Goal: Task Accomplishment & Management: Complete application form

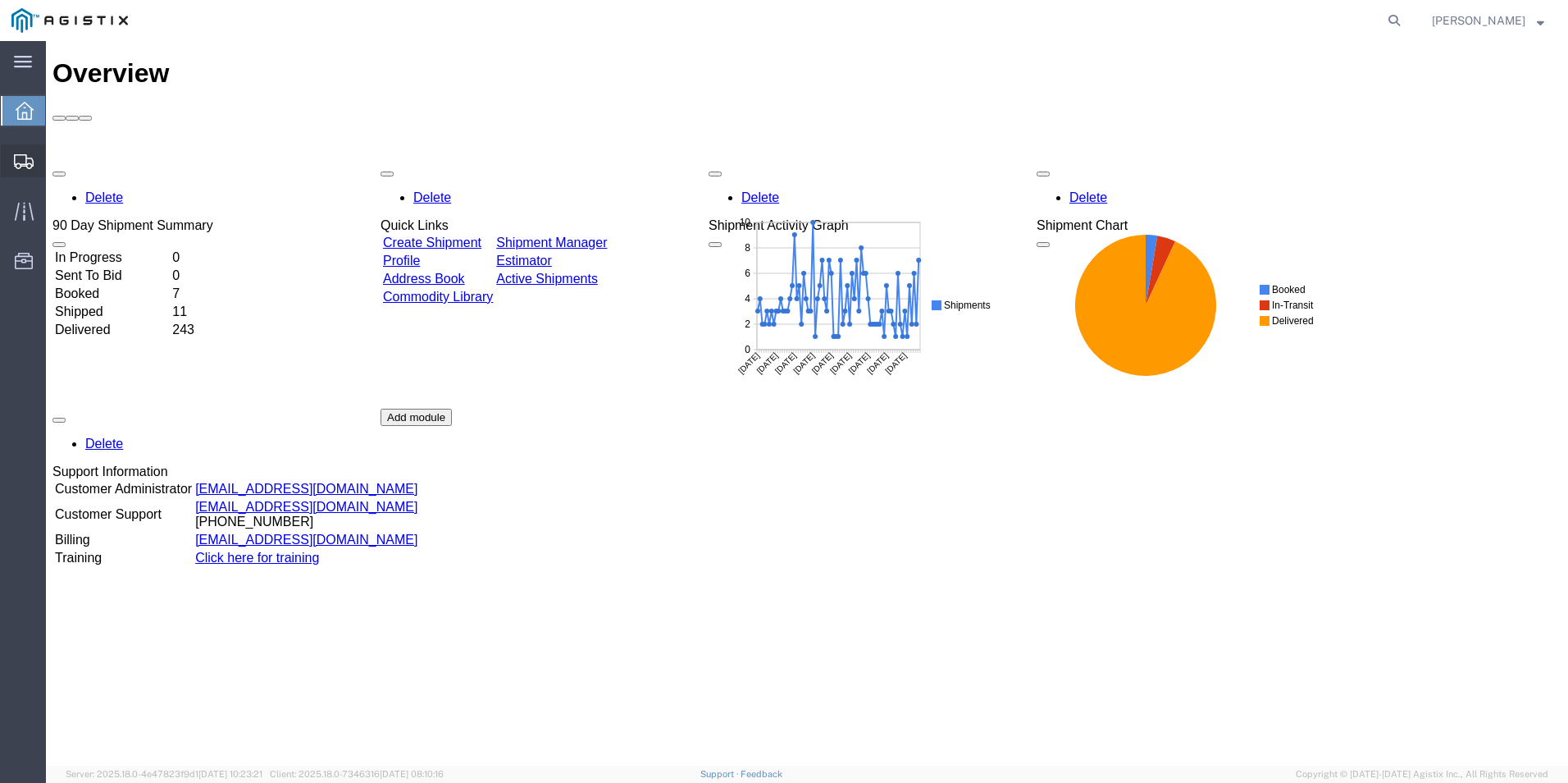
click at [0, 0] on span "Create from Template" at bounding box center [0, 0] width 0 height 0
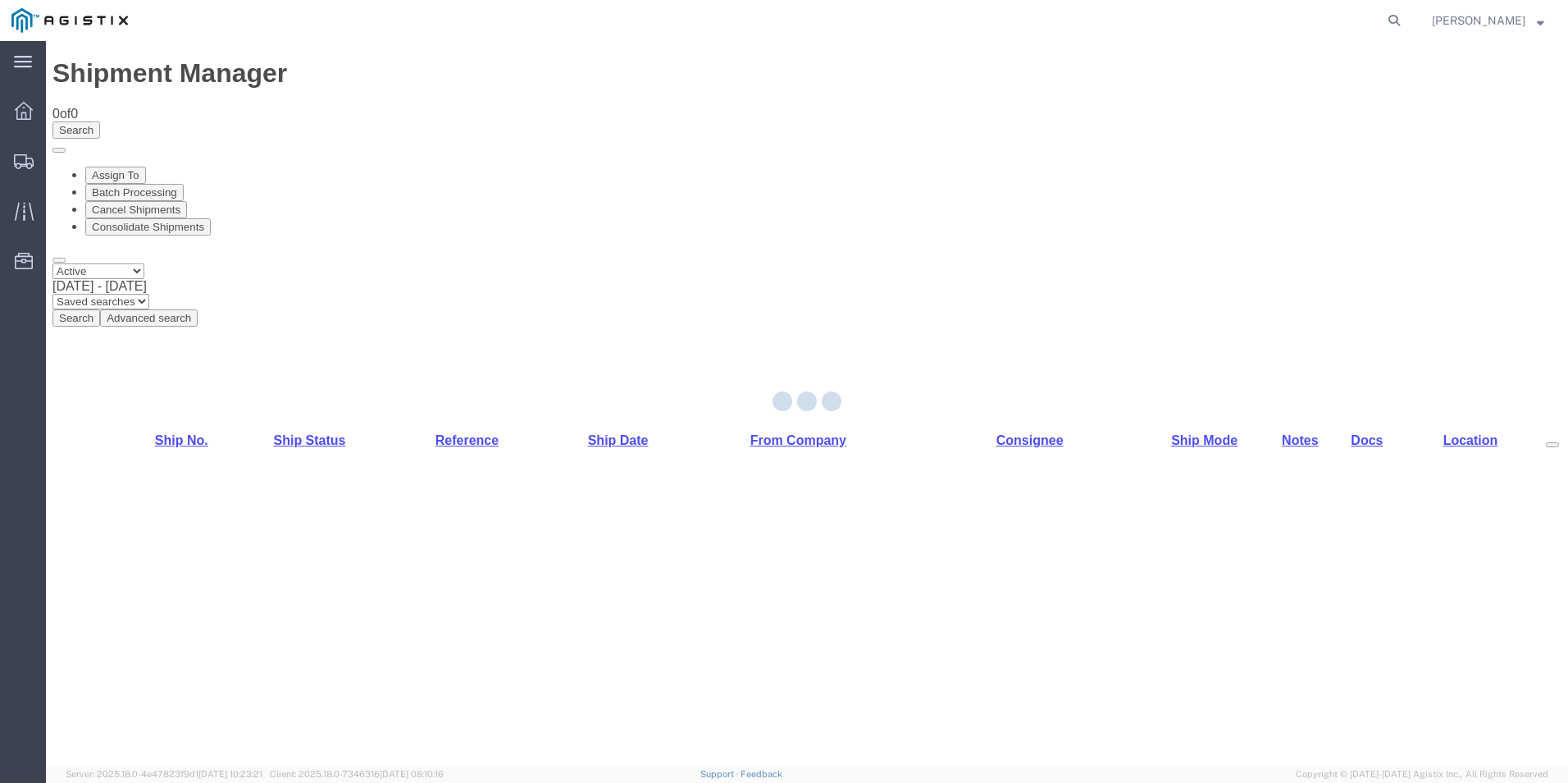
select select "PURCHORD"
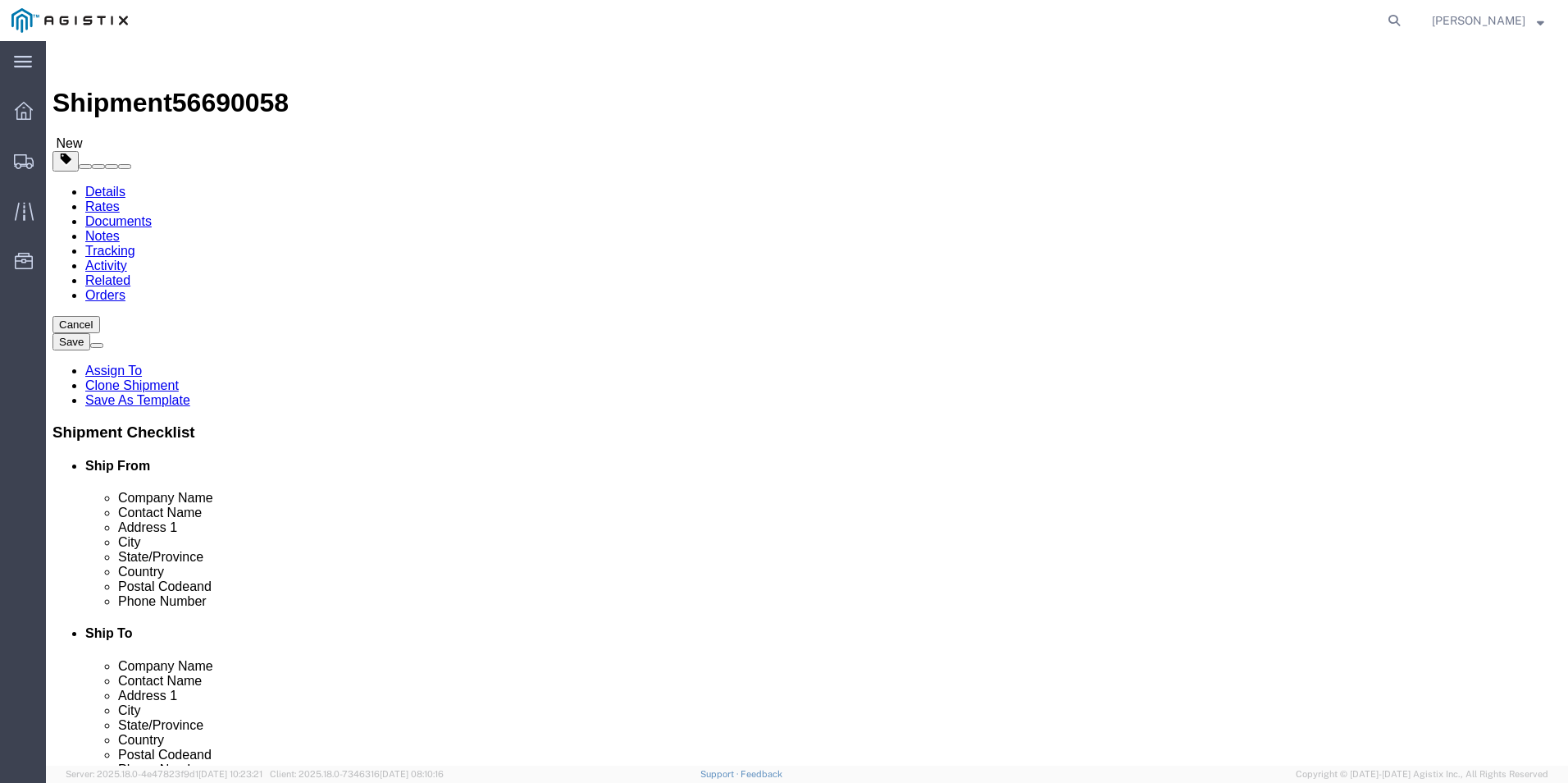
select select
click input "text"
type input "8888888888"
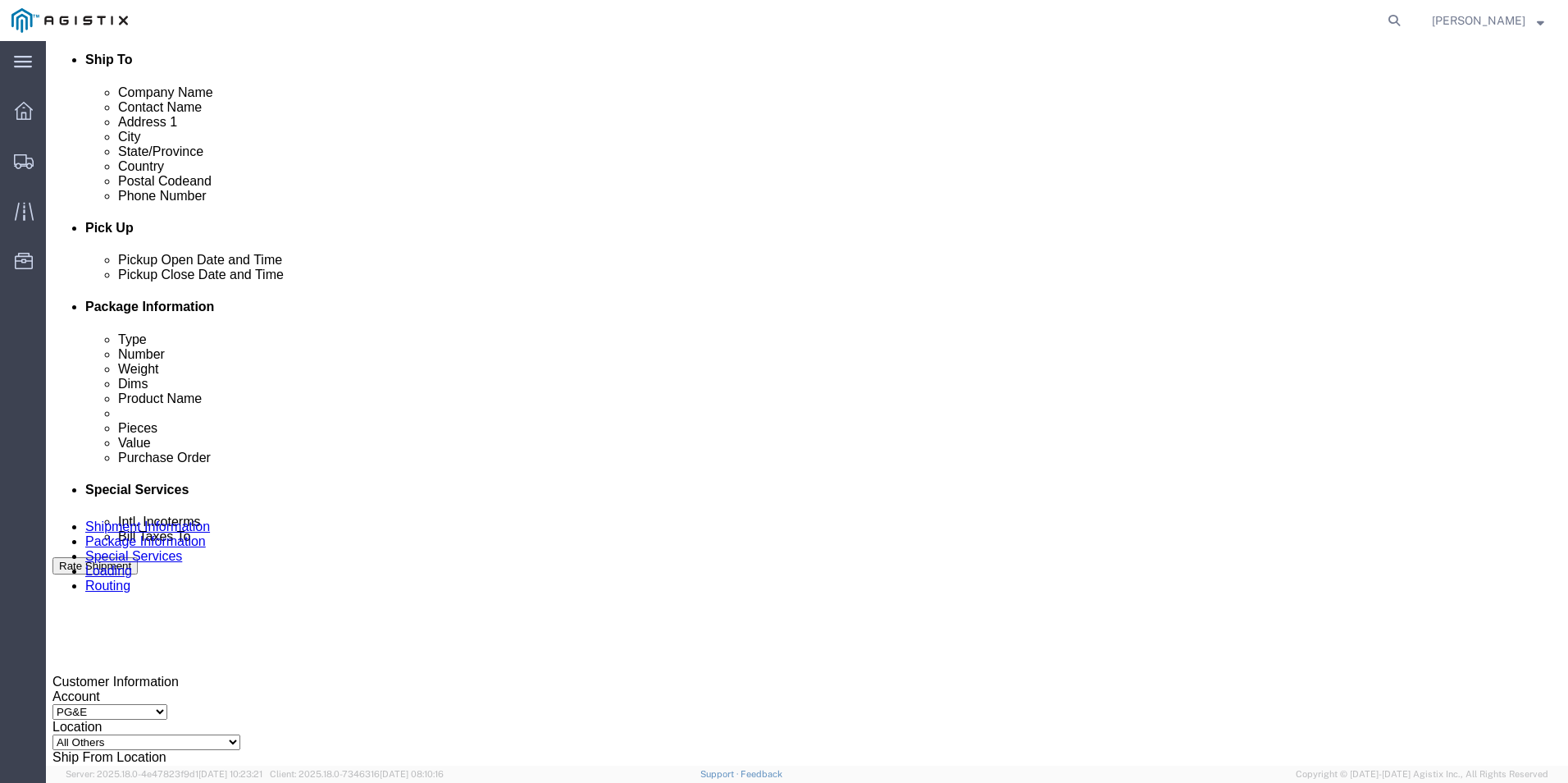
scroll to position [575, 0]
click button "Add Stop"
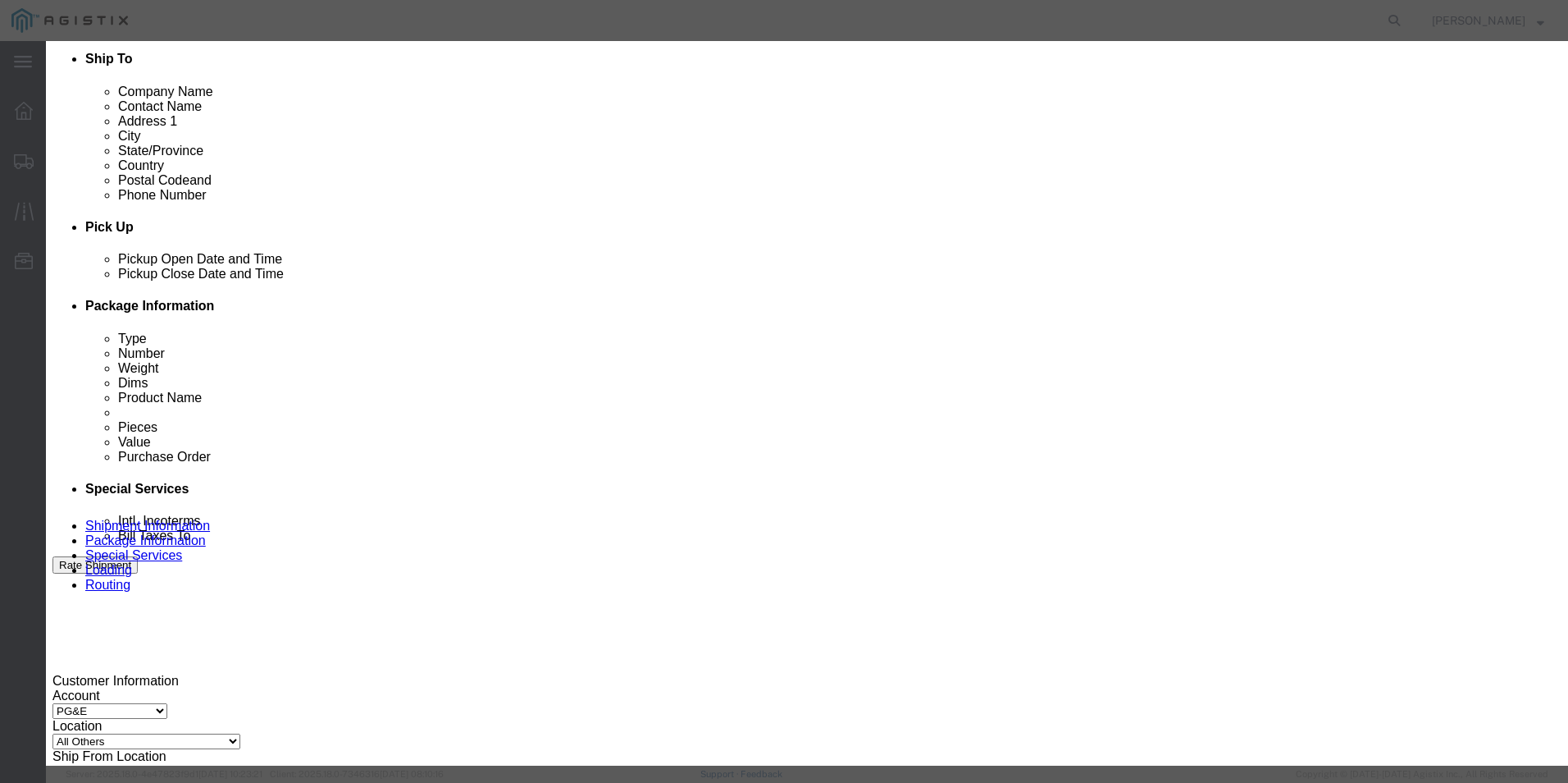
type input "fre"
select select "19745"
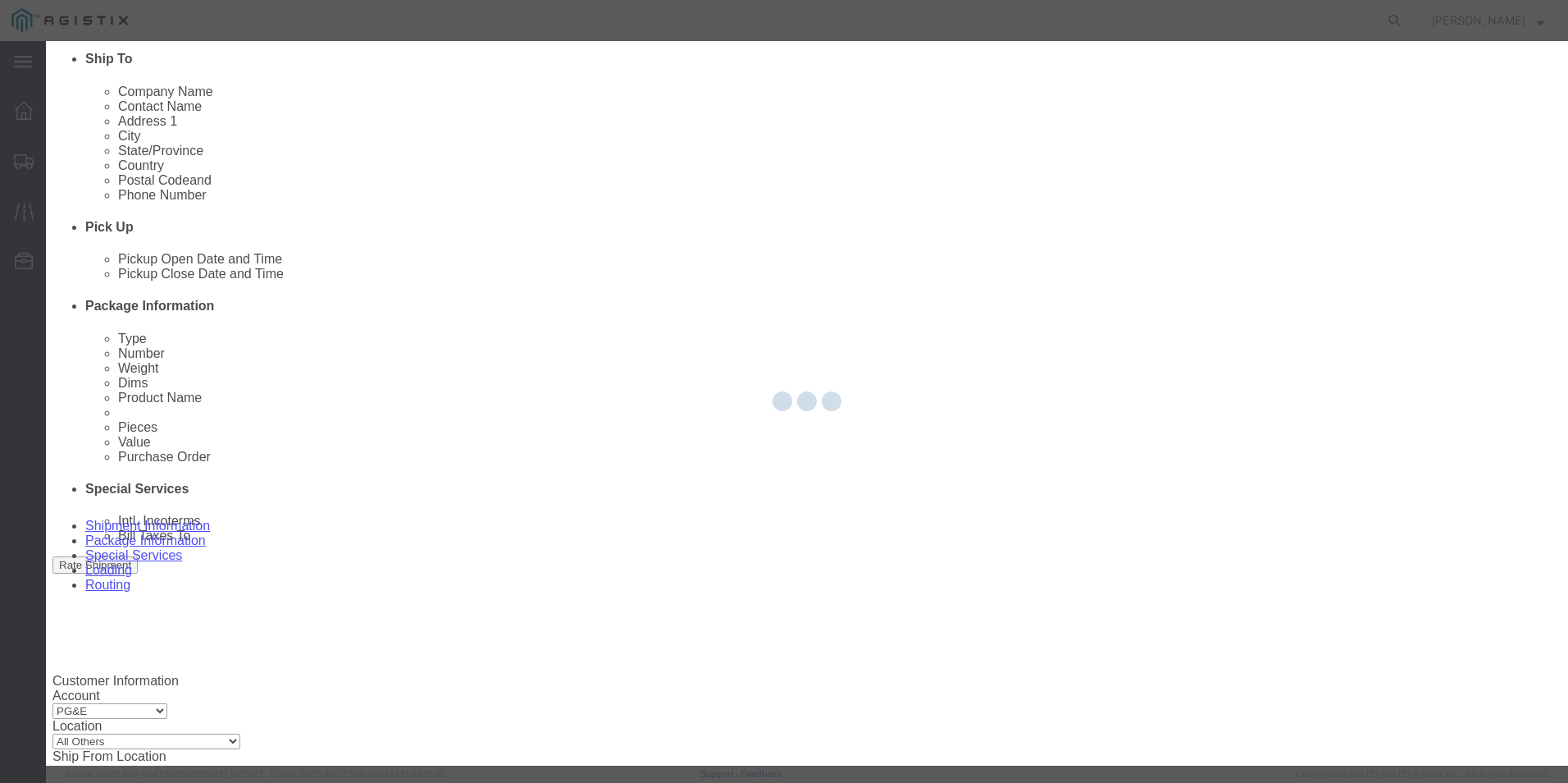
type input "PG&E"
type input "[STREET_ADDRESS]"
type input "[GEOGRAPHIC_DATA]"
type input "93725"
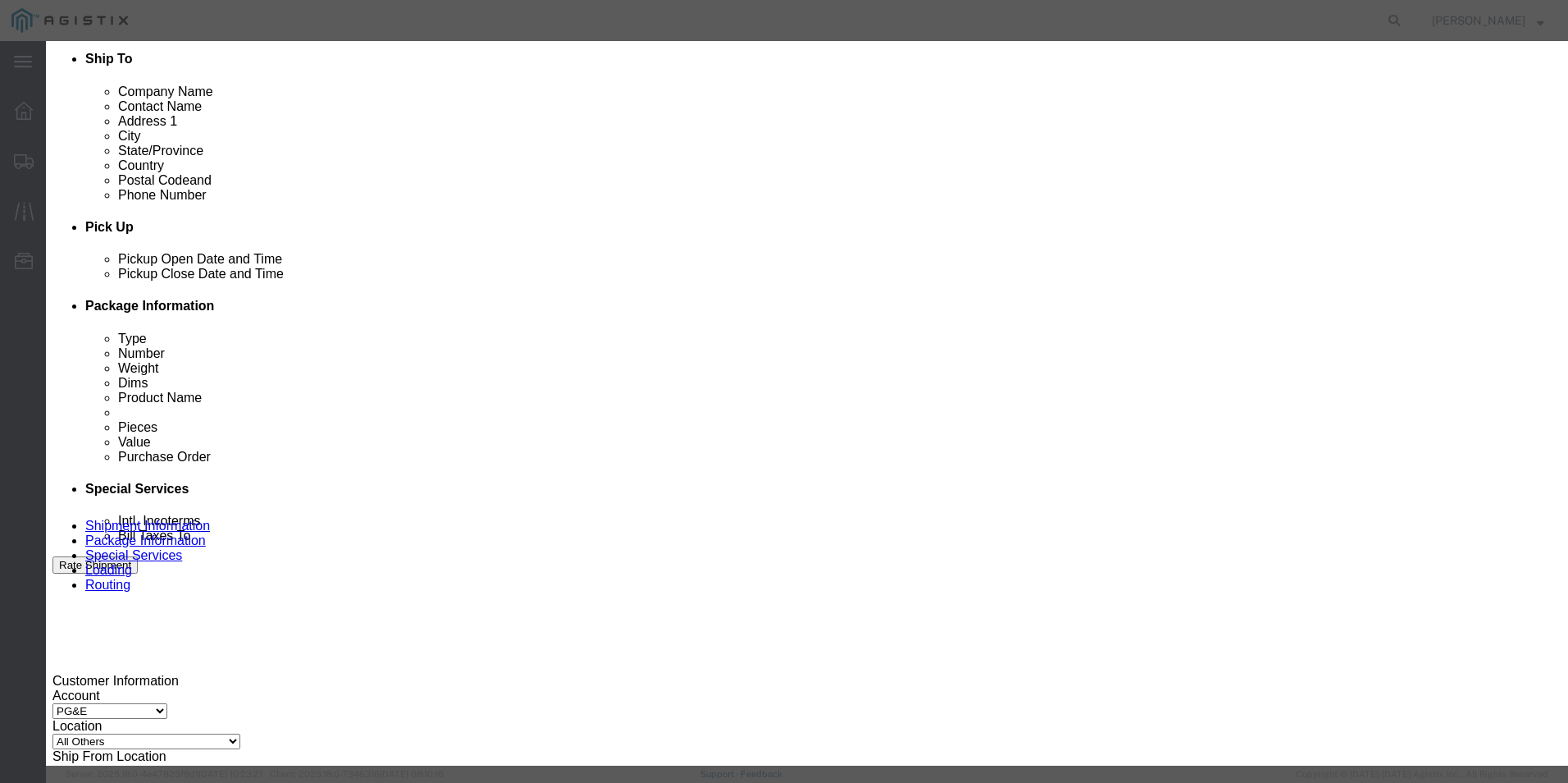
select select "CA"
click input "text"
type input "Receiving"
type input "8888888888"
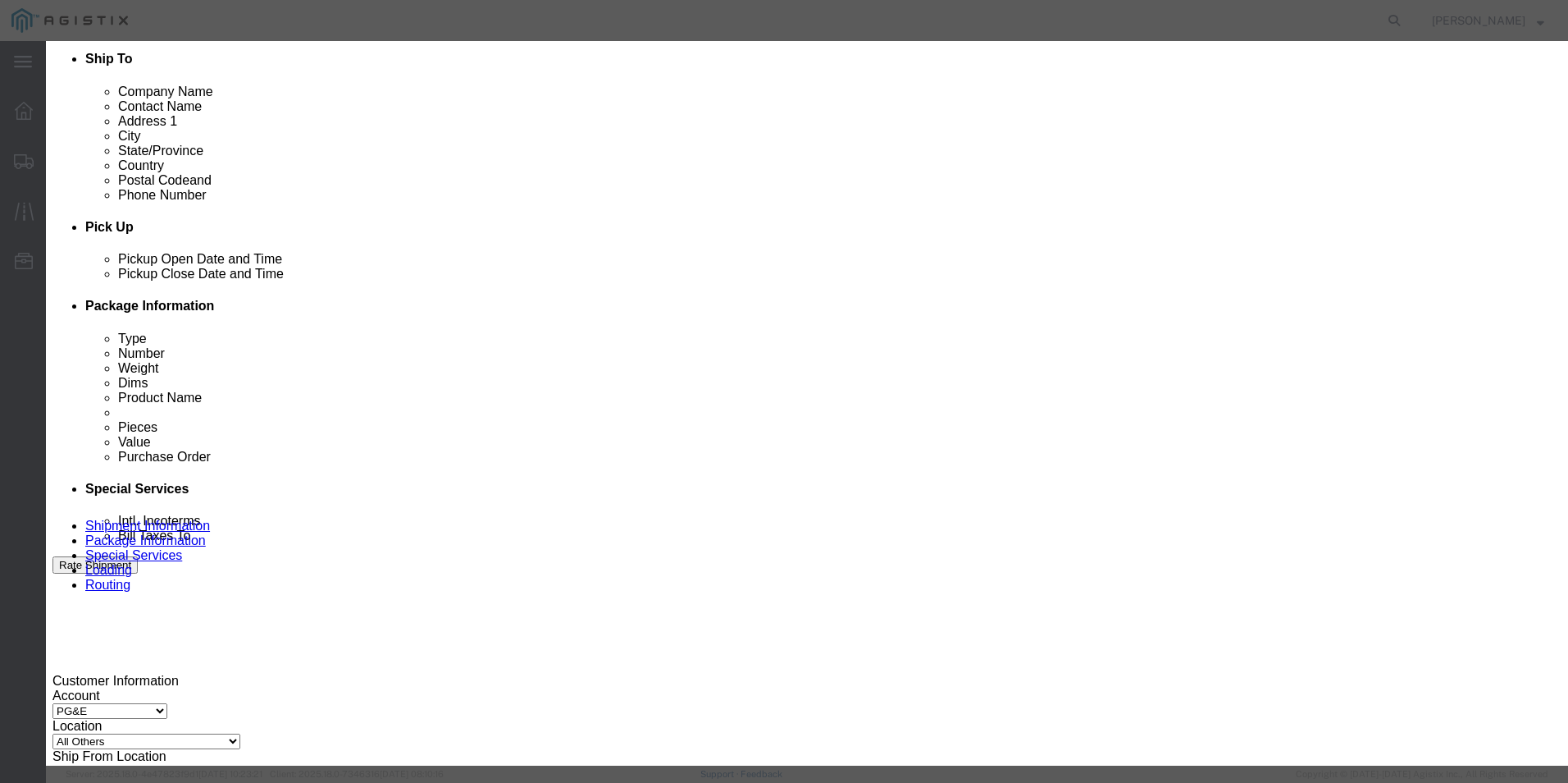
click button "Save"
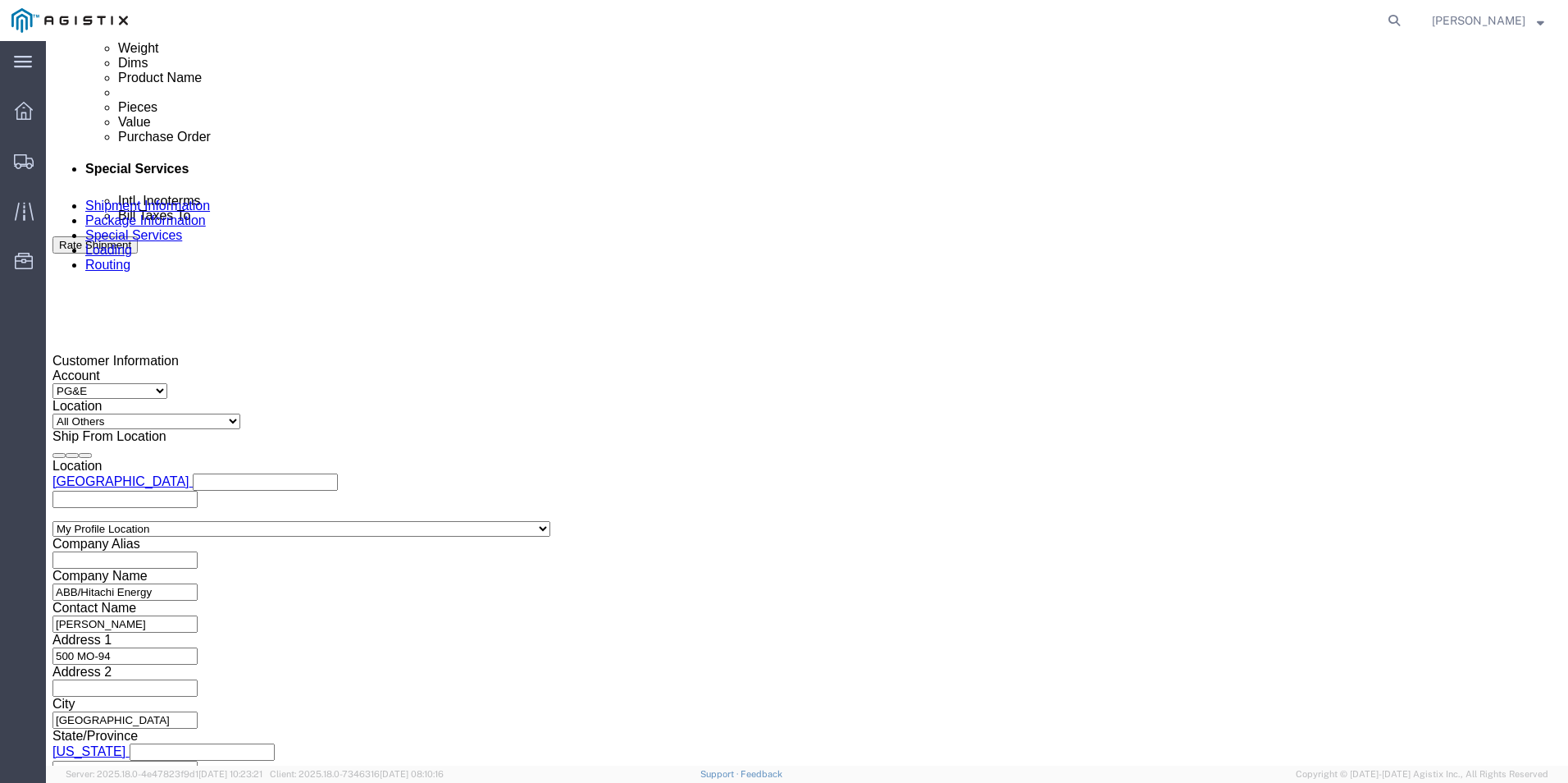
scroll to position [903, 0]
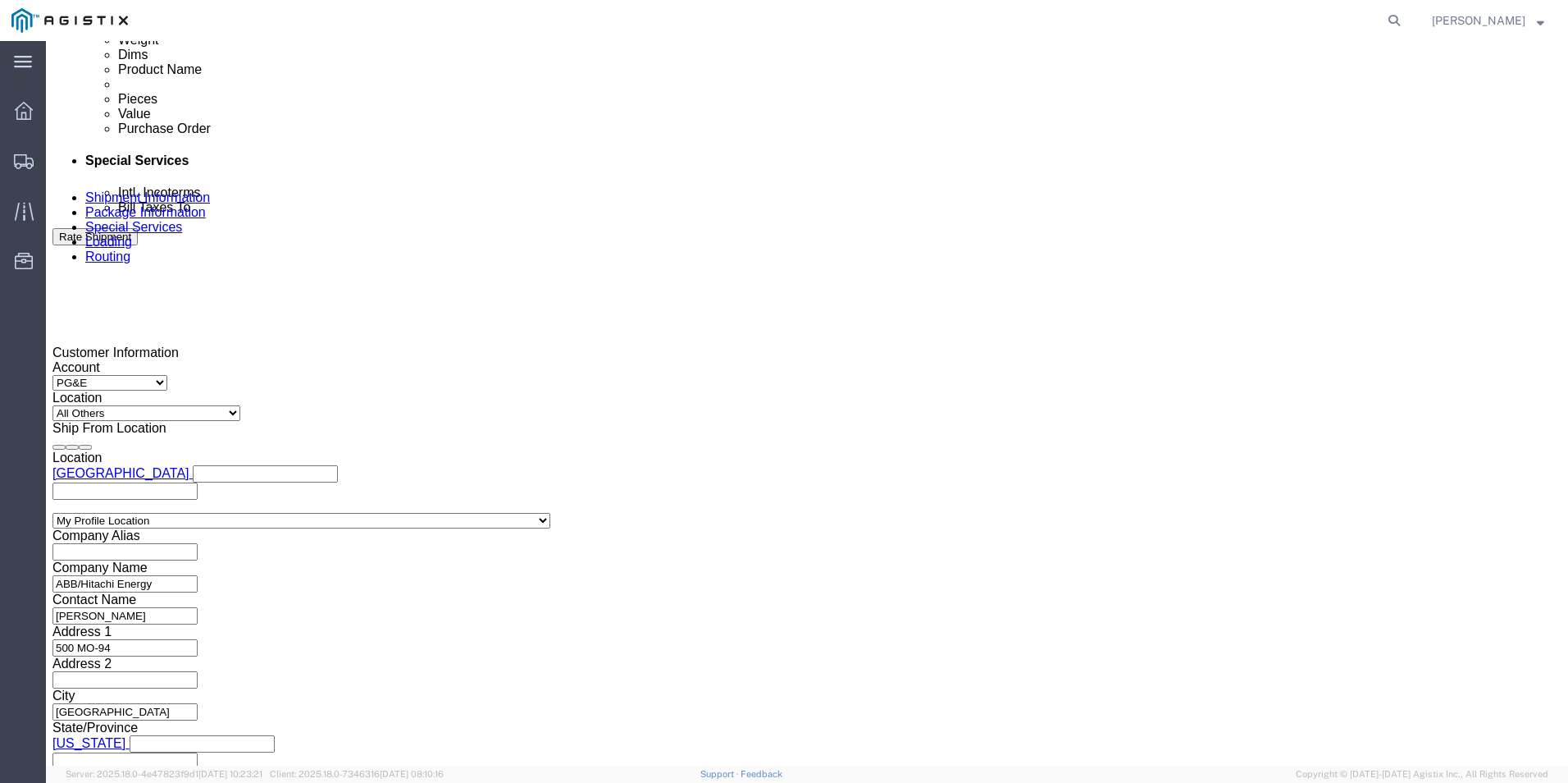
click div
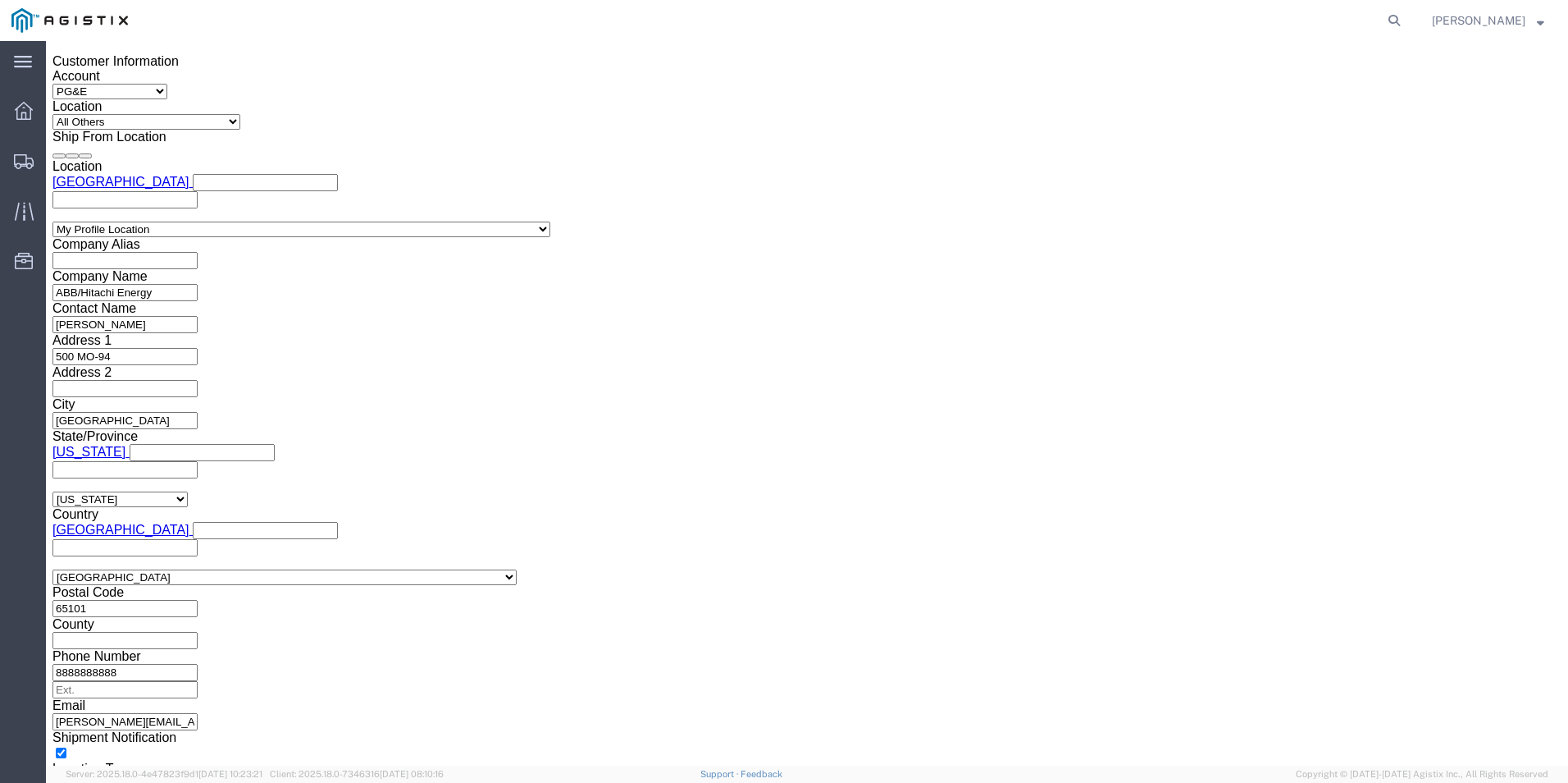
click div
click button "Apply"
click input "text"
type input "3501410178"
select select "BOL"
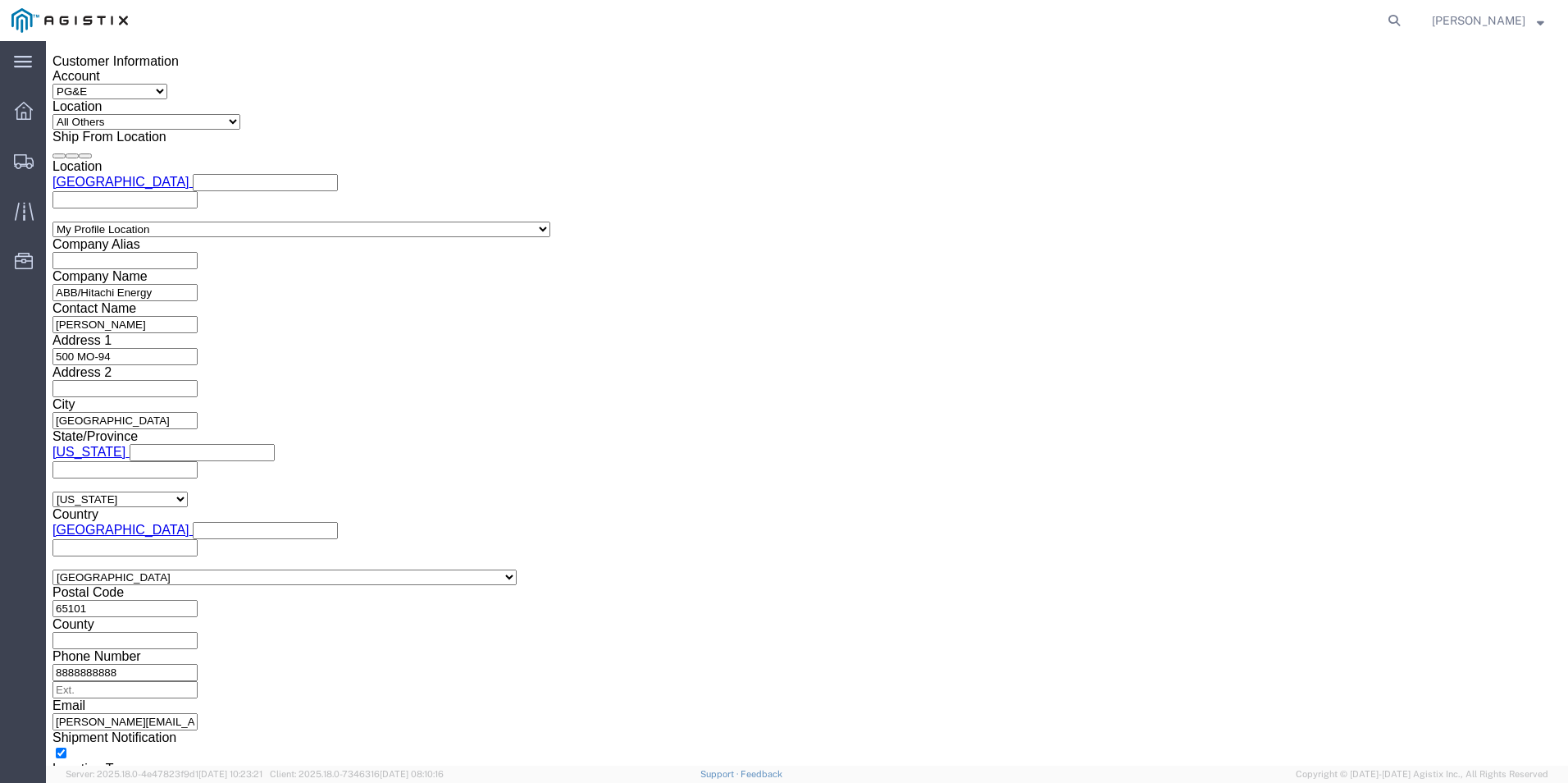
type input "JC0002748"
click button "Continue"
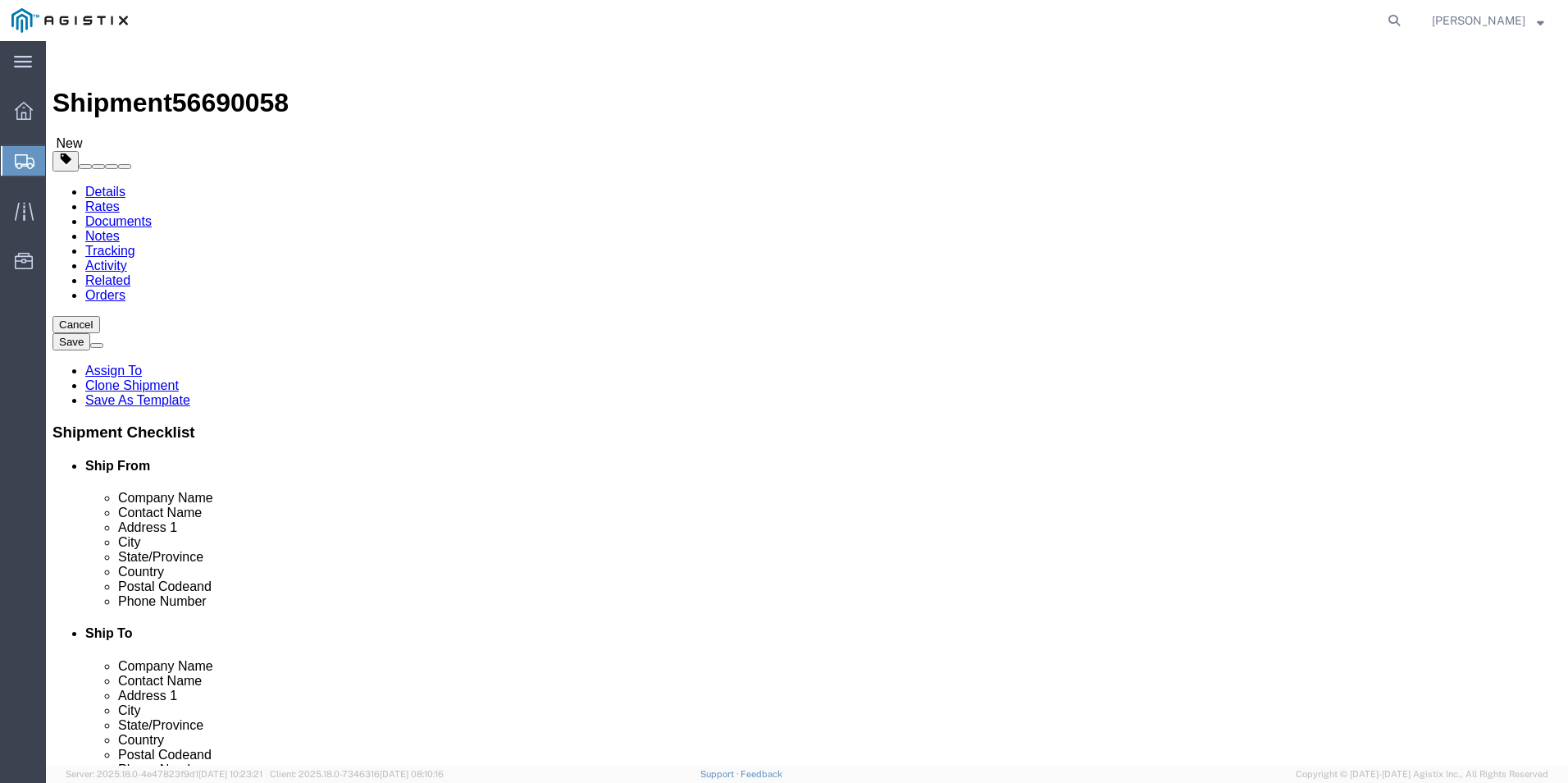
click input "text"
type input "1"
click input "1"
type input "13"
type input "254"
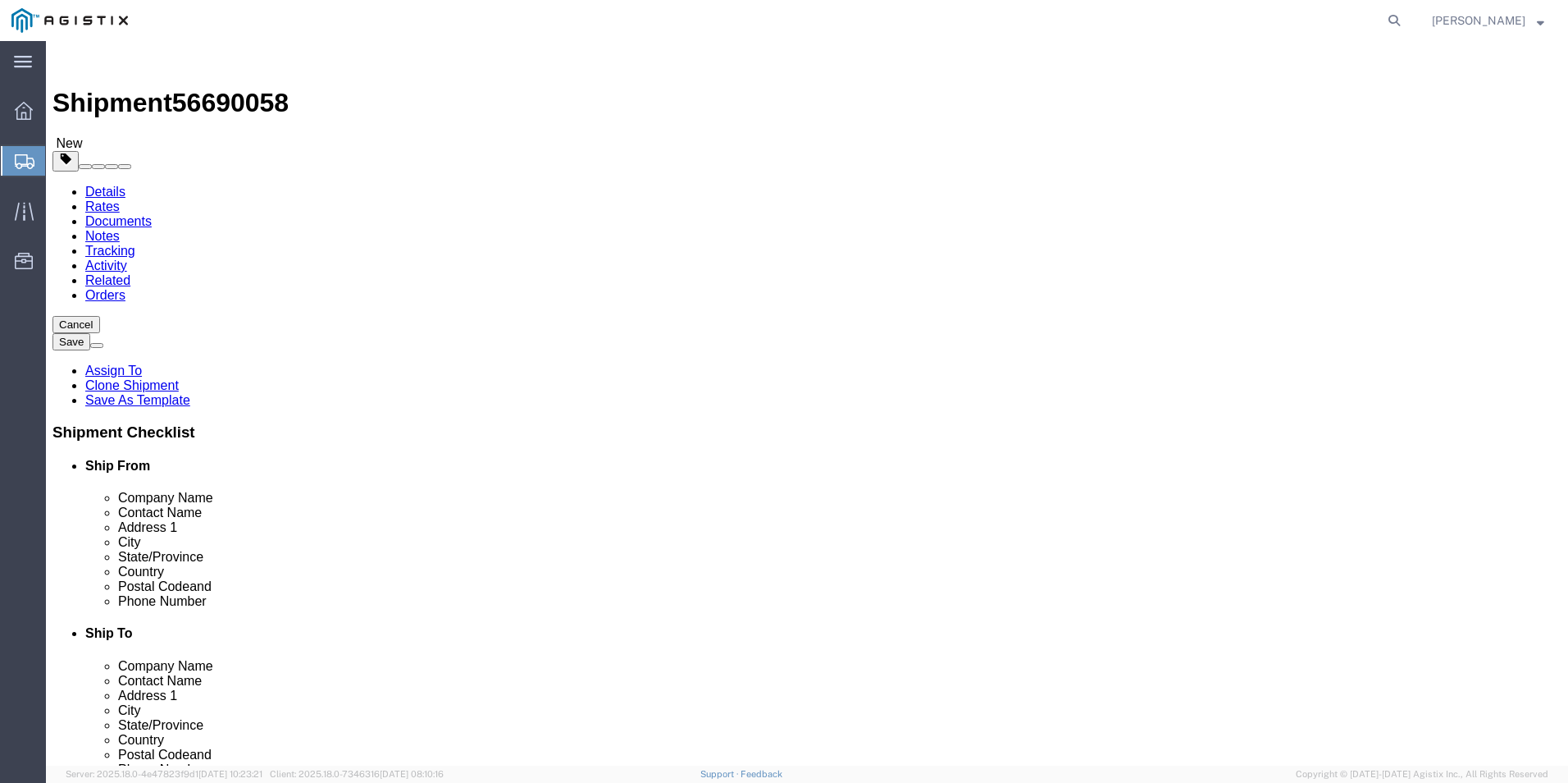
type input "72"
type input "15560.00"
click dd "0.00 Each"
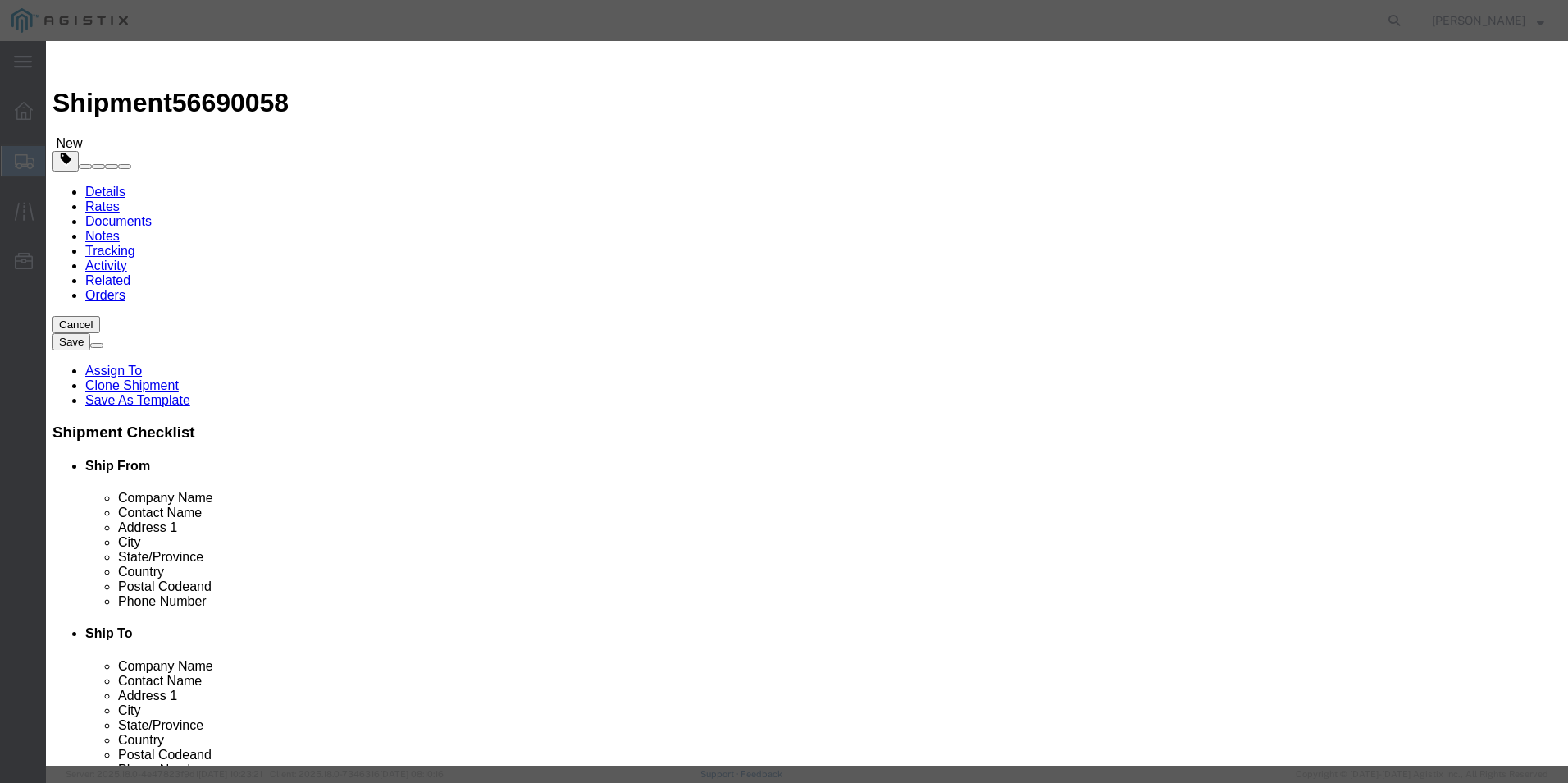
drag, startPoint x: 526, startPoint y: 147, endPoint x: 463, endPoint y: 160, distance: 64.3
click div "0.00"
type input "13"
click input "13"
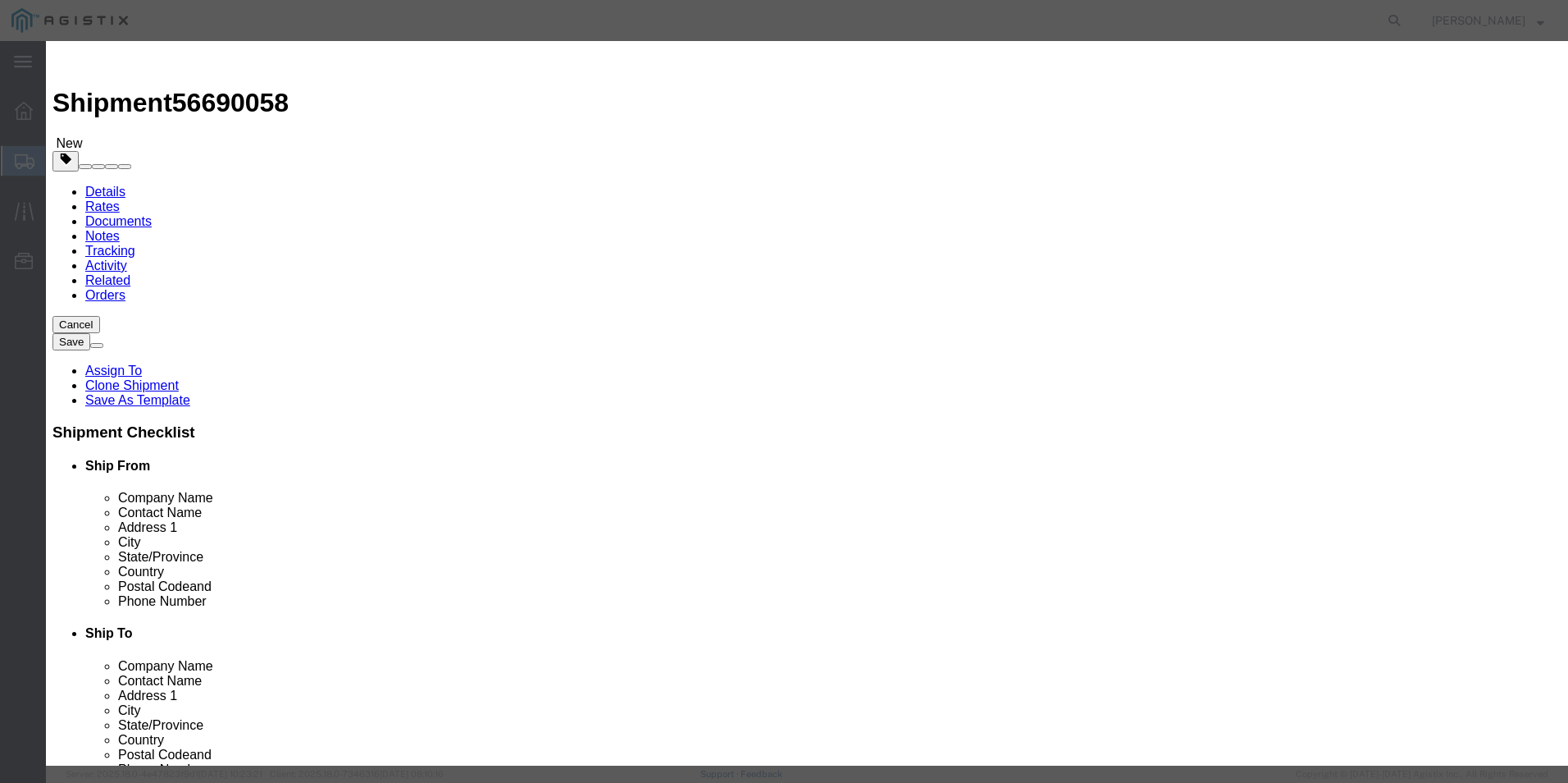
click button "Save & Close"
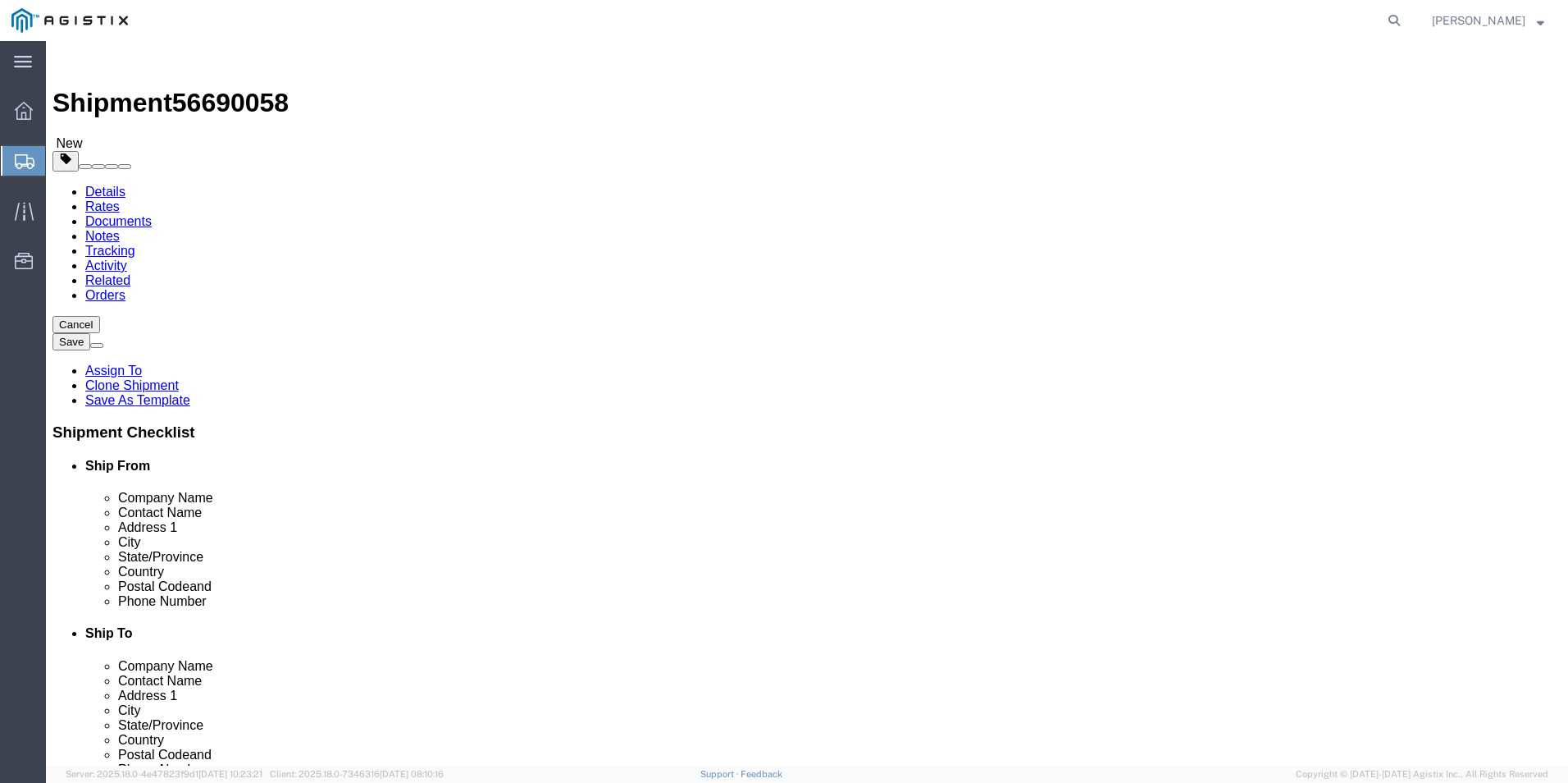
click span "button"
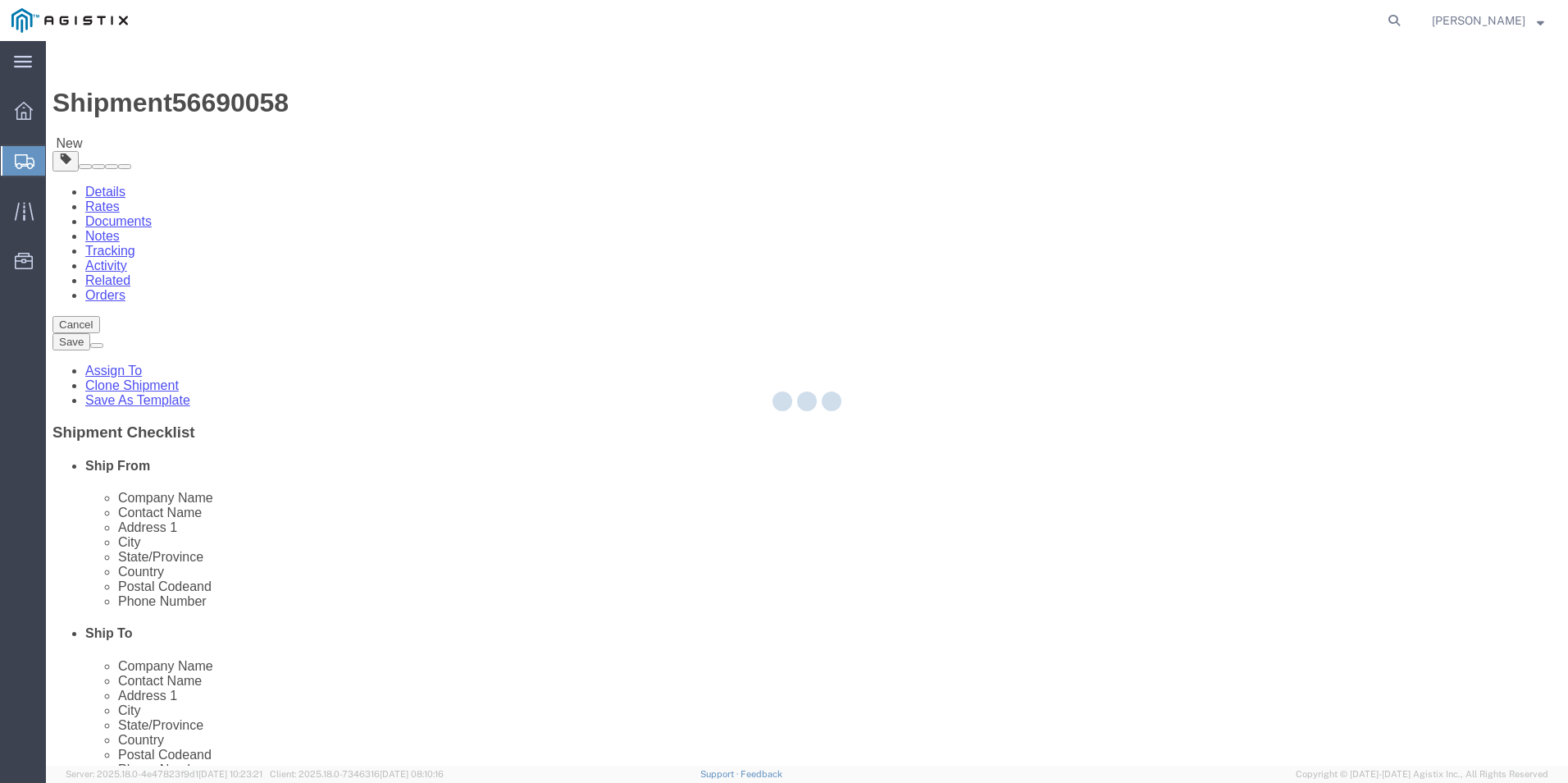
select select "PSNS"
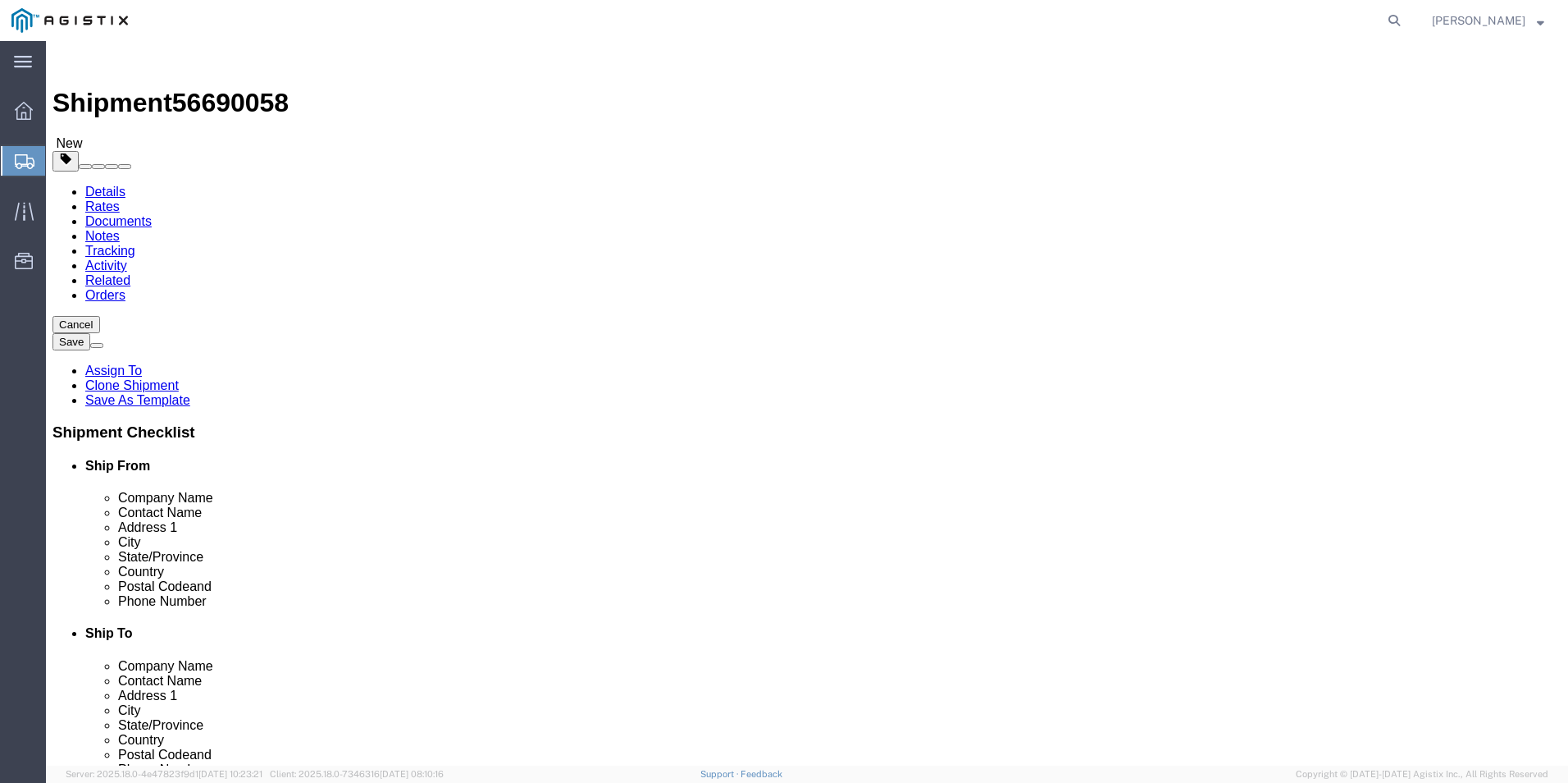
drag, startPoint x: 830, startPoint y: 348, endPoint x: 793, endPoint y: 349, distance: 37.0
click div "Number 13"
type input "10"
drag, startPoint x: 861, startPoint y: 376, endPoint x: 788, endPoint y: 383, distance: 73.3
click div "Dimensions Length 254.00 x Width 72.00 x Height 72.00 Select cm ft in"
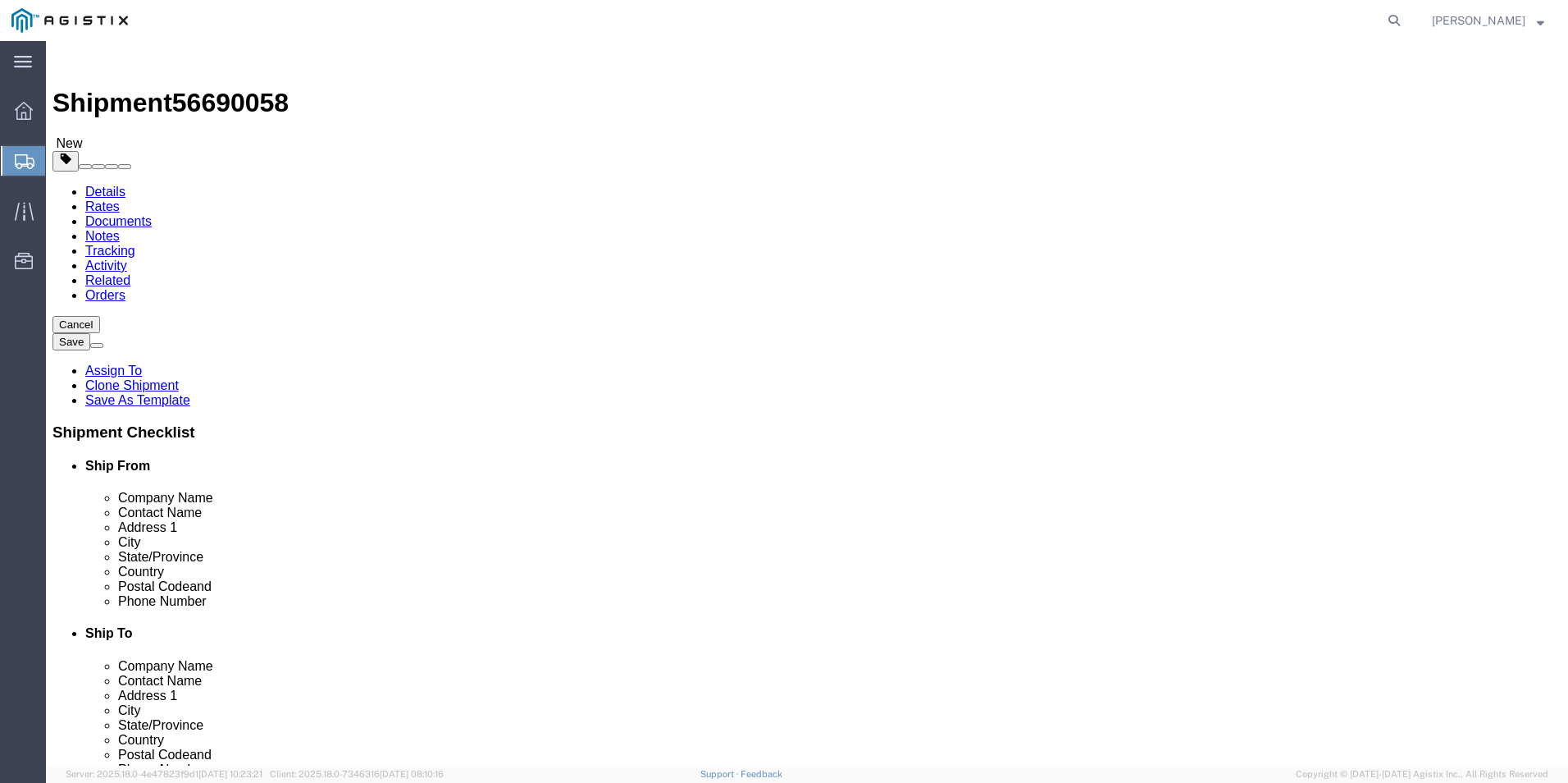
type input "288"
type input "18250.00"
click dd "13.00 Each"
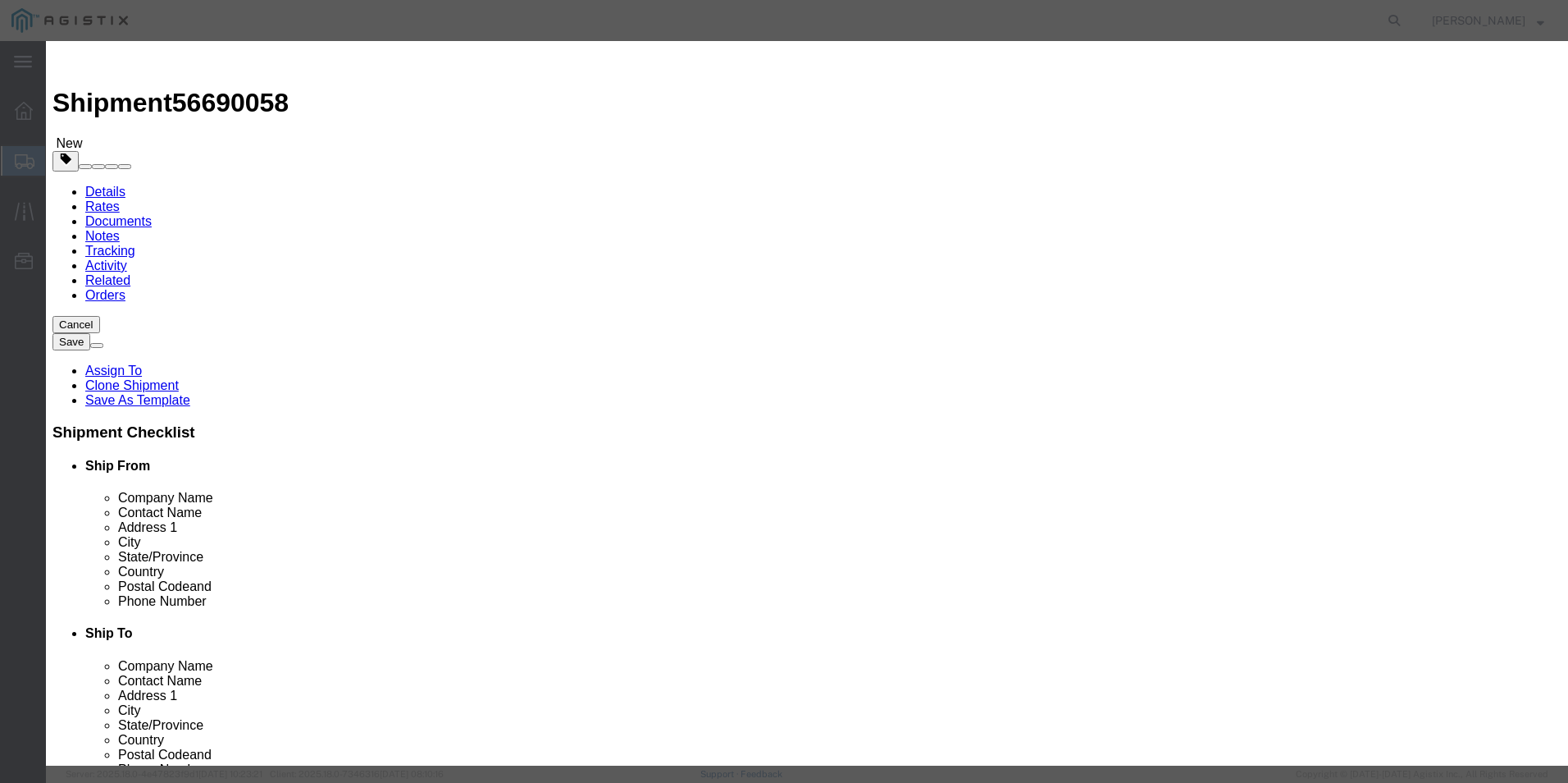
drag, startPoint x: 524, startPoint y: 150, endPoint x: 378, endPoint y: 137, distance: 146.6
click div "Product Name TRANSFORMERS Pieces 13.00 Select Bag Barrels 100Board Feet Bottle …"
type input "10"
click input "10"
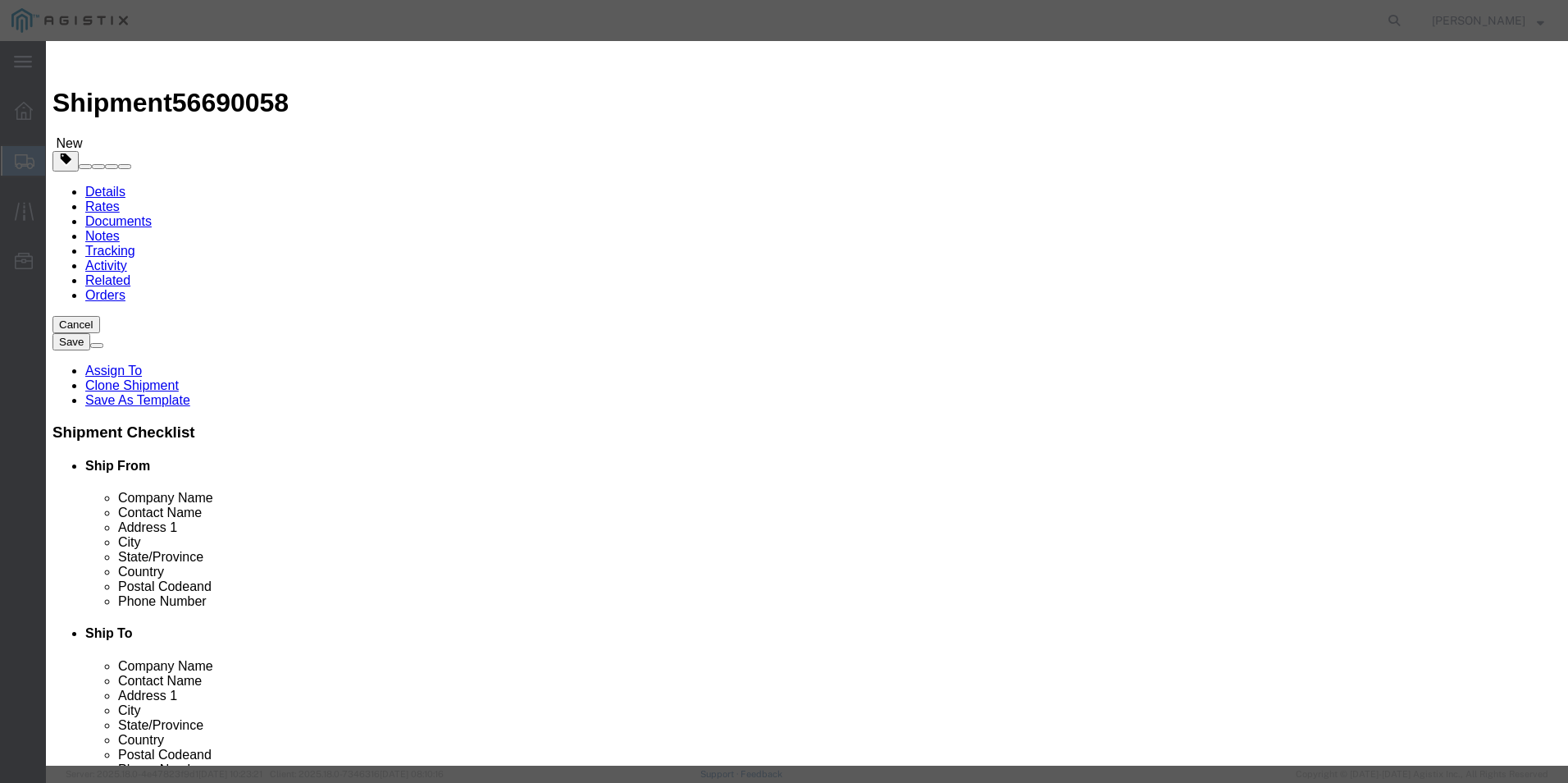
click button "Save & Close"
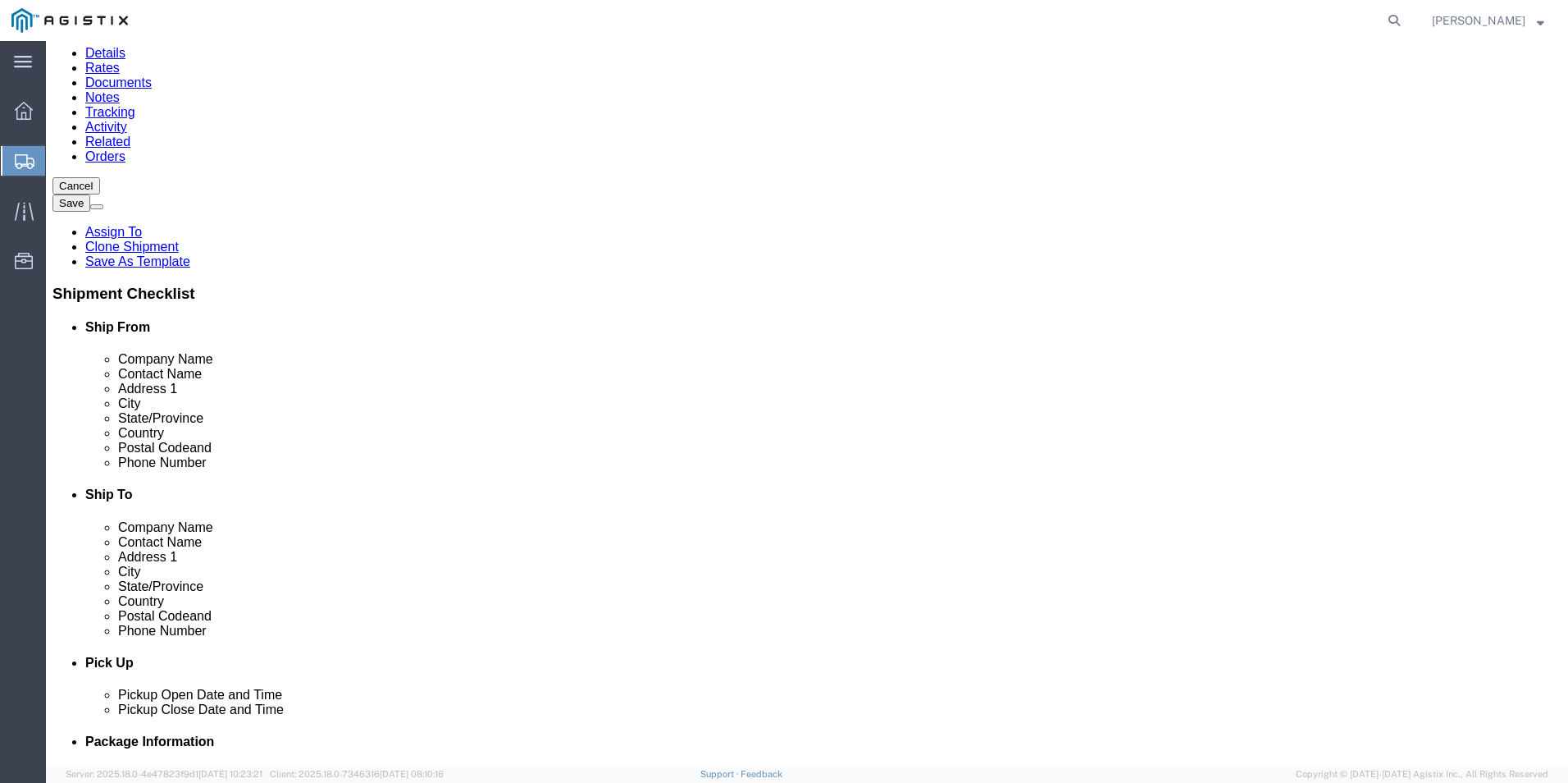
scroll to position [140, 0]
click button "Continue"
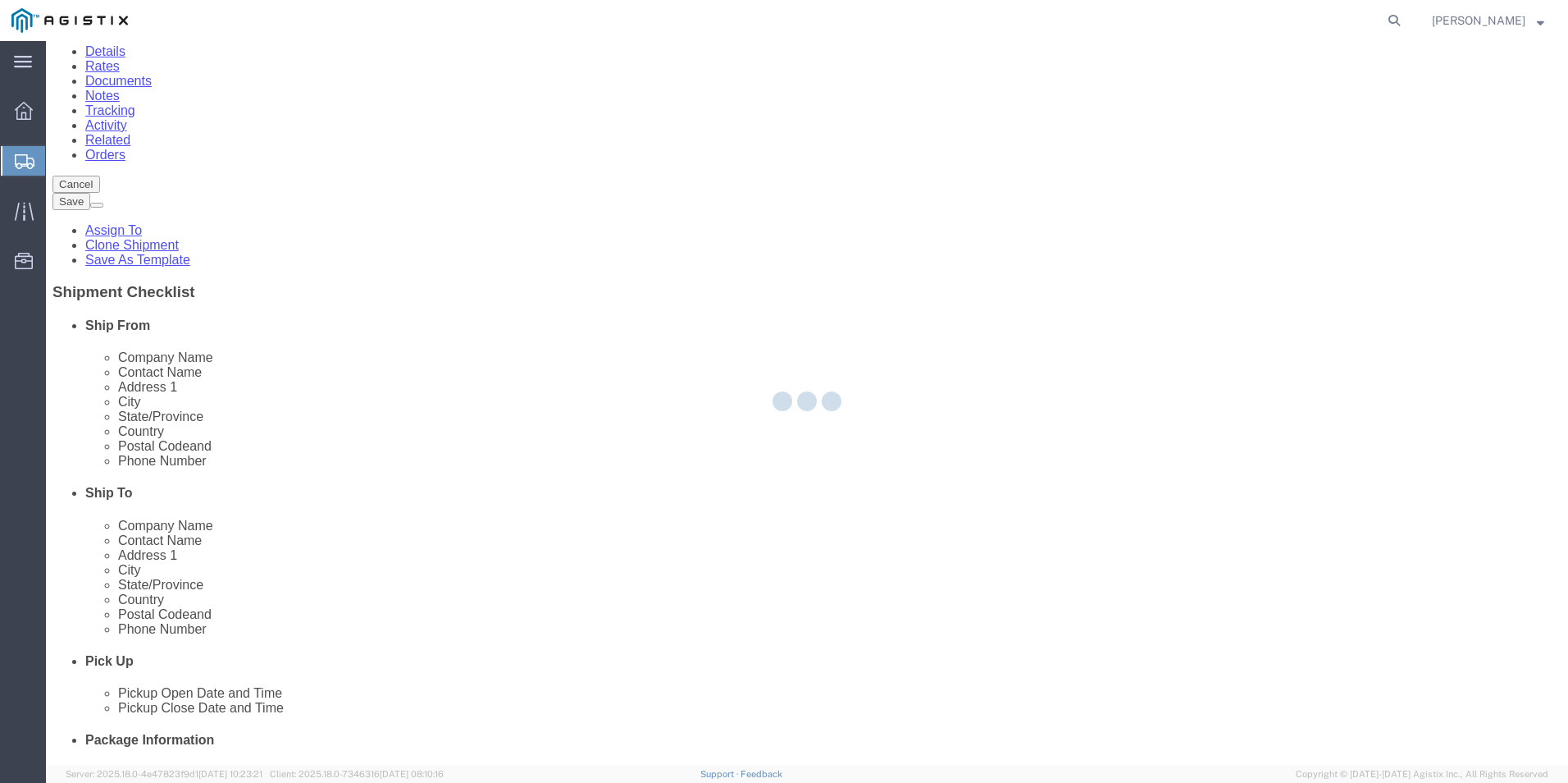
select select
select select "COSTCENTER"
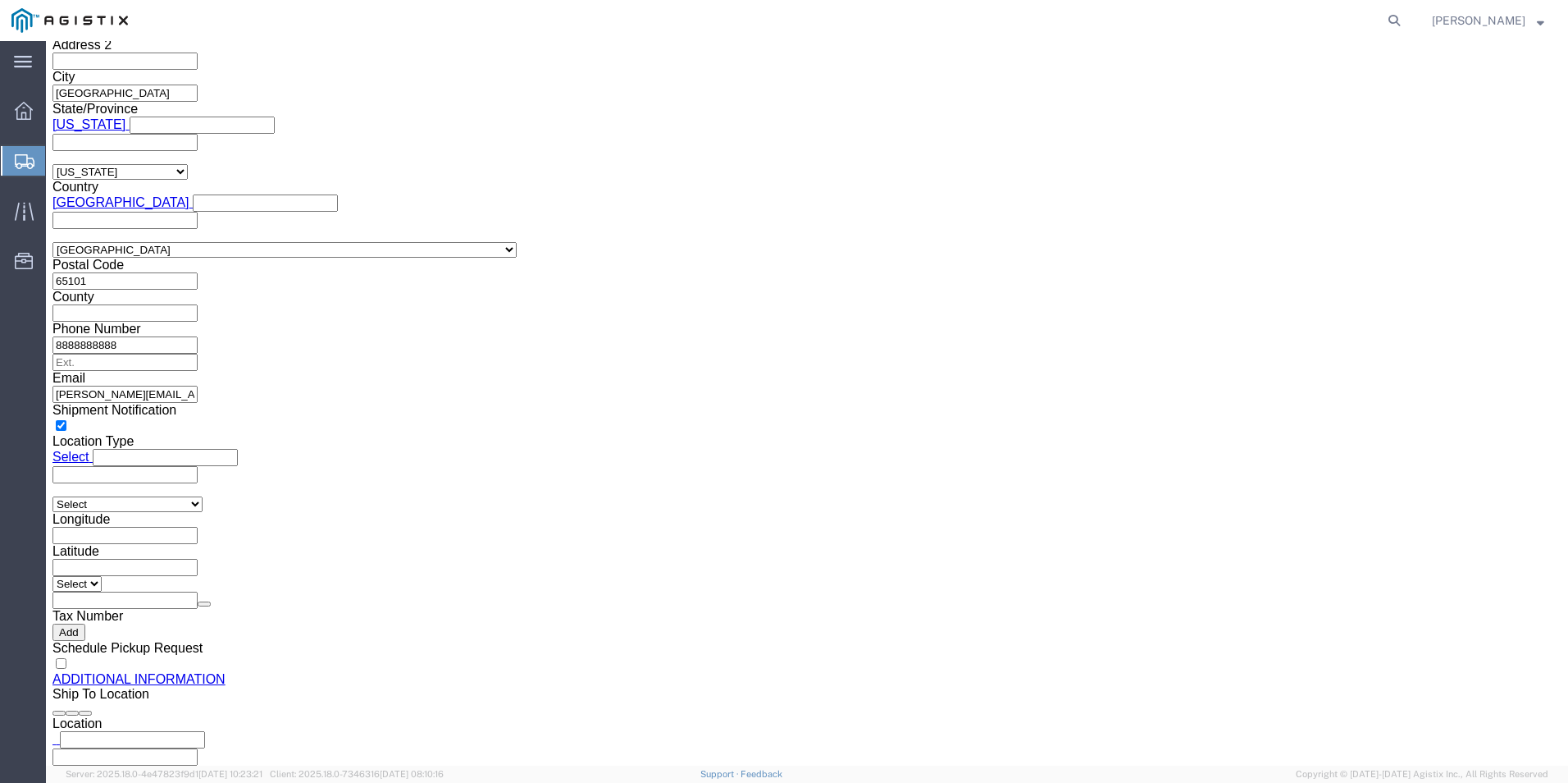
scroll to position [1604, 0]
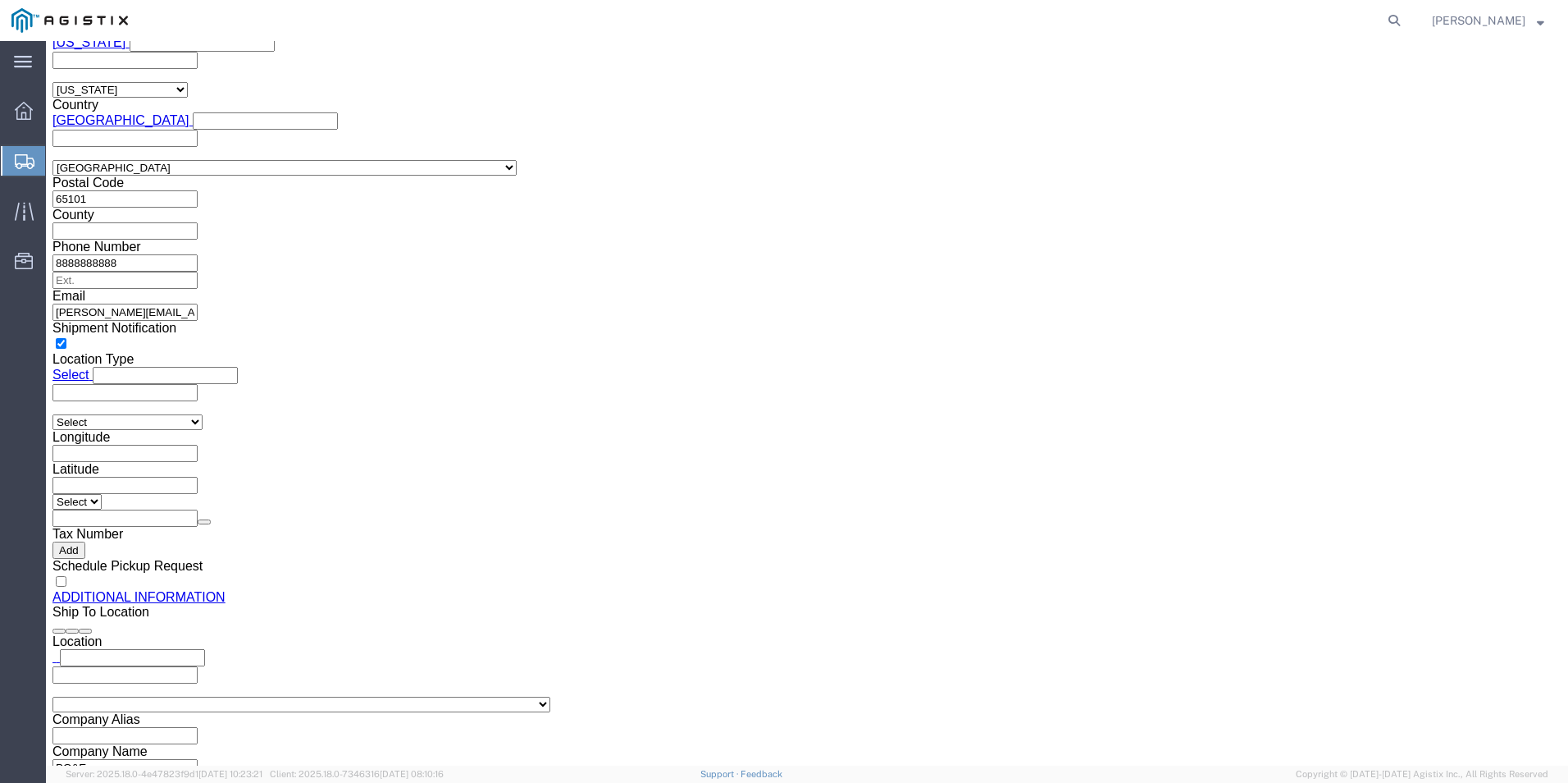
click button "Continue"
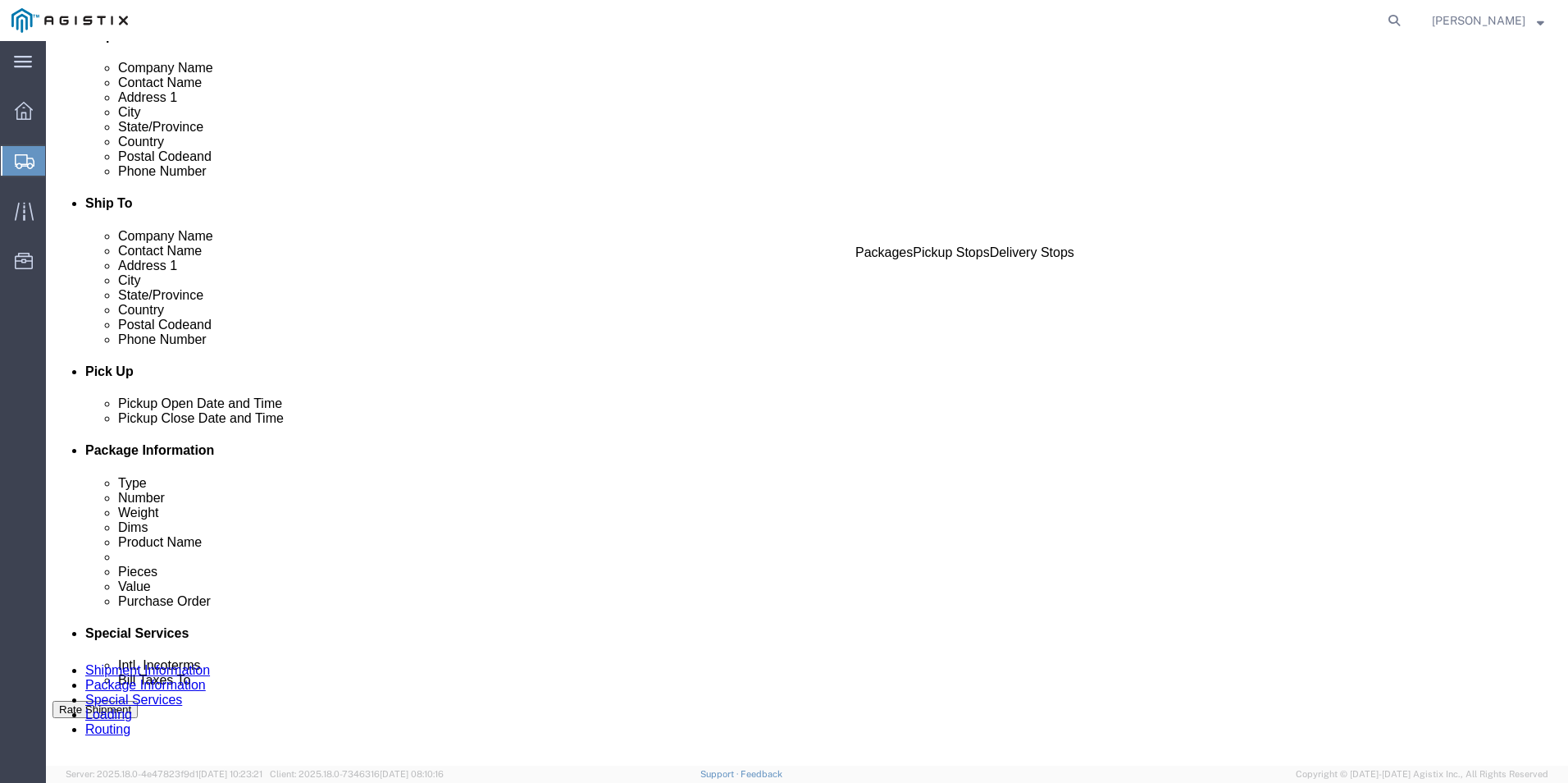
scroll to position [468, 0]
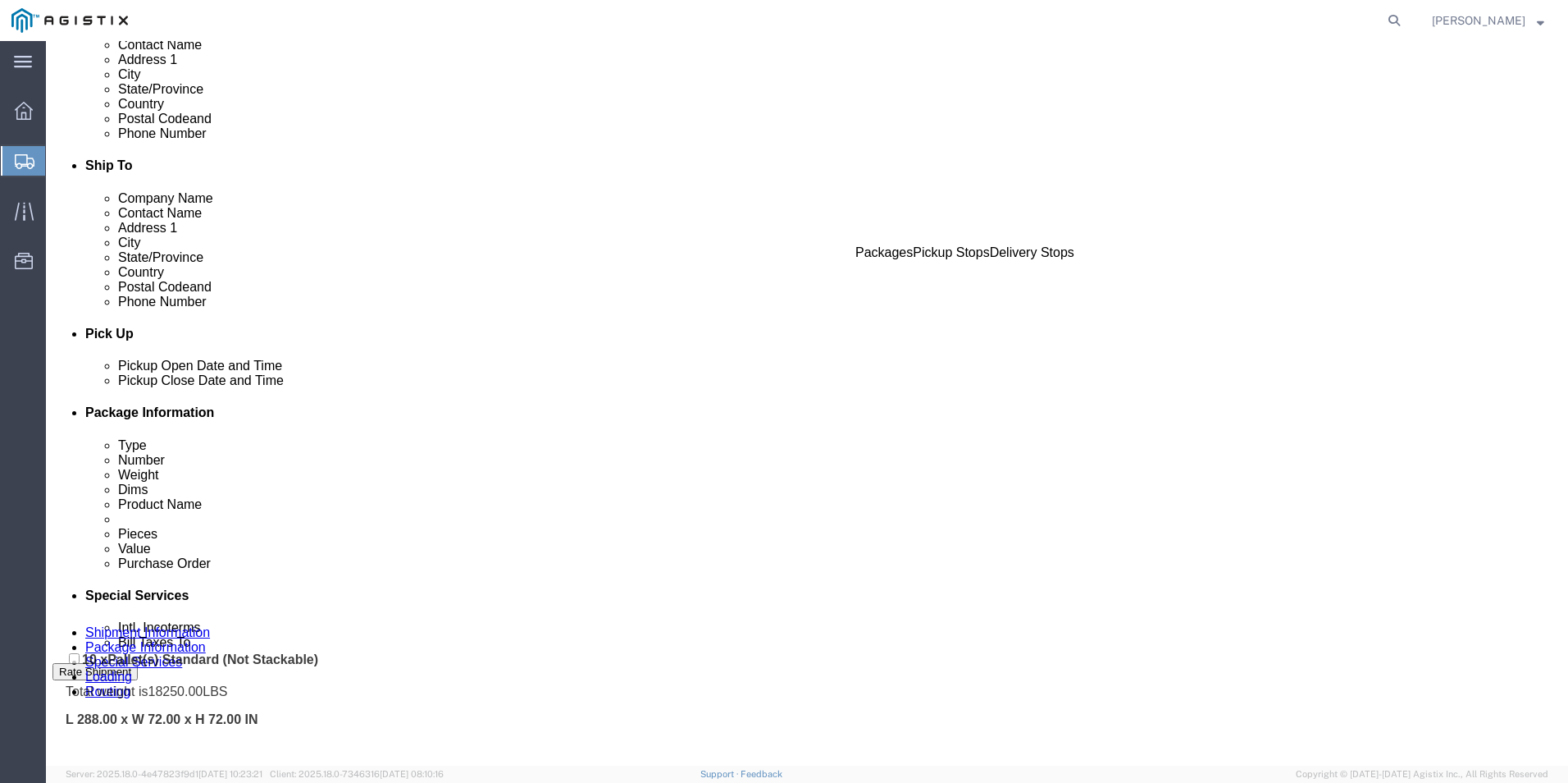
drag, startPoint x: 442, startPoint y: 368, endPoint x: 26, endPoint y: 612, distance: 482.3
click div "Pickups + Add Stop From : ABB/Hitachi Energy 500 MO-94, Jefferson City, MO, 651…"
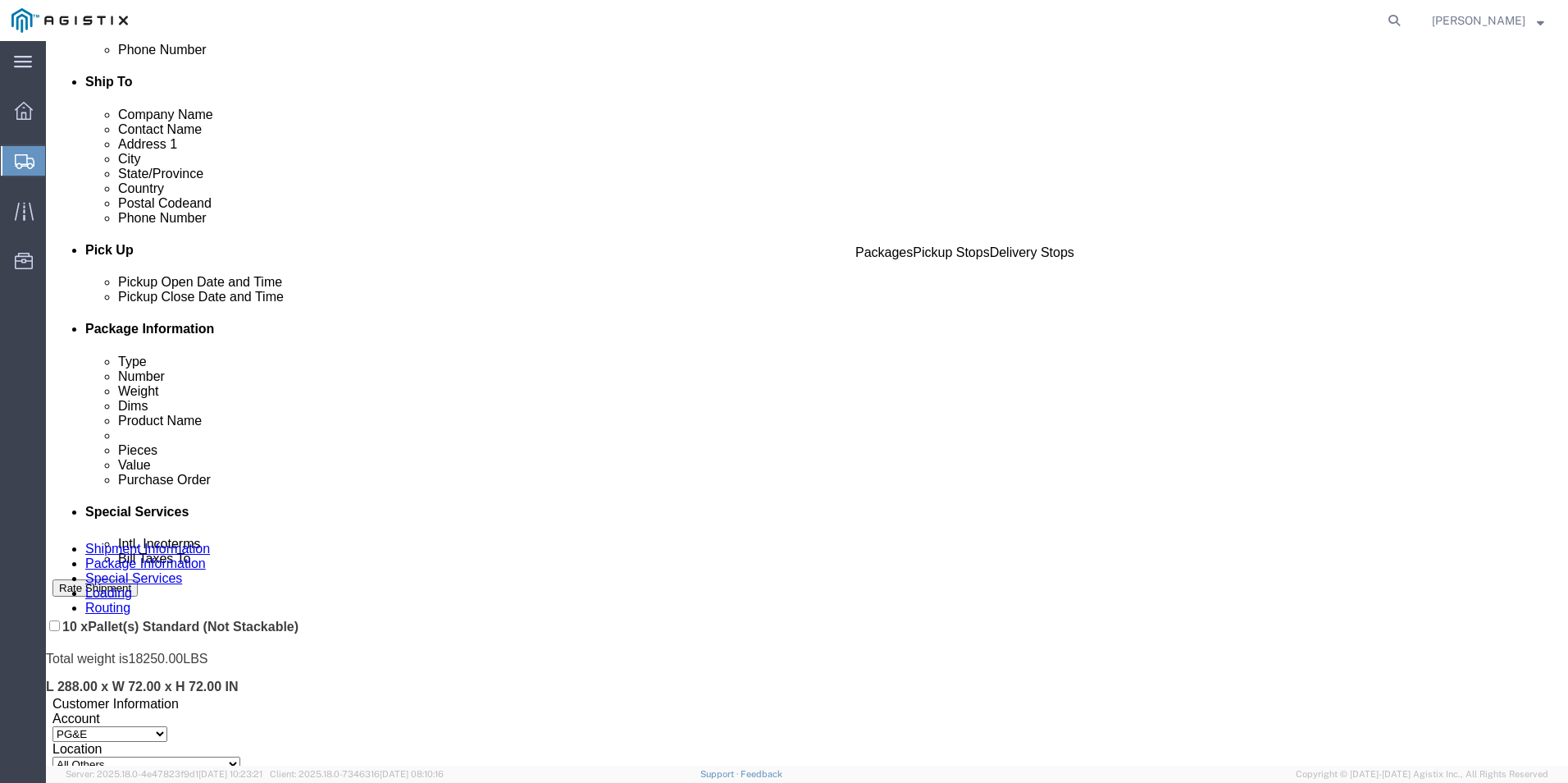
scroll to position [550, 0]
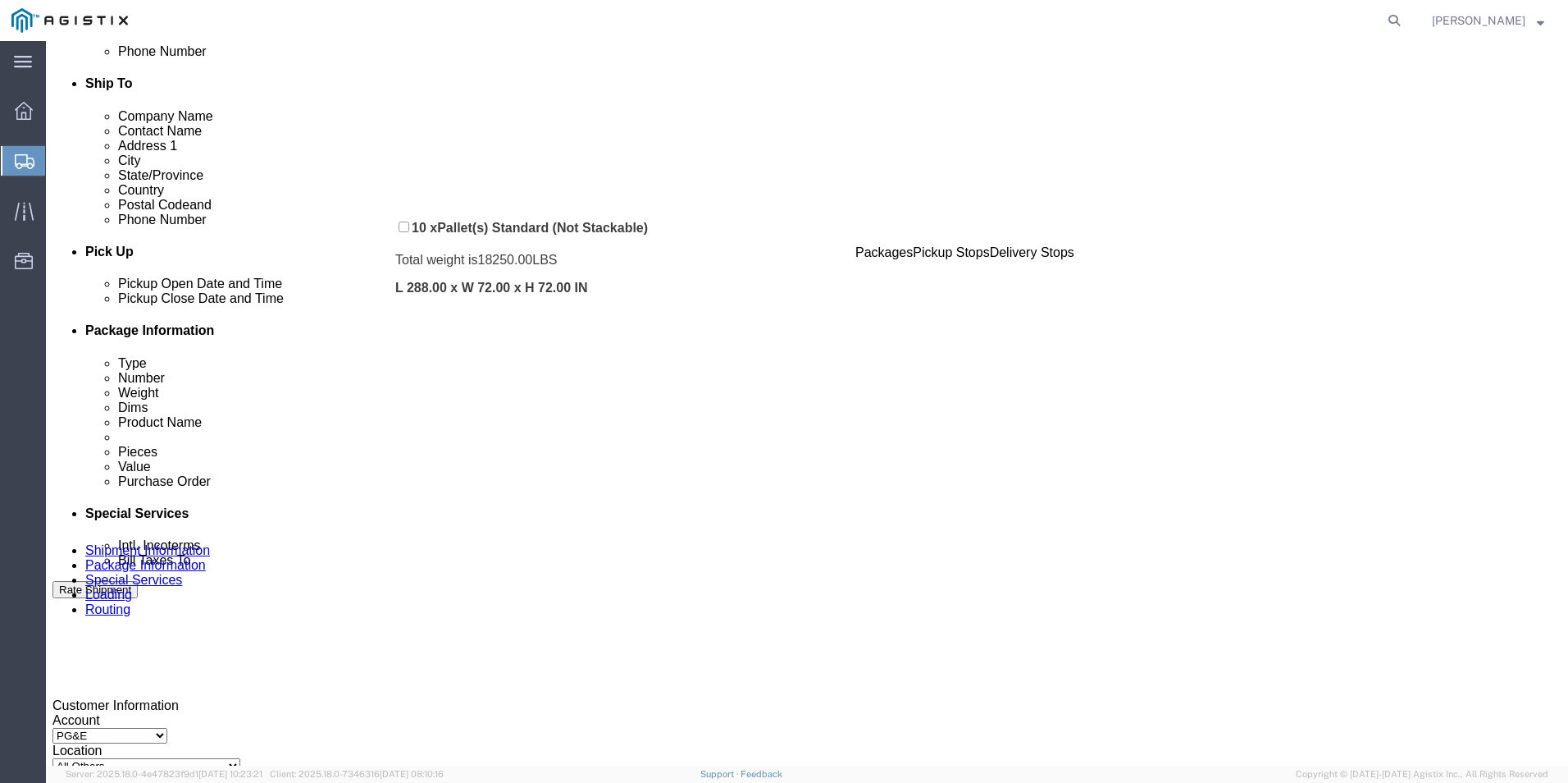
drag, startPoint x: 444, startPoint y: 377, endPoint x: 370, endPoint y: 153, distance: 235.9
click div "Pickups + Add Stop From : ABB/Hitachi Energy 500 MO-94, Jefferson City, MO, 651…"
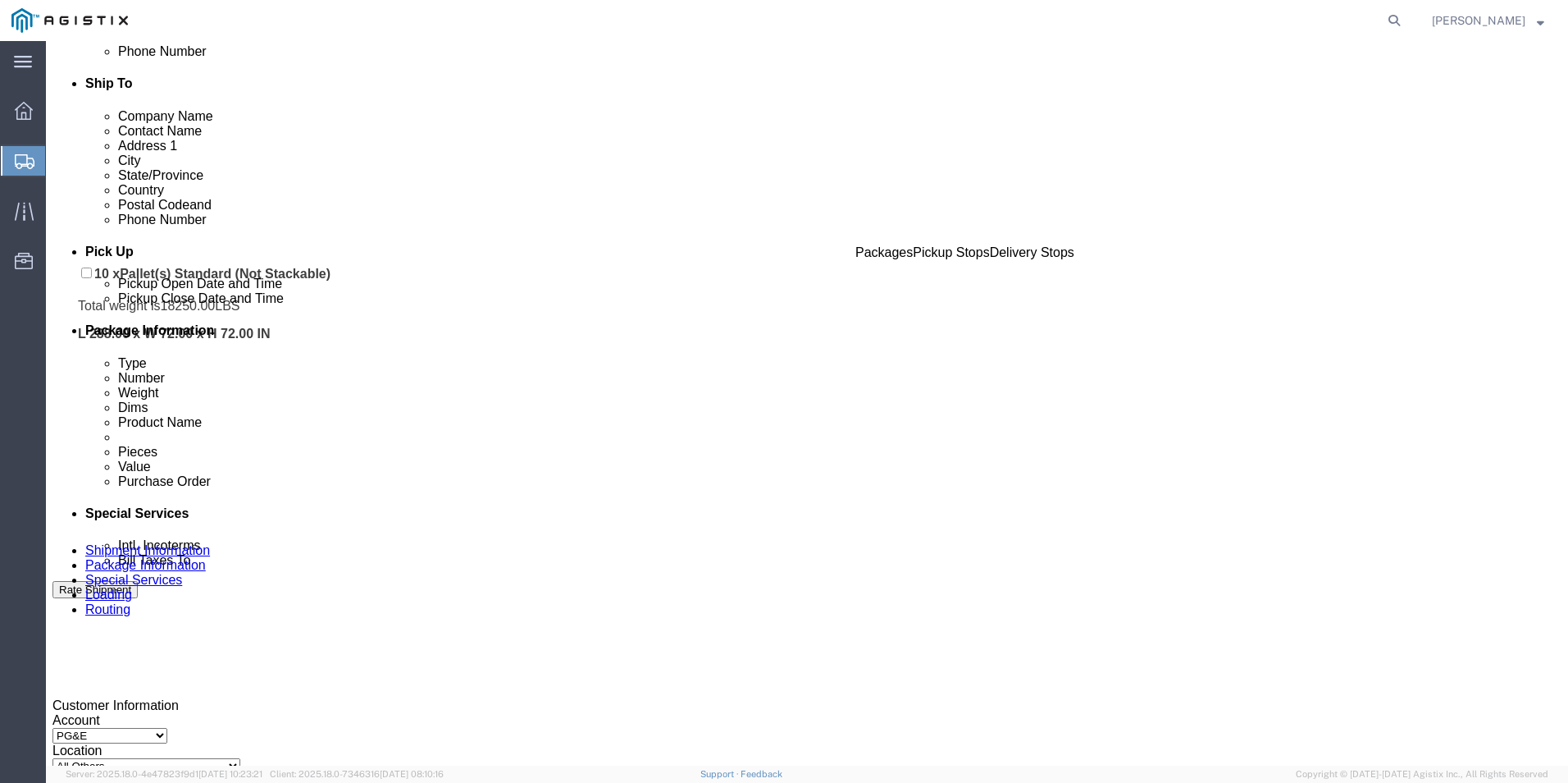
scroll to position [441, 0]
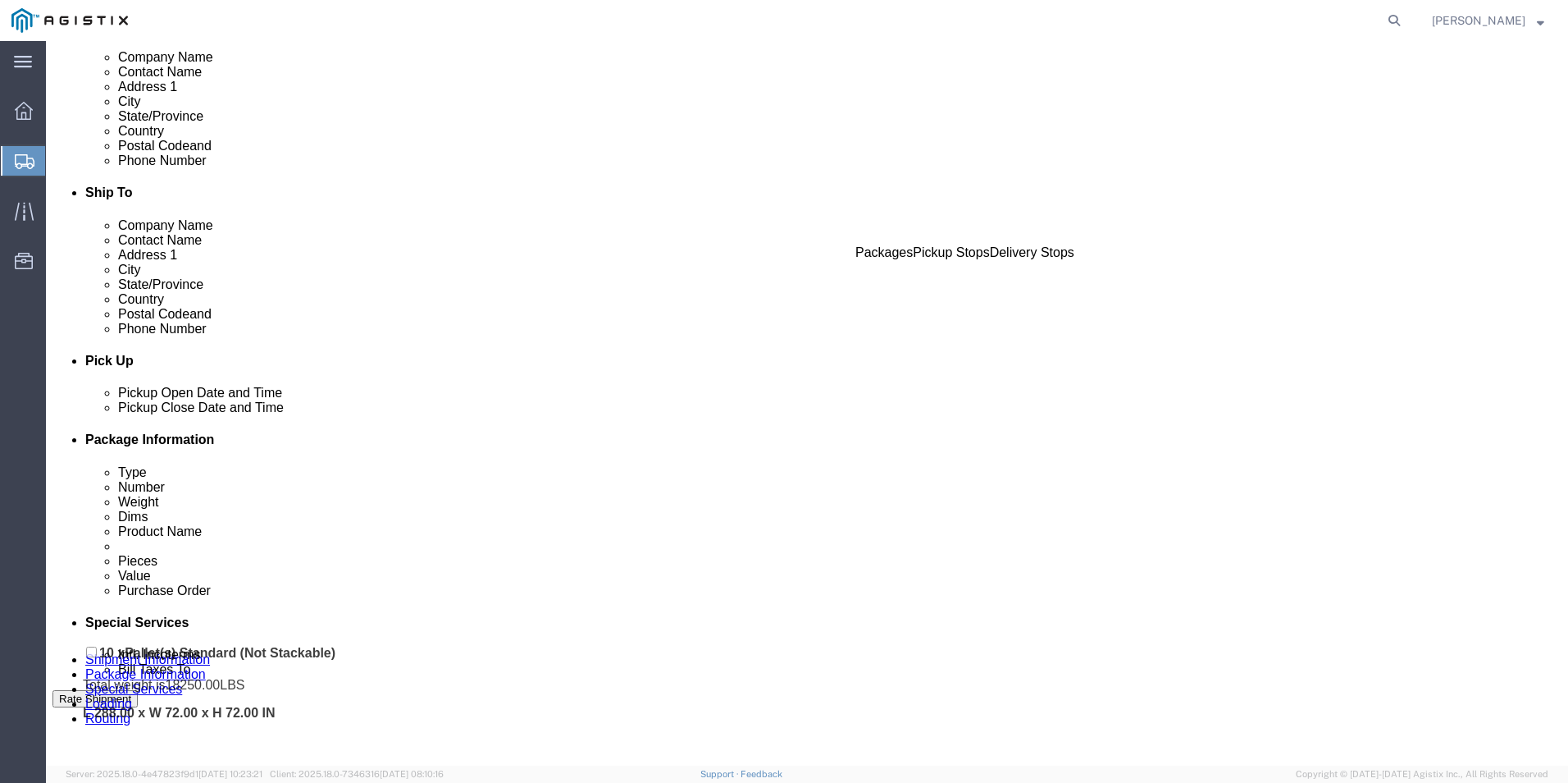
drag, startPoint x: 49, startPoint y: 287, endPoint x: 48, endPoint y: 607, distance: 320.0
click div "Pickups + Add Stop From : ABB/Hitachi Energy 500 MO-94, Jefferson City, MO, 651…"
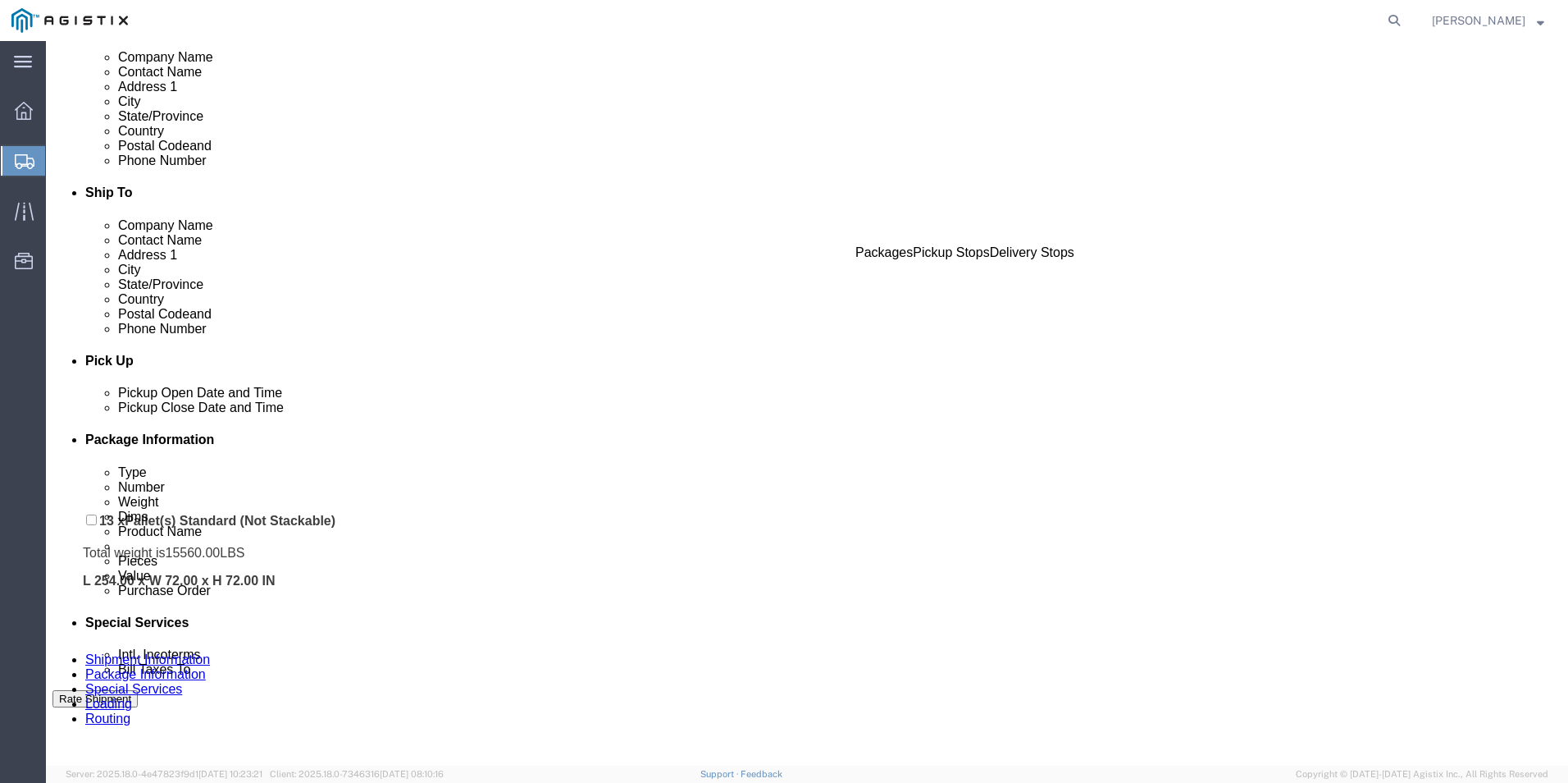
drag, startPoint x: 46, startPoint y: 394, endPoint x: 59, endPoint y: 400, distance: 14.3
click div "Pickups + Add Stop From : ABB/Hitachi Energy 500 MO-94, Jefferson City, MO, 651…"
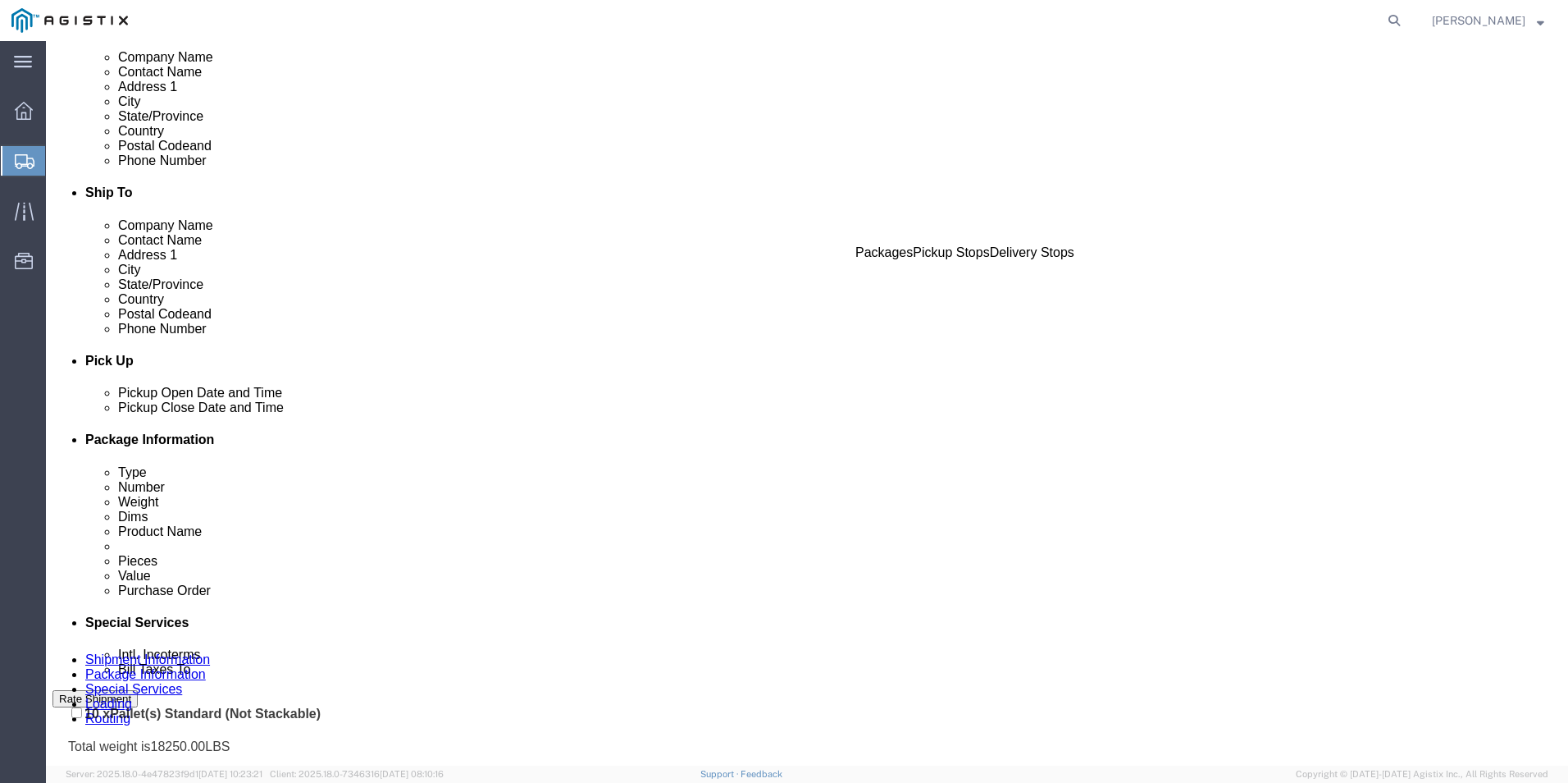
drag, startPoint x: 48, startPoint y: 260, endPoint x: 32, endPoint y: 661, distance: 401.3
click div "Pickups + Add Stop From : ABB/Hitachi Energy 500 MO-94, Jefferson City, MO, 651…"
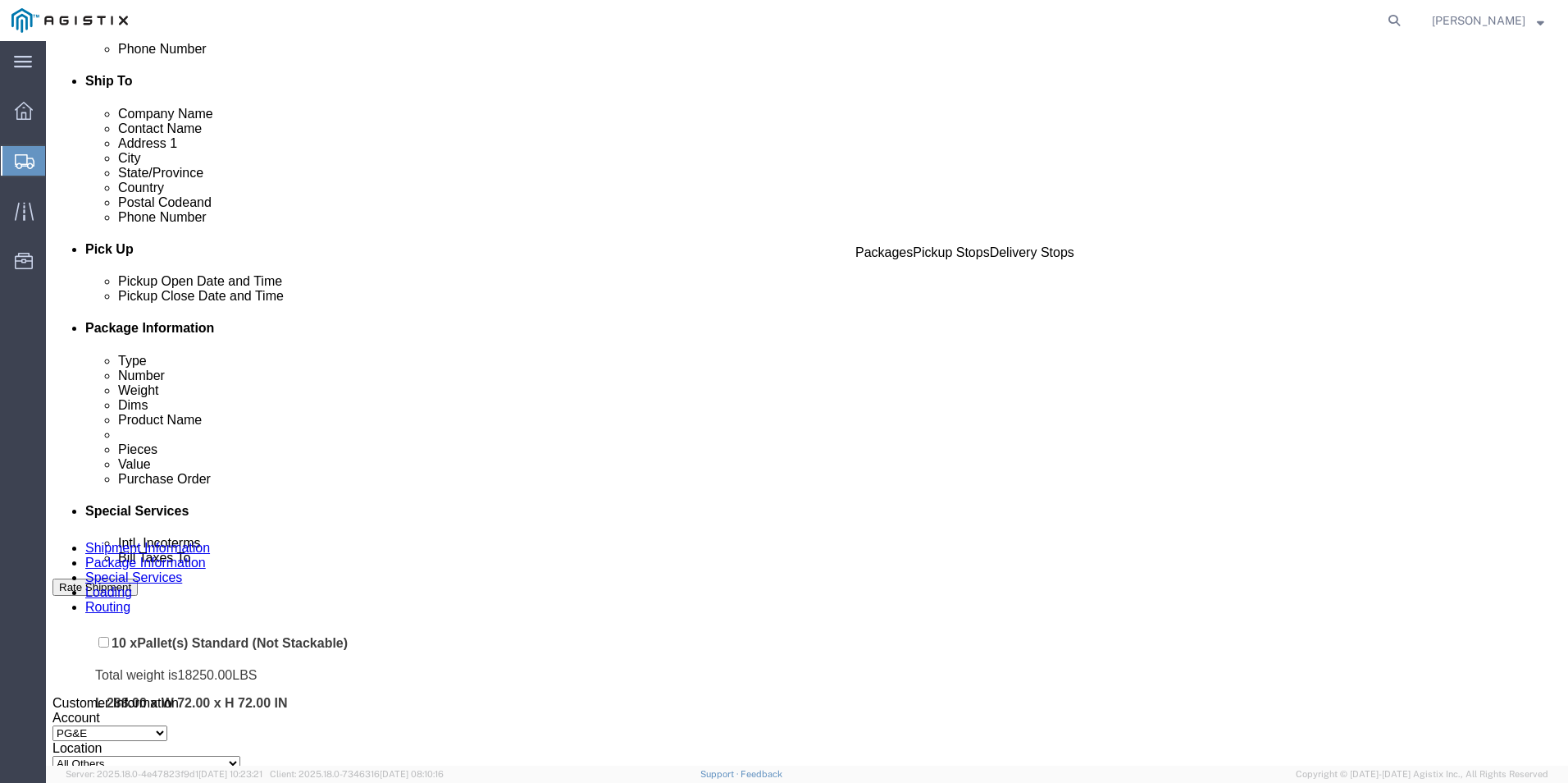
scroll to position [551, 0]
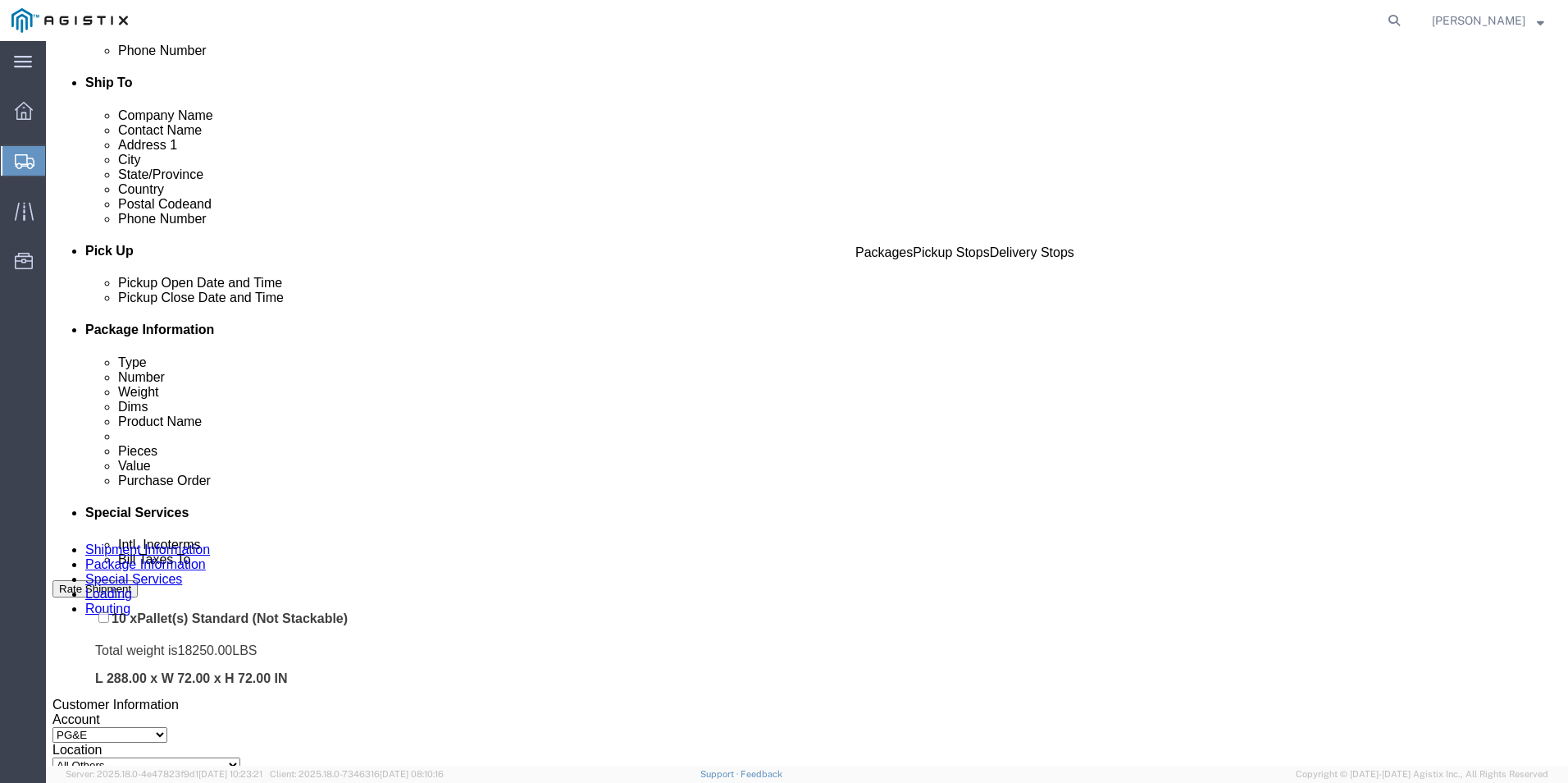
drag, startPoint x: 45, startPoint y: 398, endPoint x: 53, endPoint y: 540, distance: 142.2
click div "Pickups + Add Stop From : ABB/Hitachi Energy 500 MO-94, Jefferson City, MO, 651…"
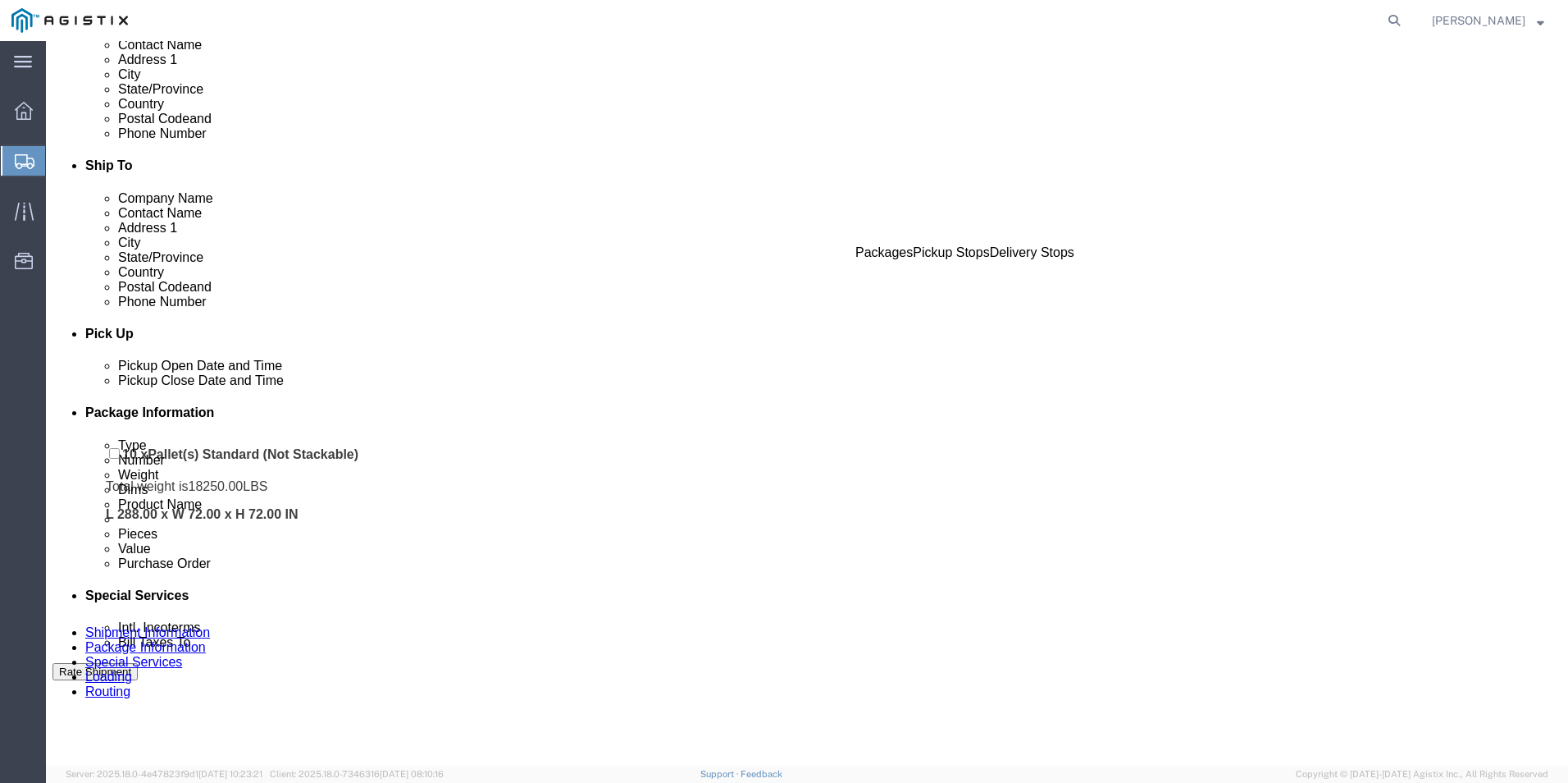
scroll to position [441, 0]
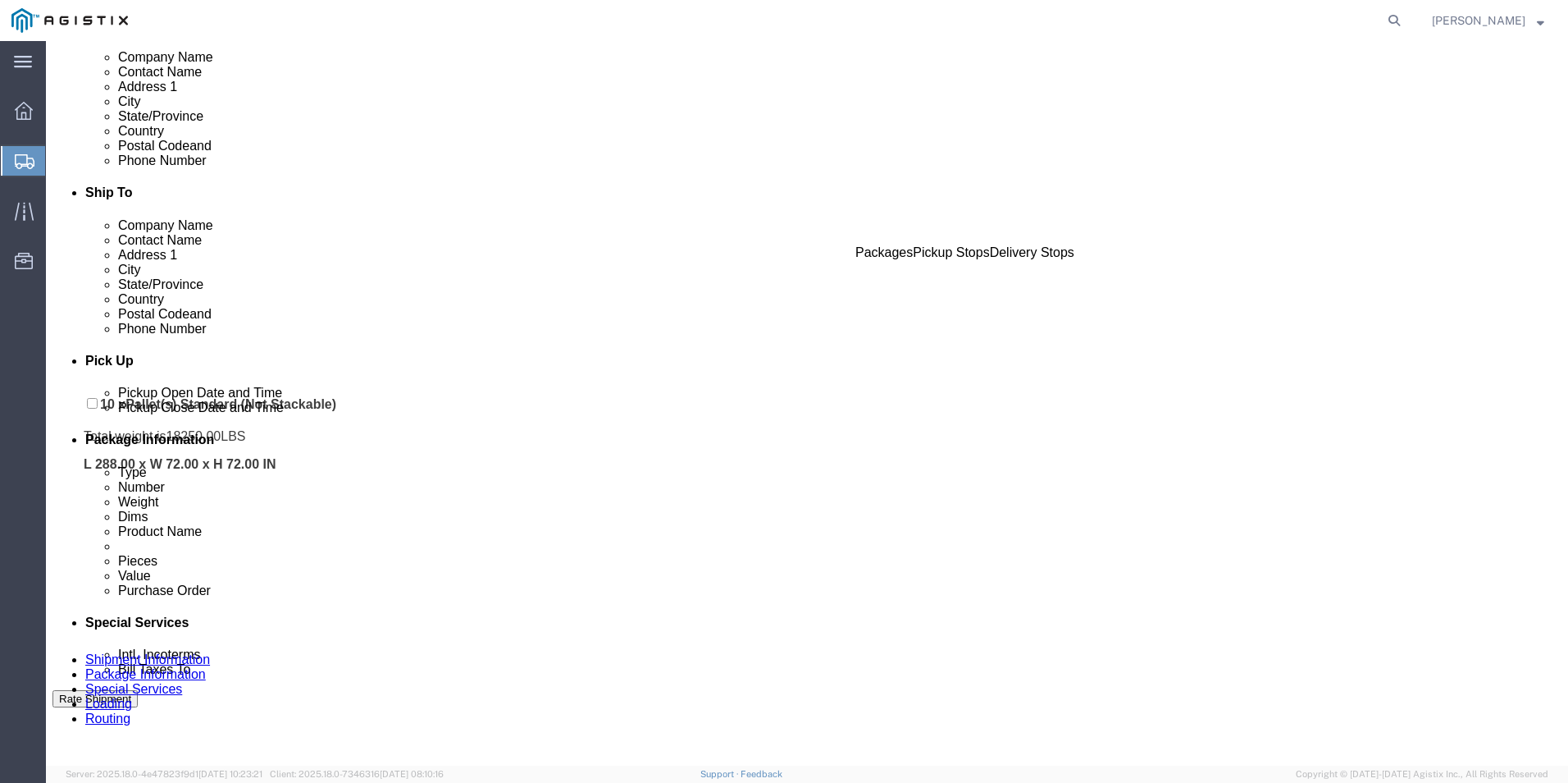
drag, startPoint x: 43, startPoint y: 500, endPoint x: 34, endPoint y: 382, distance: 118.3
click div "Pickups + Add Stop From : ABB/Hitachi Energy 500 MO-94, Jefferson City, MO, 651…"
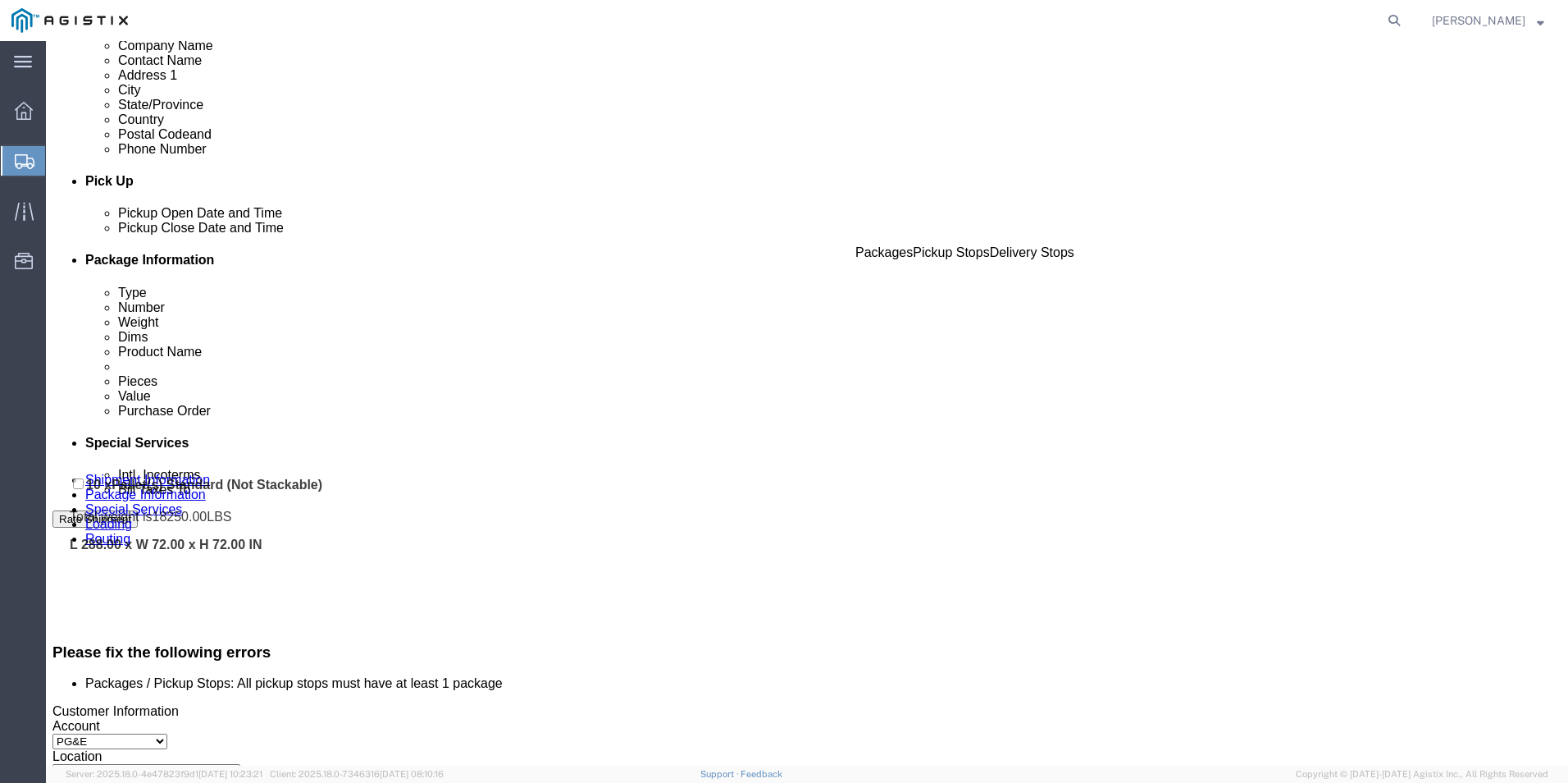
scroll to position [619, 0]
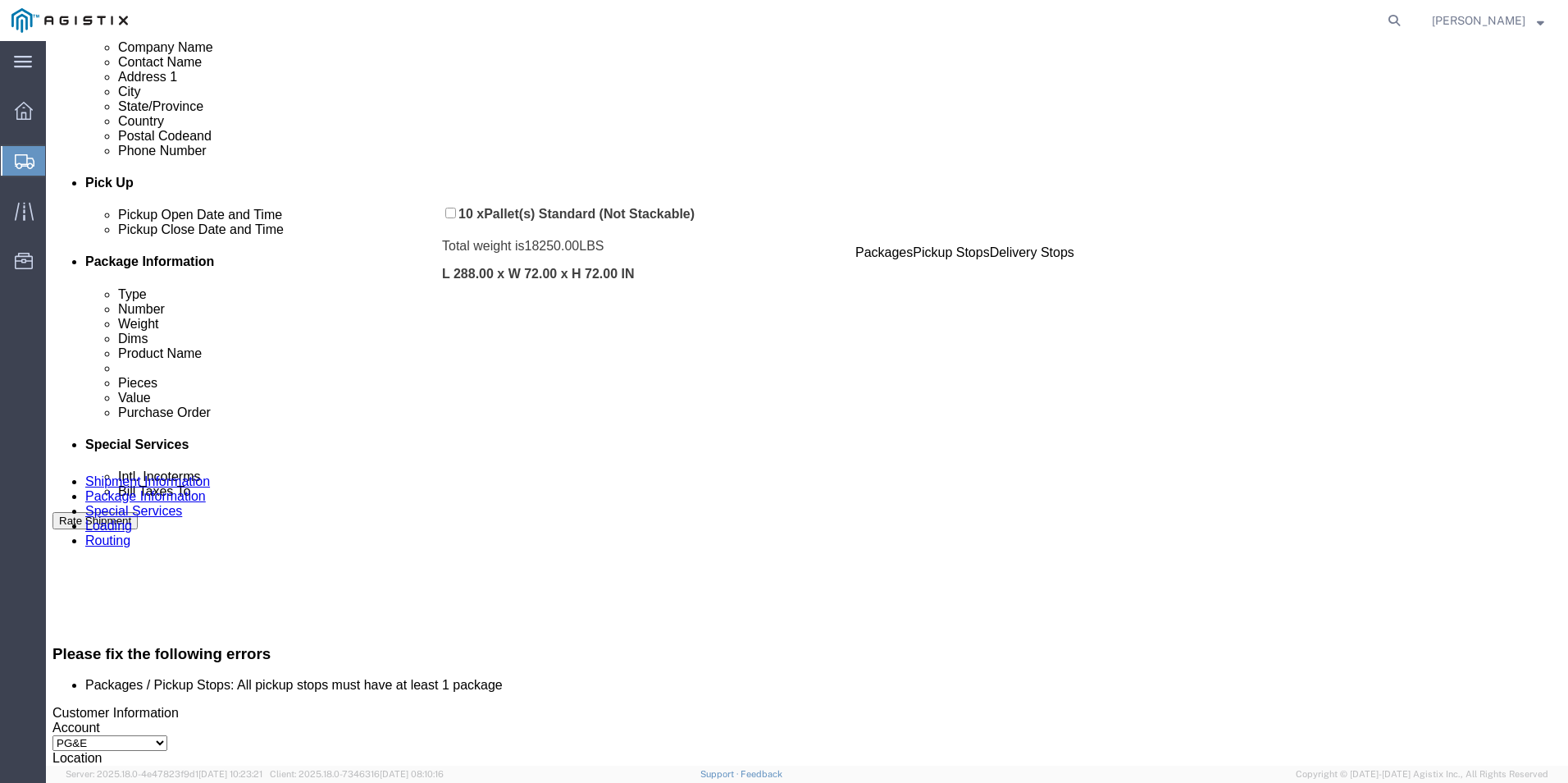
drag, startPoint x: 448, startPoint y: 166, endPoint x: 415, endPoint y: 175, distance: 34.2
click div "Pickups + Add Stop From : ABB/Hitachi Energy 500 MO-94, Jefferson City, MO, 651…"
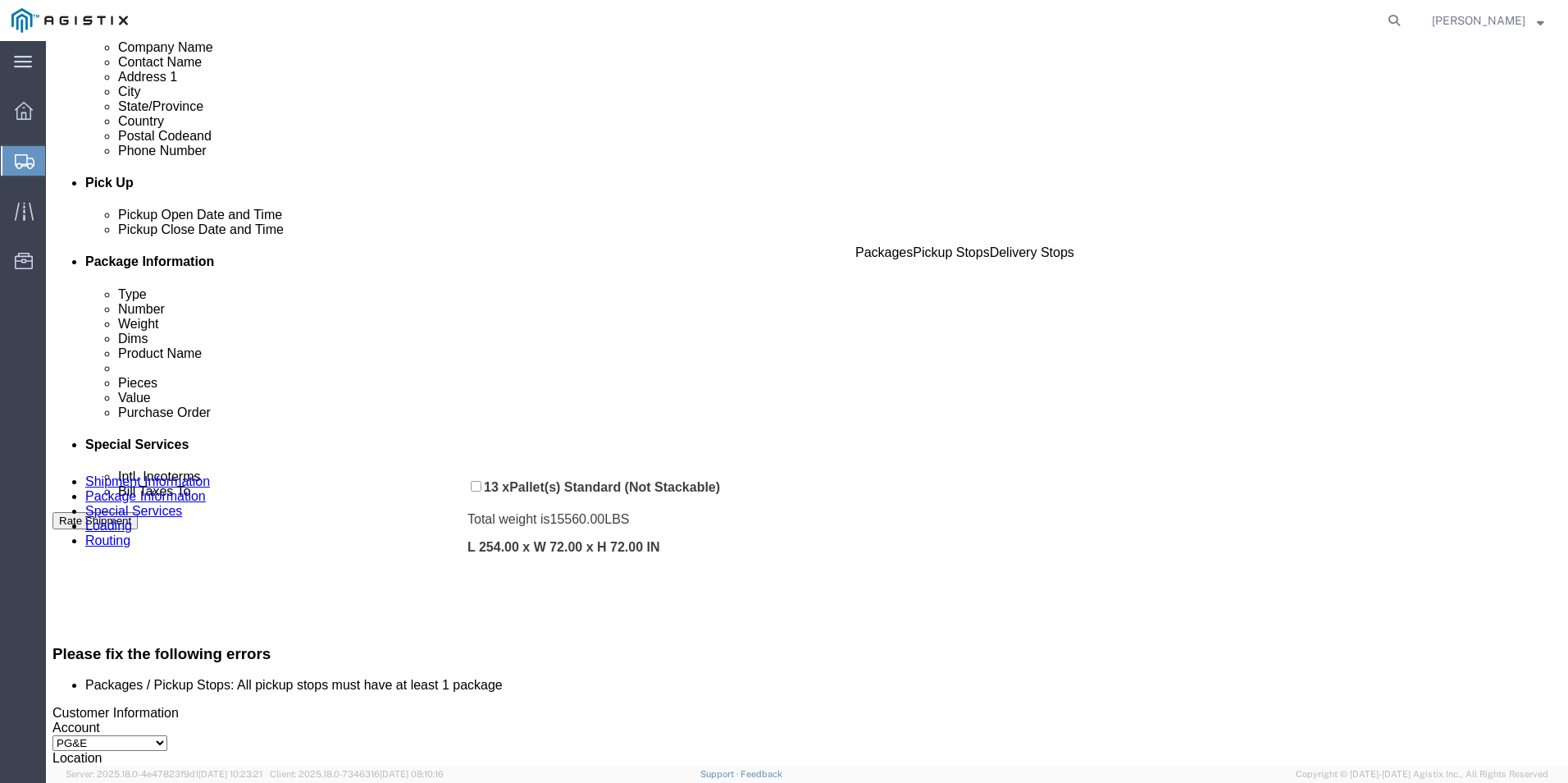
drag, startPoint x: 442, startPoint y: 281, endPoint x: 432, endPoint y: 417, distance: 136.4
click div "Pickups + Add Stop From : ABB/Hitachi Energy 500 MO-94, Jefferson City, MO, 651…"
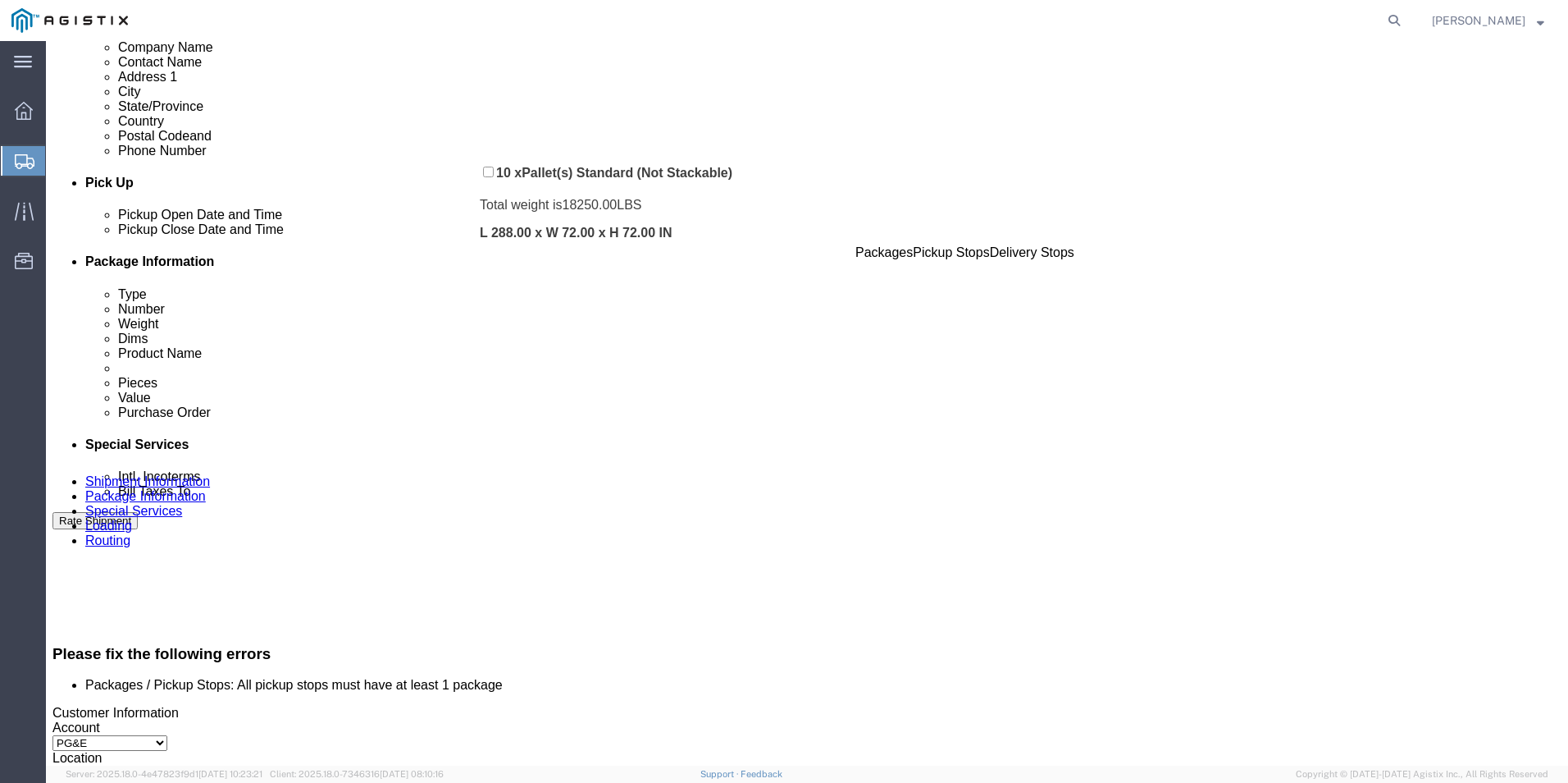
drag, startPoint x: 445, startPoint y: 284, endPoint x: 444, endPoint y: 124, distance: 160.0
click div "Pickups + Add Stop From : ABB/Hitachi Energy 500 MO-94, Jefferson City, MO, 651…"
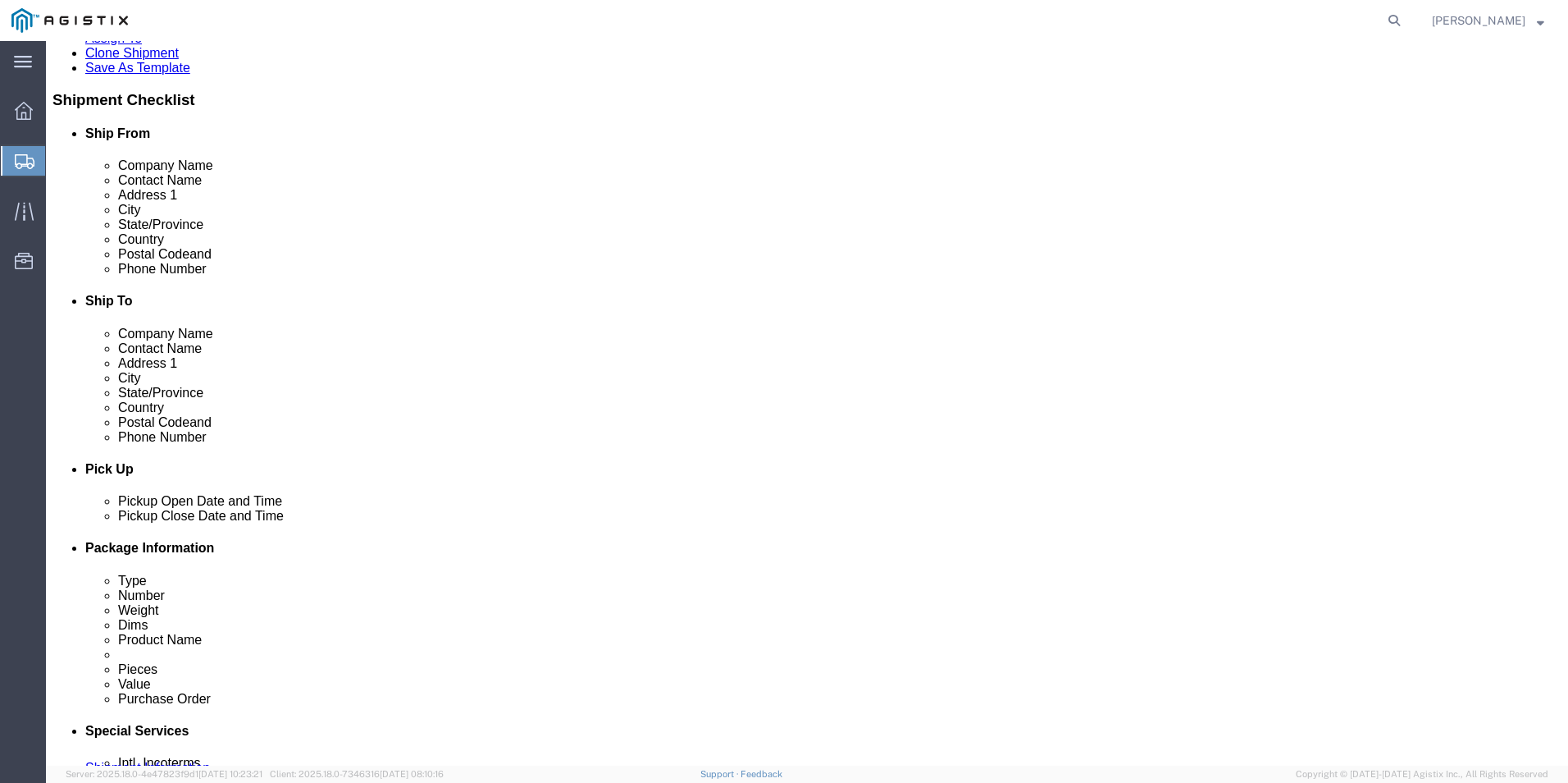
scroll to position [44, 0]
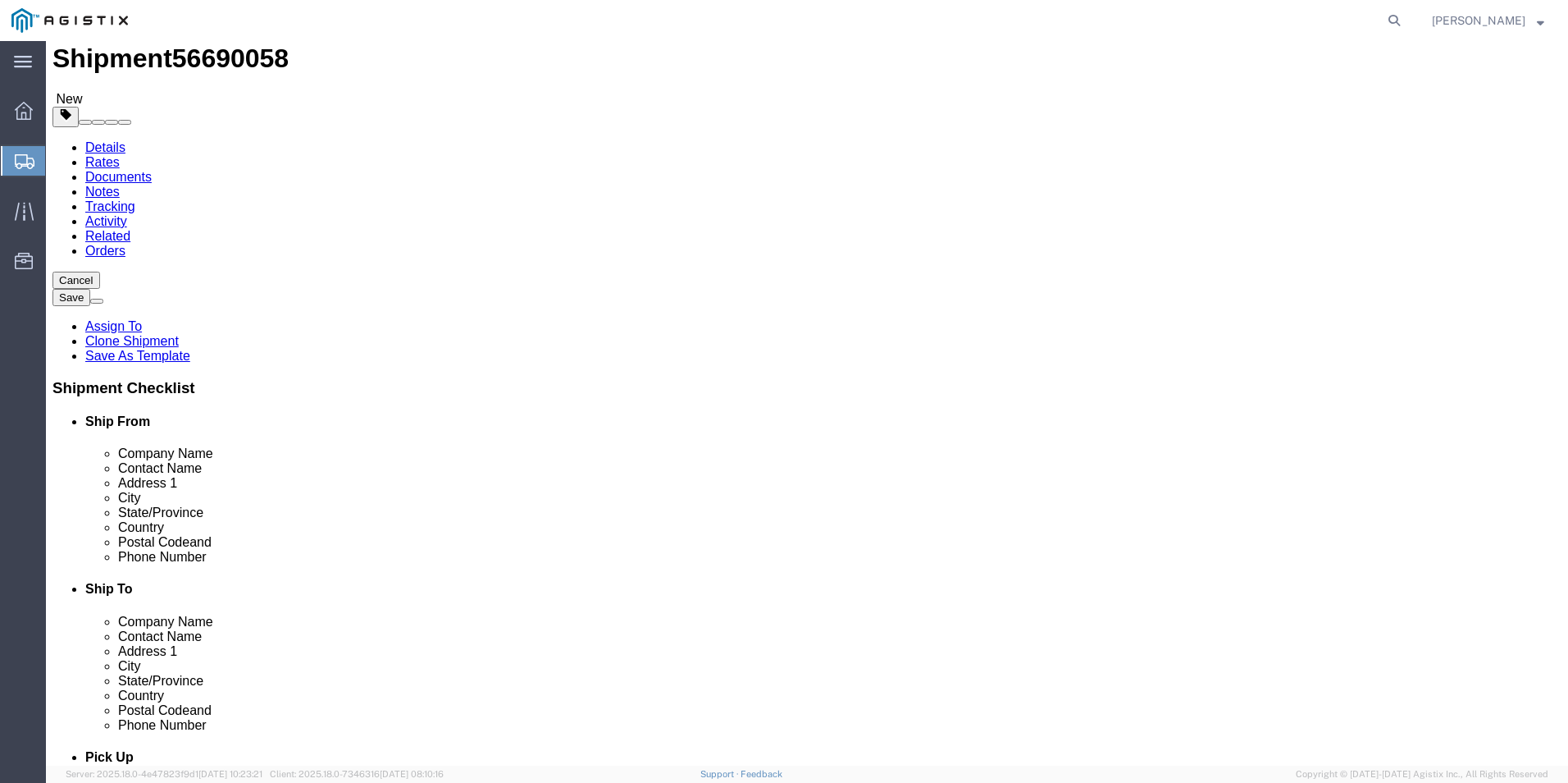
click icon
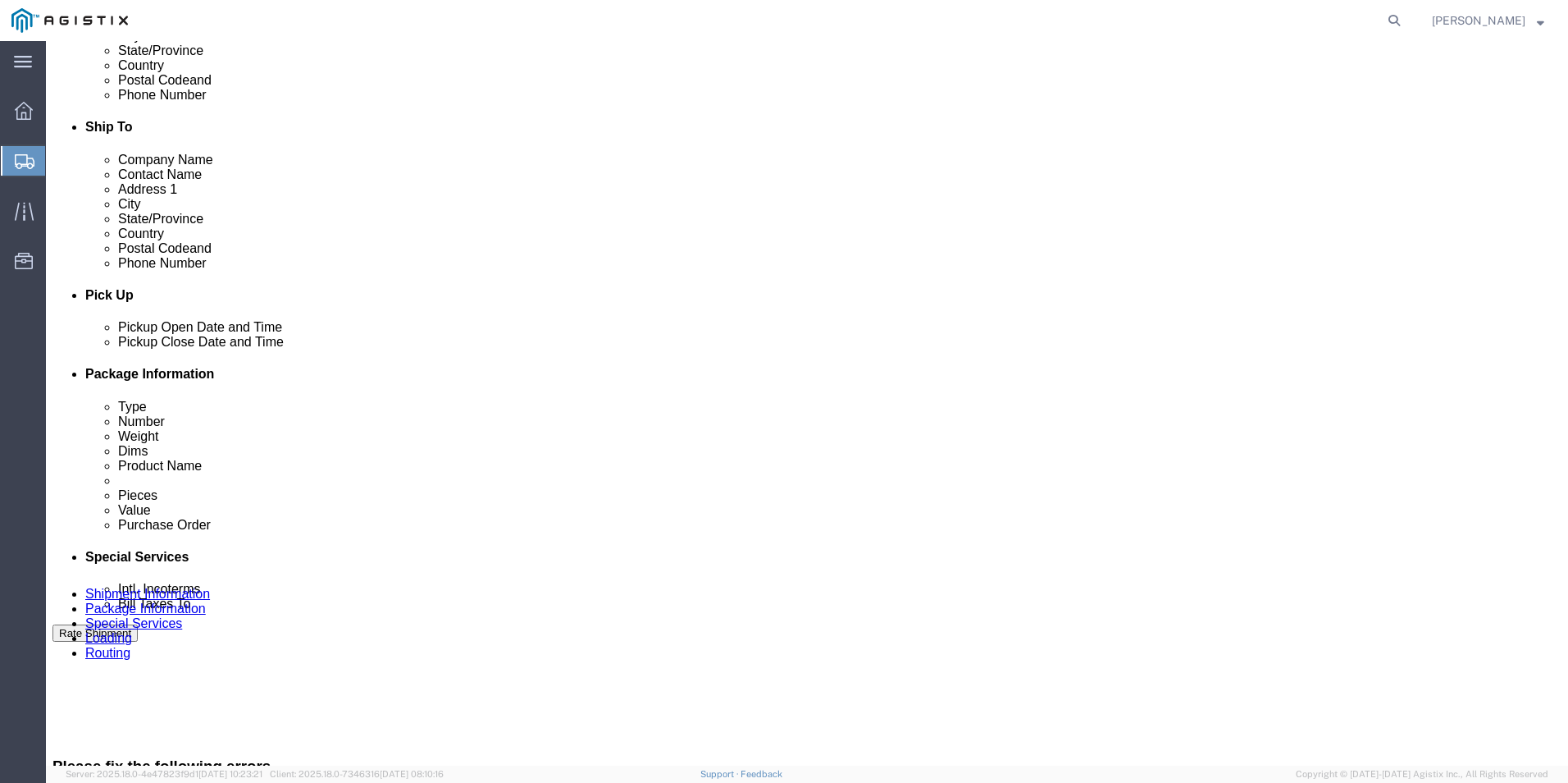
scroll to position [783, 0]
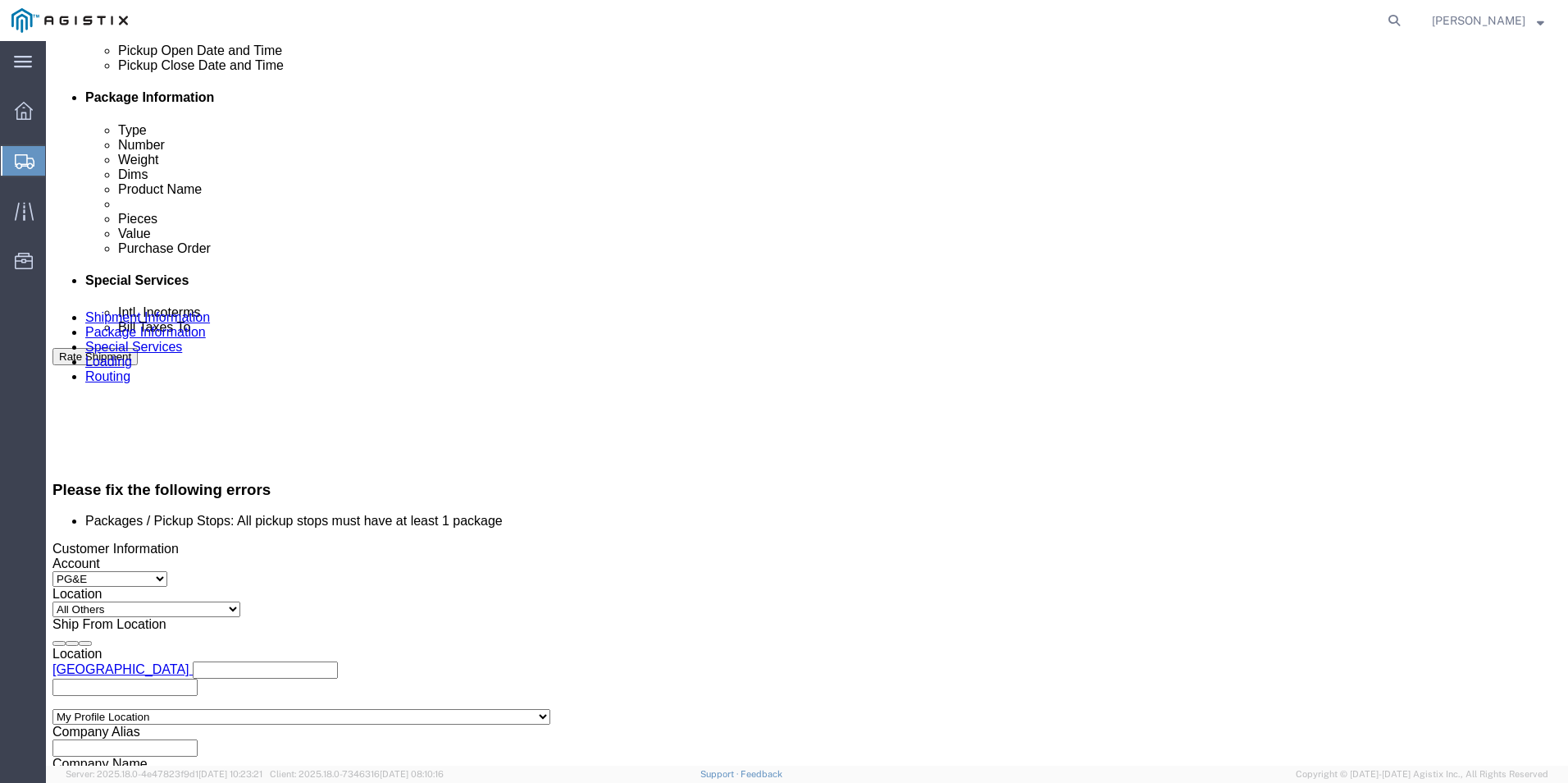
click select "Pickup Delivery"
select select "D"
click select "Pickup Delivery"
click icon
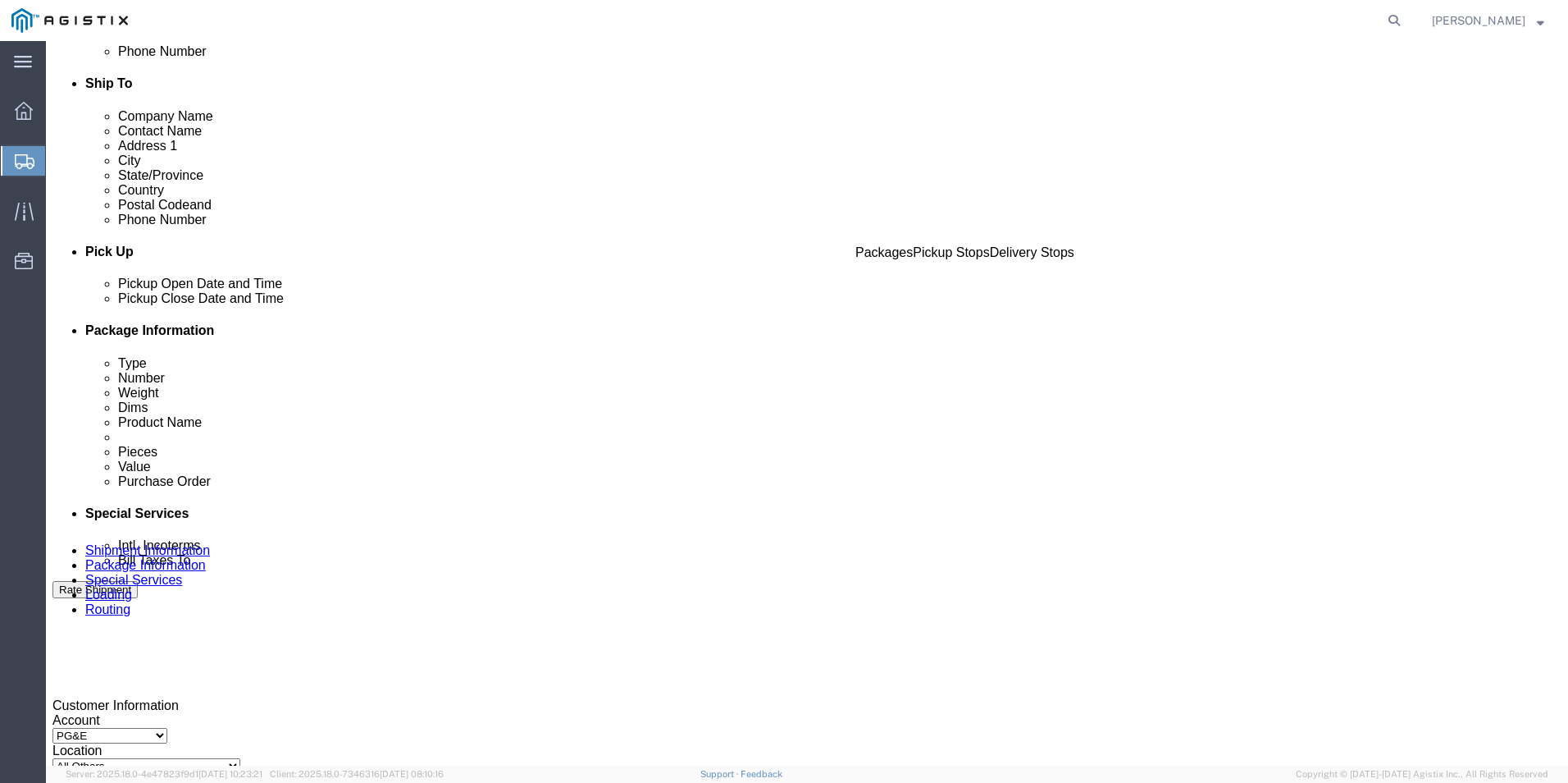
scroll to position [441, 0]
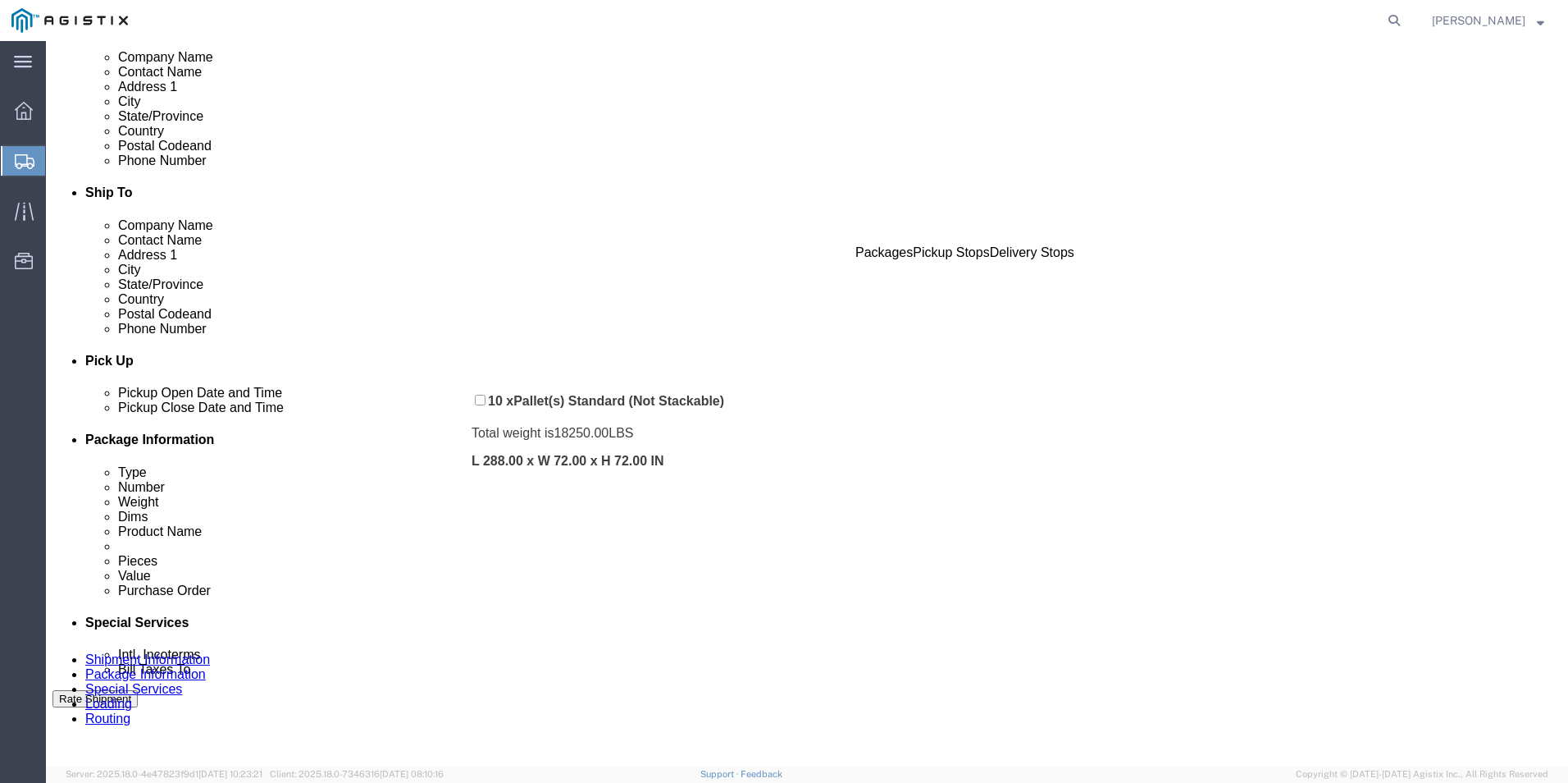
drag, startPoint x: 447, startPoint y: 428, endPoint x: 438, endPoint y: 362, distance: 66.6
click div "Pickups + Add Stop From : ABB/Hitachi Energy 500 MO-94, Jefferson City, MO, 651…"
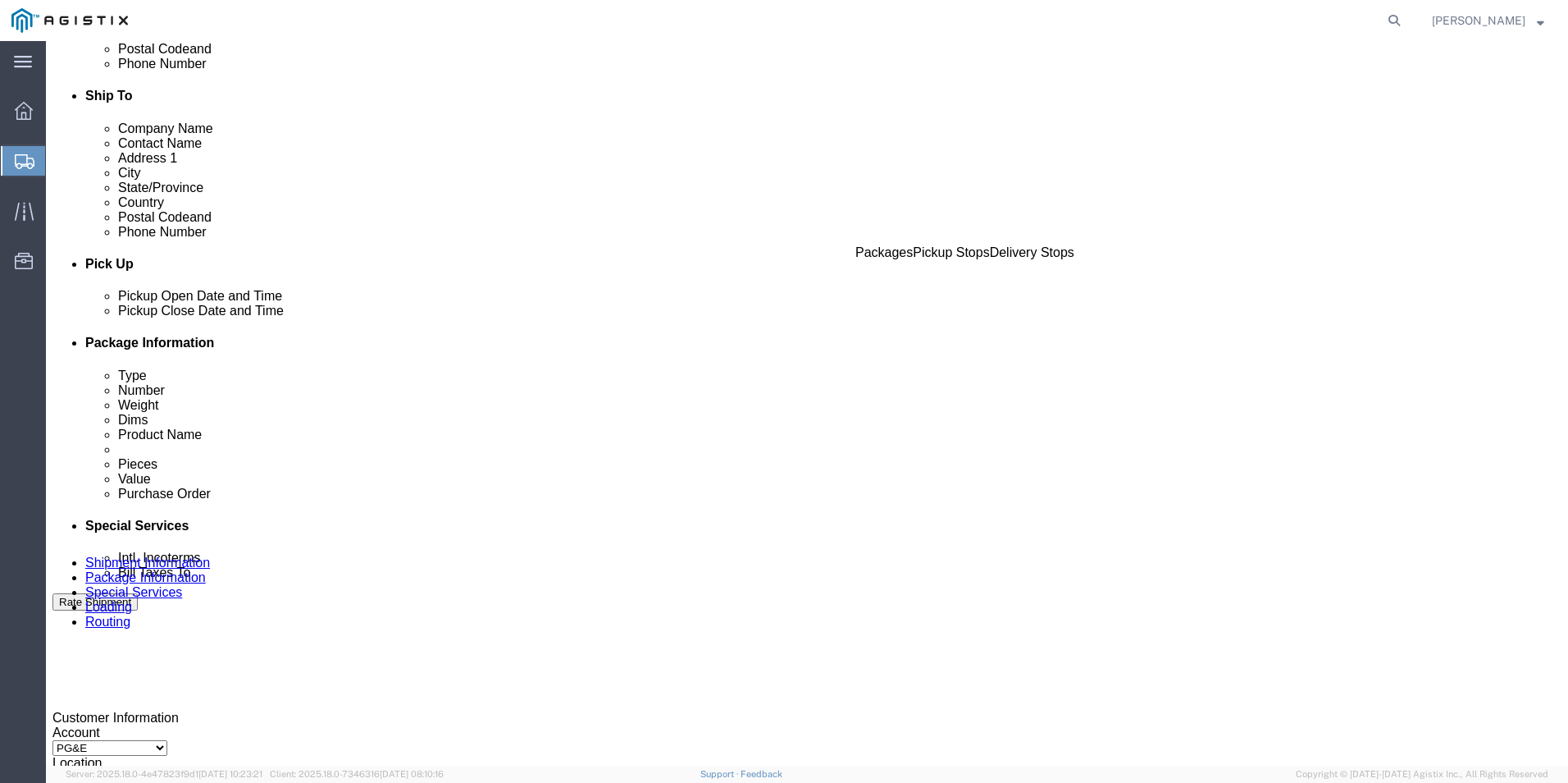
scroll to position [550, 0]
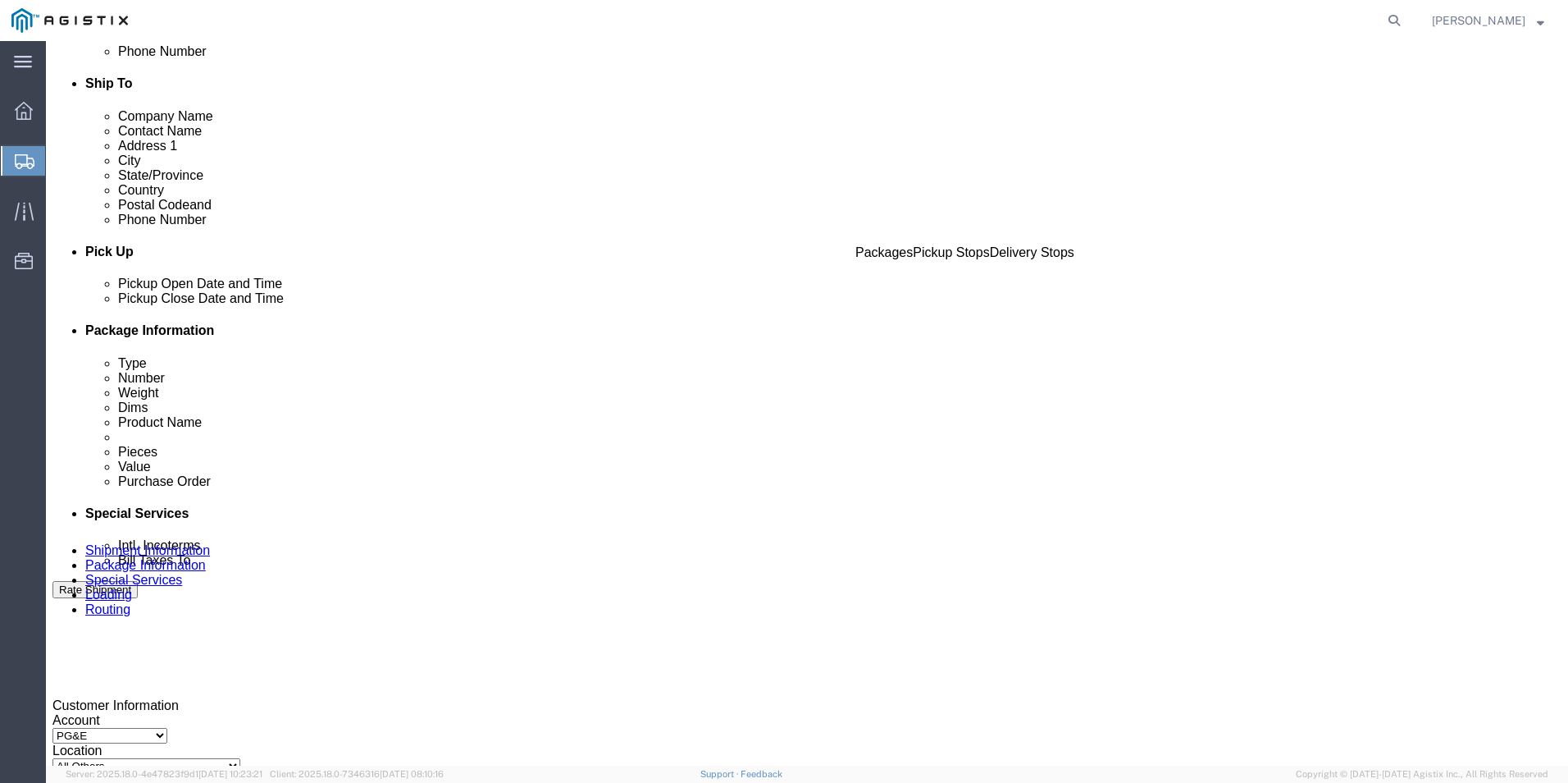
click link "Documents"
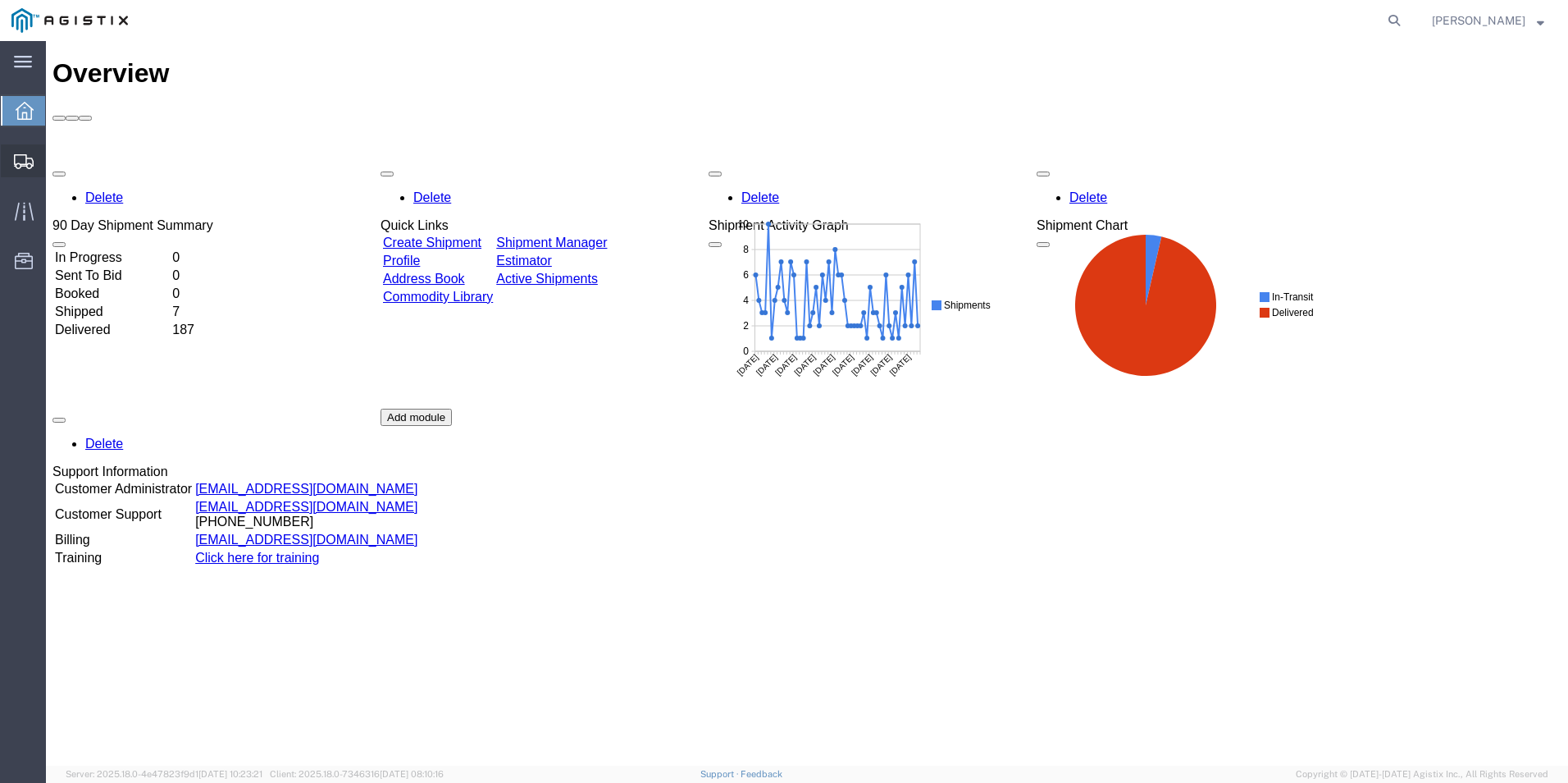
click at [56, 161] on span "Shipments" at bounding box center [51, 161] width 11 height 33
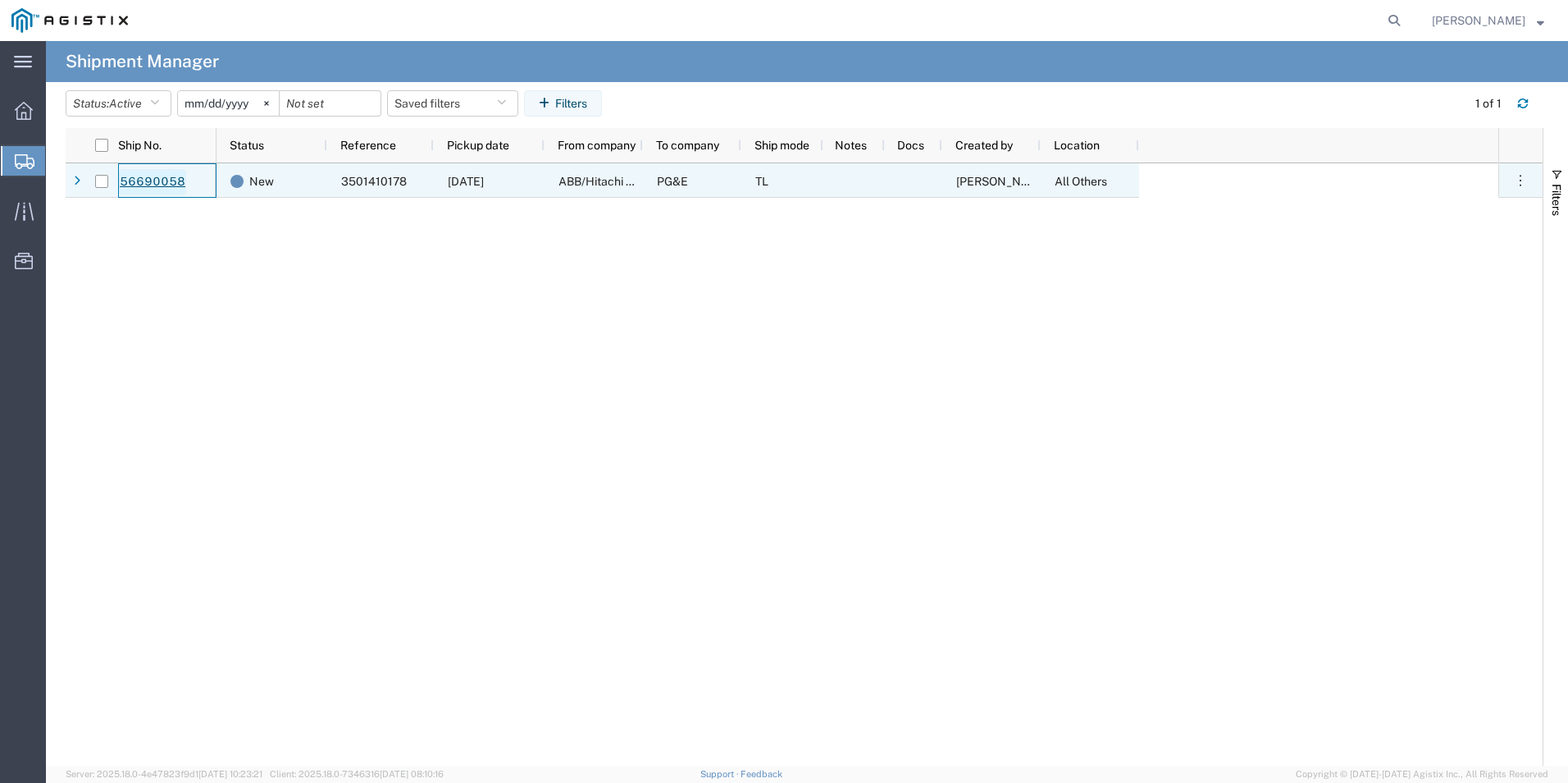
click at [138, 181] on link "56690058" at bounding box center [152, 182] width 67 height 26
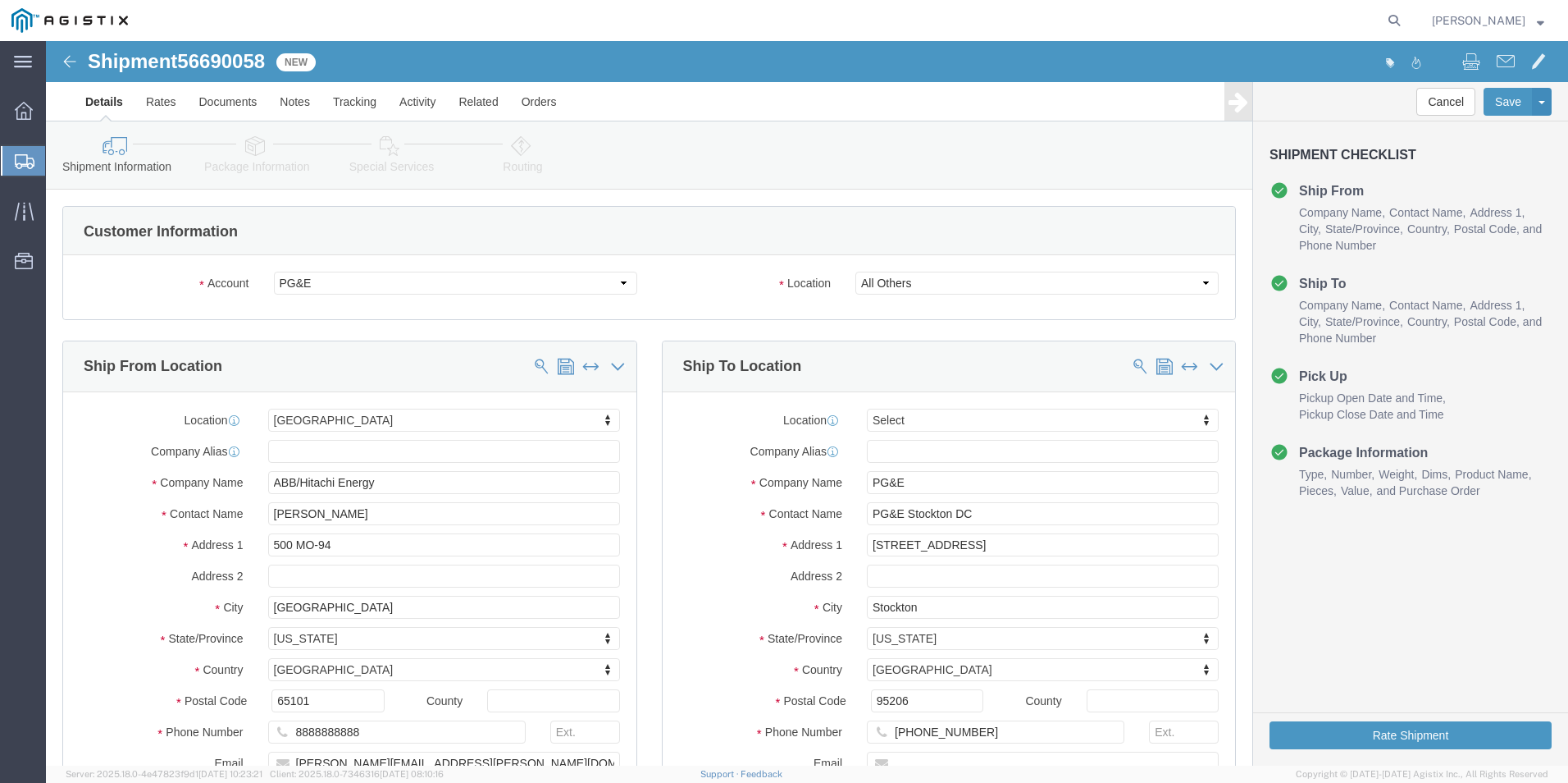
select select
click link "Documents"
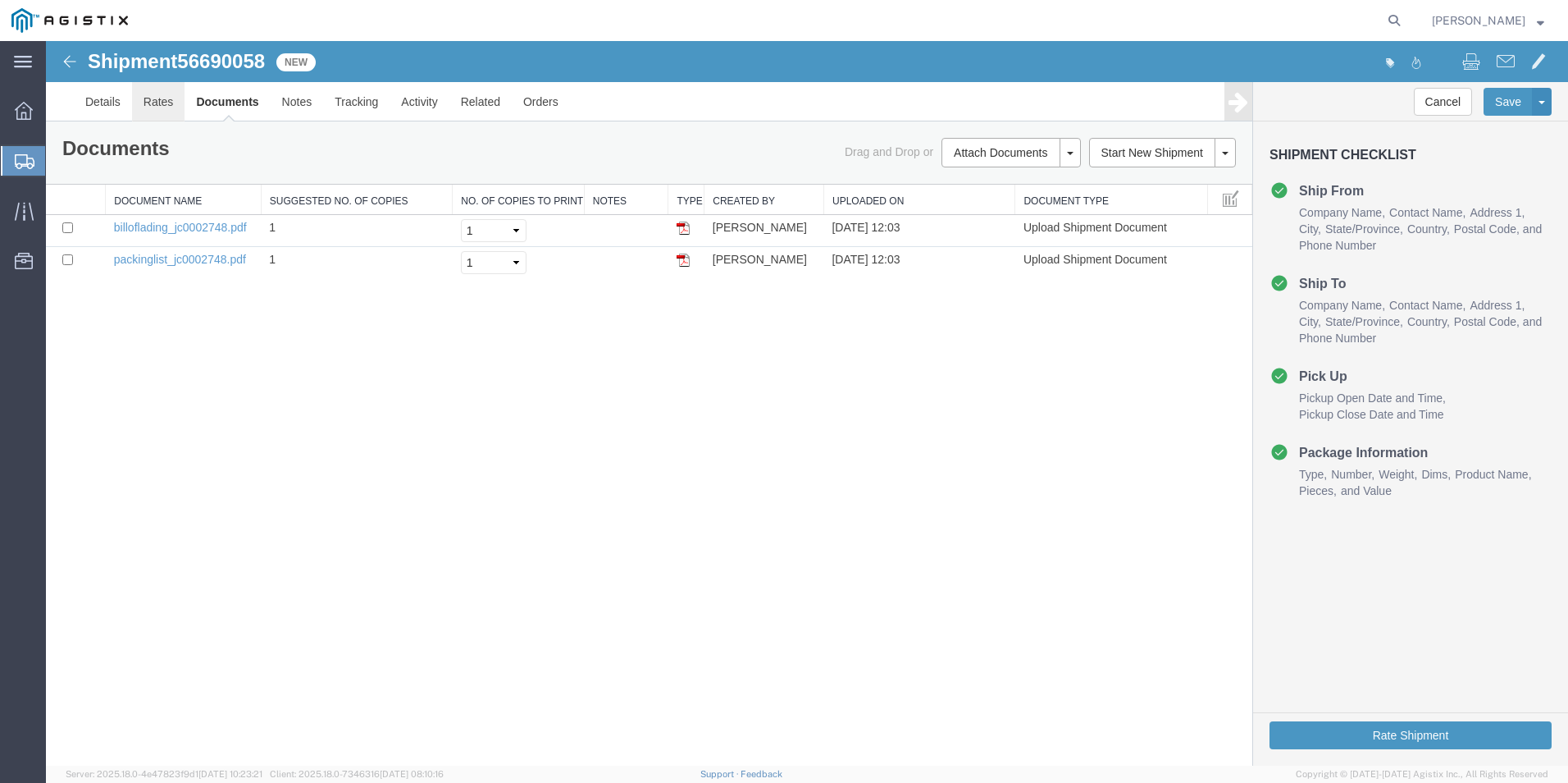
click at [154, 101] on link "Rates" at bounding box center [159, 101] width 53 height 40
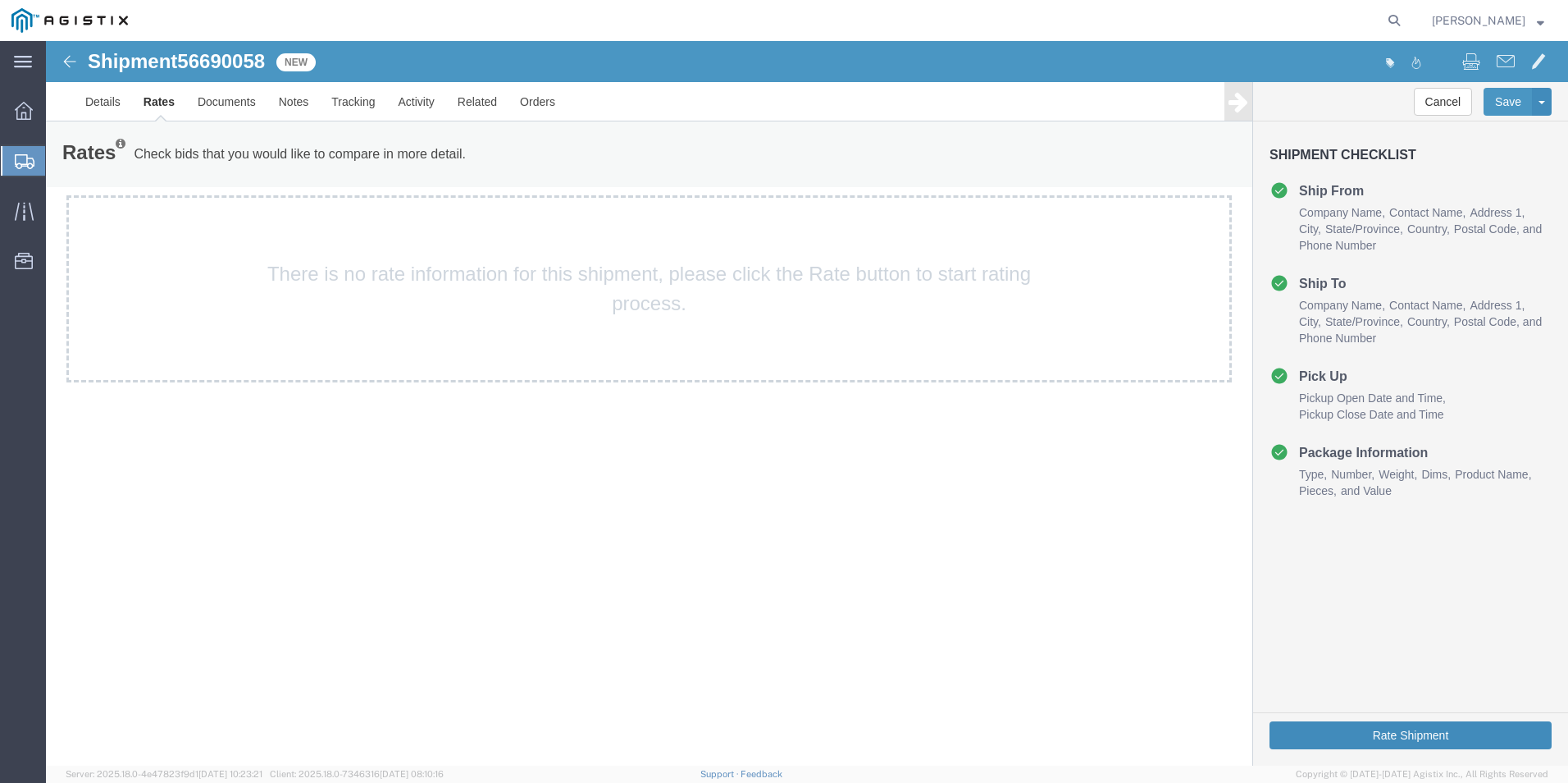
click at [1479, 735] on button "Rate Shipment" at bounding box center [1410, 735] width 282 height 28
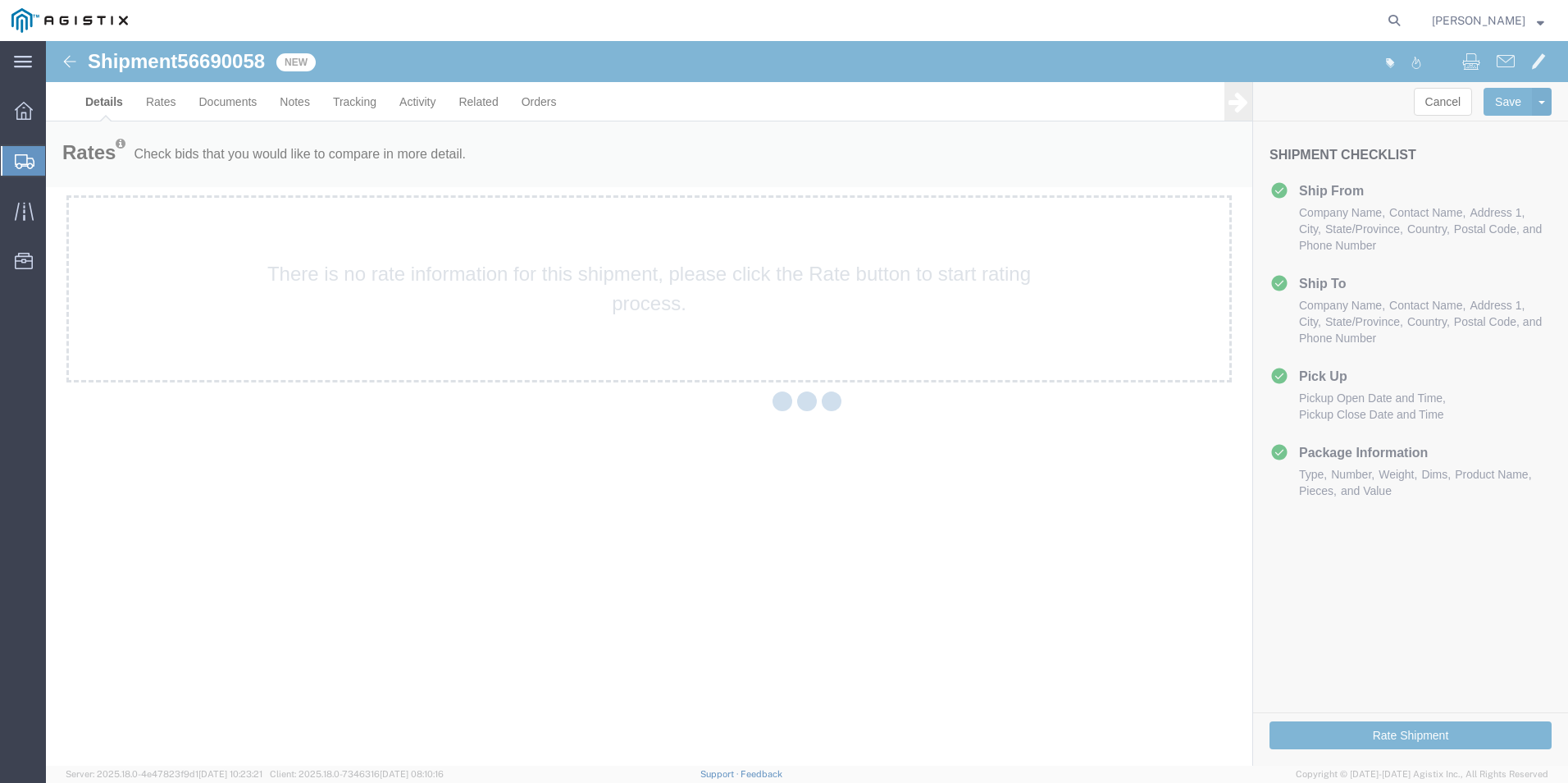
select select "54011"
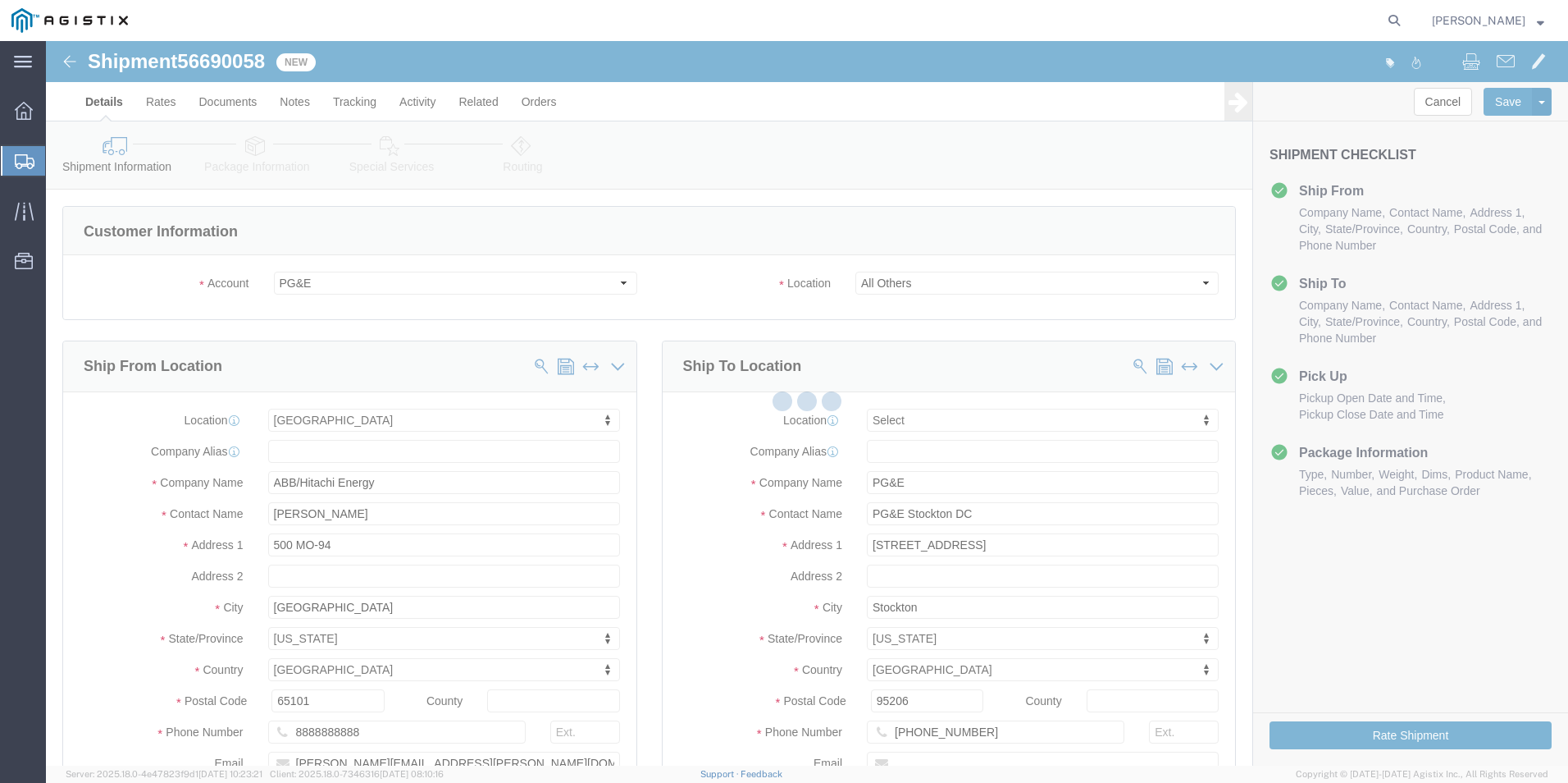
select select
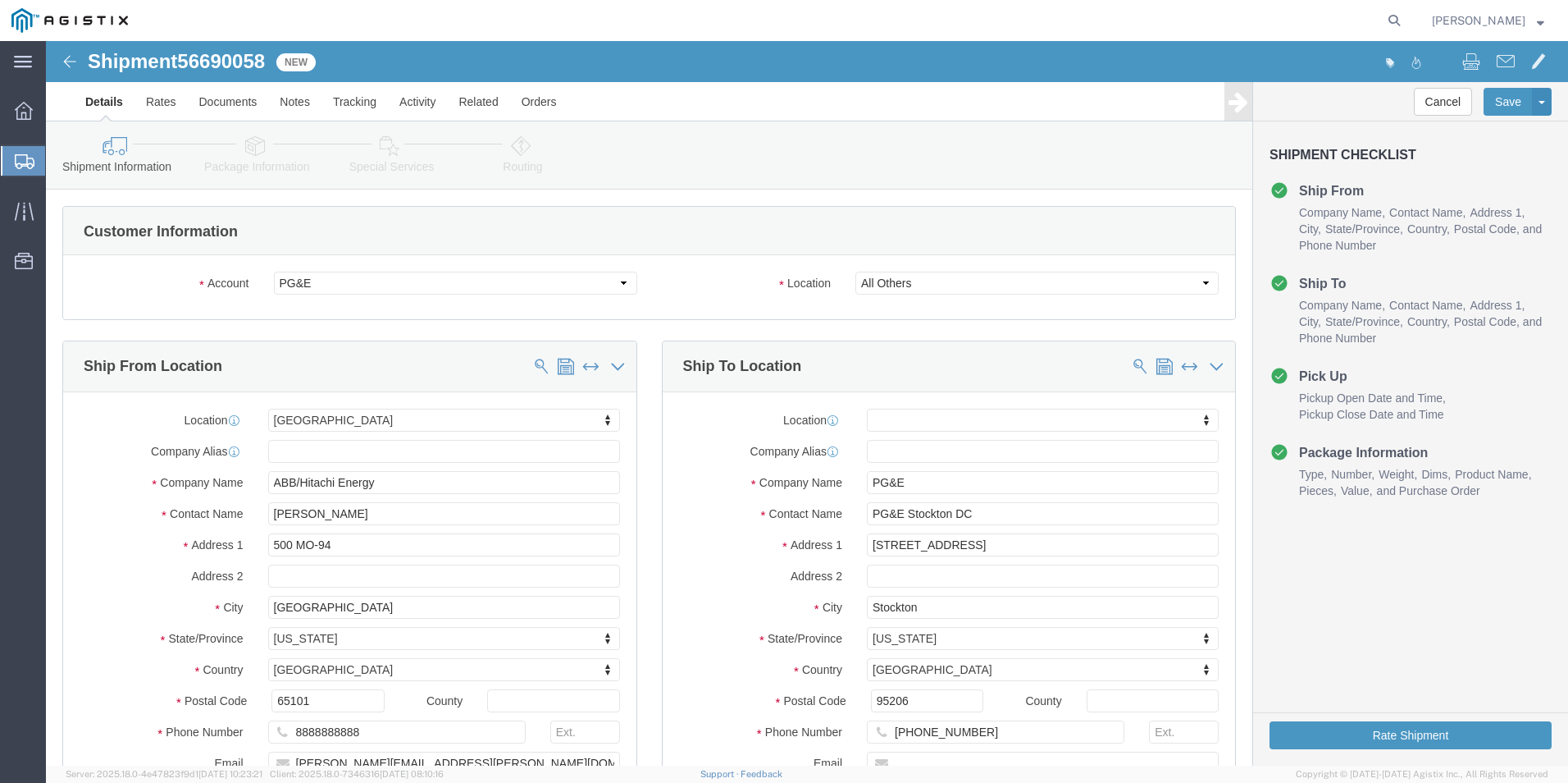
click span "56690058"
copy span "56690058"
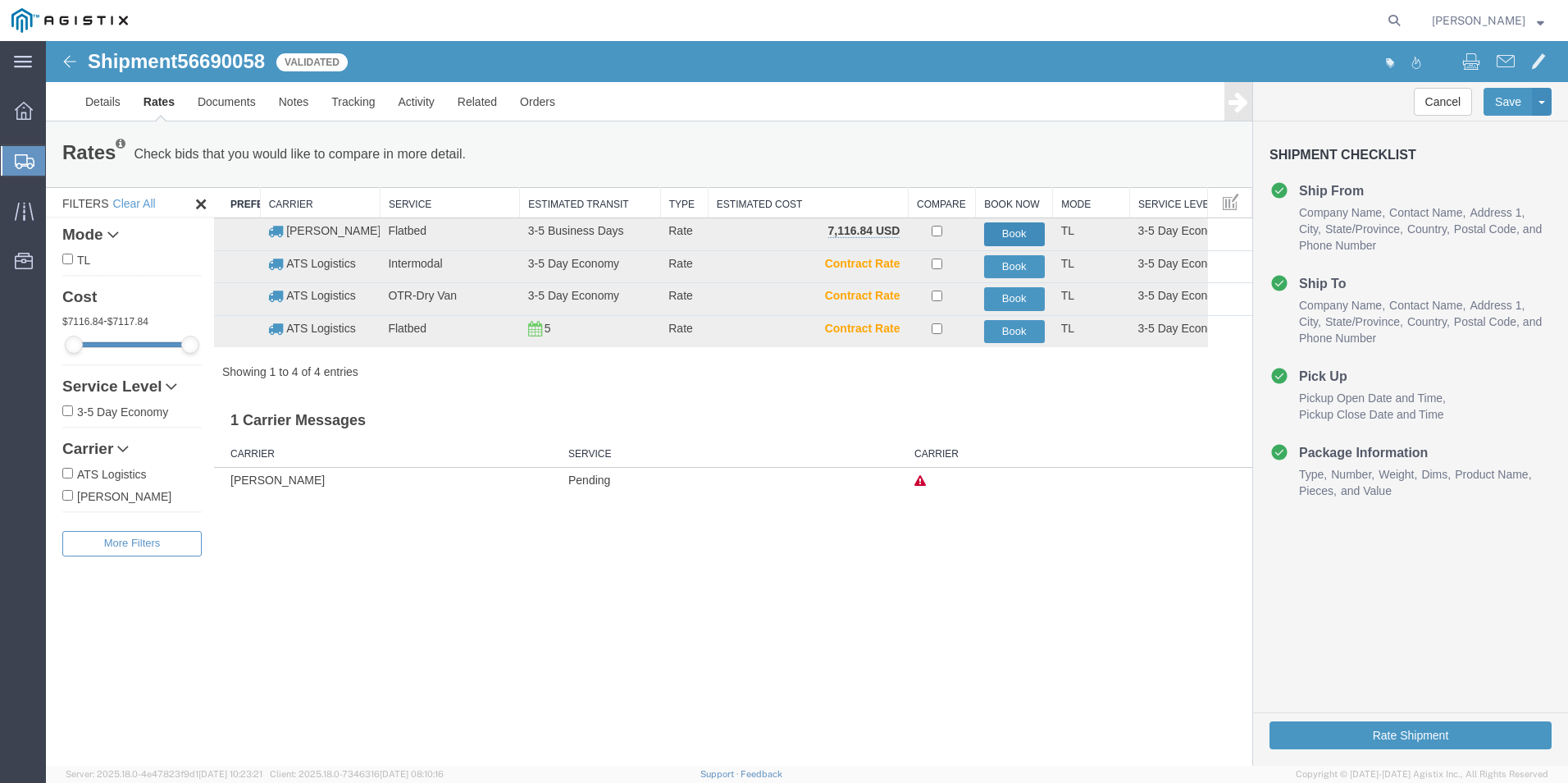
click at [1008, 229] on button "Book" at bounding box center [1015, 234] width 61 height 24
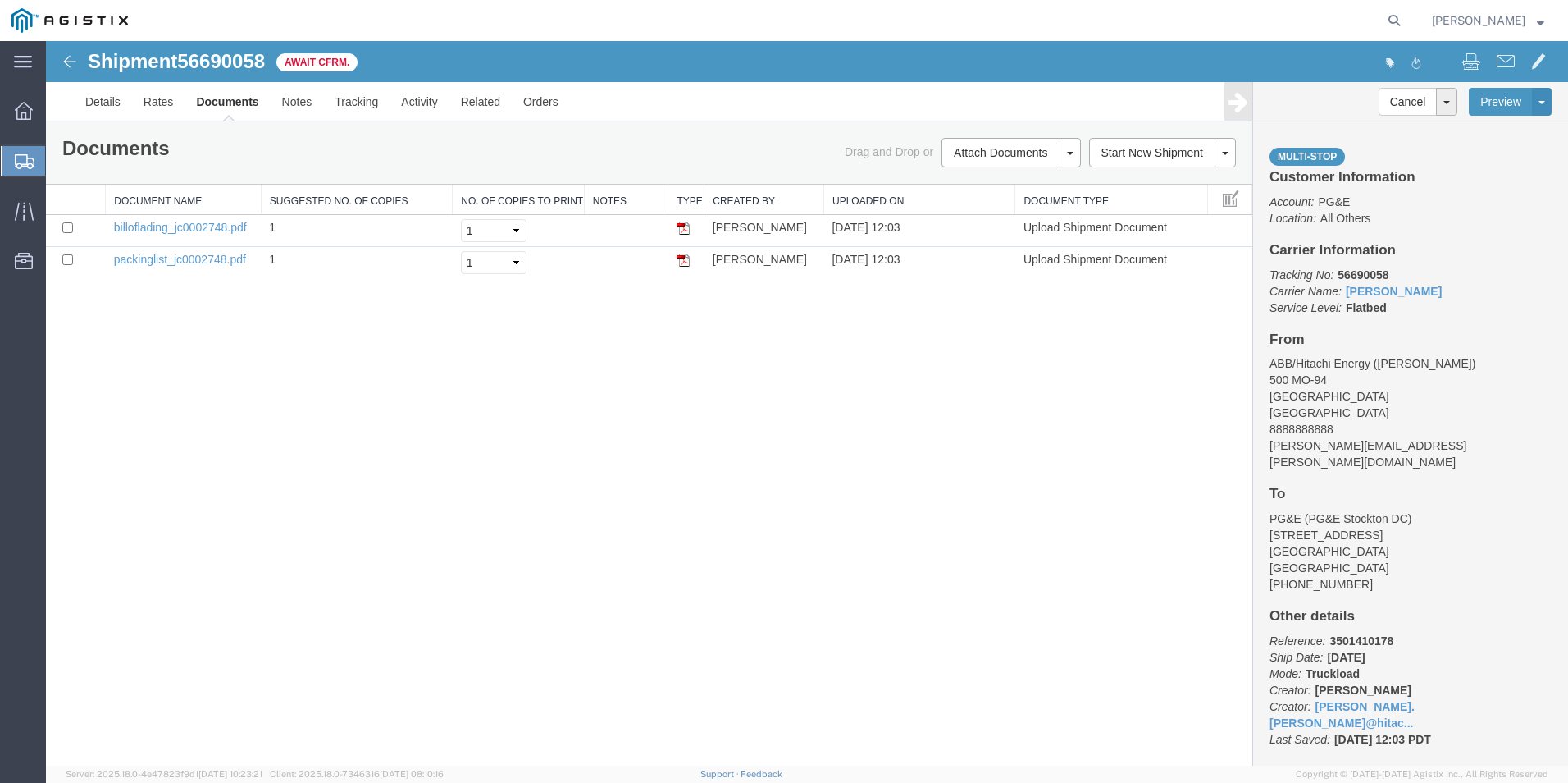
click at [0, 0] on span "Create from Template" at bounding box center [0, 0] width 0 height 0
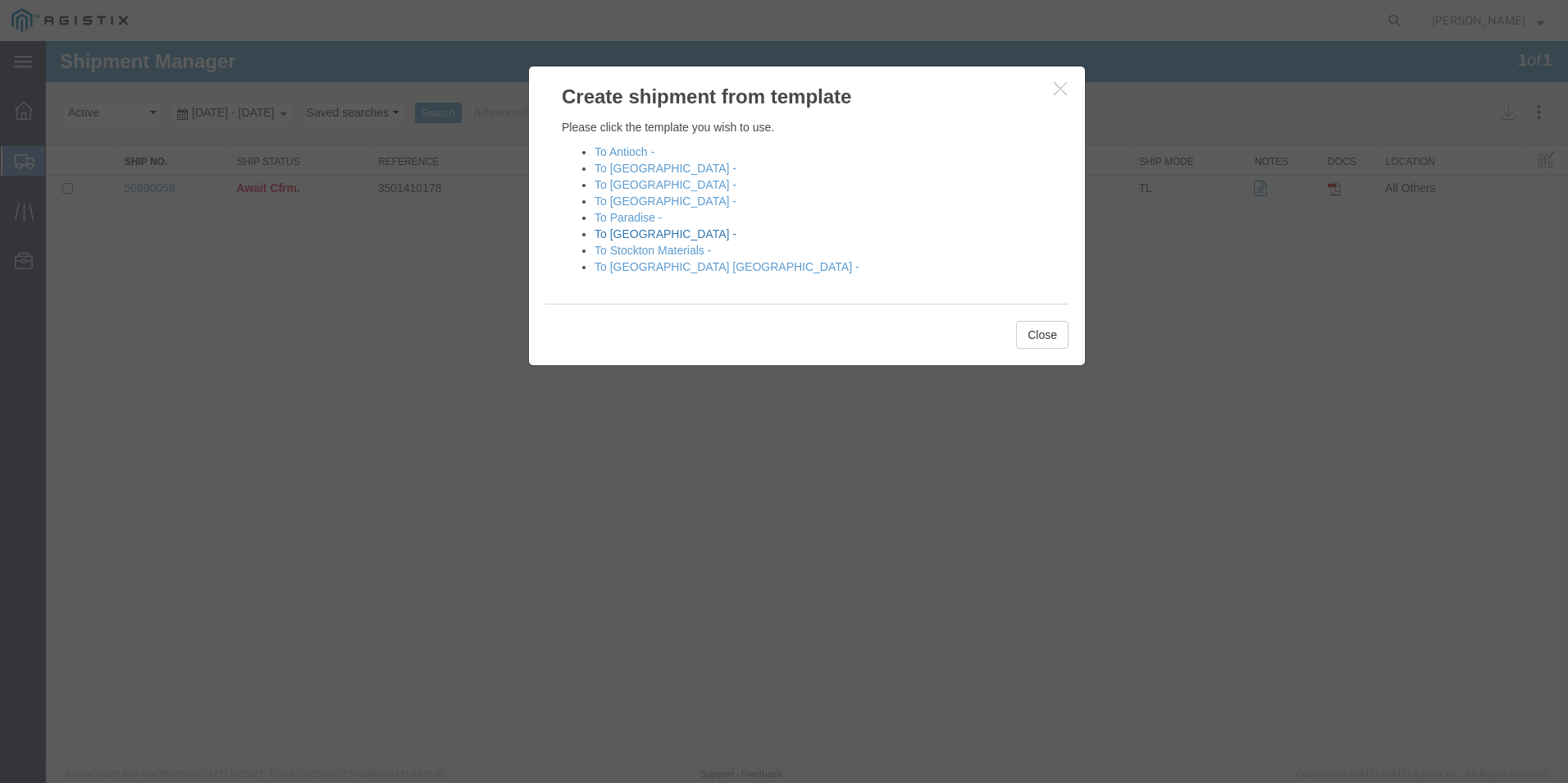
click at [632, 232] on link "To [GEOGRAPHIC_DATA] -" at bounding box center [666, 233] width 142 height 13
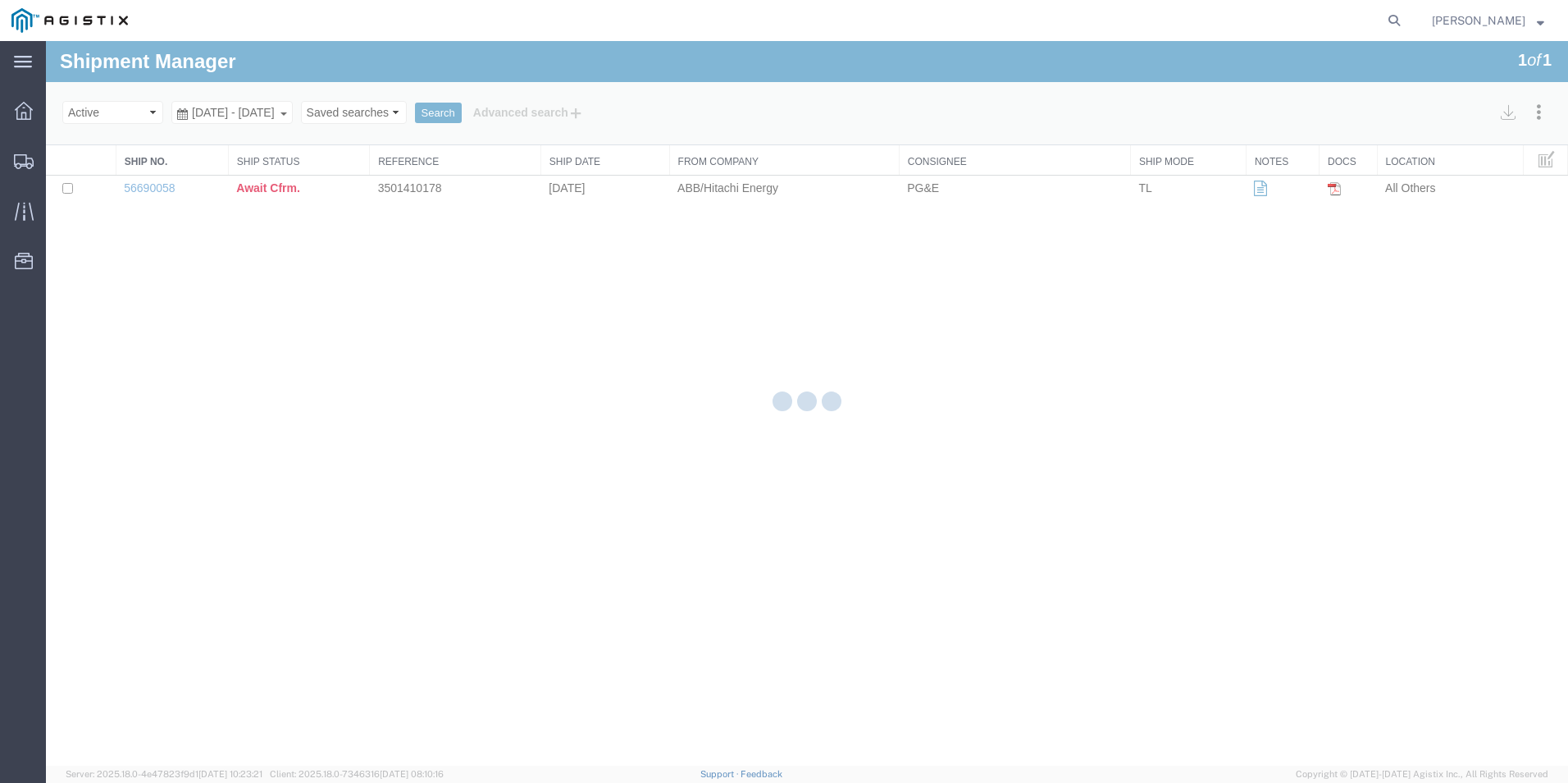
select select "54011"
select select "PURCHORD"
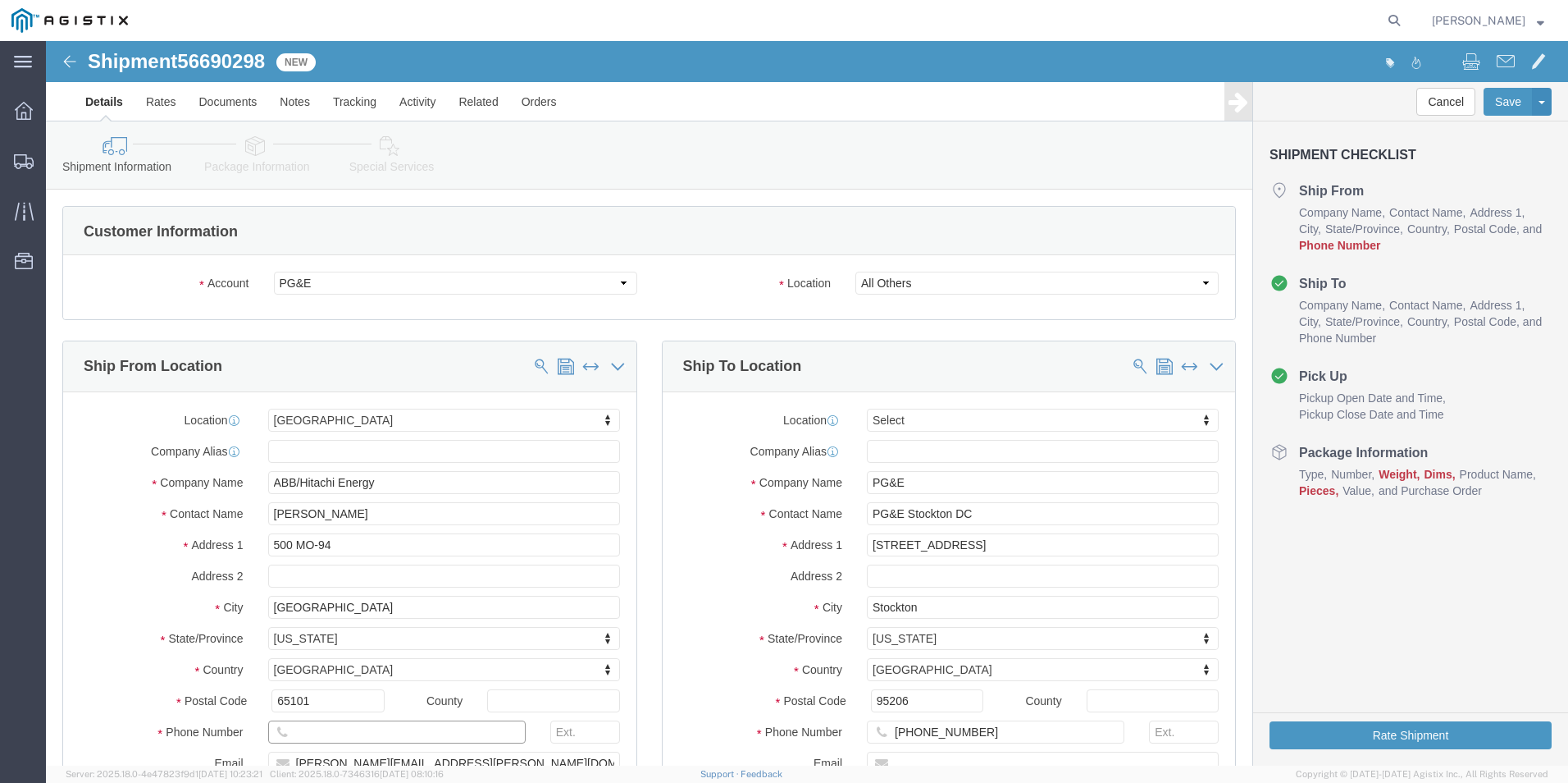
click input "text"
type input "8888888888"
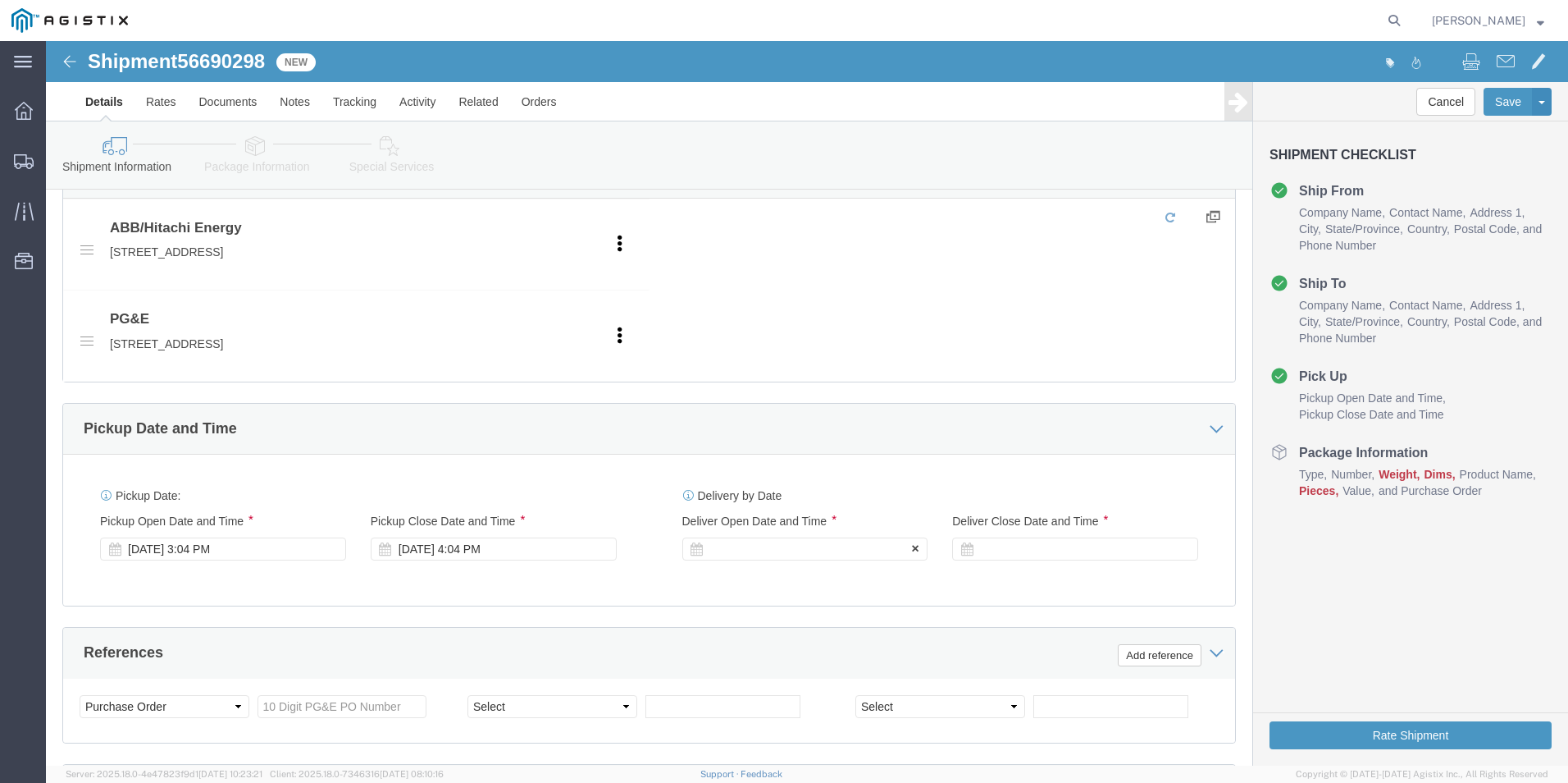
click div
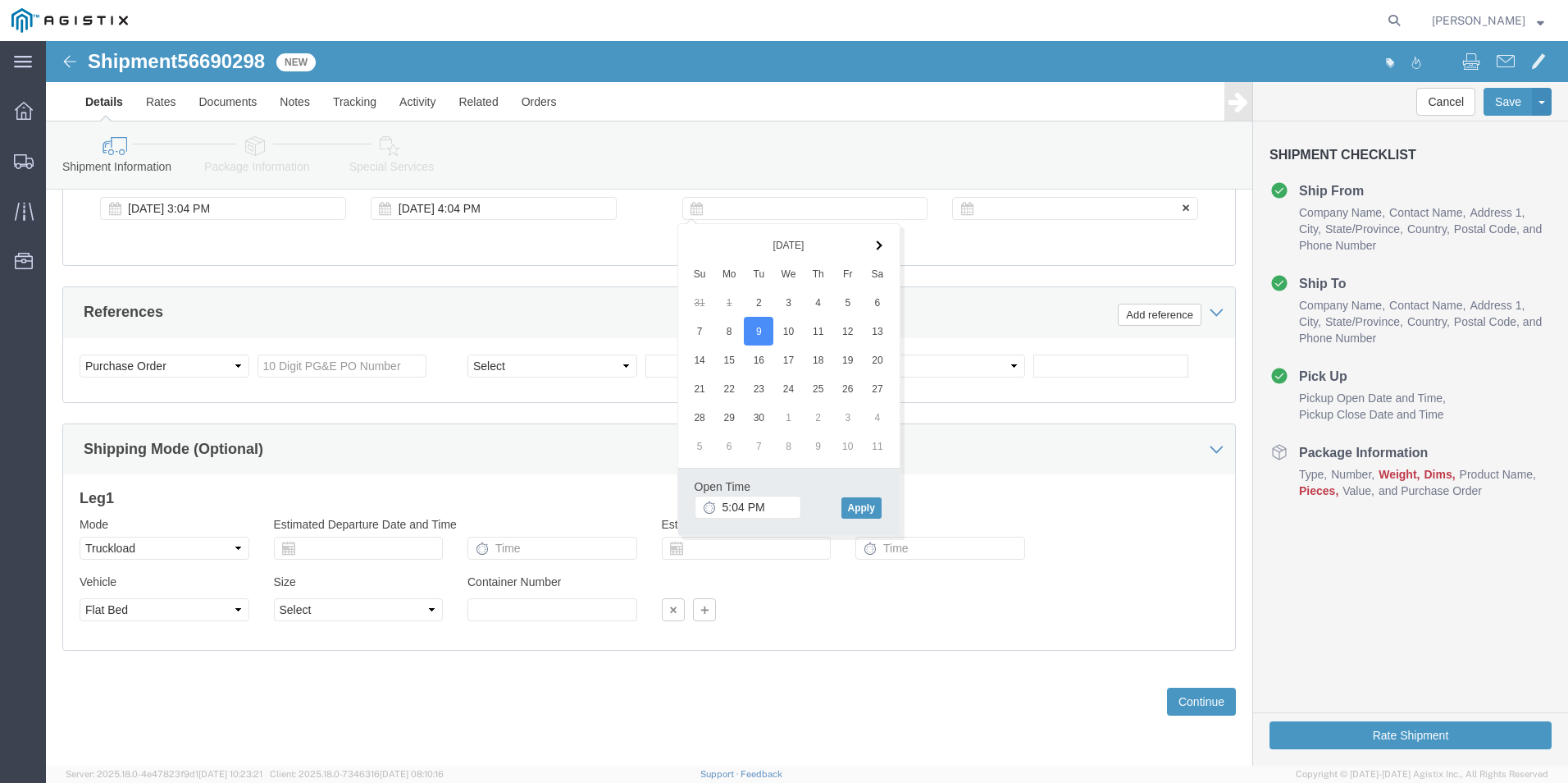
click div
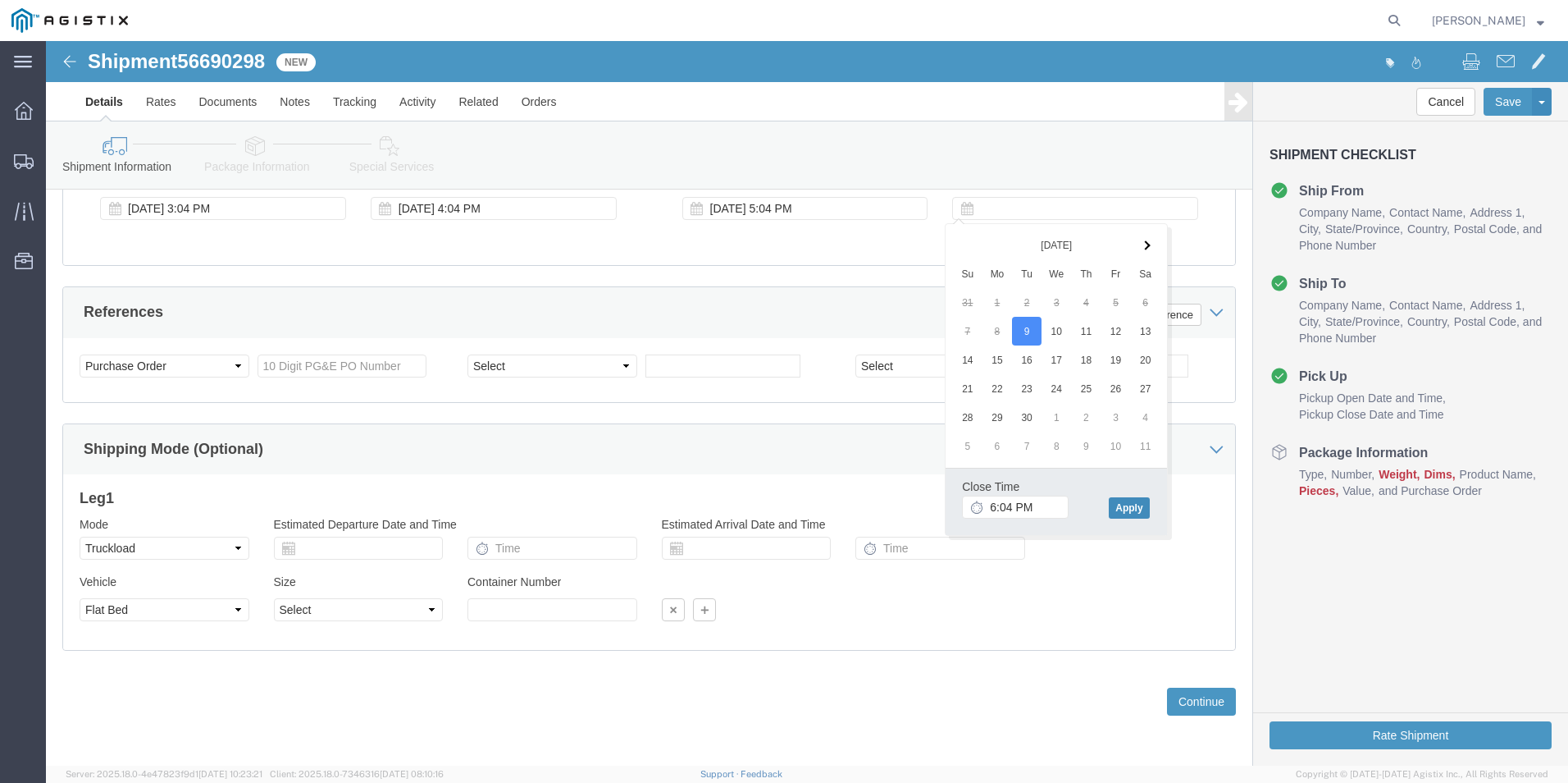
click button "Apply"
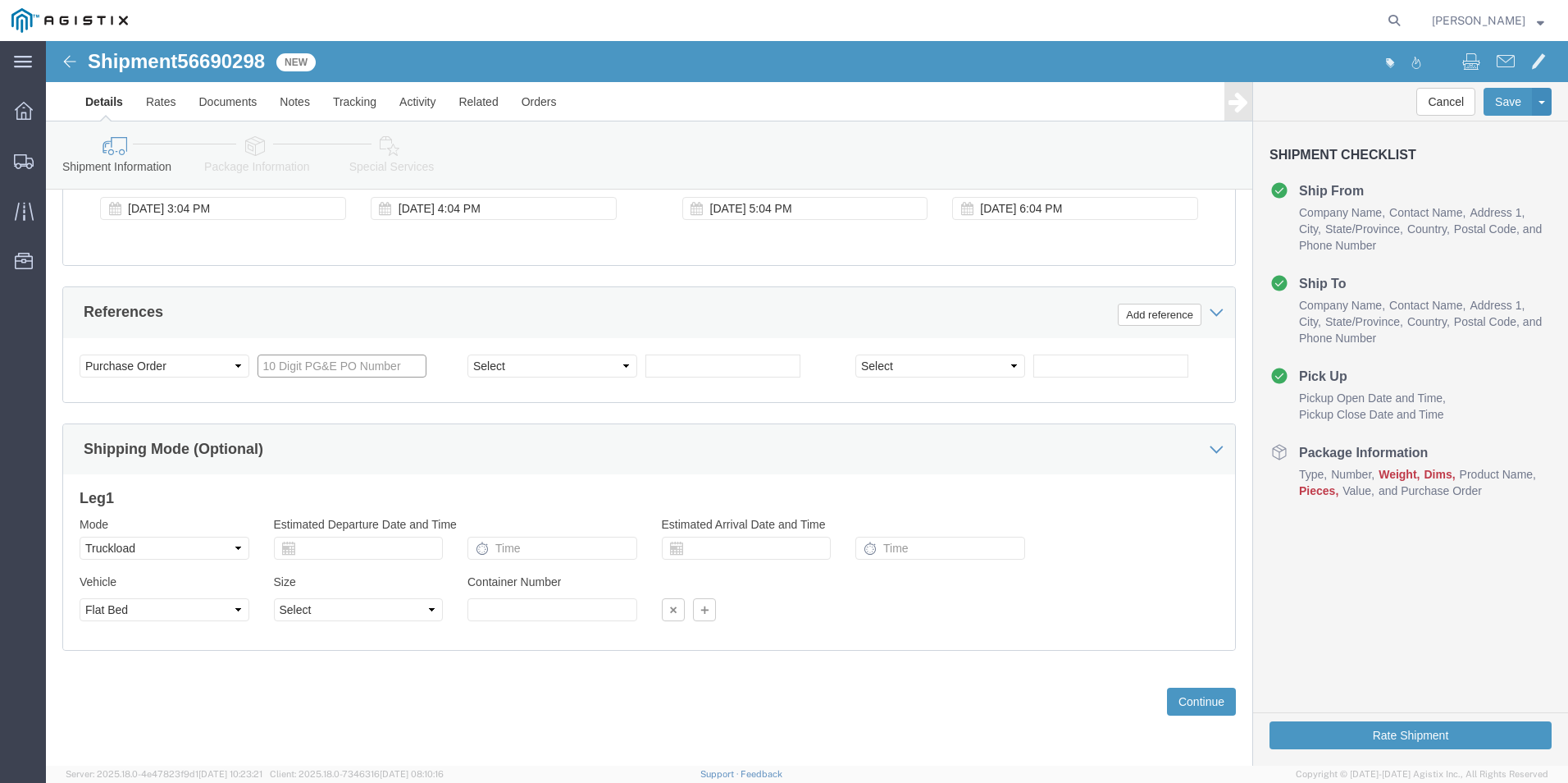
click input "text"
type input "3501410464"
select select "BOL"
type input "JC000273D"
click button "Continue"
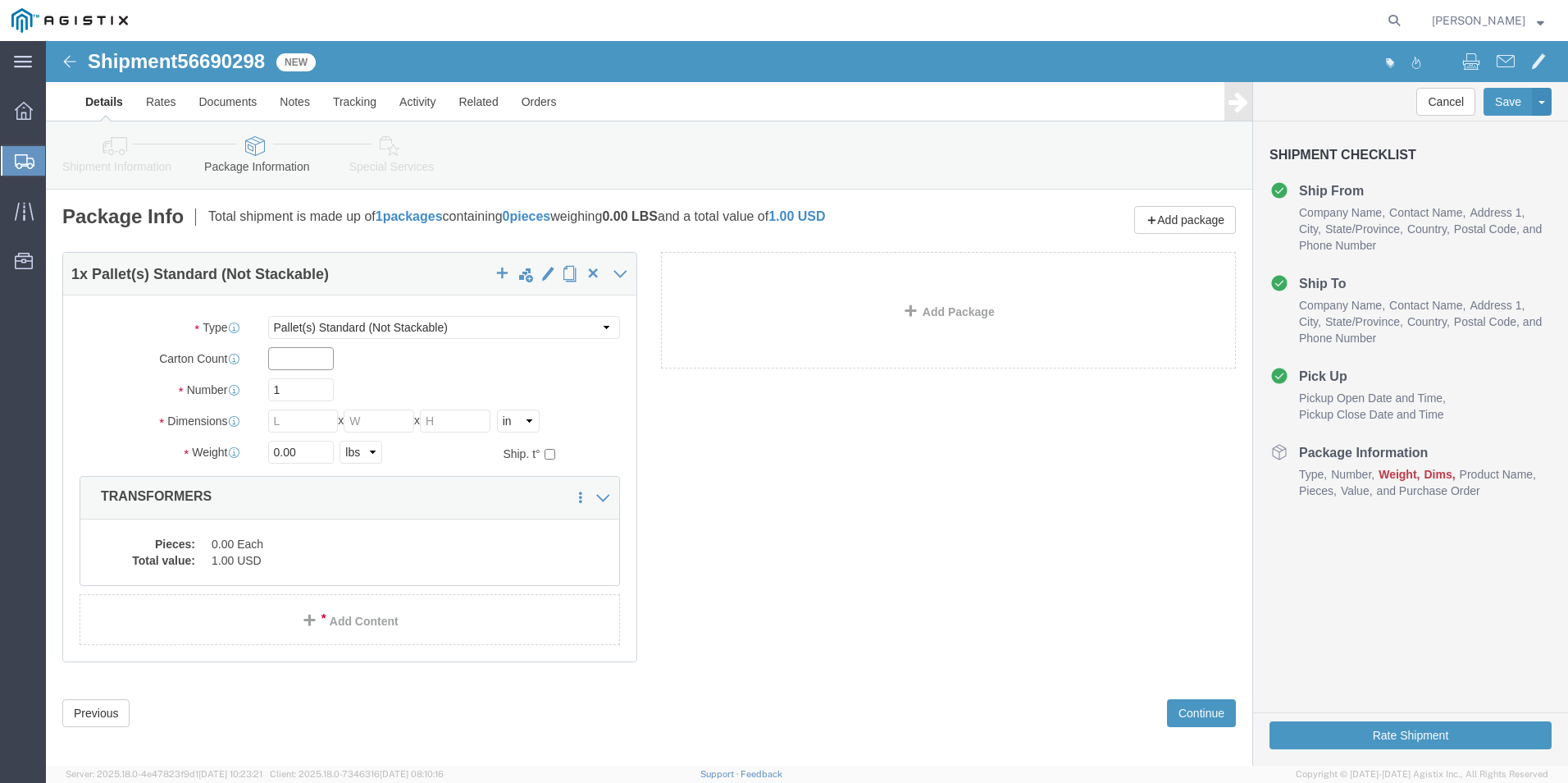
click input "text"
type input "1"
drag, startPoint x: 255, startPoint y: 353, endPoint x: 212, endPoint y: 349, distance: 43.2
click div "1"
type input "28"
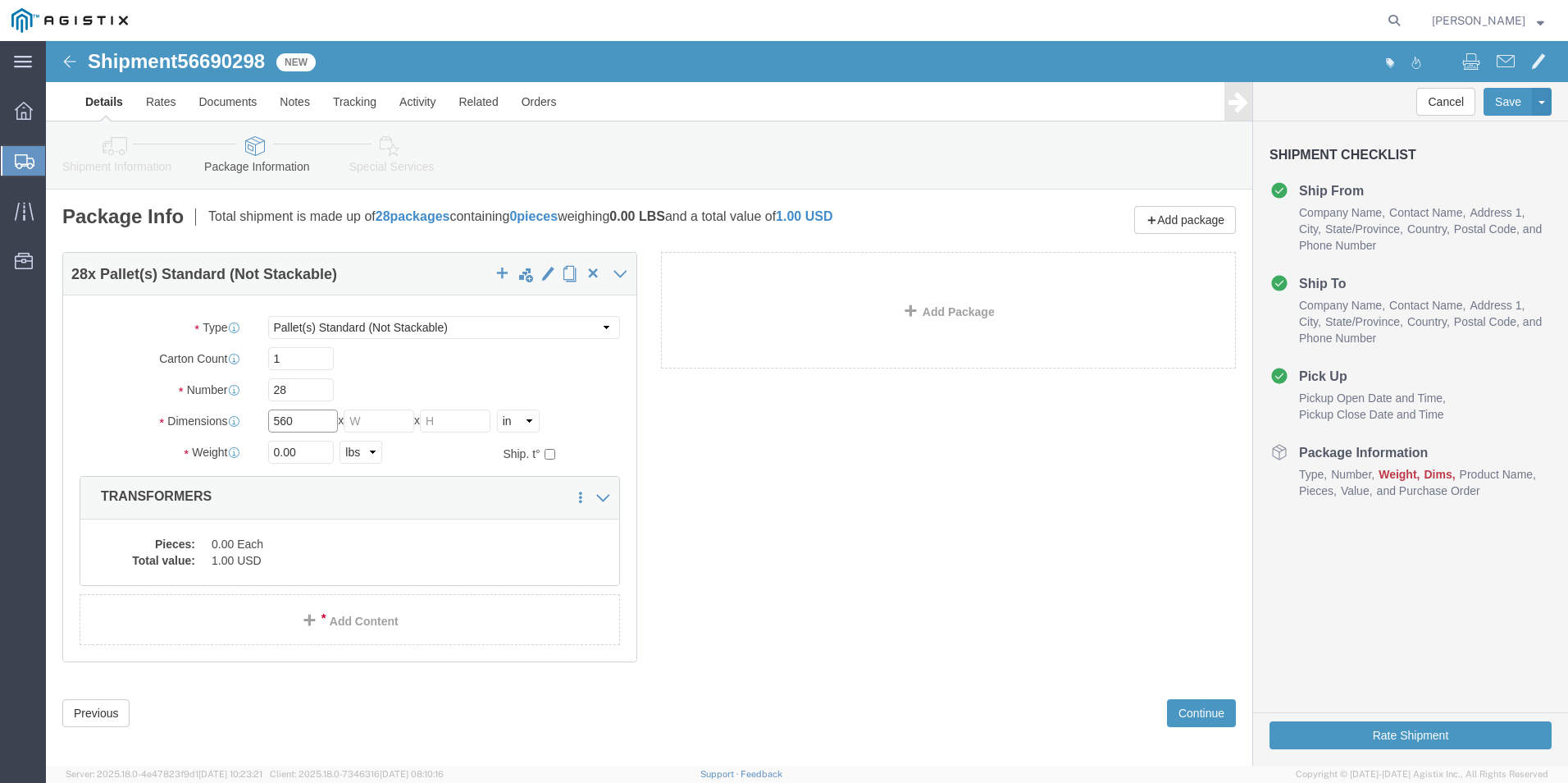
type input "560"
type input "72"
type input "36860.00"
click dd "0.00 Each"
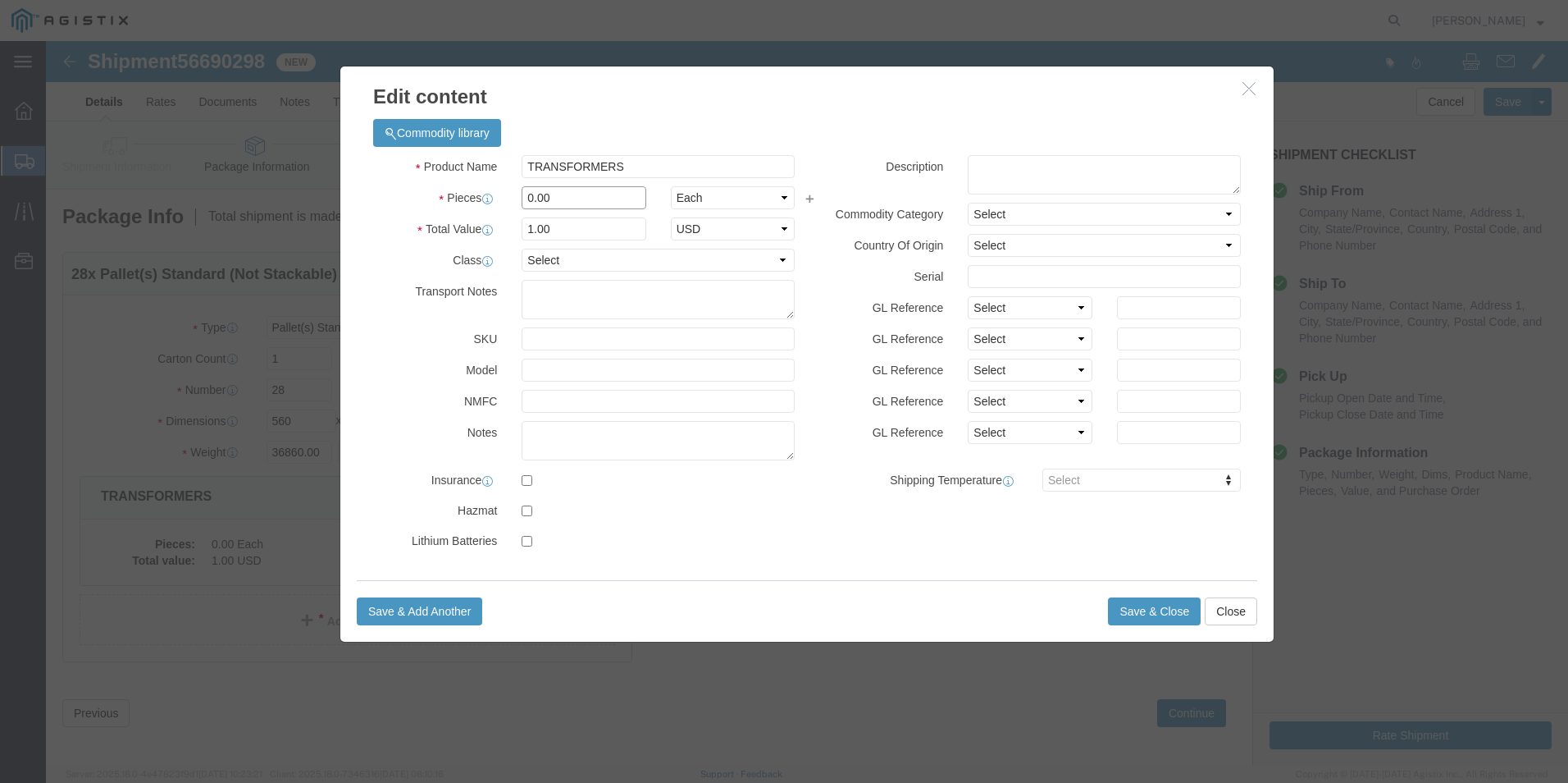
drag, startPoint x: 512, startPoint y: 152, endPoint x: 466, endPoint y: 165, distance: 47.8
click div "0.00"
type input "28"
click input "28"
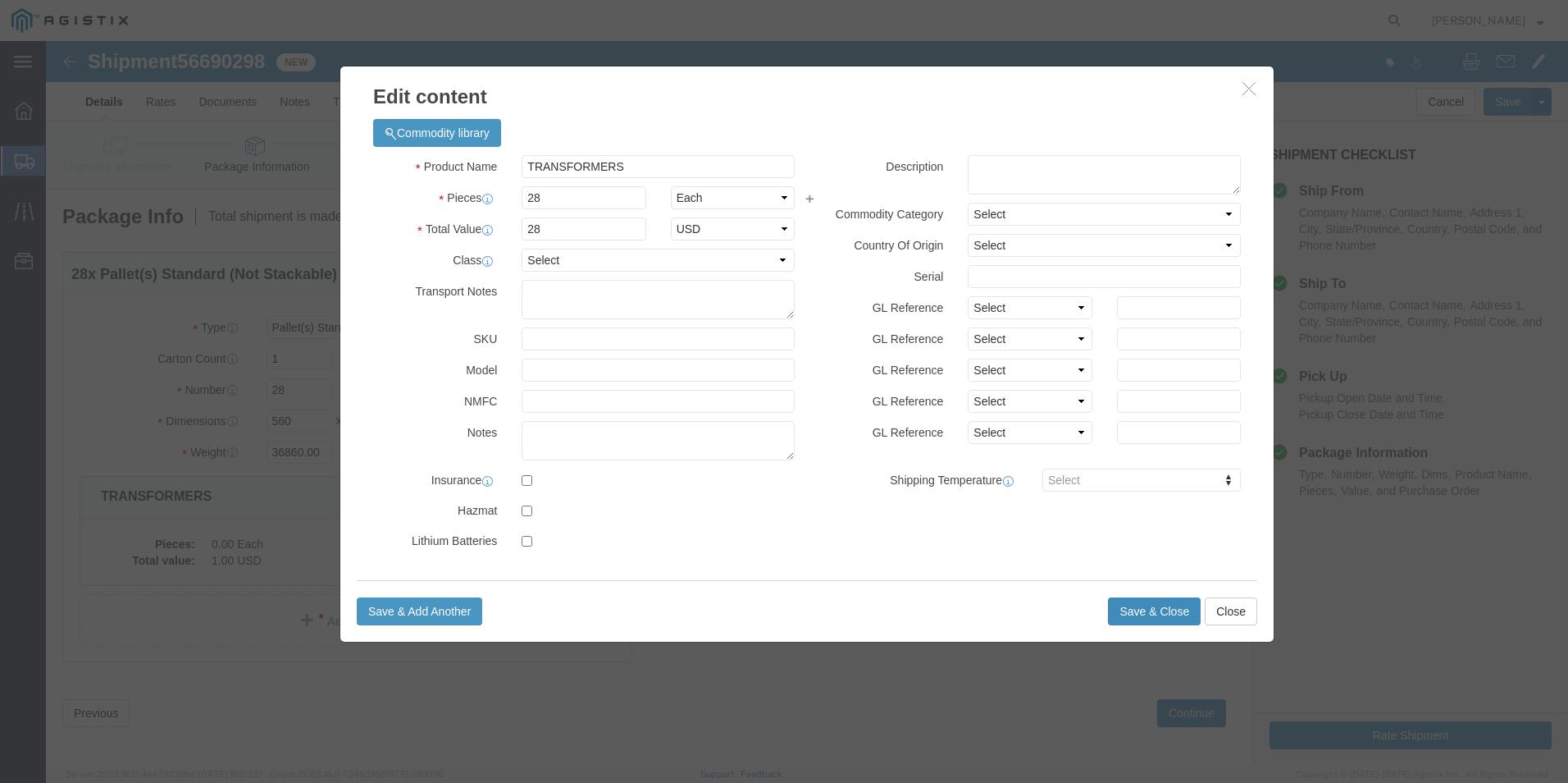
click button "Save & Close"
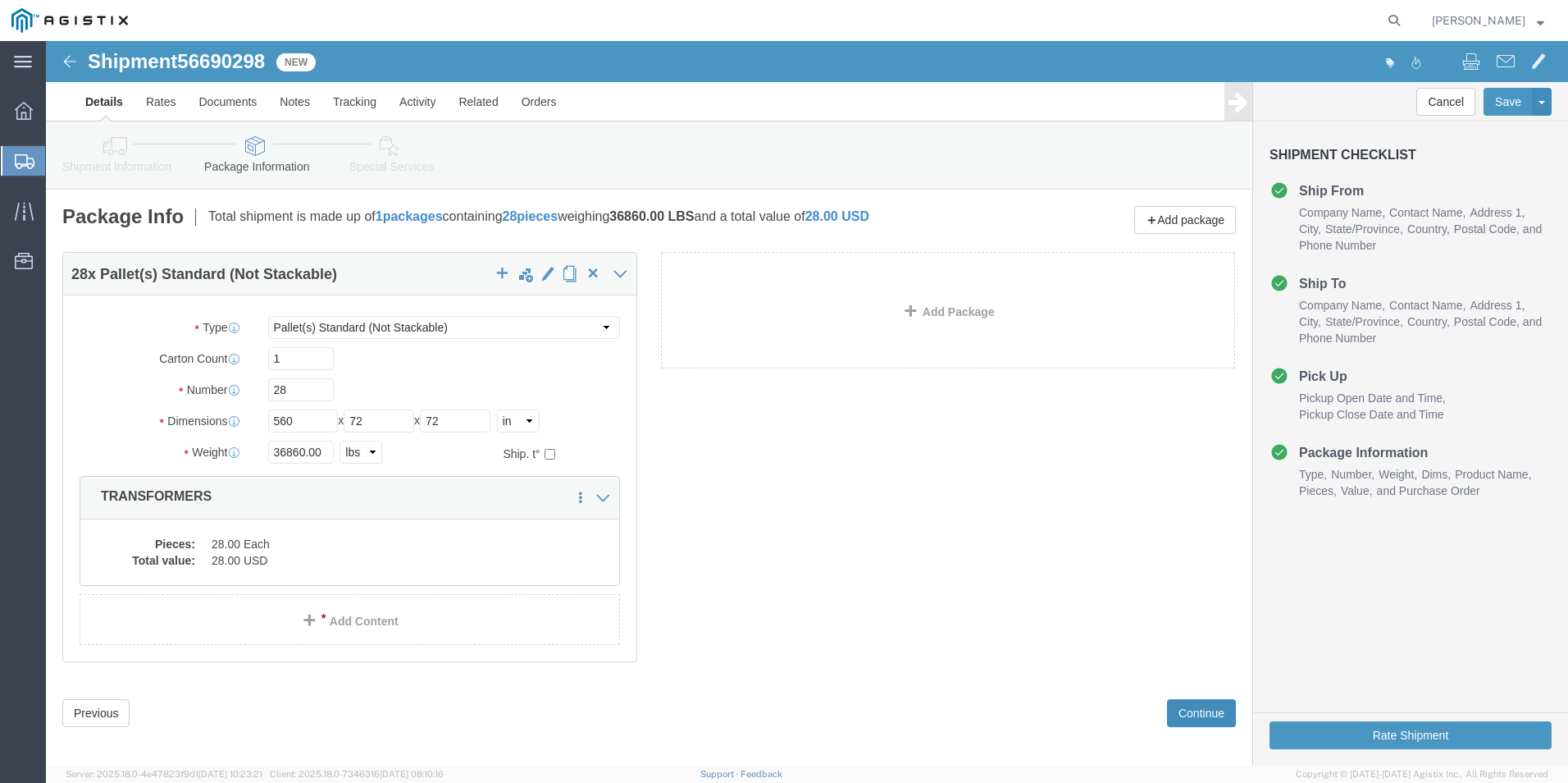
click button "Continue"
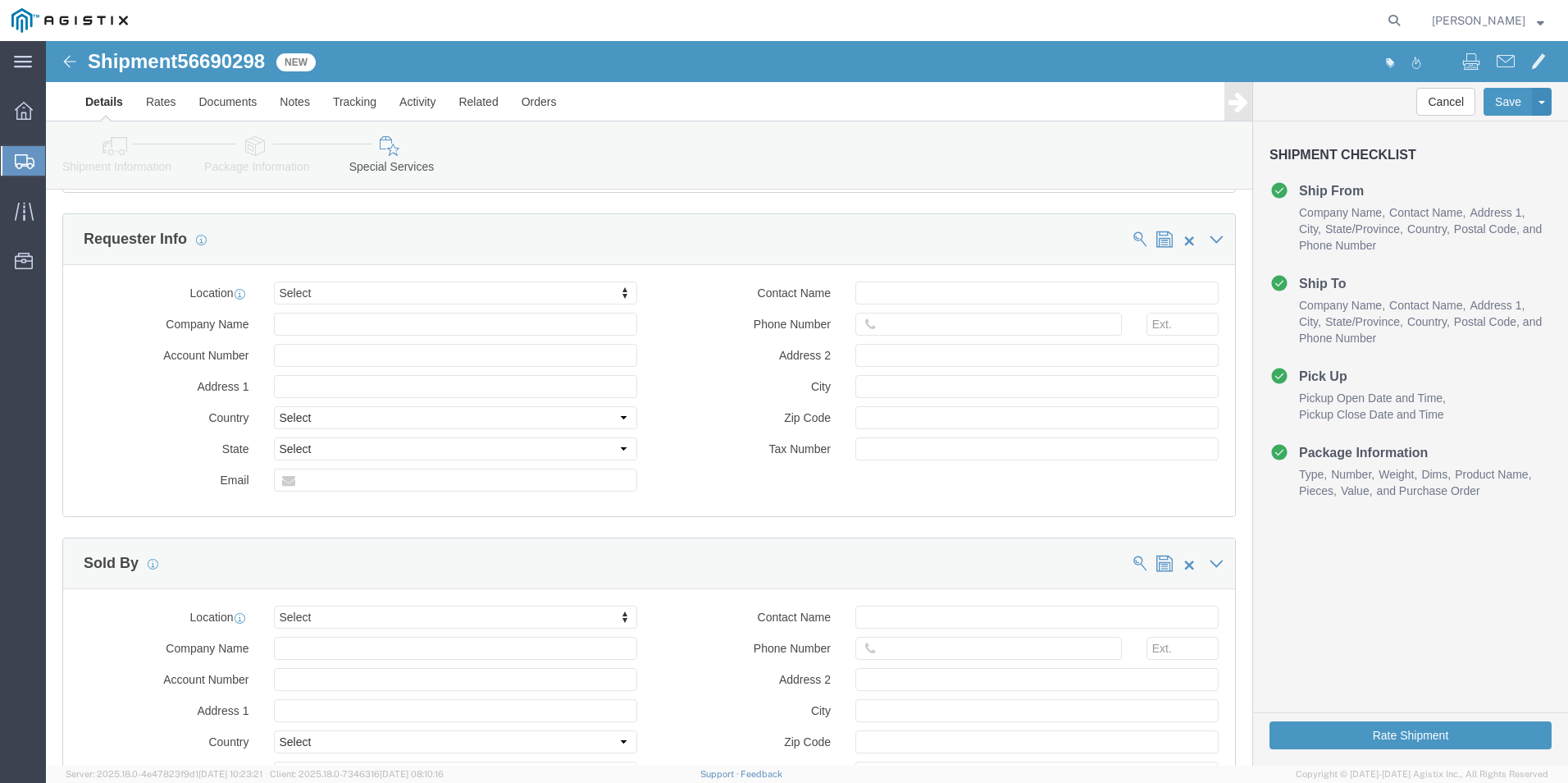
scroll to position [865, 0]
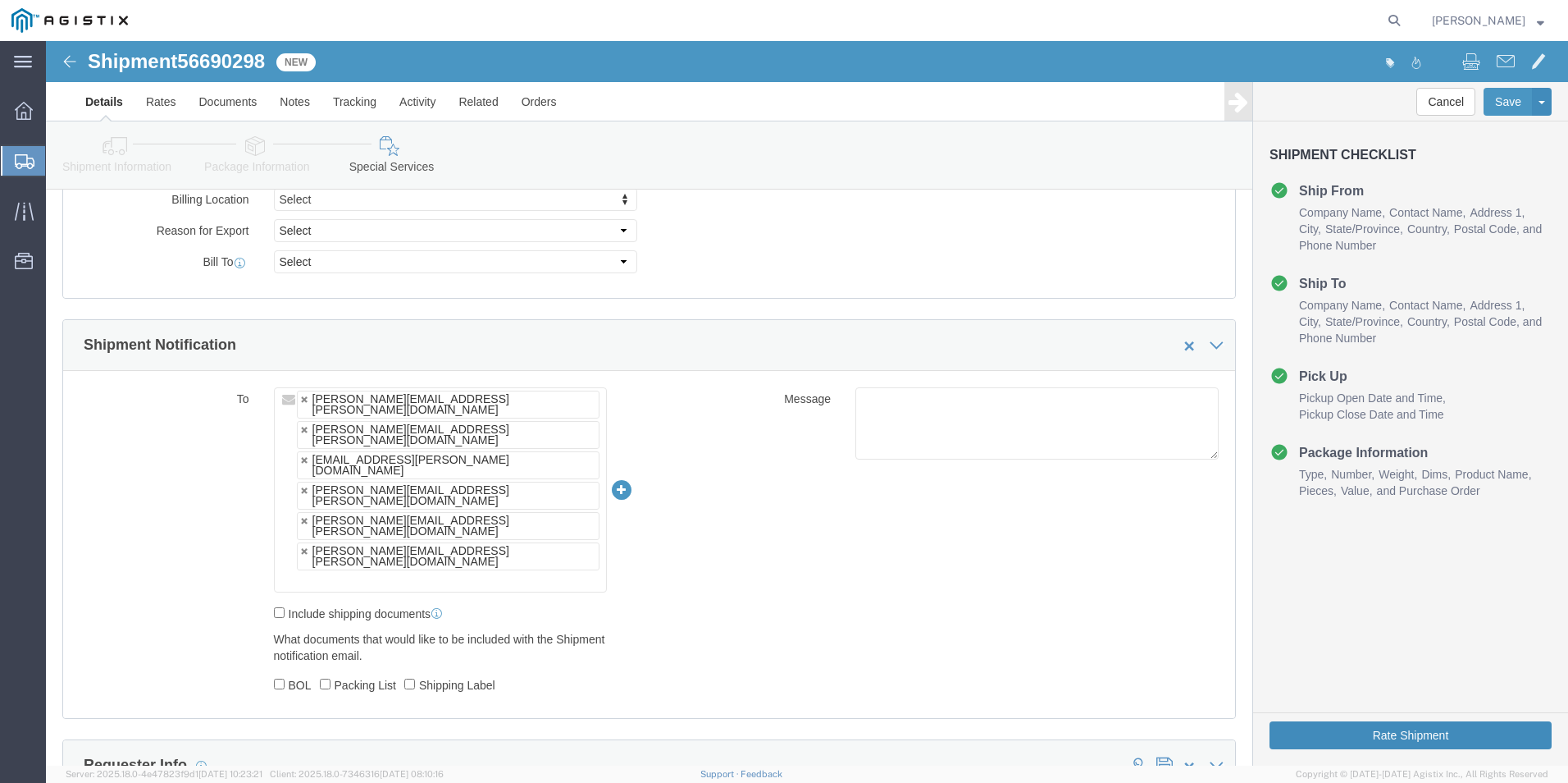
click button "Rate Shipment"
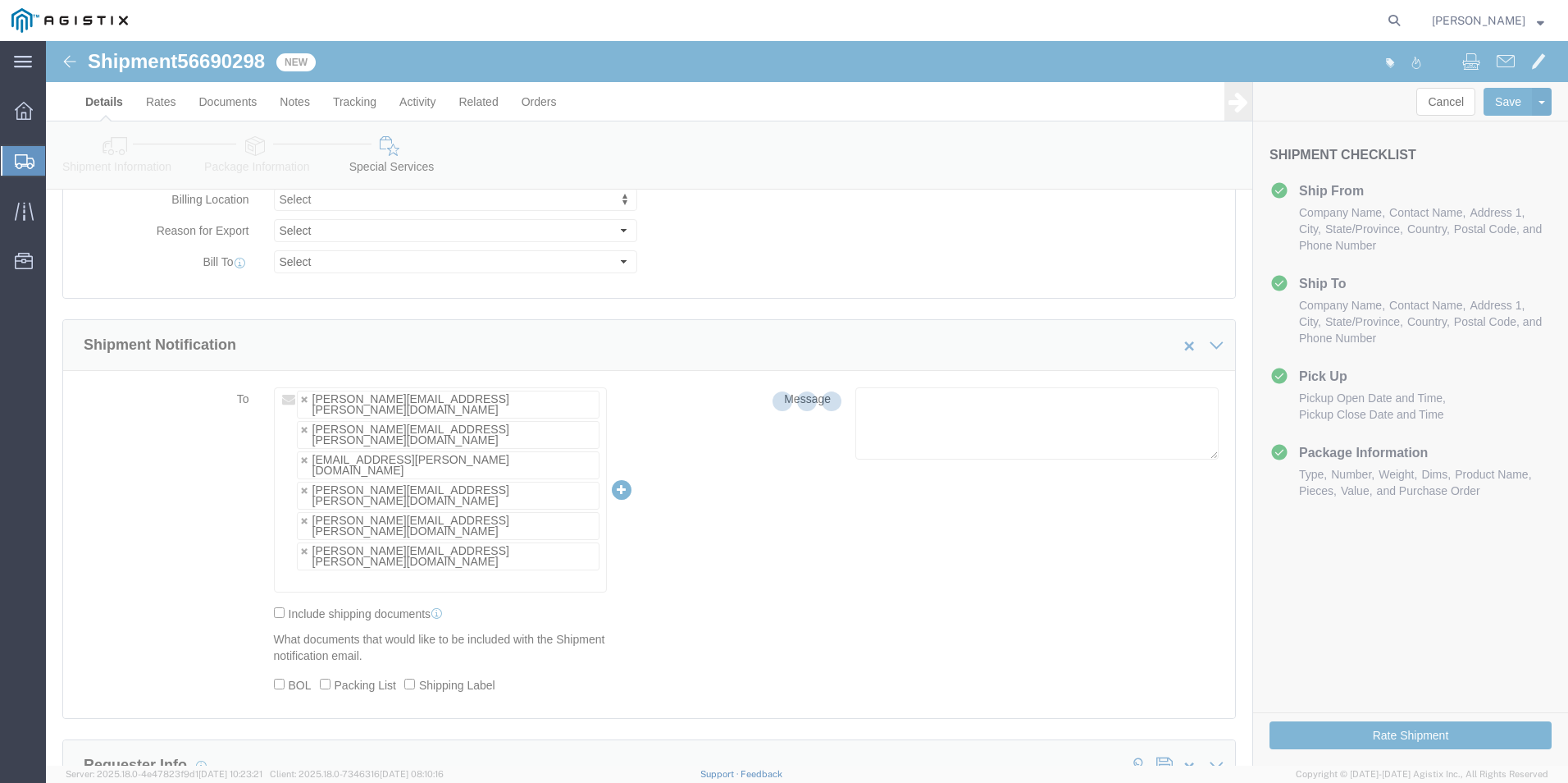
scroll to position [0, 0]
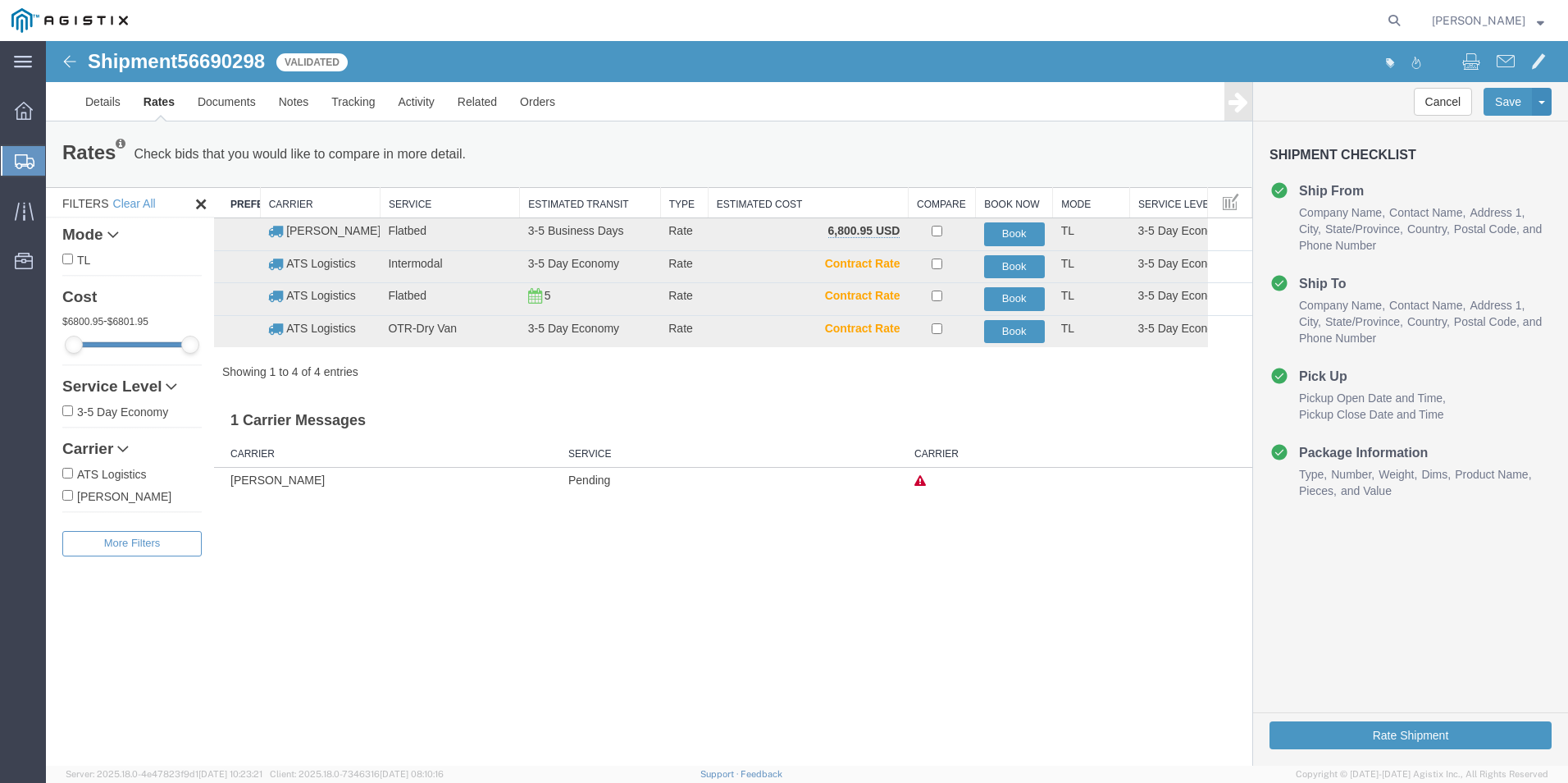
click at [232, 59] on span "56690298" at bounding box center [220, 61] width 88 height 22
copy span "56690298"
click at [1008, 234] on button "Book" at bounding box center [1015, 234] width 61 height 24
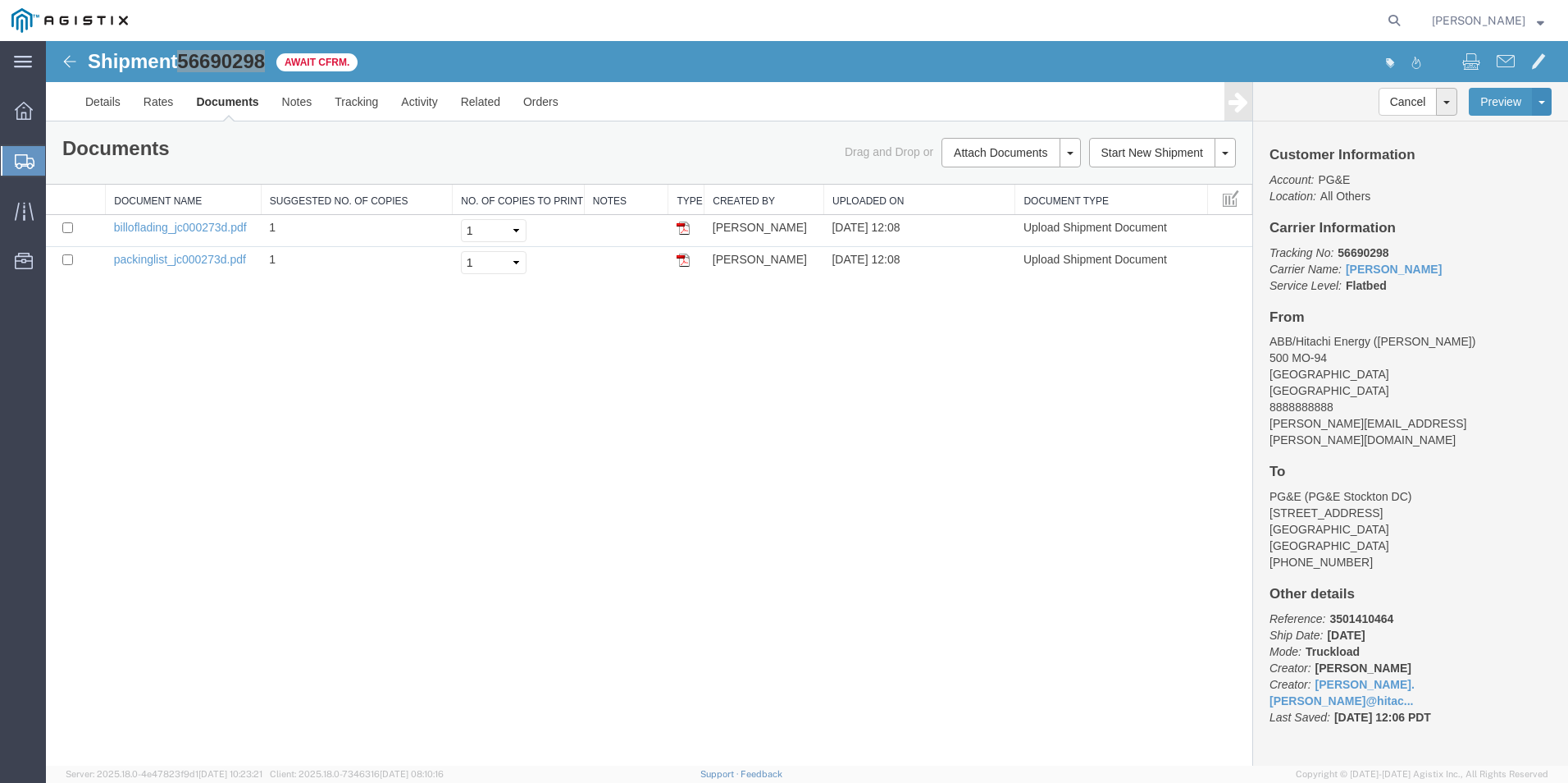
click at [0, 0] on span "Create from Template" at bounding box center [0, 0] width 0 height 0
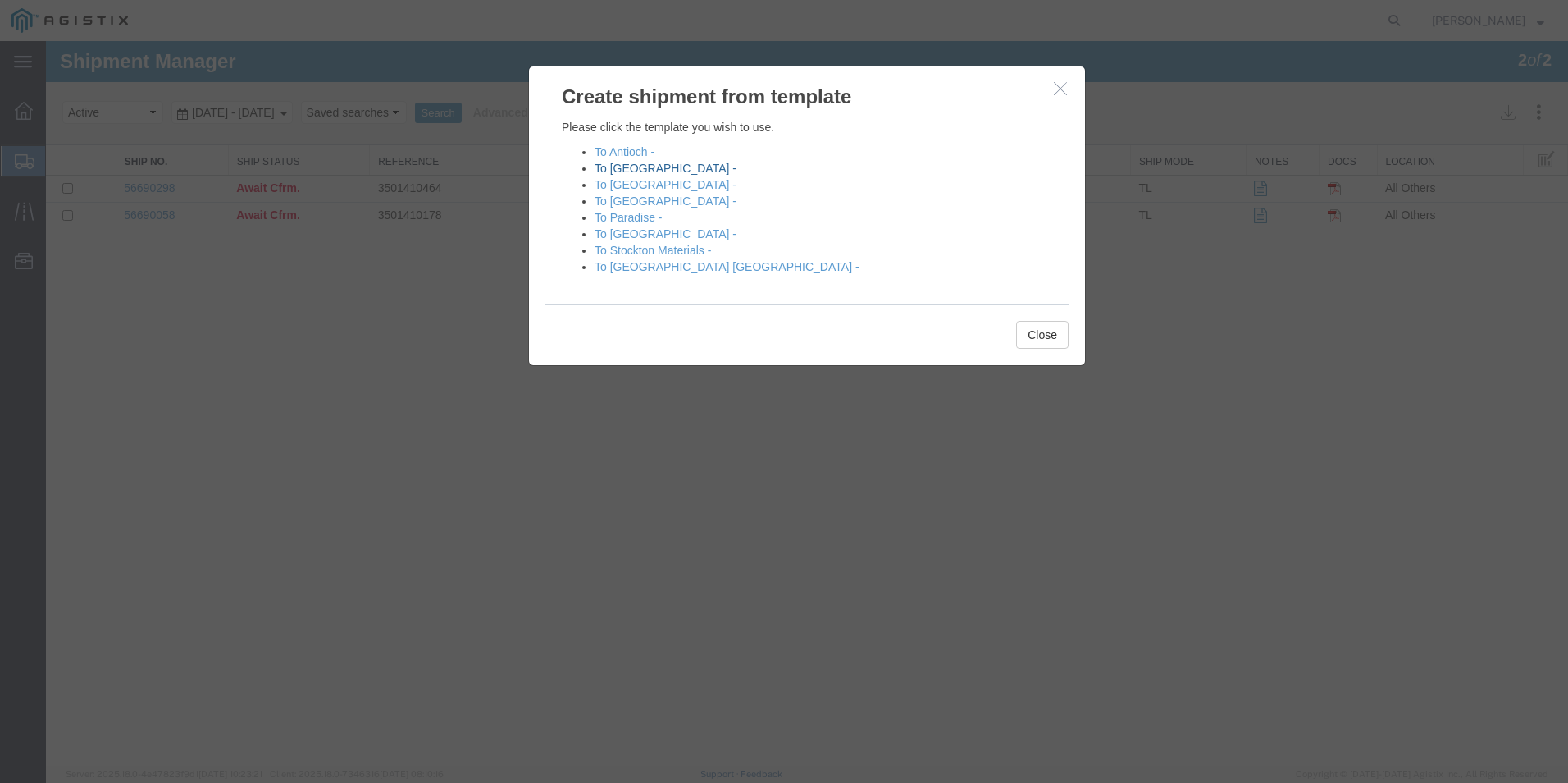
click at [639, 169] on link "To [GEOGRAPHIC_DATA] -" at bounding box center [666, 168] width 142 height 13
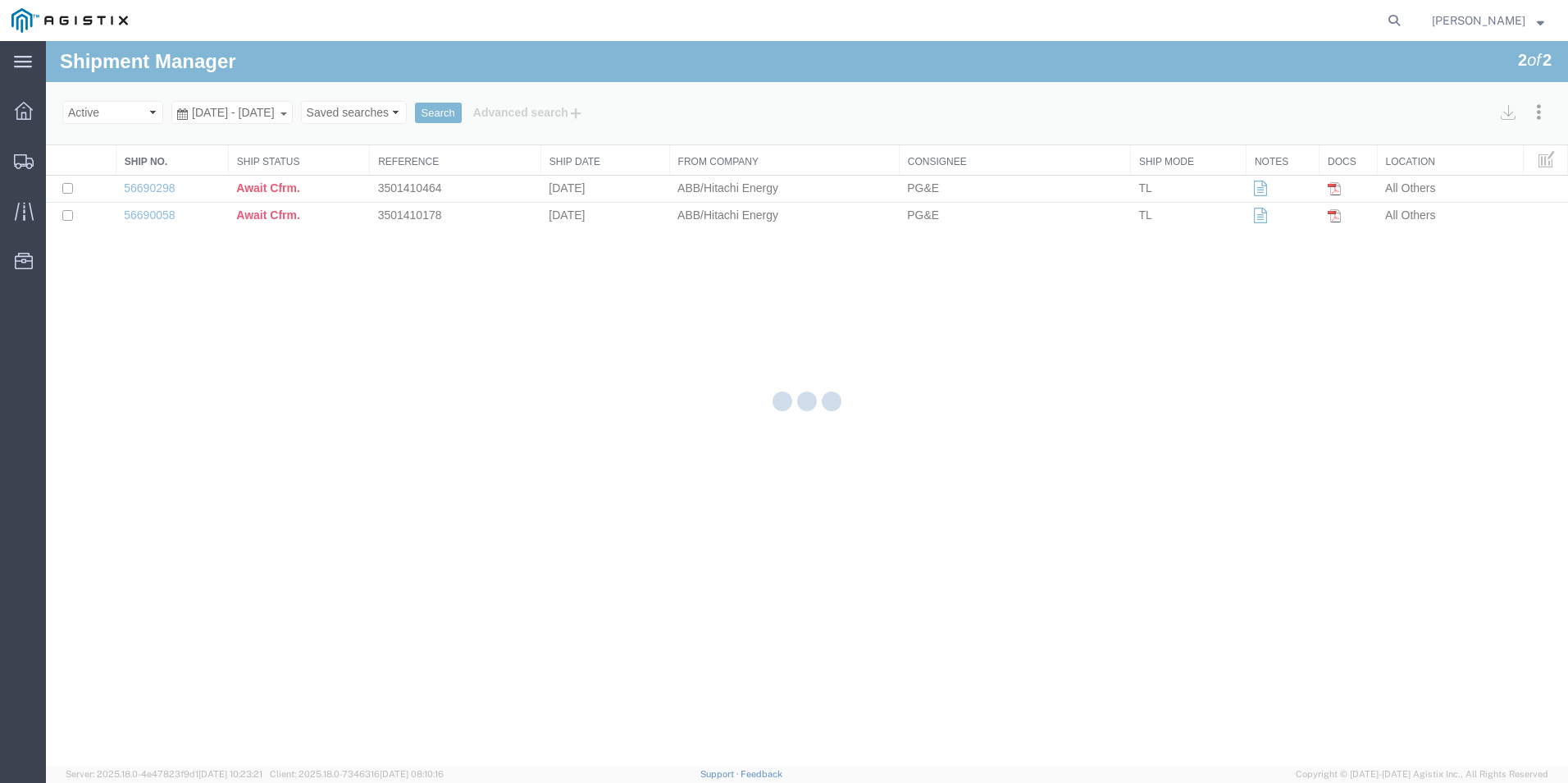
select select "54011"
select select "19740"
select select "PURCHORD"
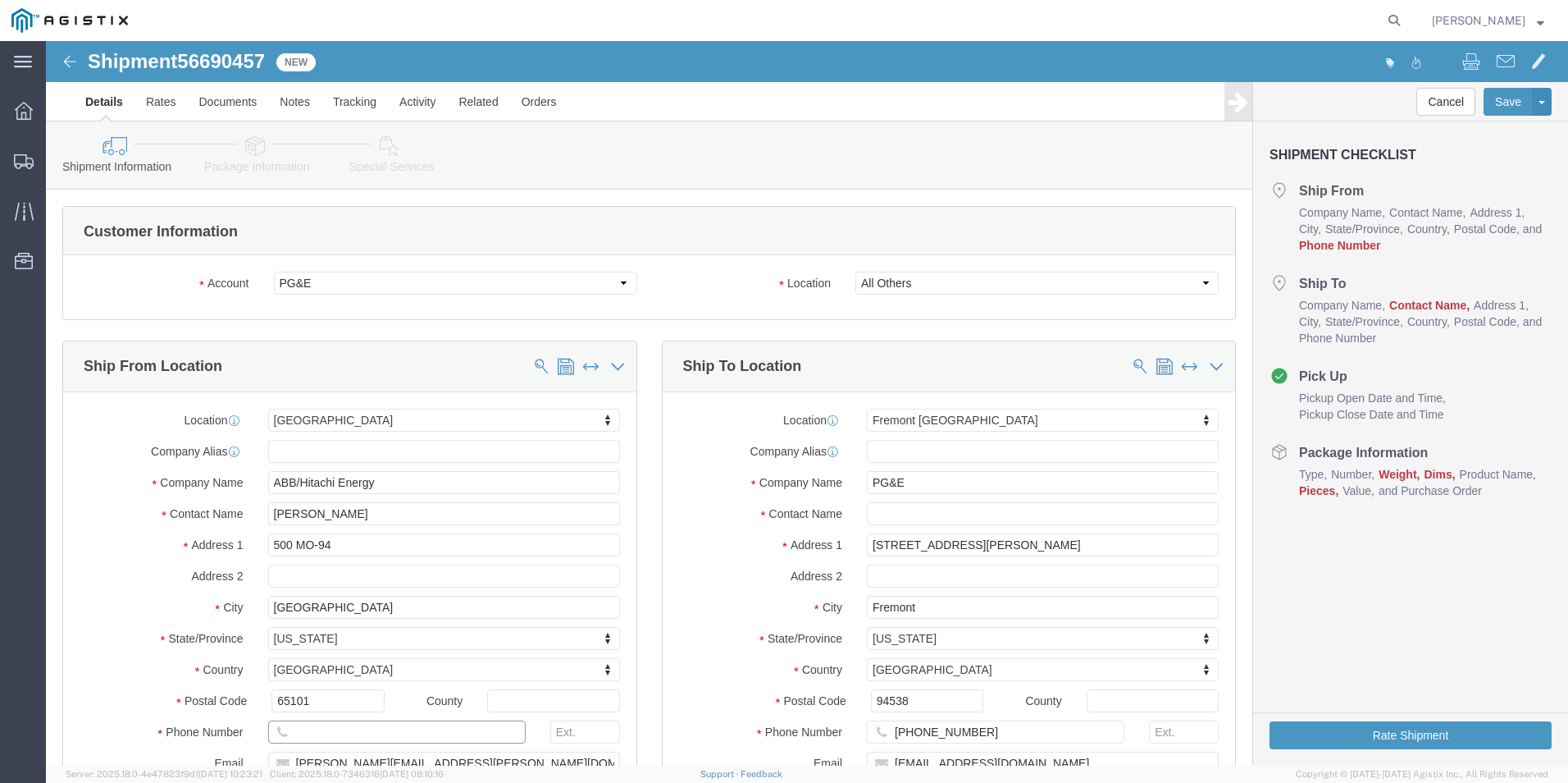
click input "text"
type input "8888888888"
click input "text"
type input "Receiving"
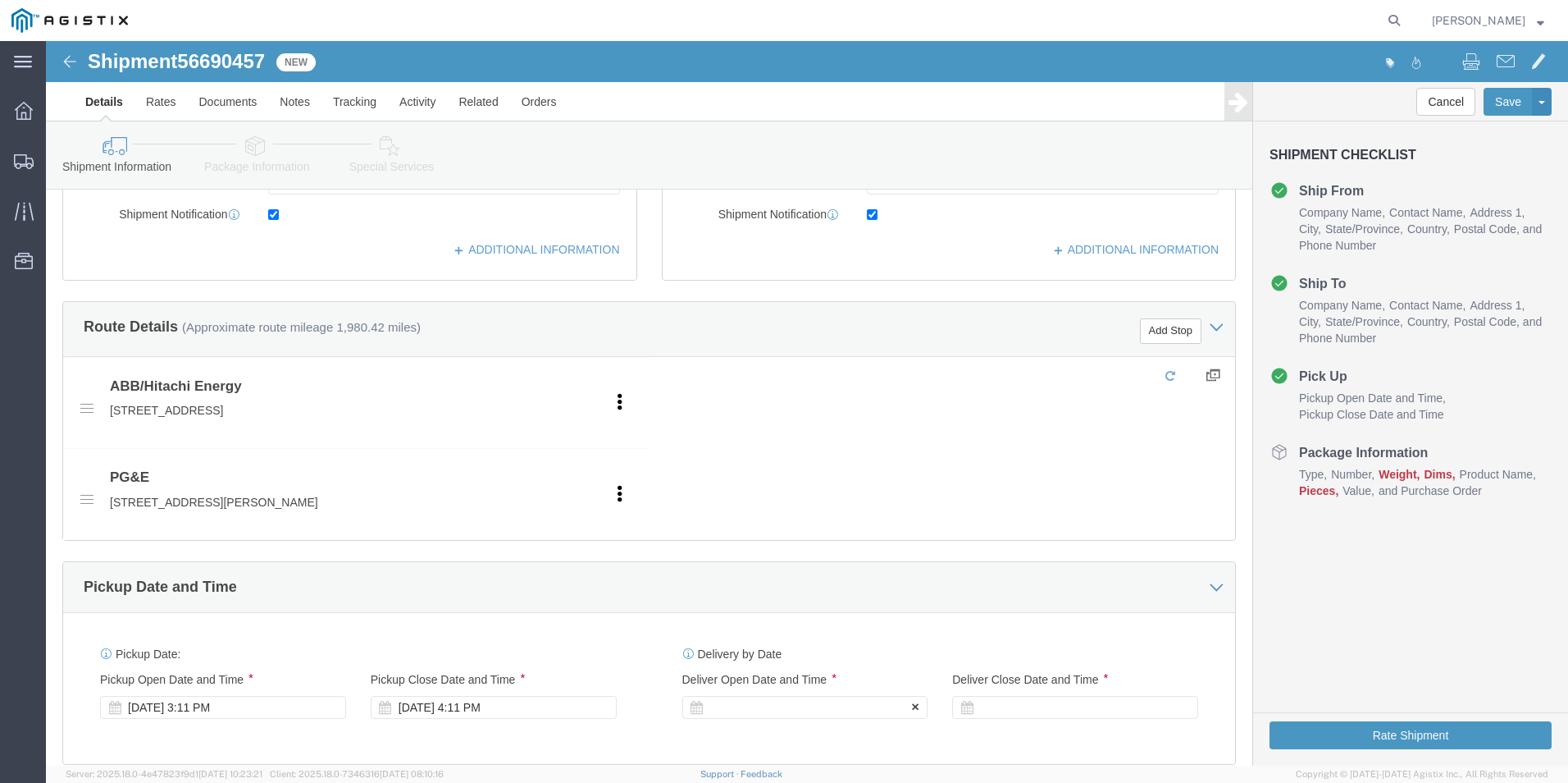
scroll to position [739, 0]
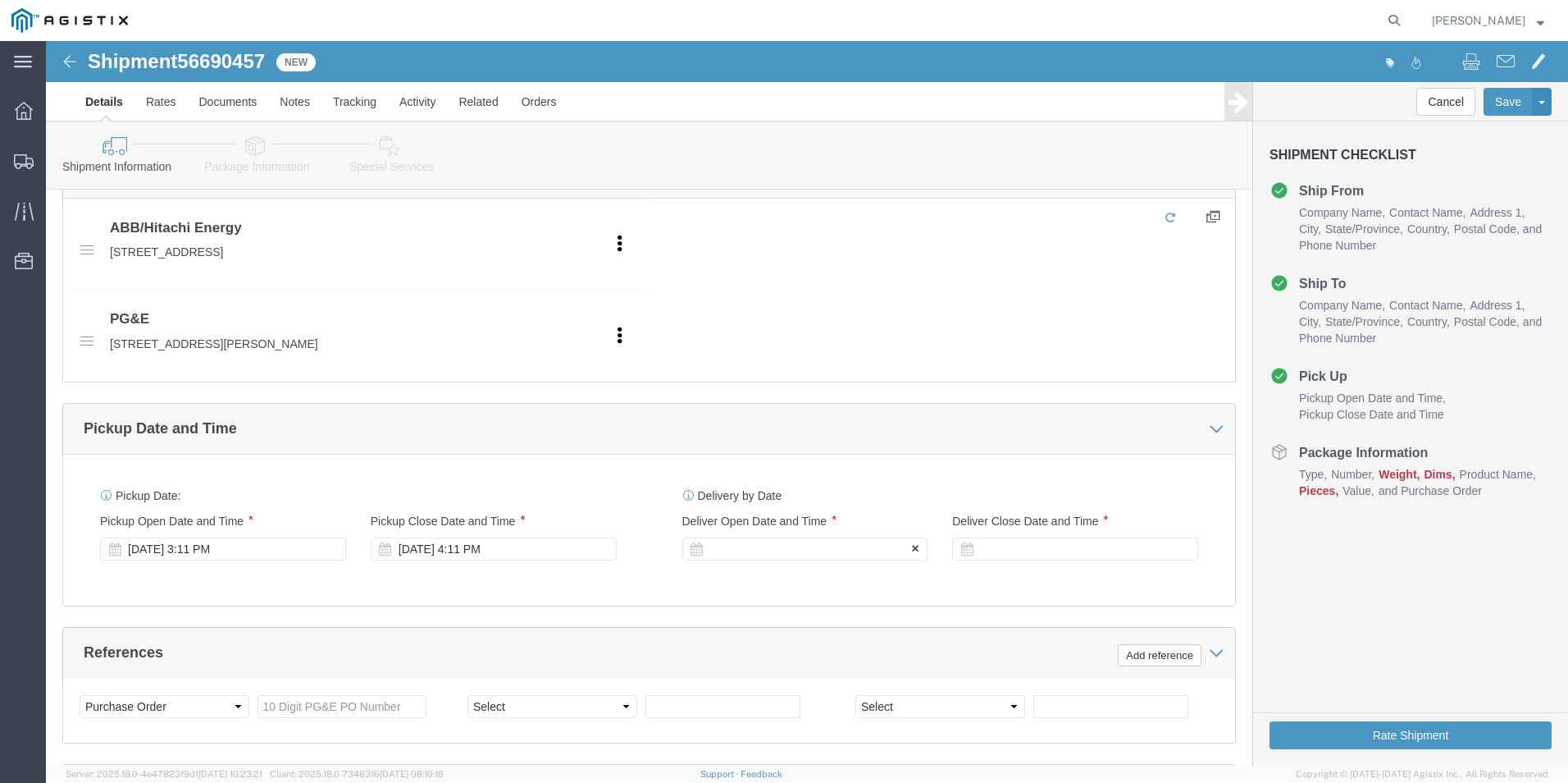
click div
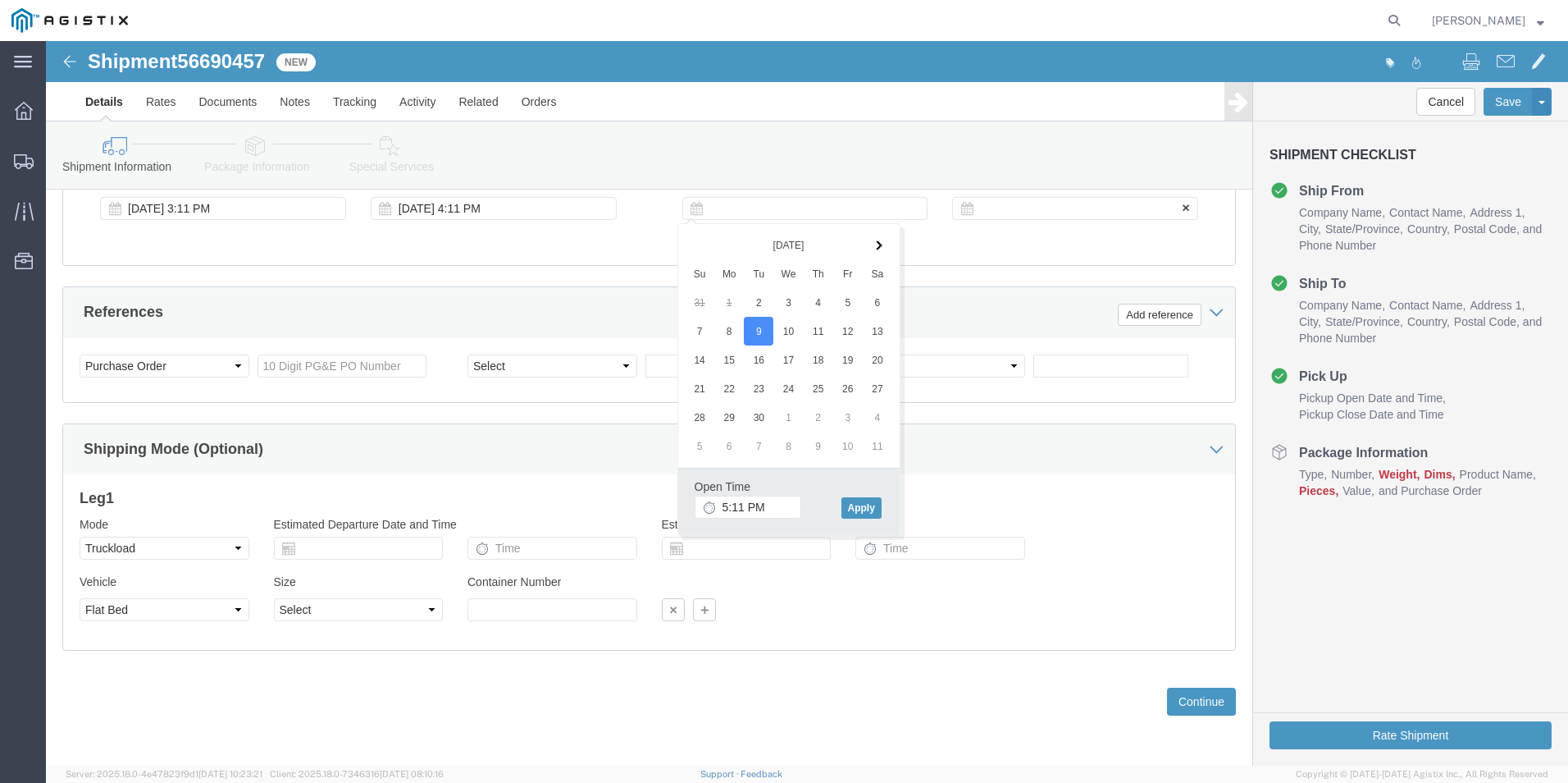
click div
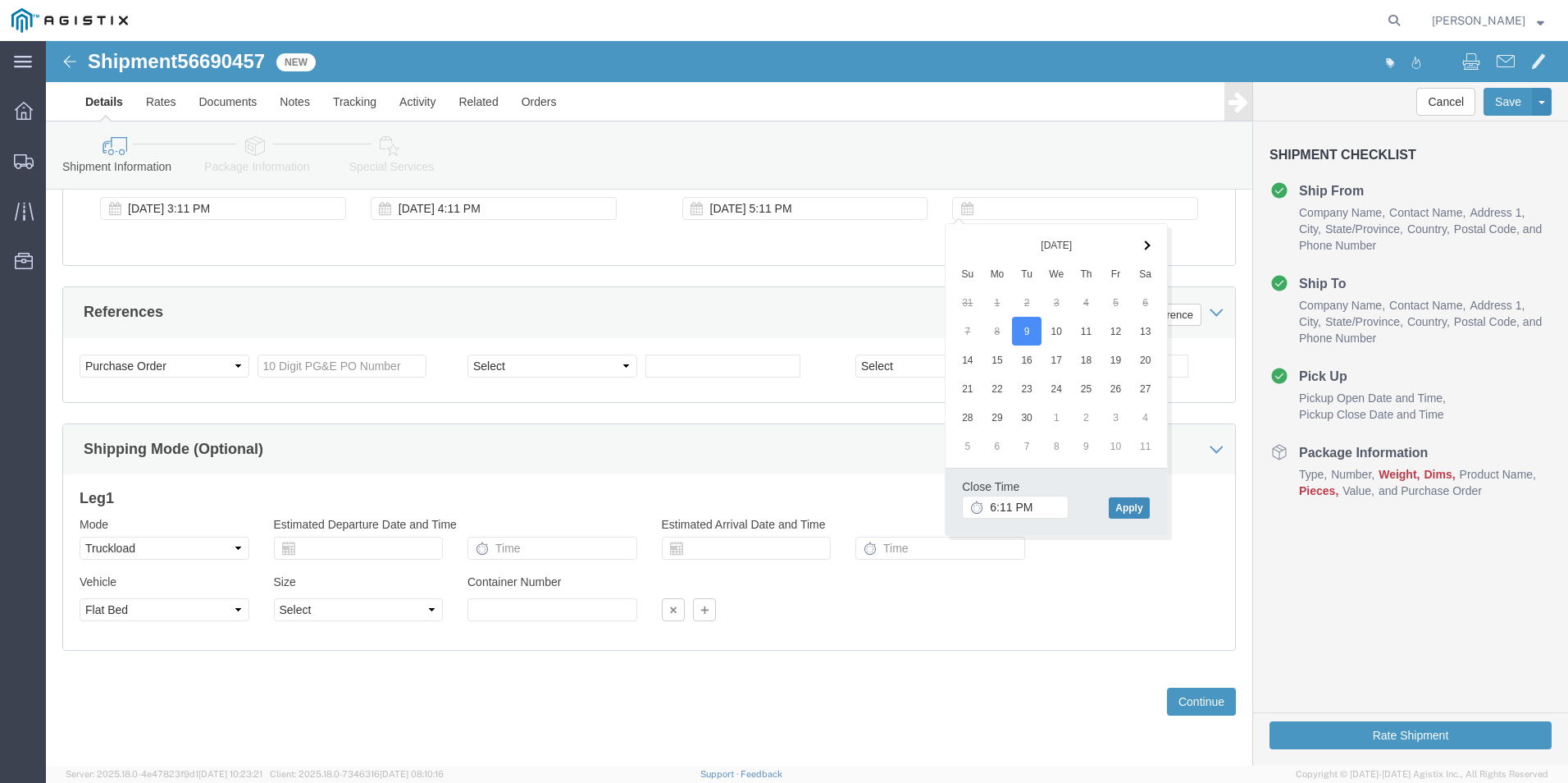
click button "Apply"
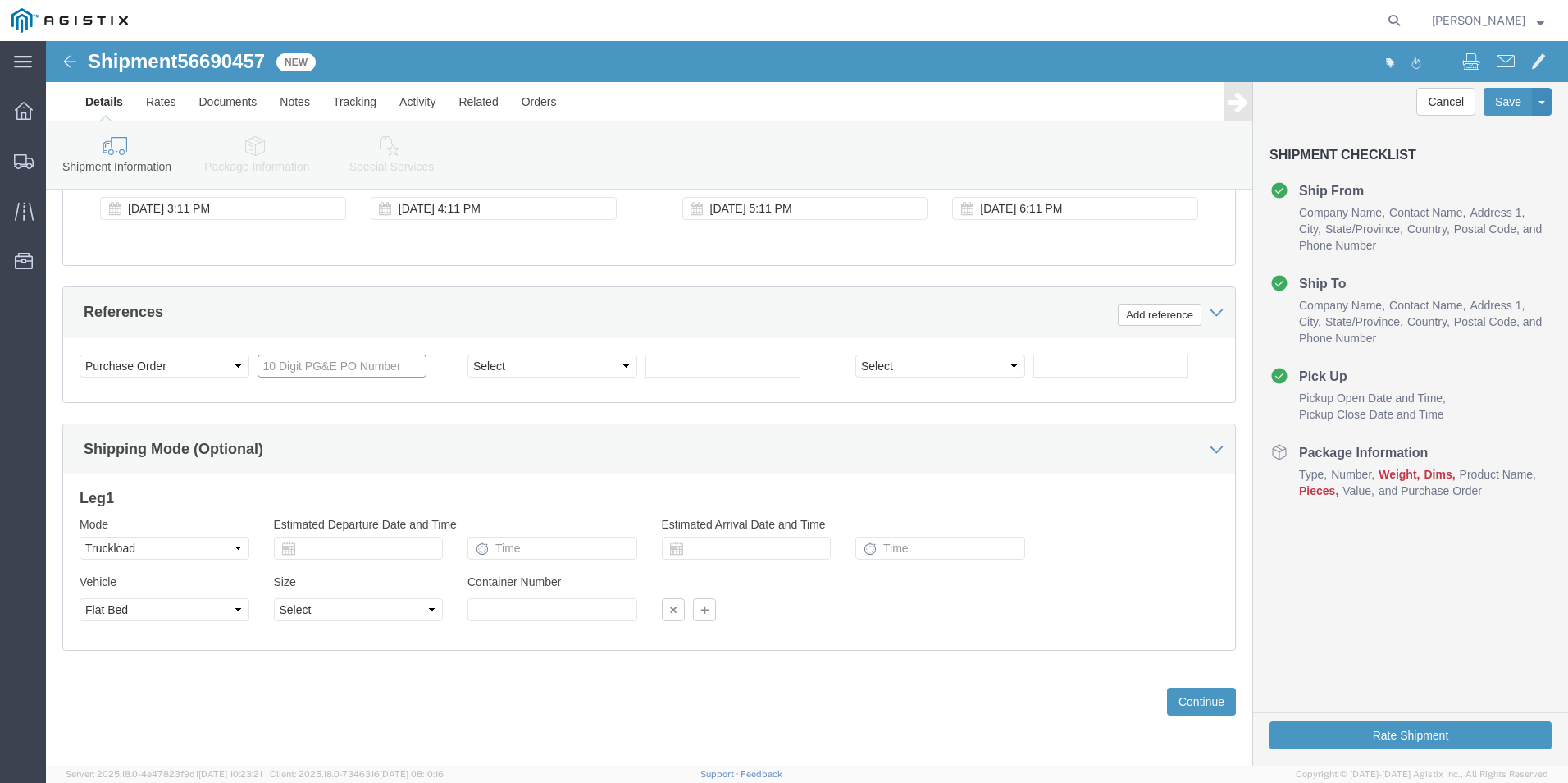
click input "text"
type input "3501397798"
select select "BOL"
type input "j"
type input "JC000273F"
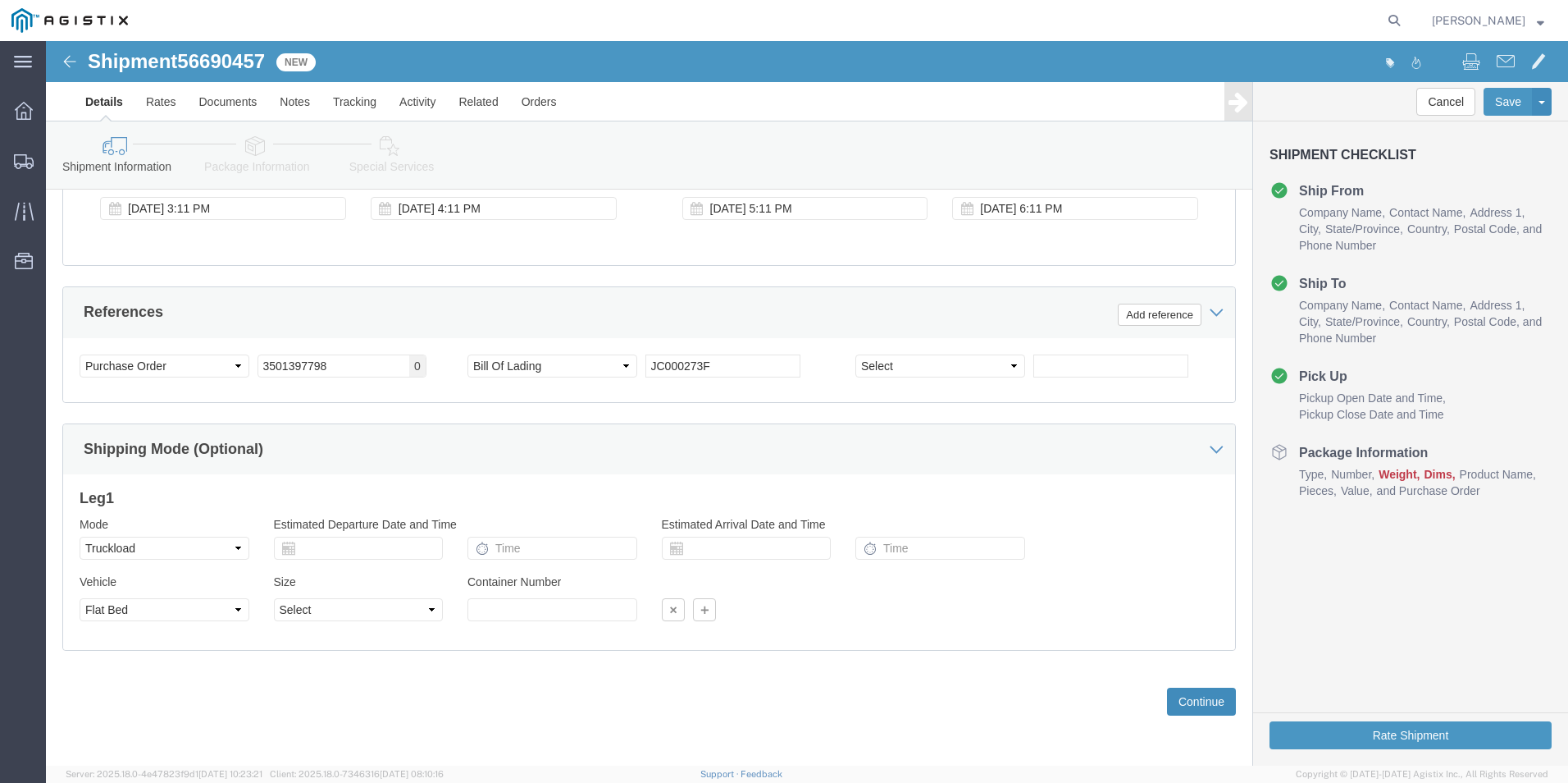
click button "Continue"
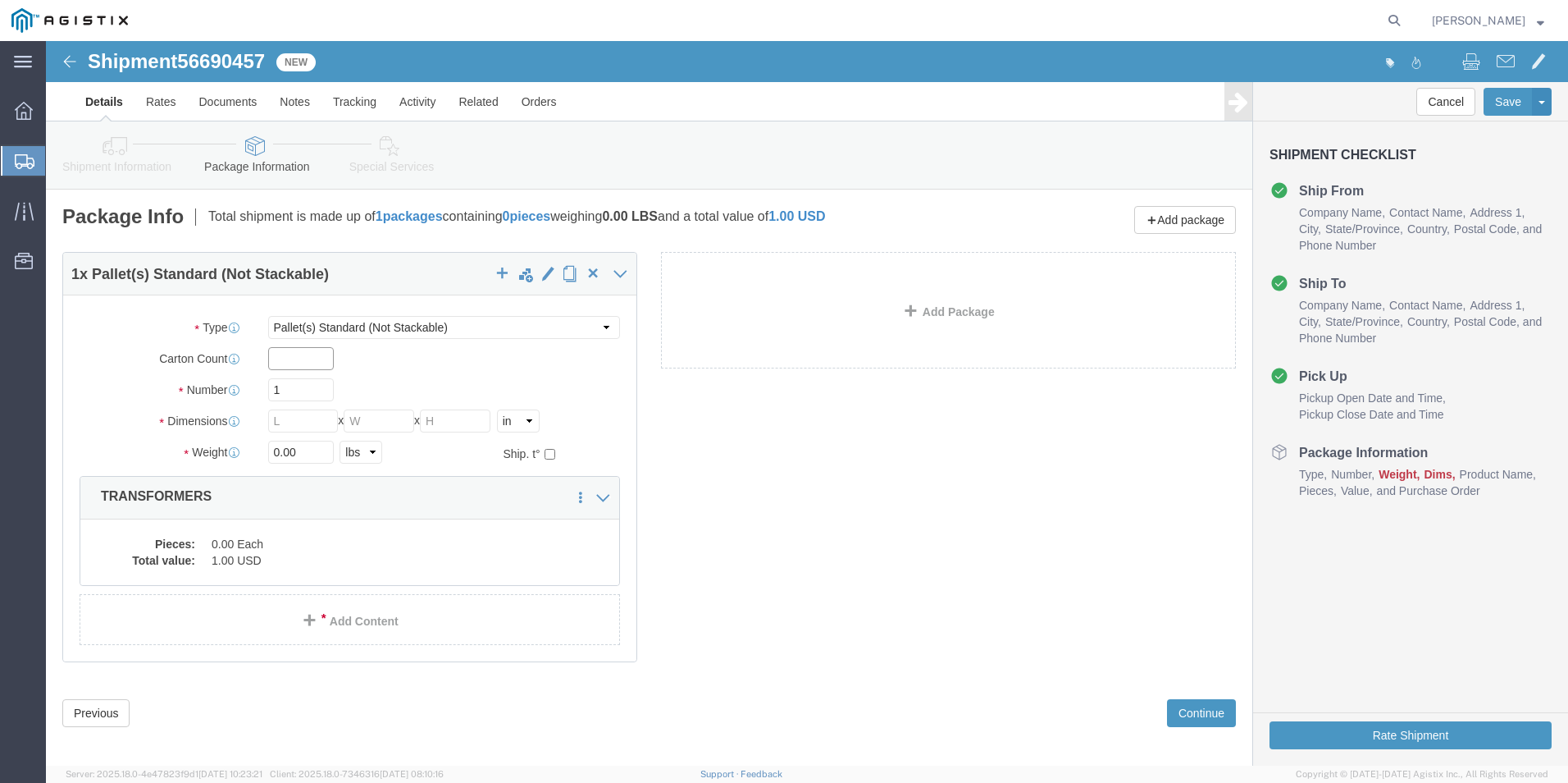
click input "text"
type input "1"
drag, startPoint x: 251, startPoint y: 355, endPoint x: 207, endPoint y: 351, distance: 44.2
click div "1"
type input "6"
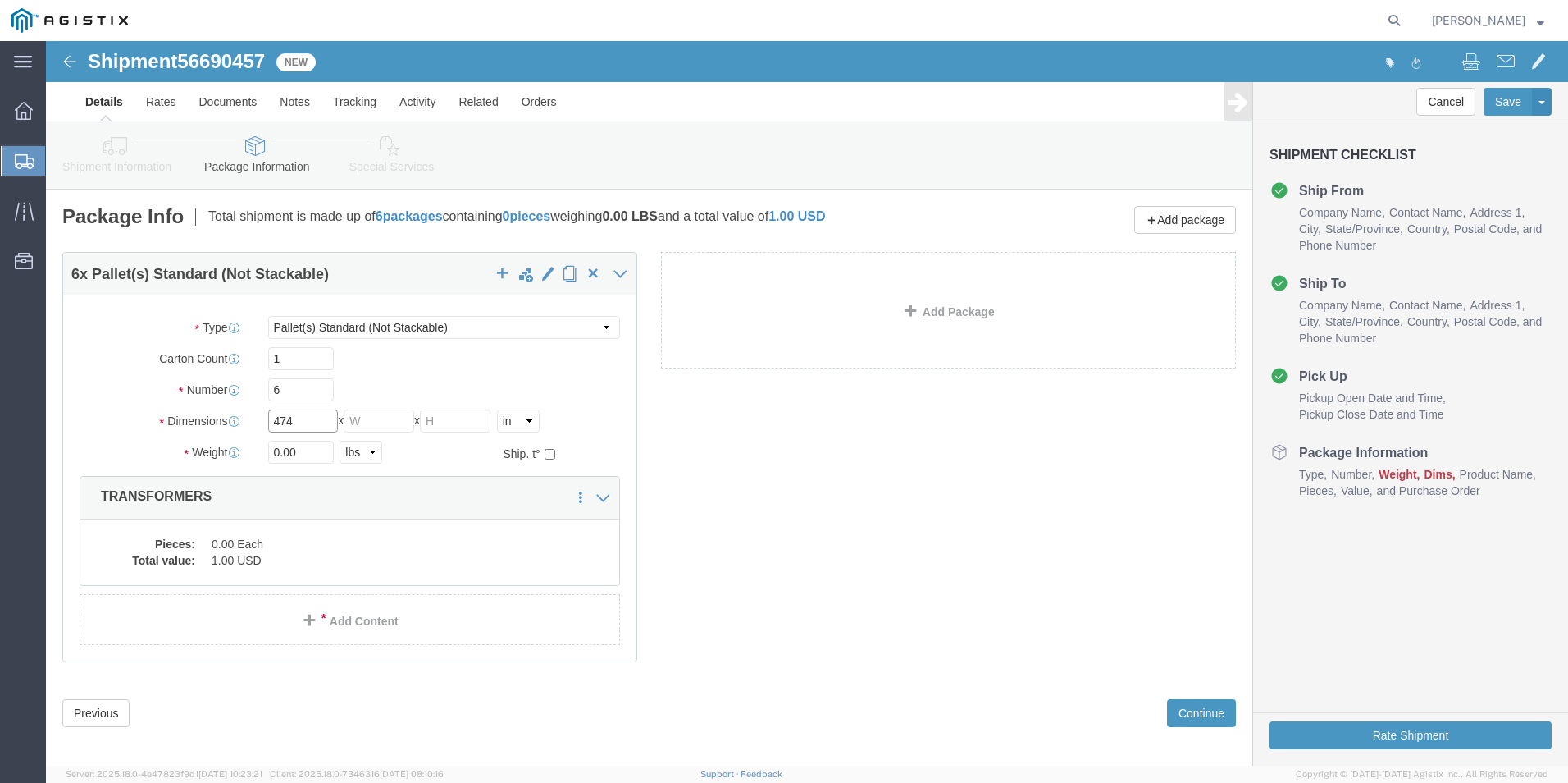
type input "474"
type input "72"
type input "37140.00"
click dd "0.00 Each"
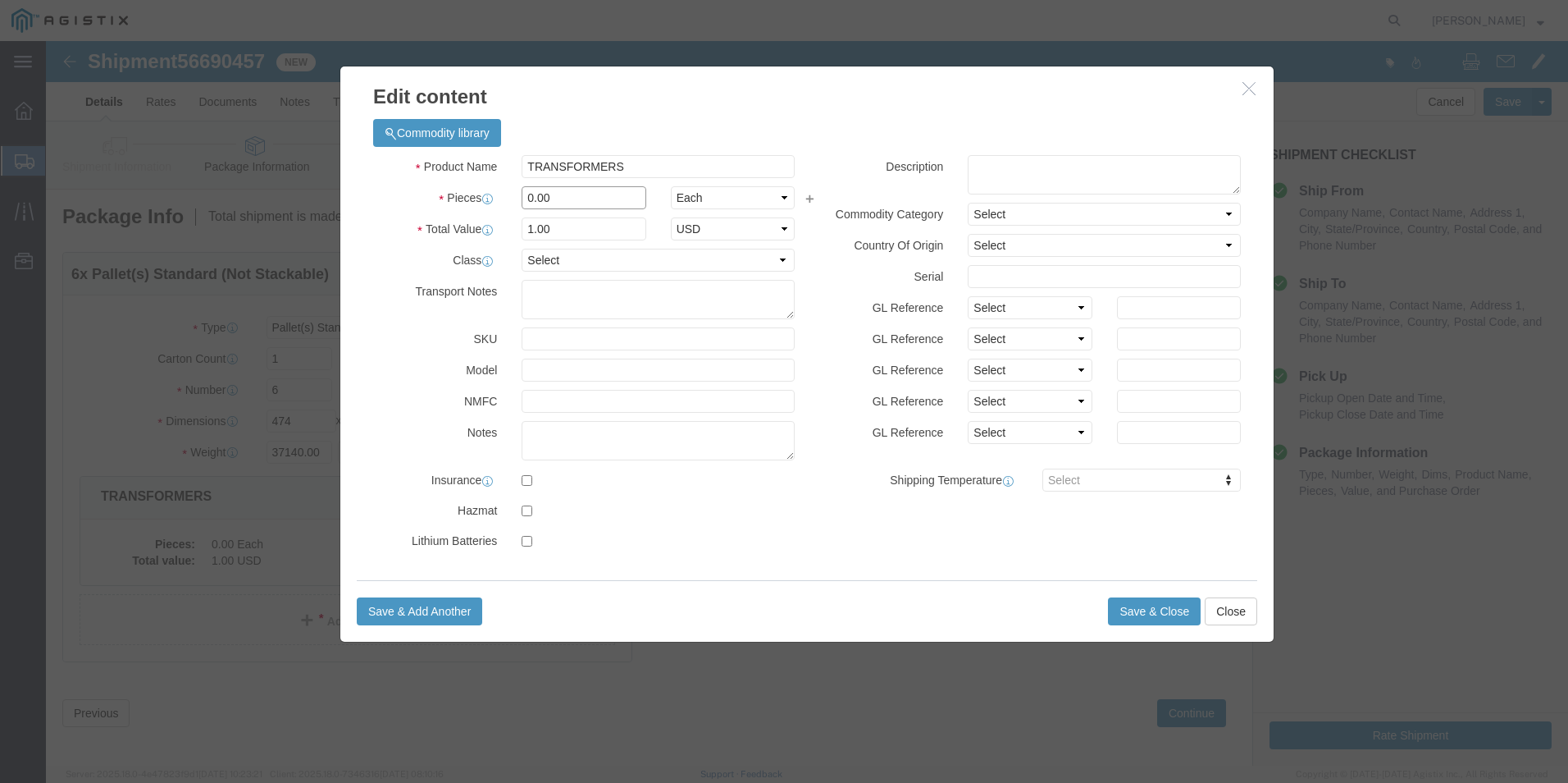
drag, startPoint x: 531, startPoint y: 158, endPoint x: 454, endPoint y: 162, distance: 77.1
click div "Pieces 0.00 Select Bag Barrels 100Board Feet Bottle Box Blister Pack Carats Can…"
type input "6"
click button "Save & Close"
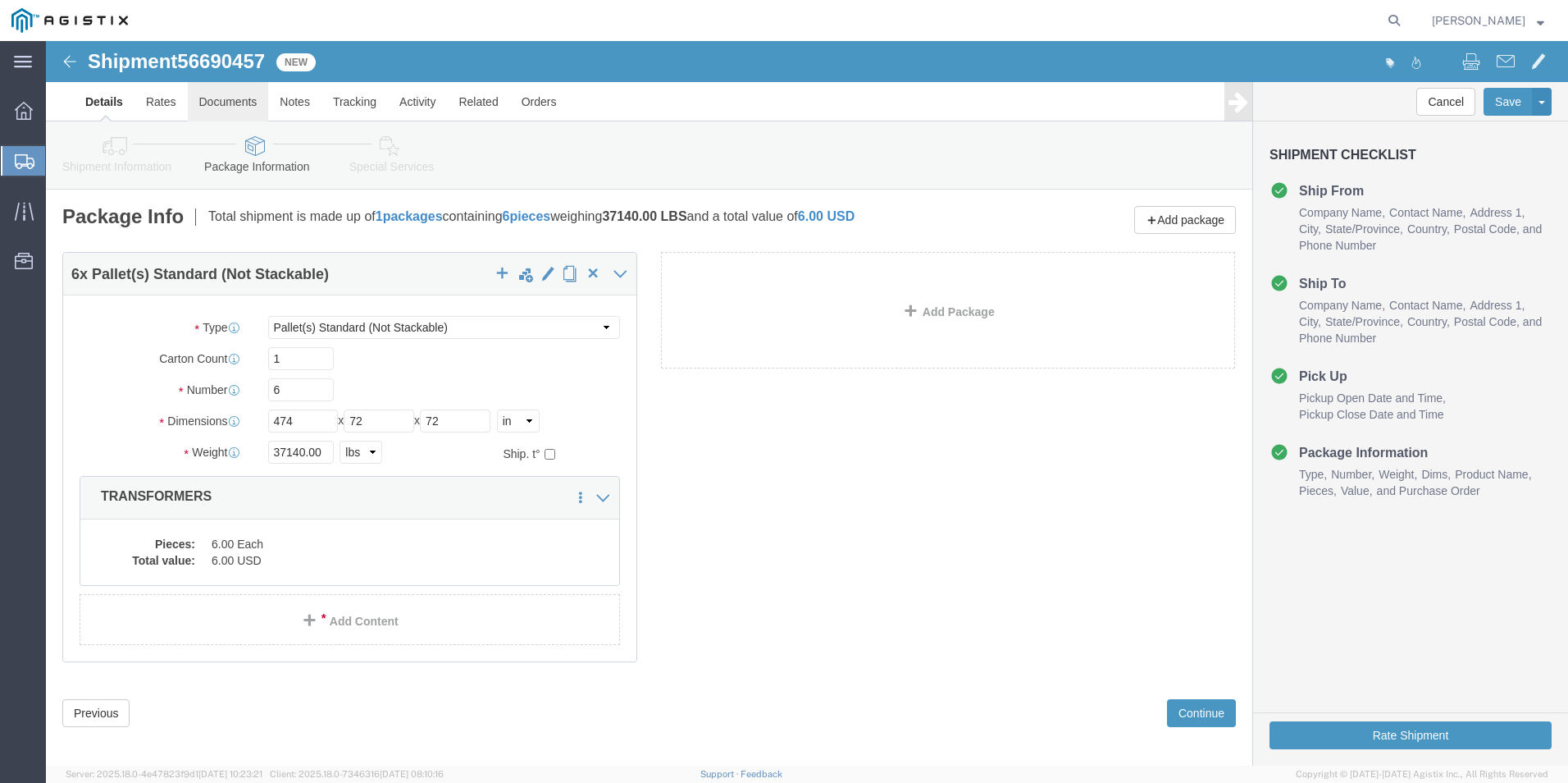
click link "Documents"
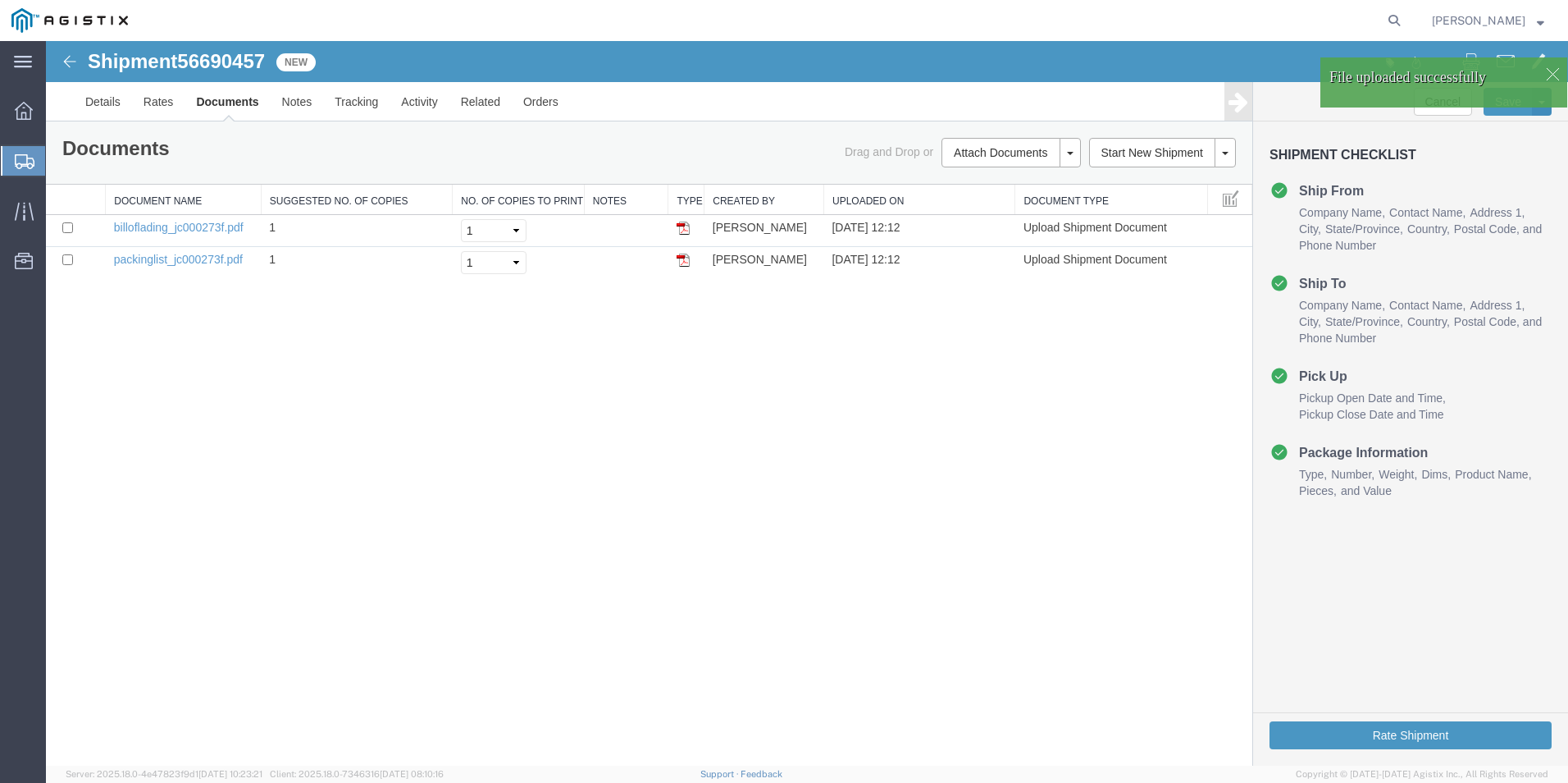
click at [235, 65] on span "56690457" at bounding box center [220, 61] width 88 height 22
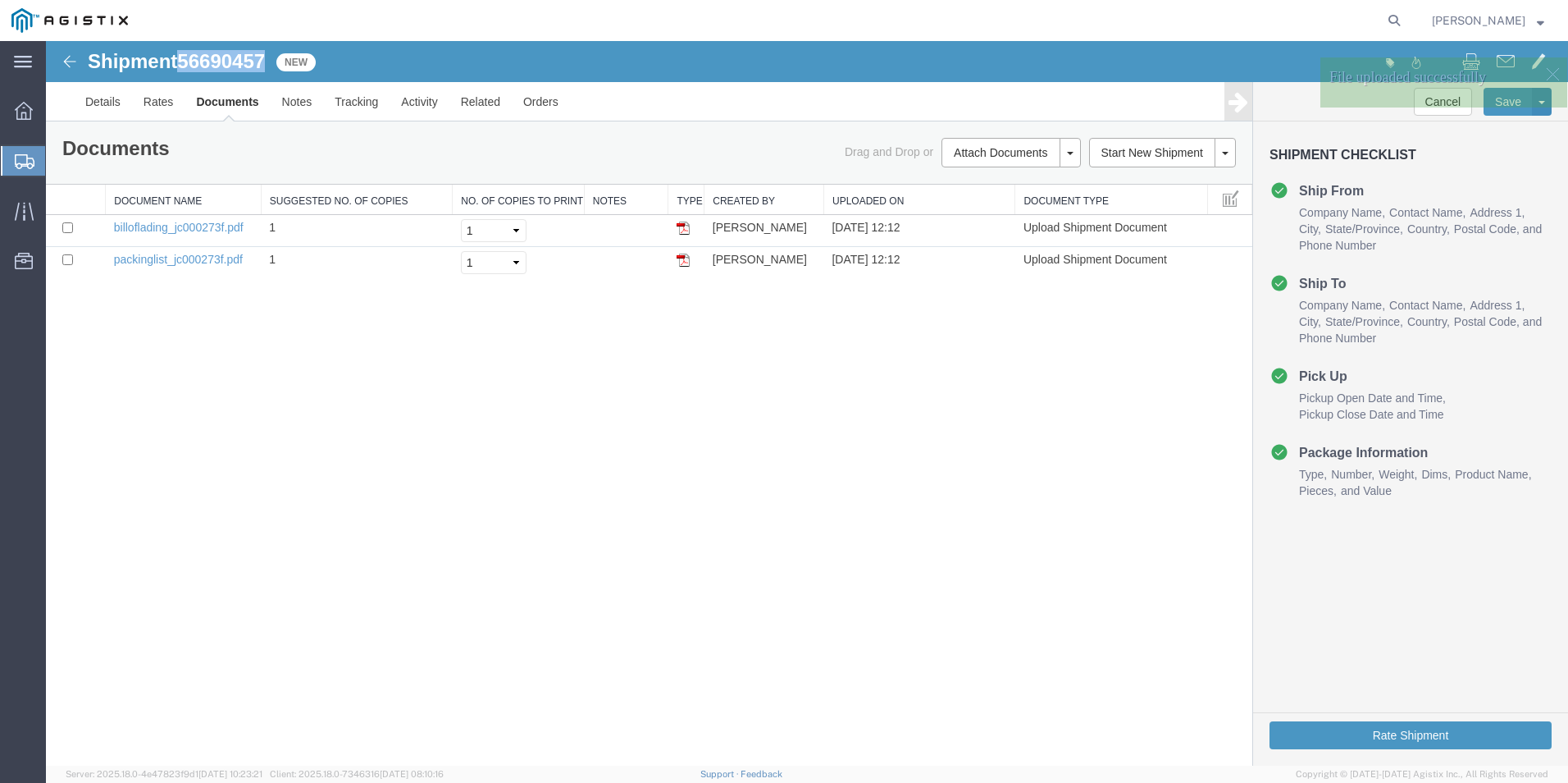
copy span "56690457"
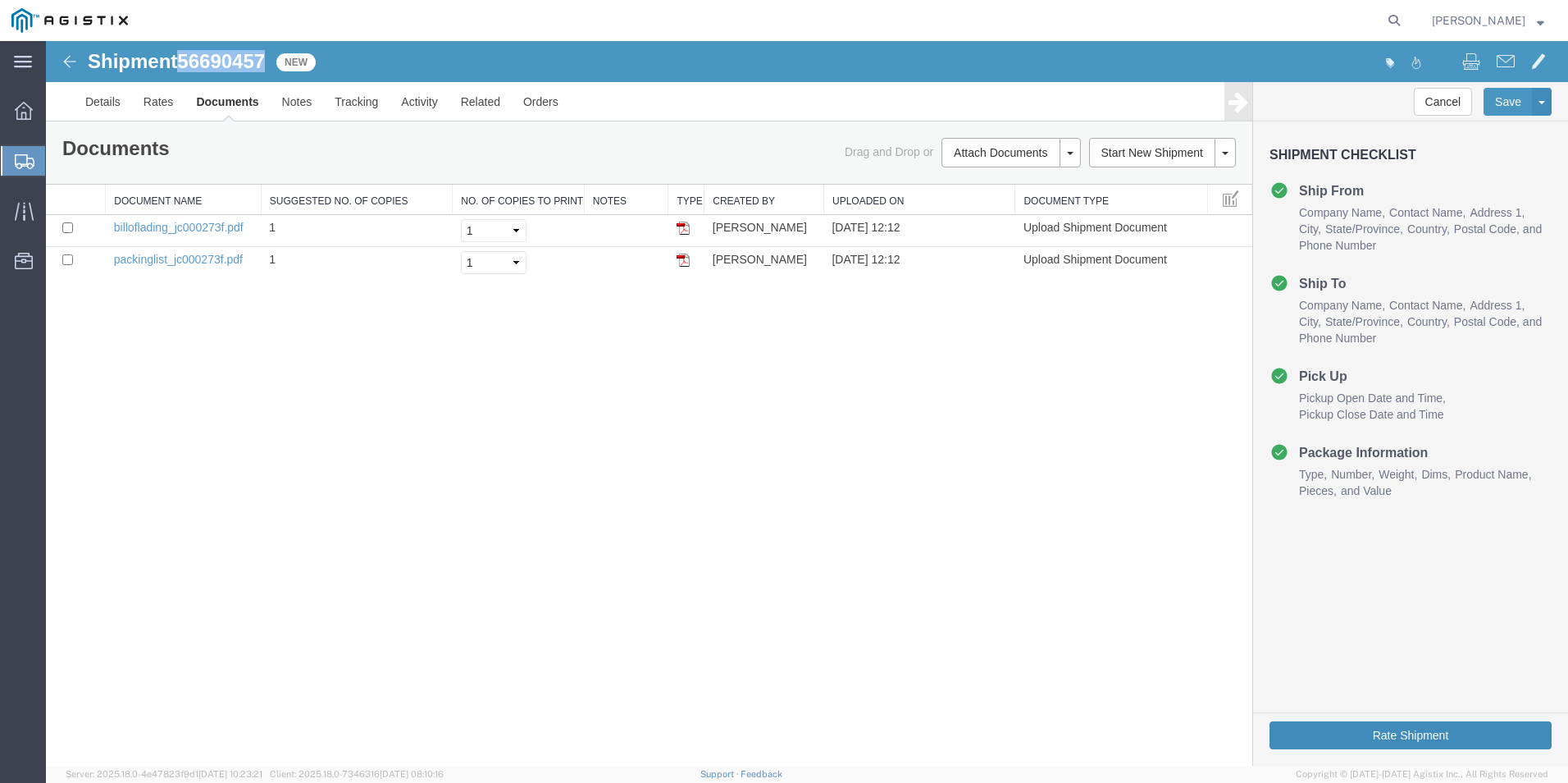
click at [1421, 730] on button "Rate Shipment" at bounding box center [1410, 735] width 282 height 28
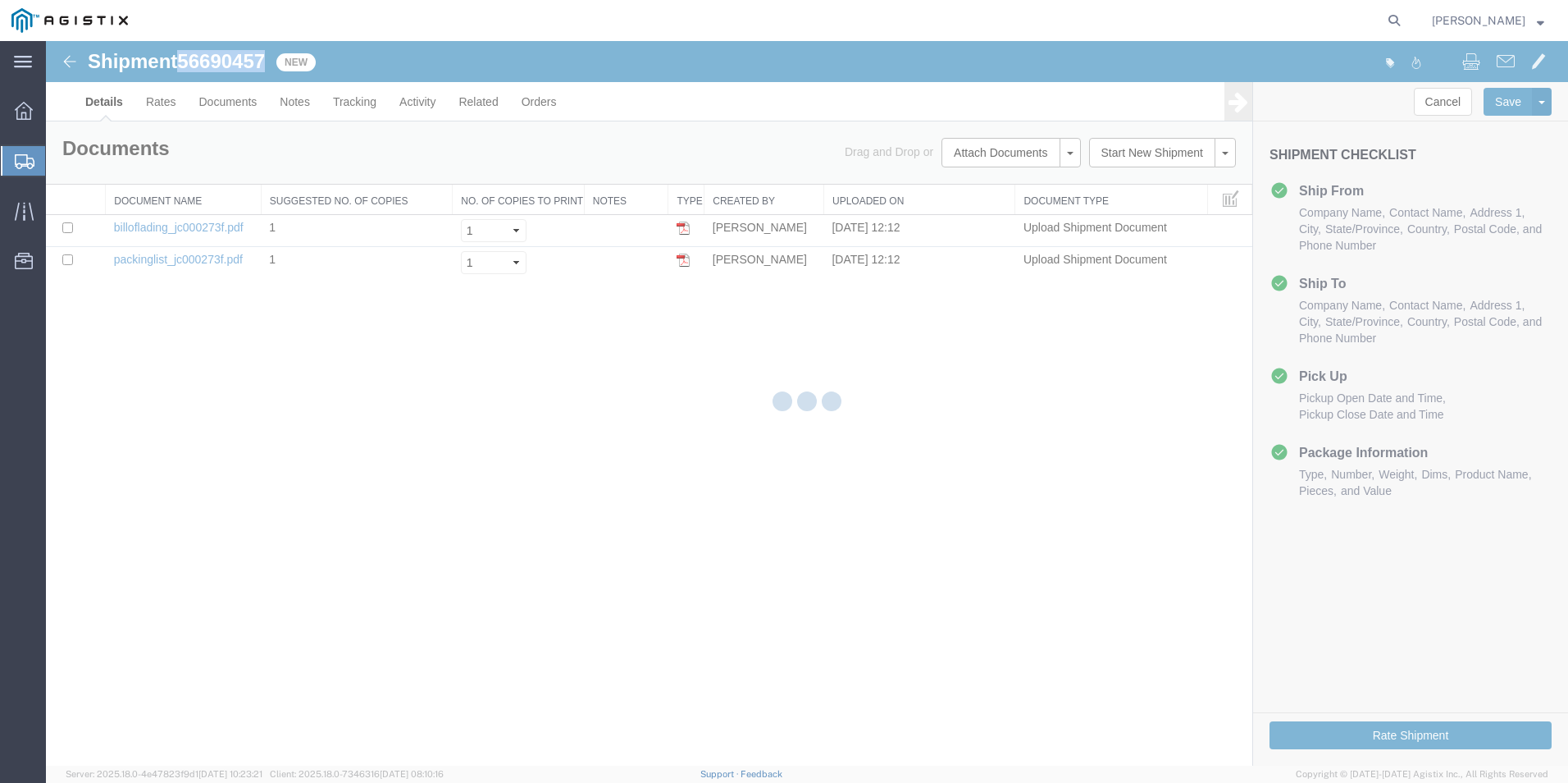
select select "54011"
select select "19740"
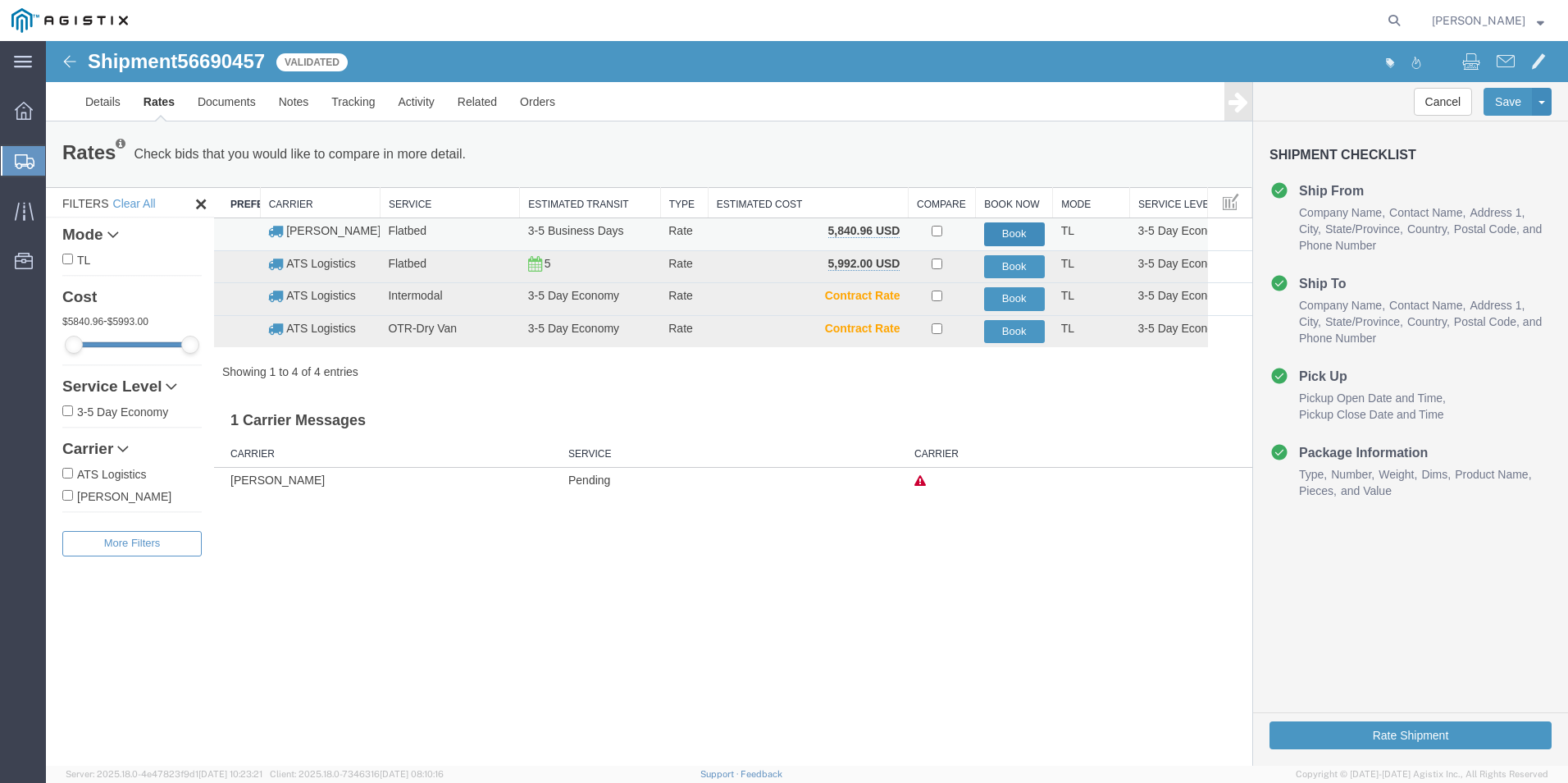
click at [1009, 233] on button "Book" at bounding box center [1015, 234] width 61 height 24
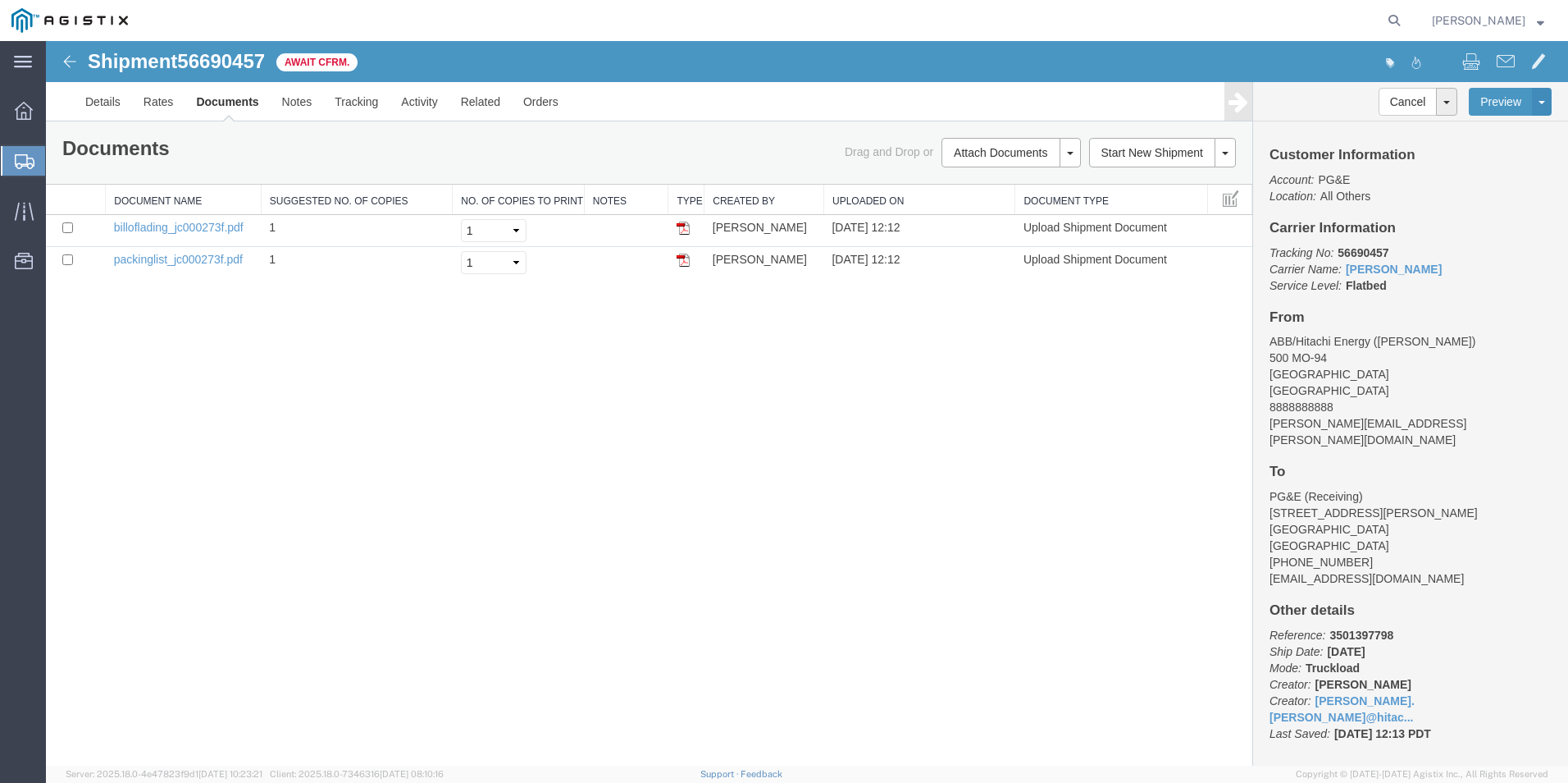
click at [0, 0] on span "Create from Template" at bounding box center [0, 0] width 0 height 0
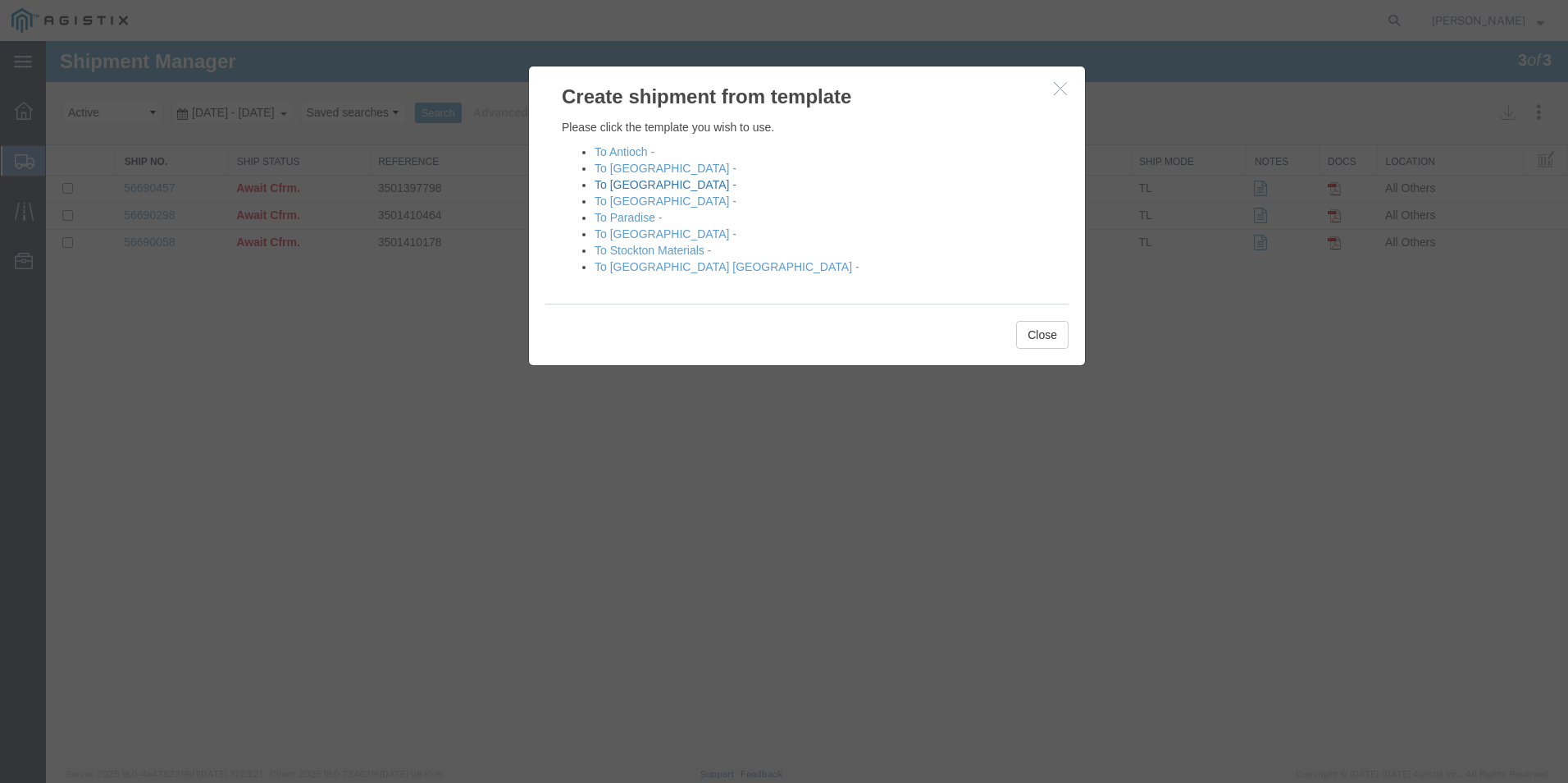
click at [628, 182] on link "To [GEOGRAPHIC_DATA] -" at bounding box center [666, 184] width 142 height 13
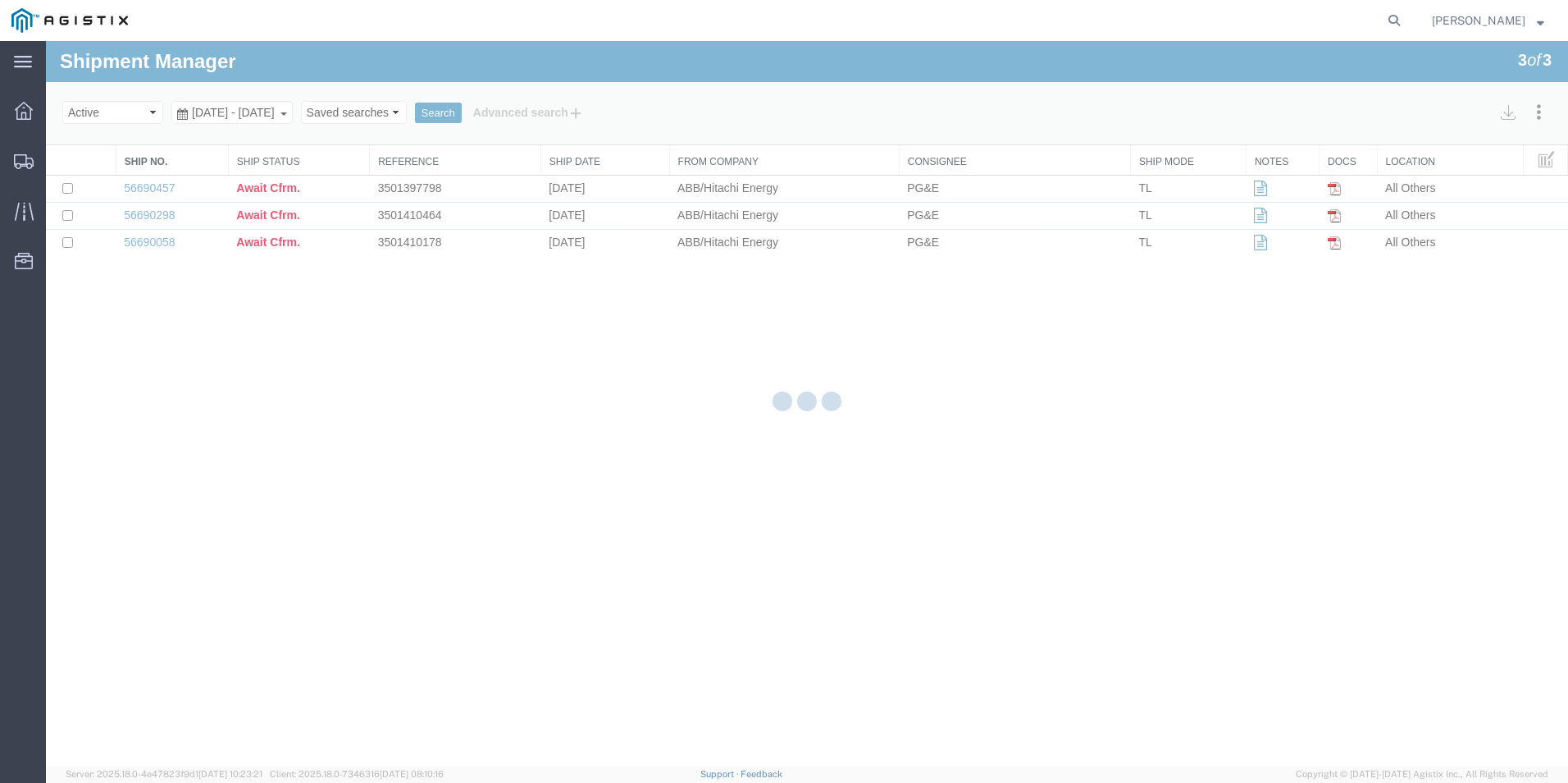
select select "54011"
select select "19745"
select select "PURCHORD"
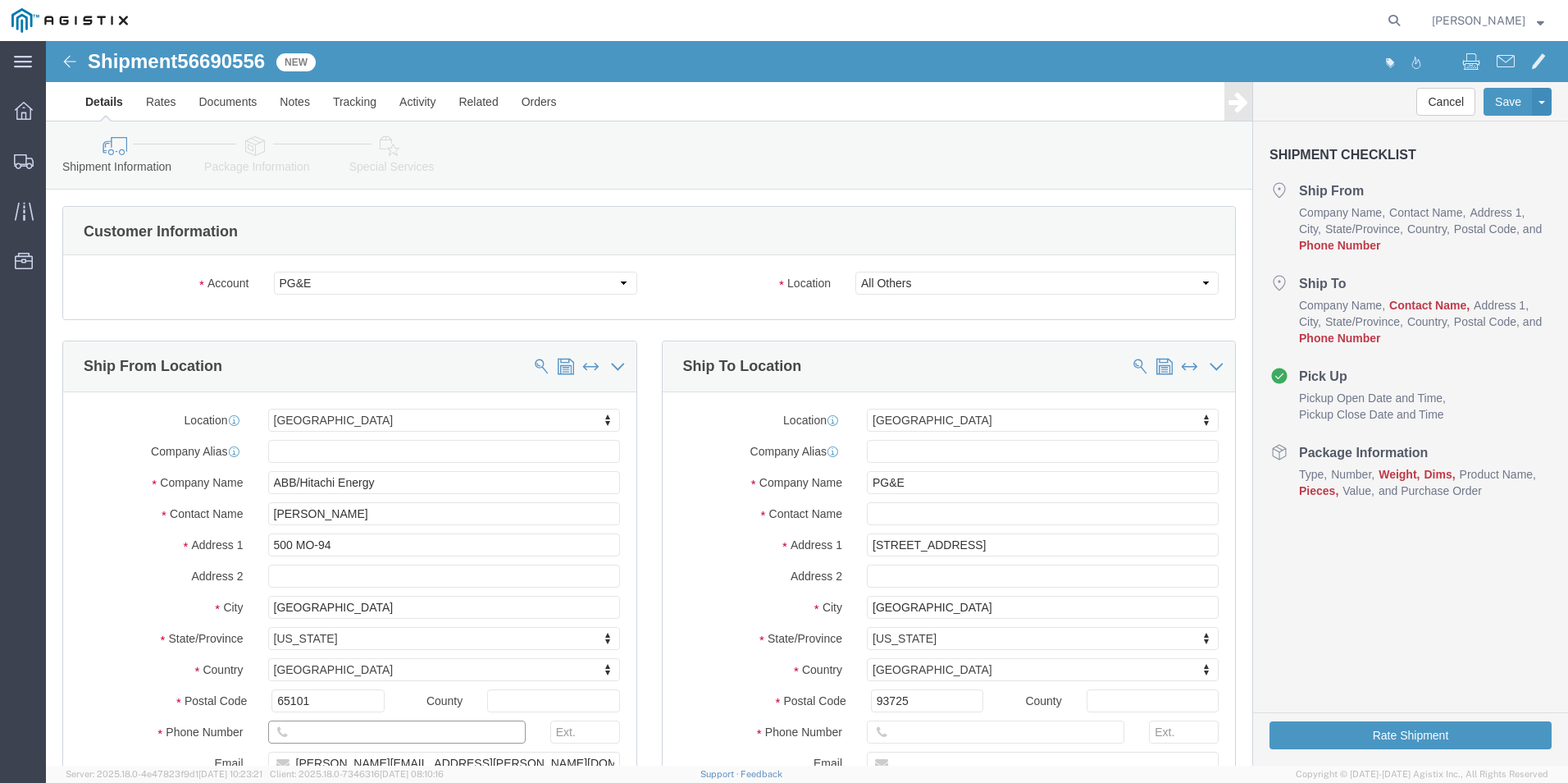
click input "text"
type input "8888888888"
click input "text"
type input "J"
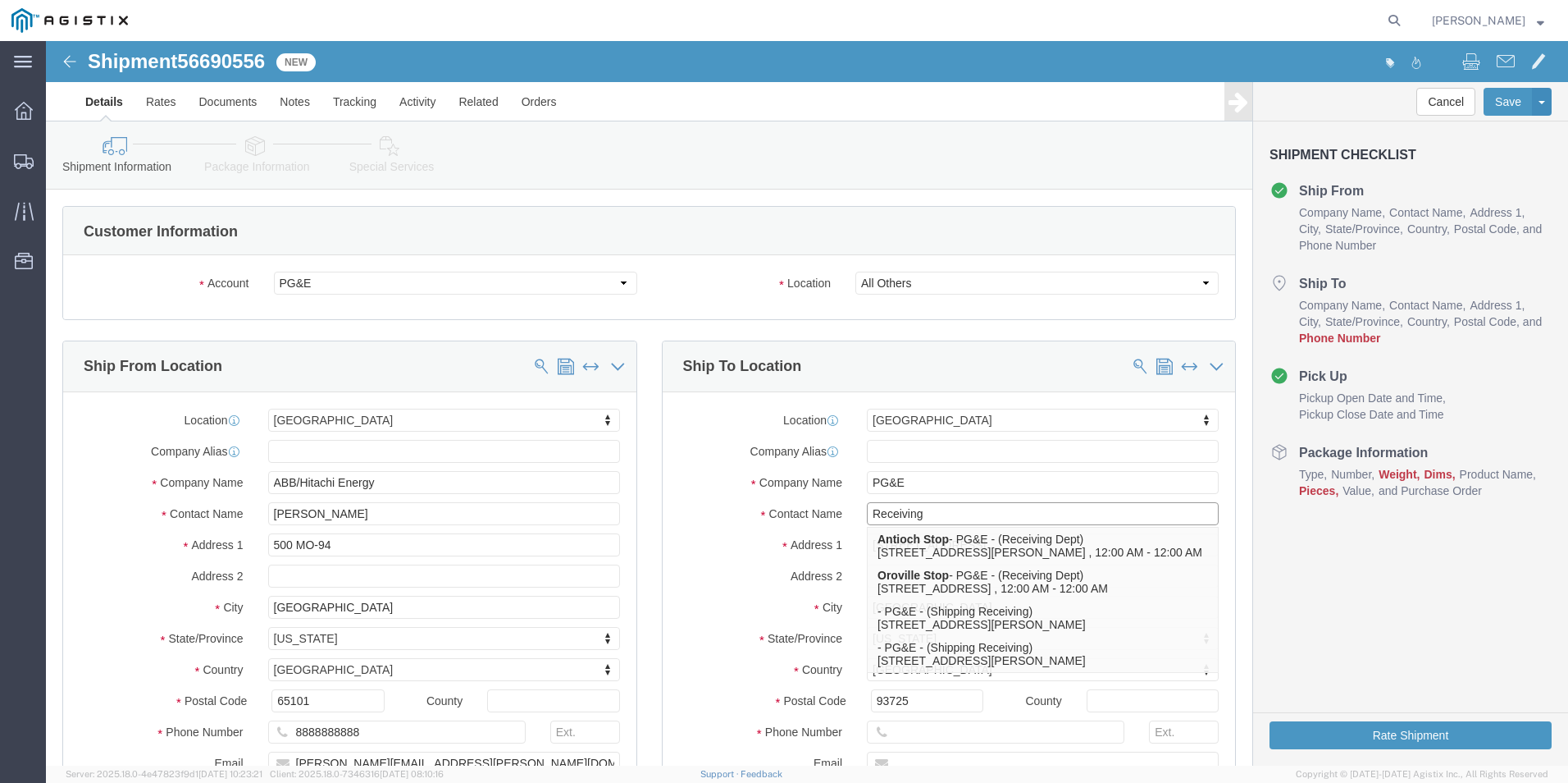
type input "Receiving"
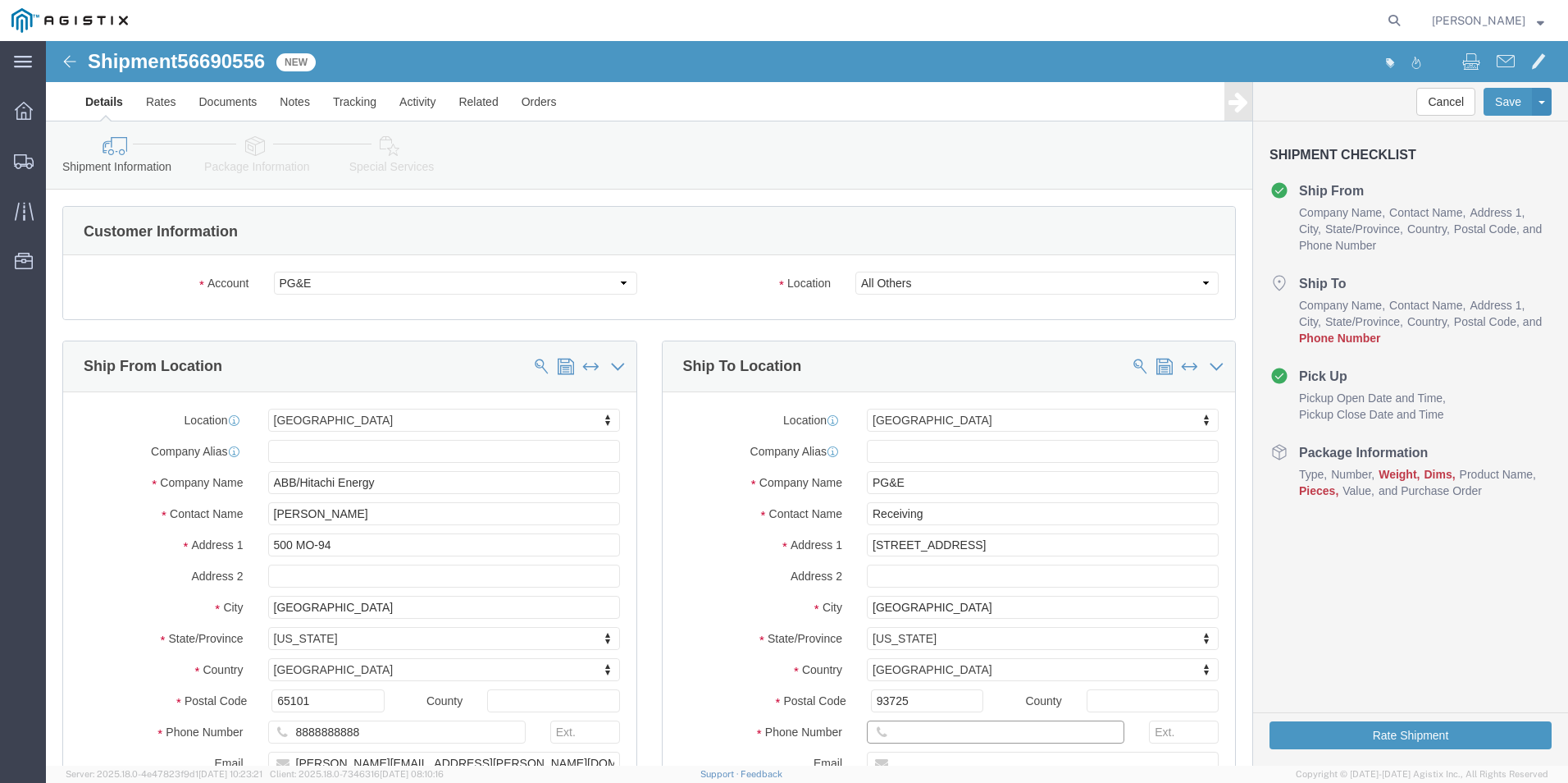
click input "text"
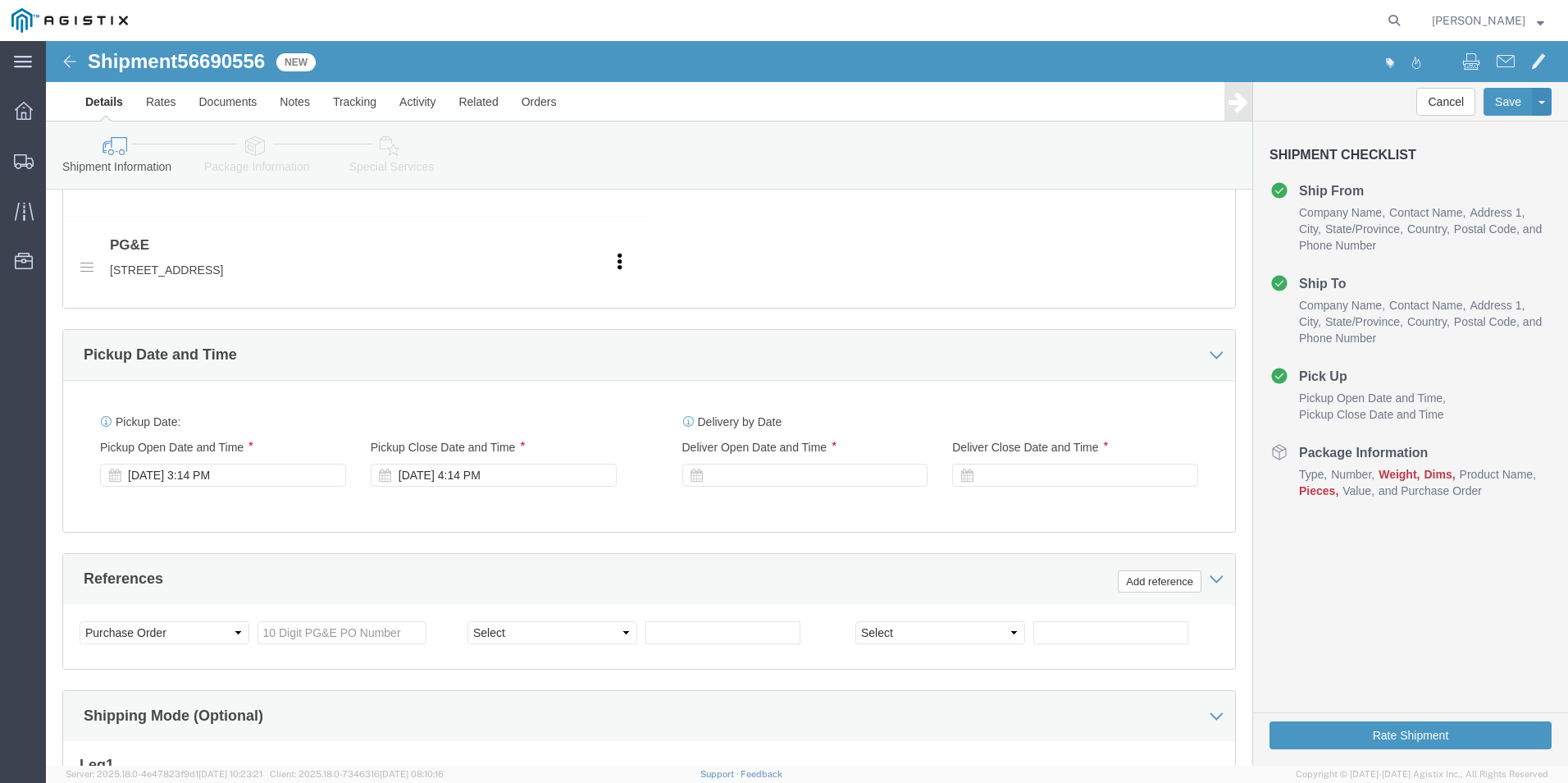
scroll to position [821, 0]
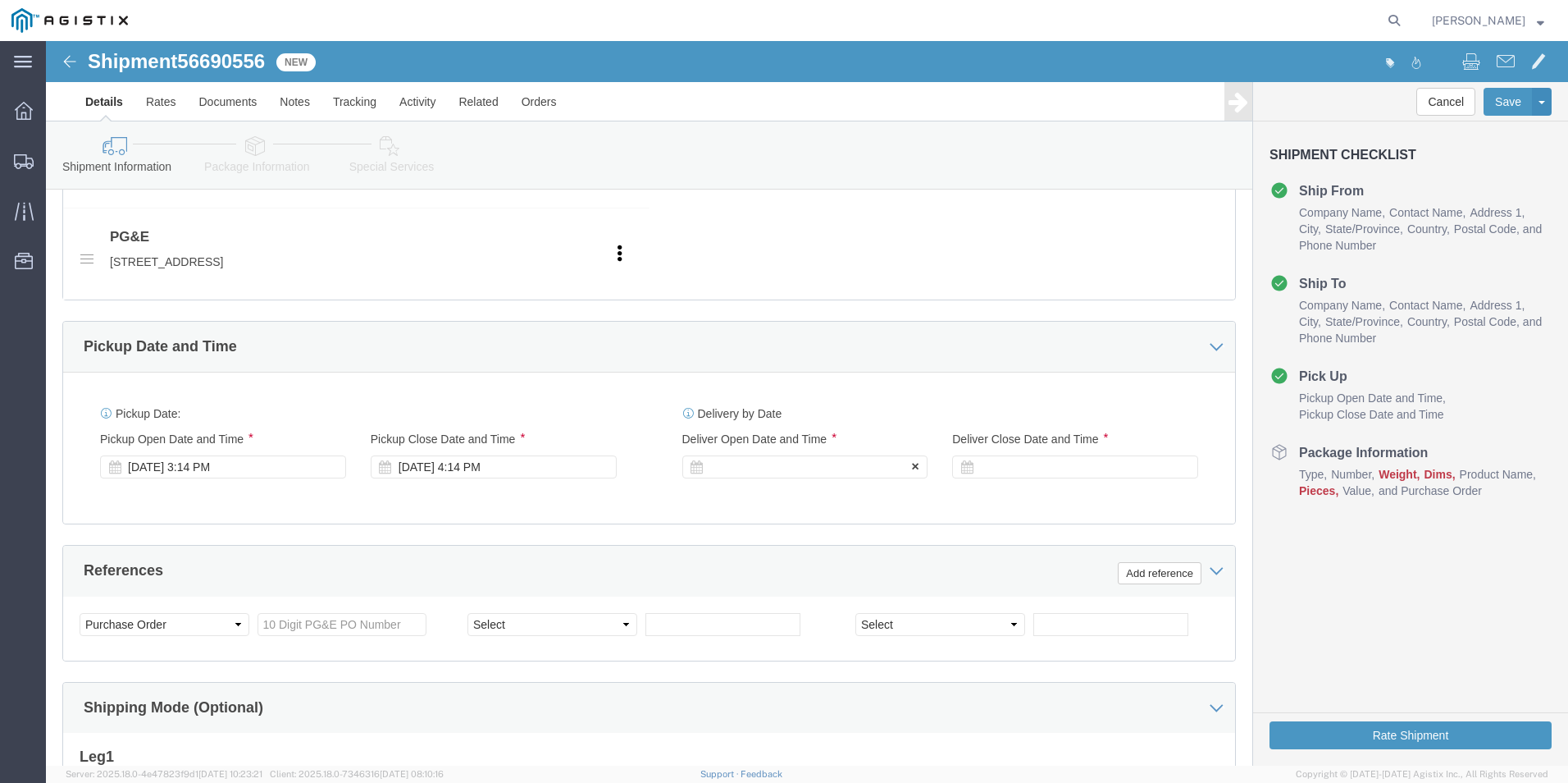
type input "8888888888"
click div
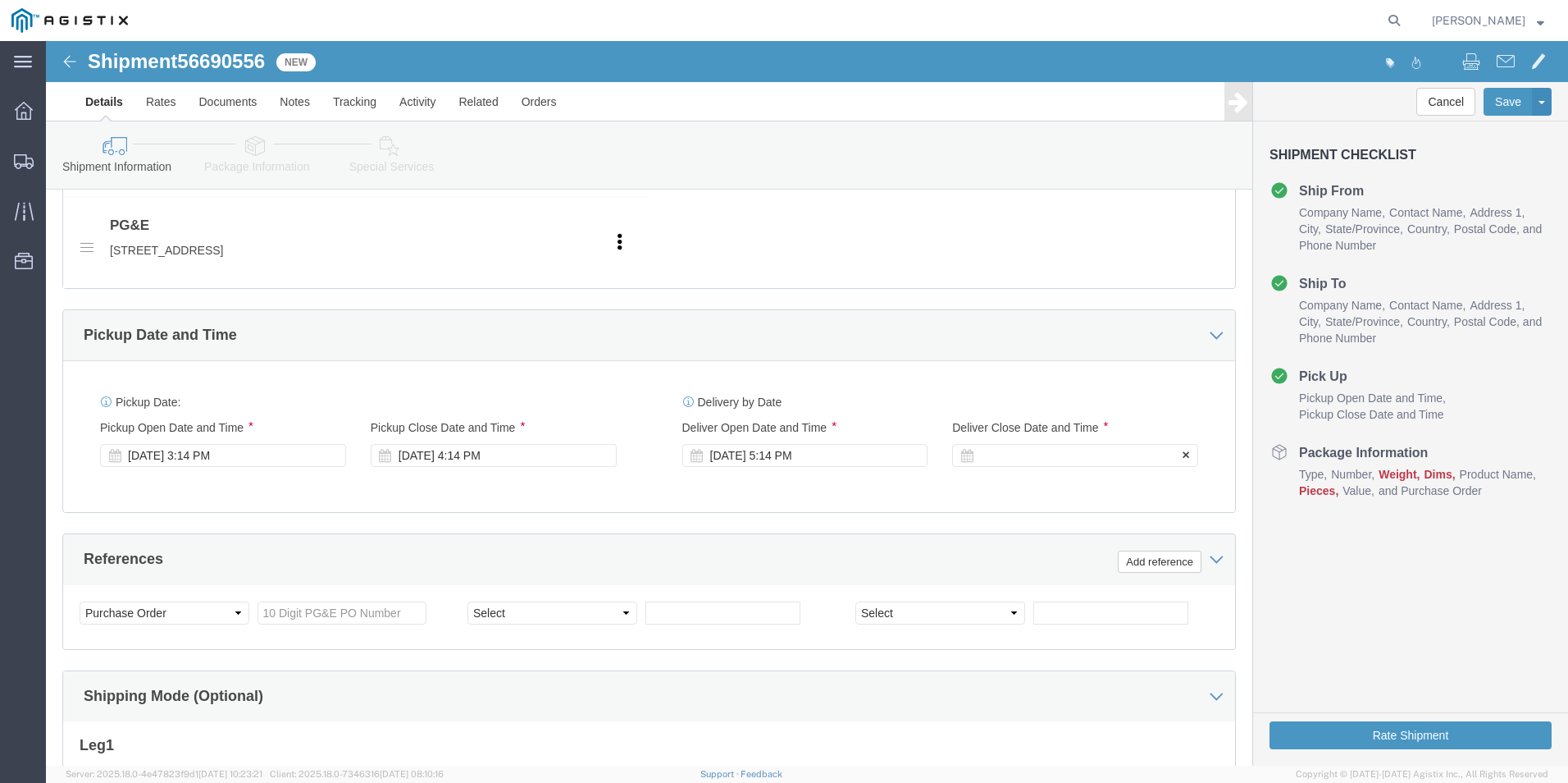
click div
drag, startPoint x: 1080, startPoint y: 713, endPoint x: 1070, endPoint y: 709, distance: 10.8
click button "Apply"
click input "text"
type input "3501410953"
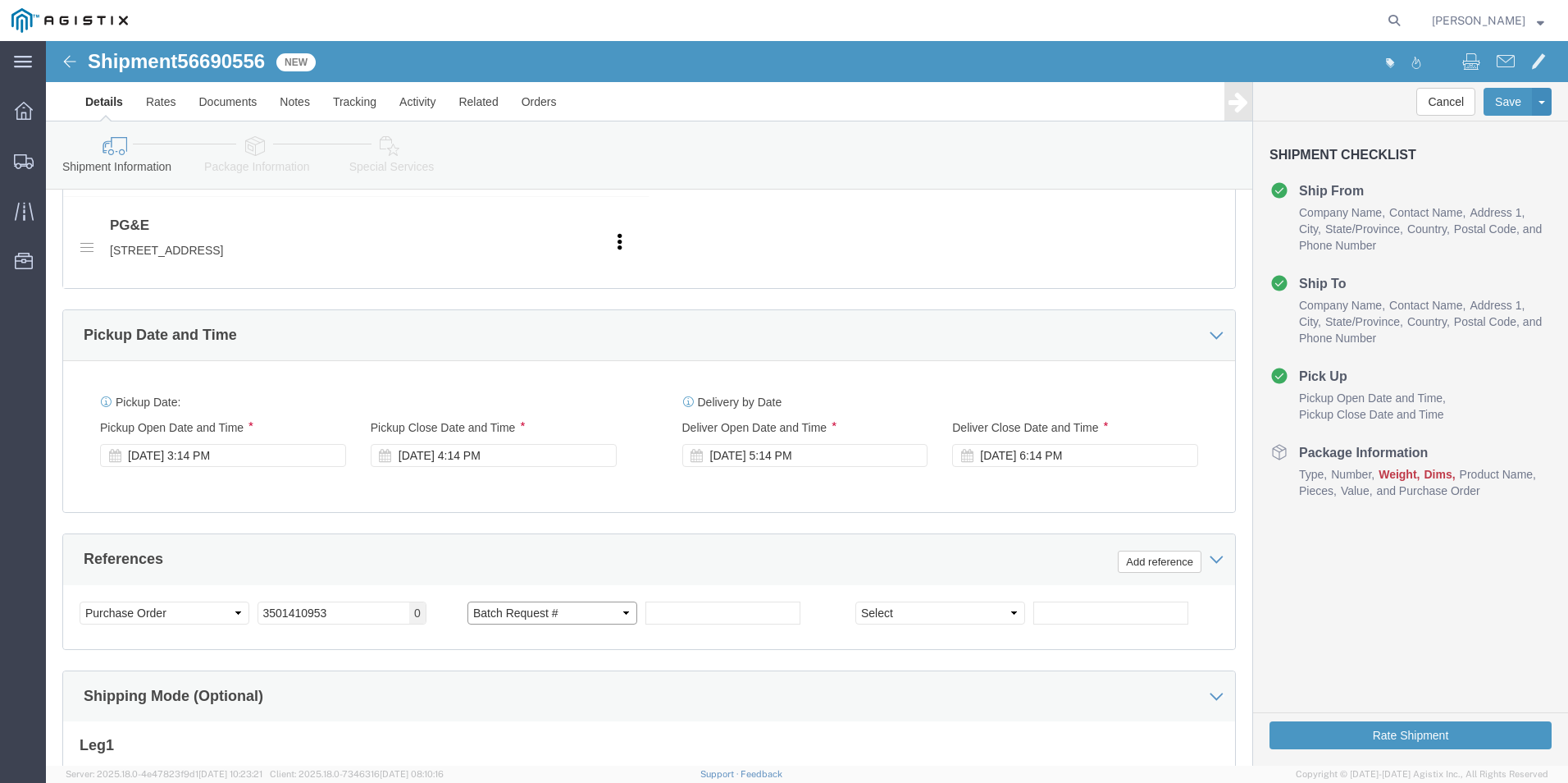
select select "BOL"
type input "j"
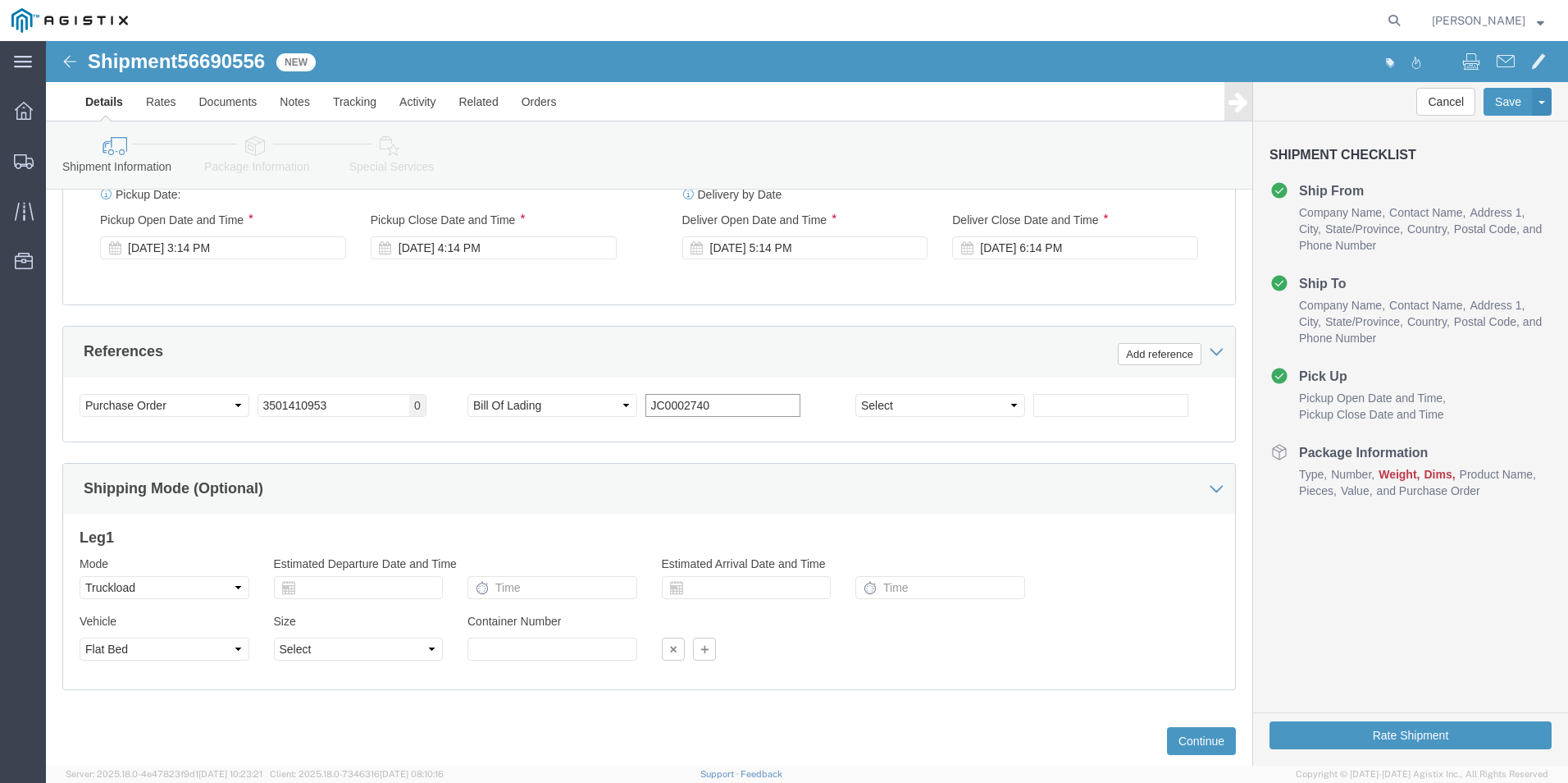
scroll to position [1079, 0]
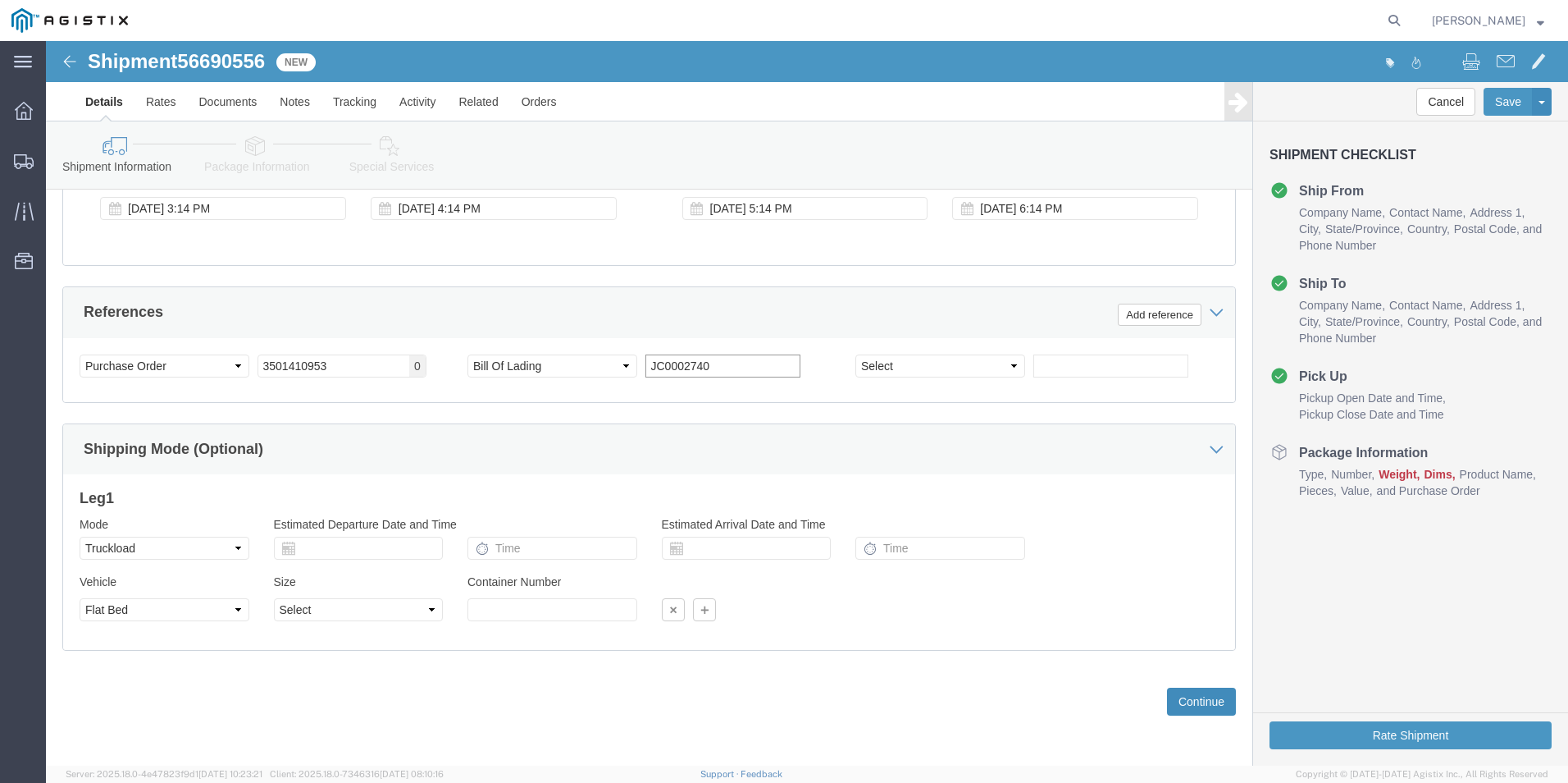
type input "JC0002740"
click button "Continue"
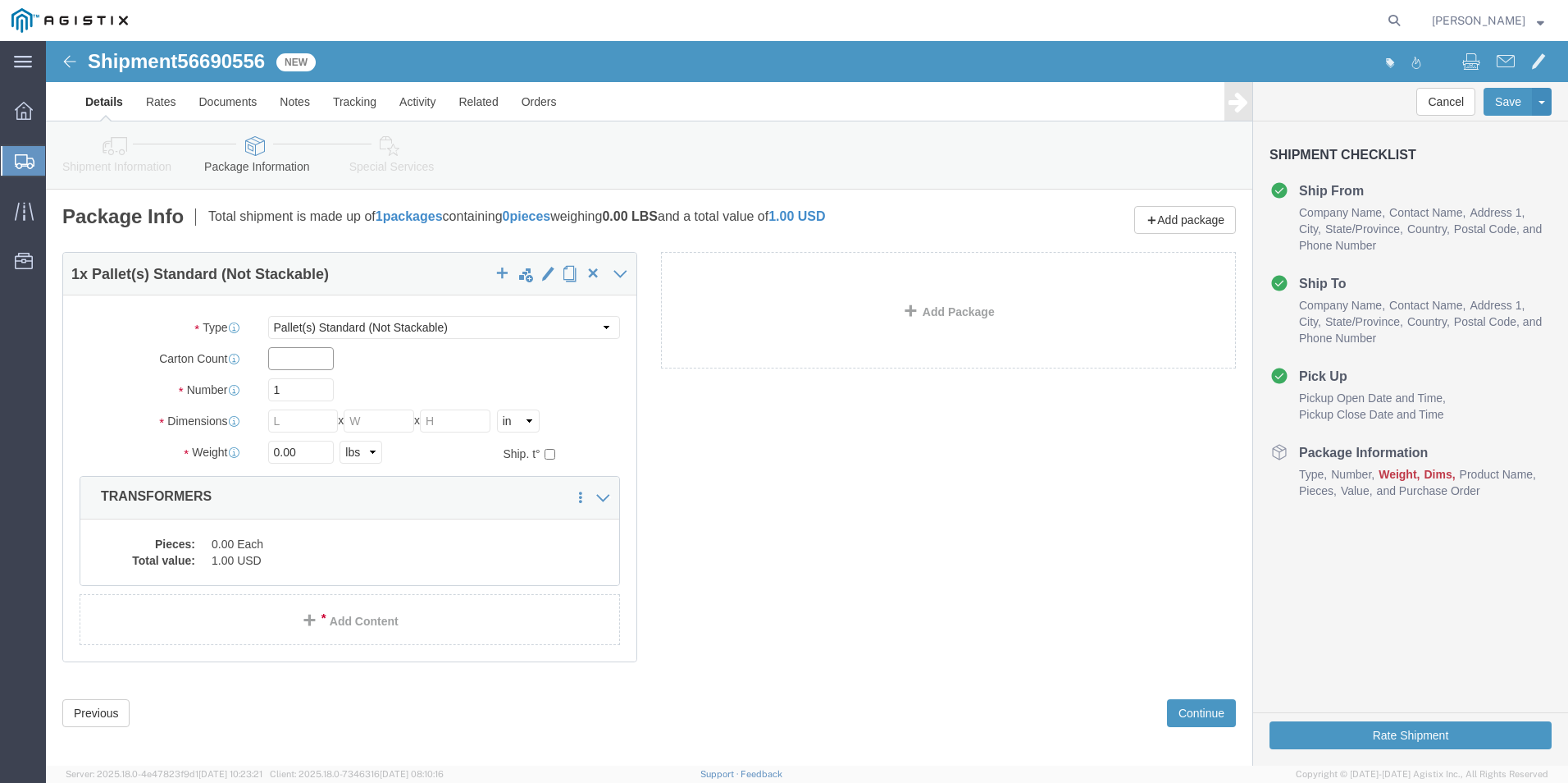
click input "text"
type input "1"
type input "7"
type input "558"
type input "72"
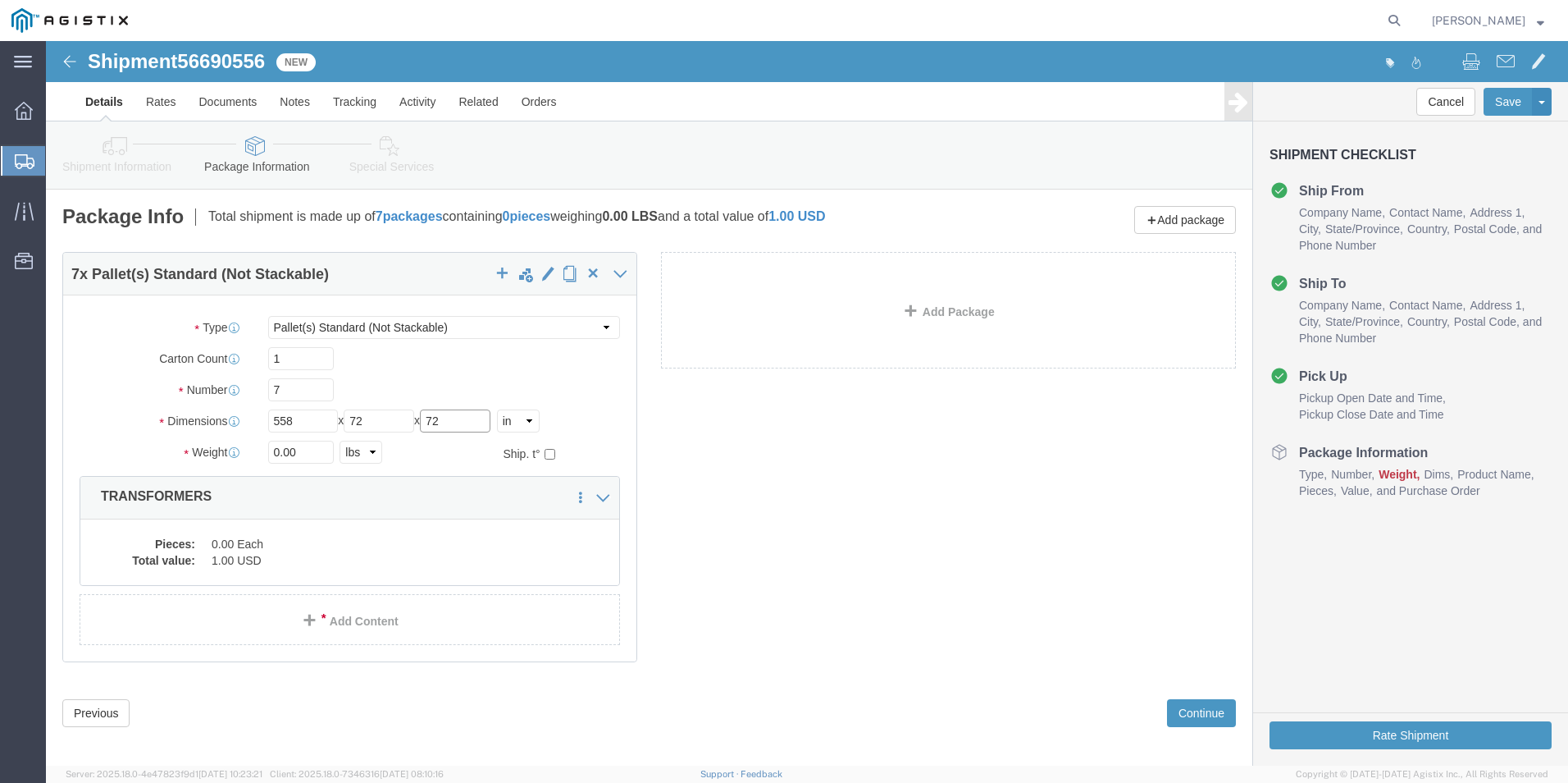
type input "72"
type input "42500.00"
click dd "0.00 Each"
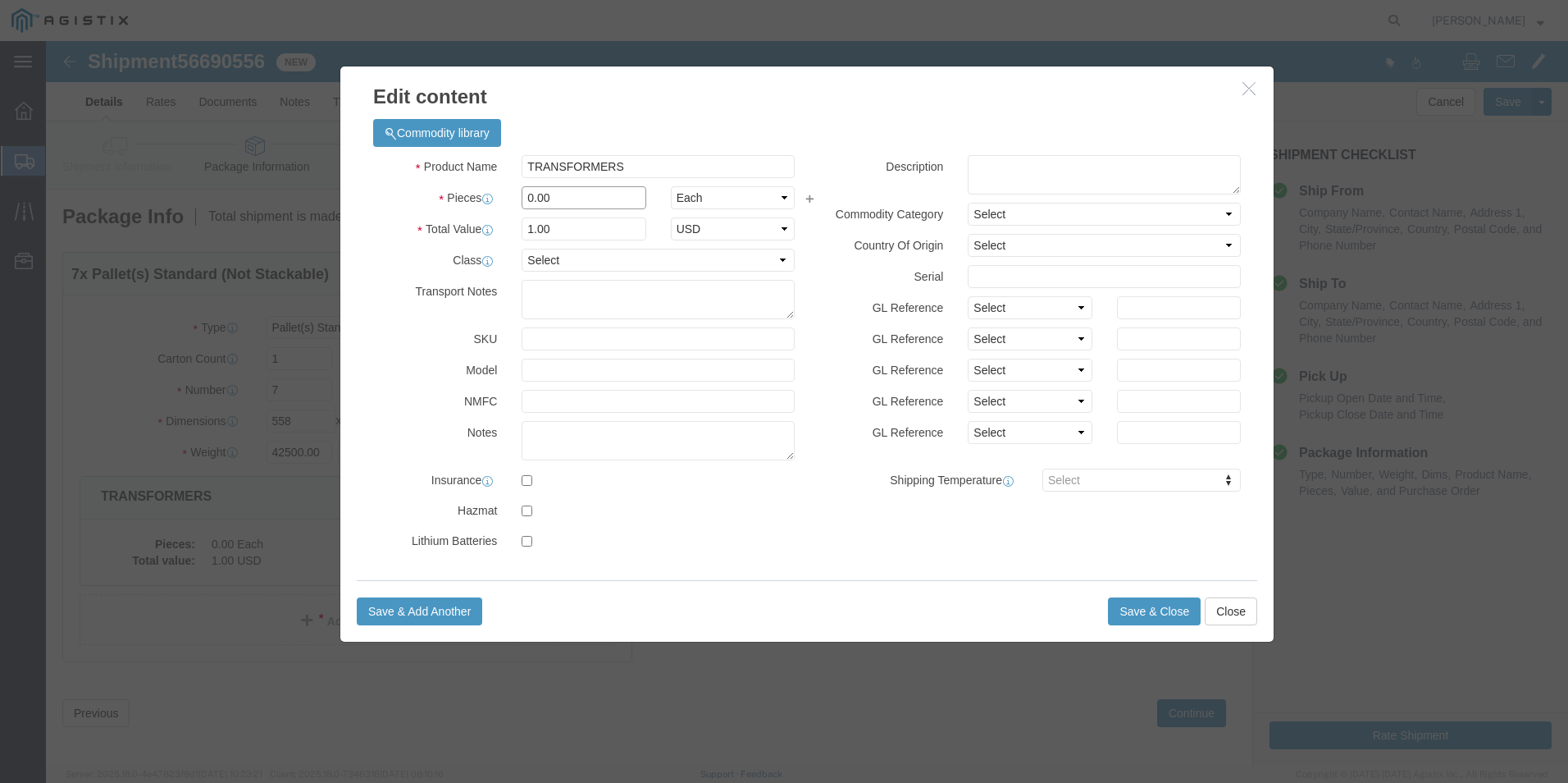
drag, startPoint x: 522, startPoint y: 154, endPoint x: 455, endPoint y: 139, distance: 68.7
click div "Pieces 0.00 Select Bag Barrels 100Board Feet Bottle Box Blister Pack Carats Can…"
type input "7"
click input "7"
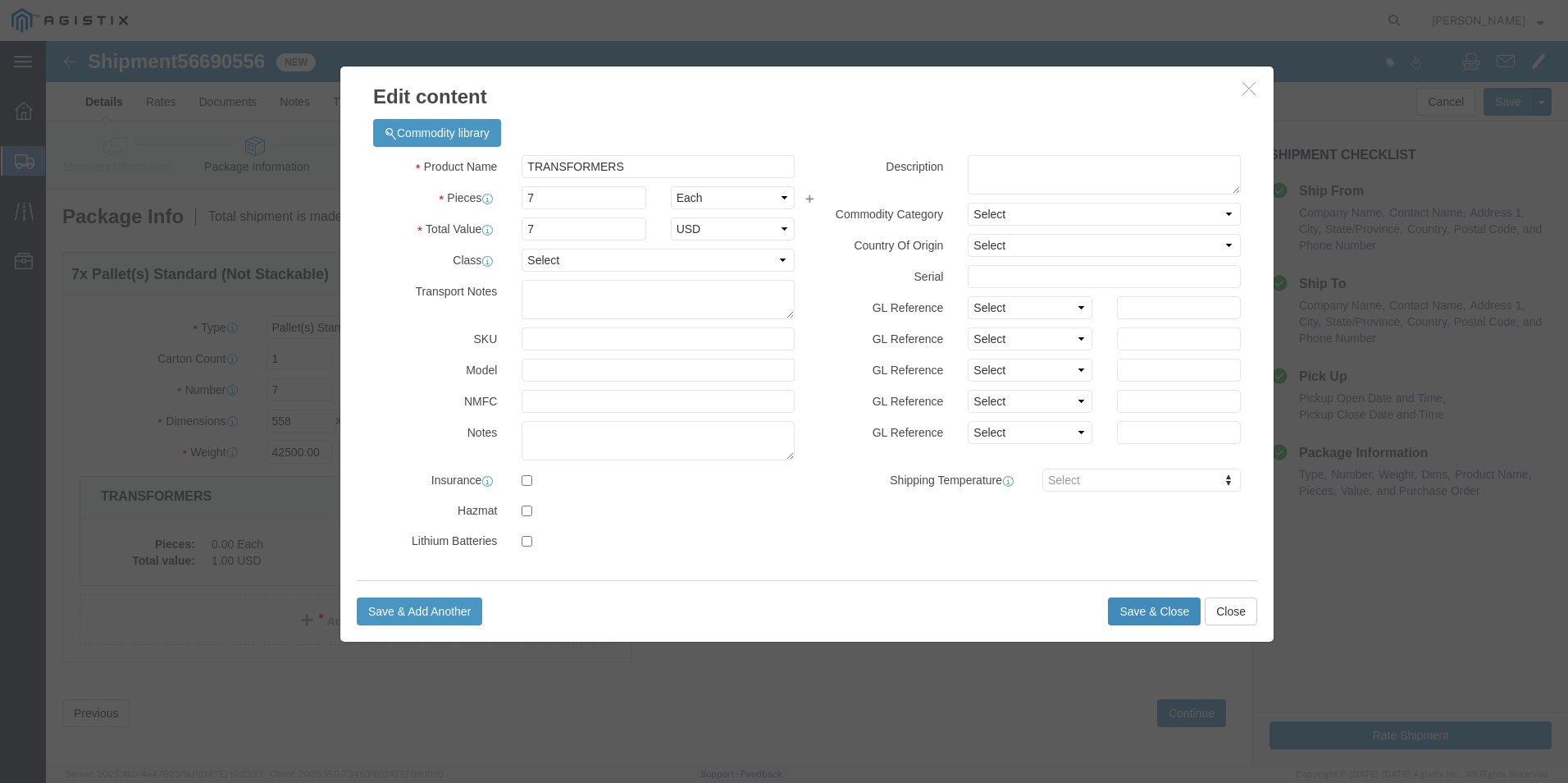
click button "Save & Close"
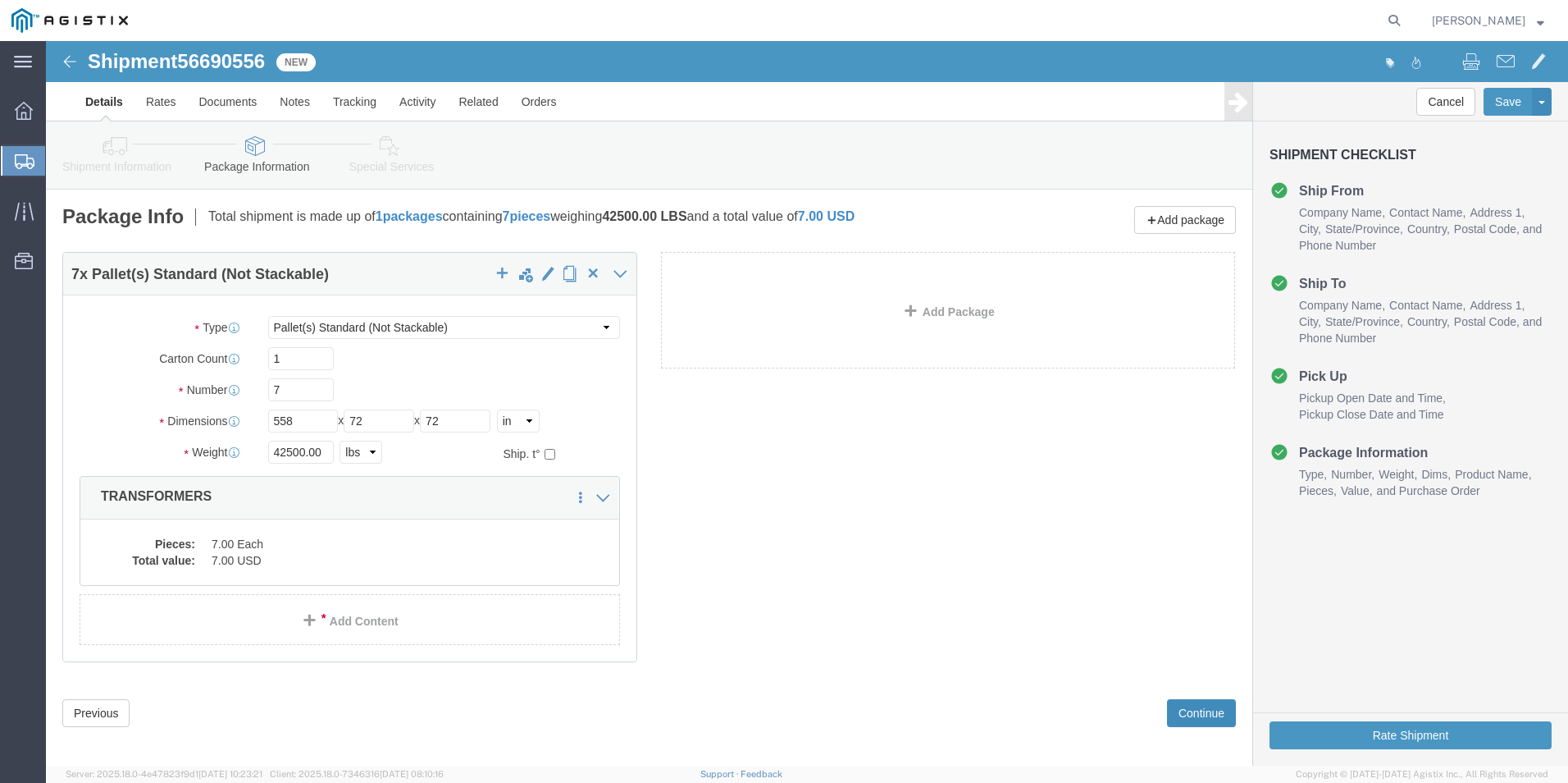
click button "Continue"
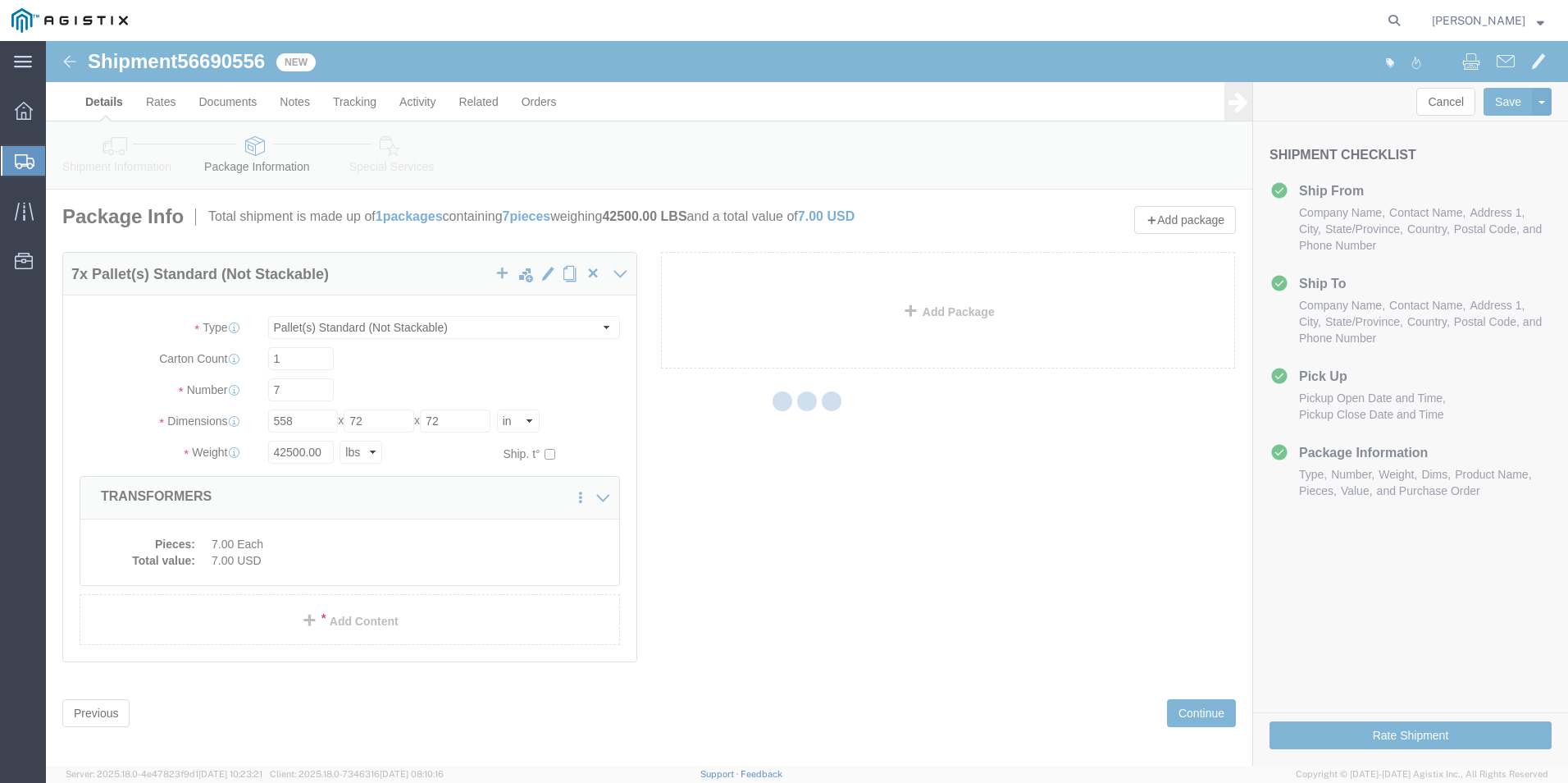
select select
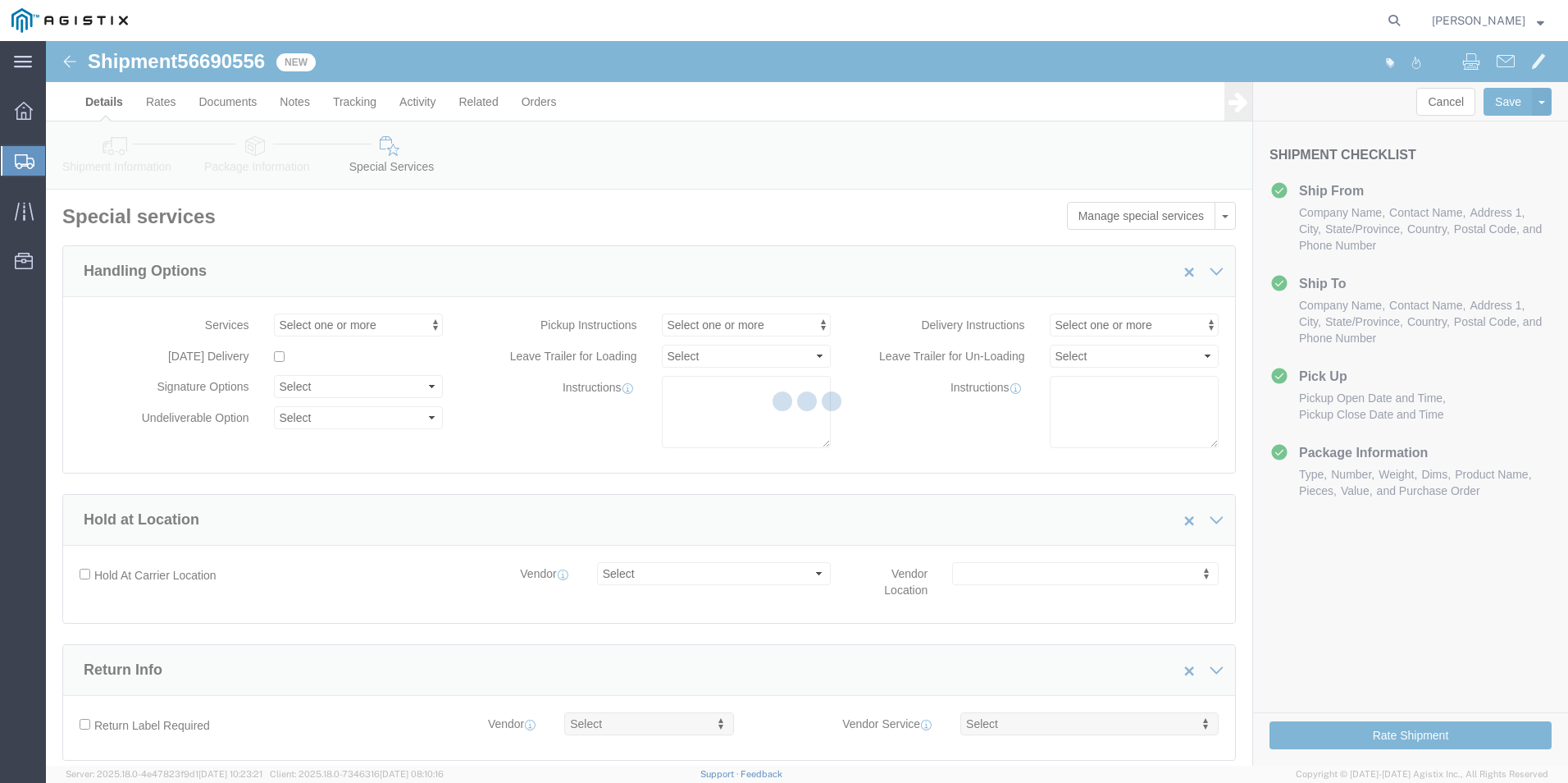
select select "COSTCENTER"
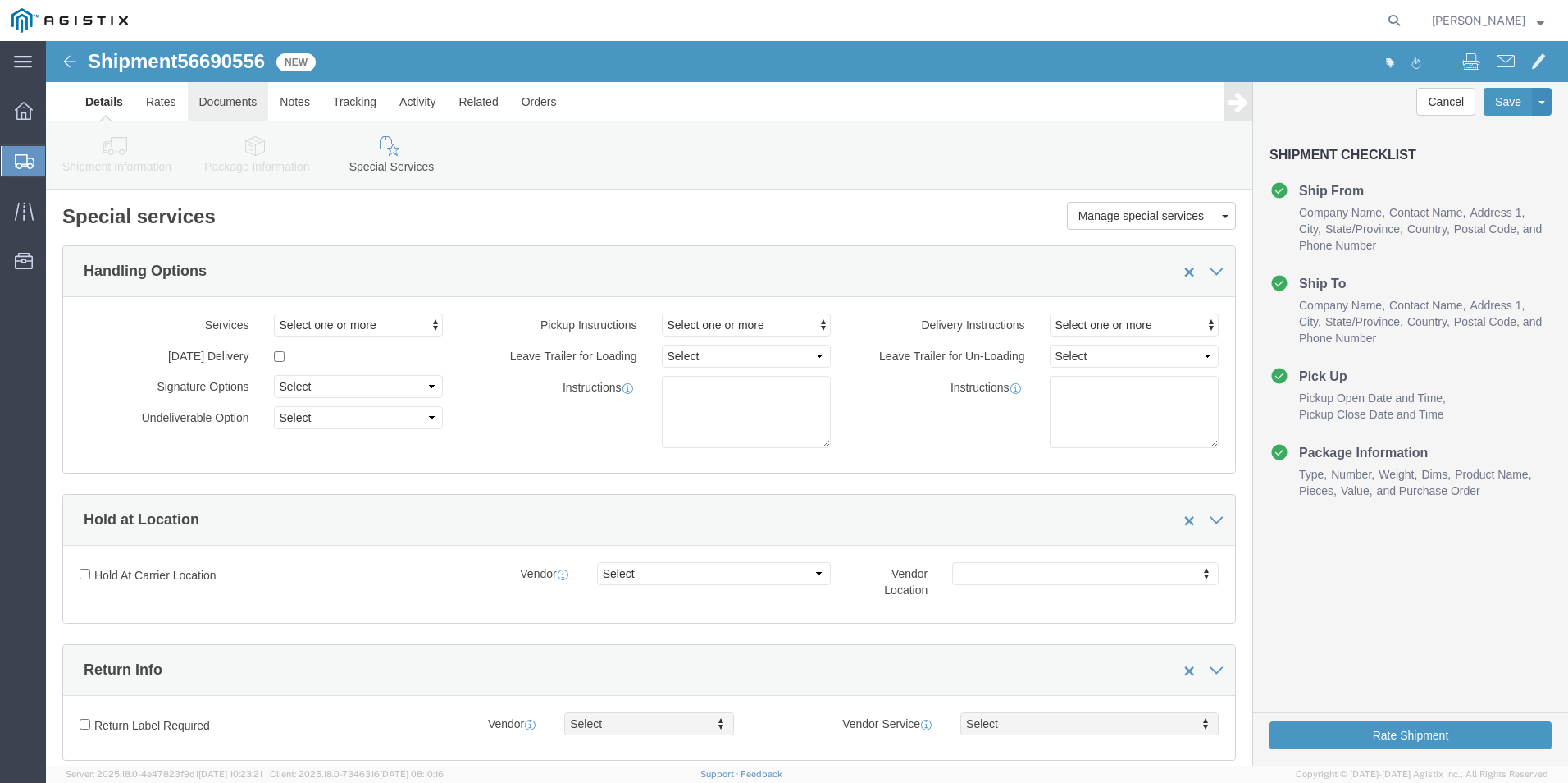
click link "Documents"
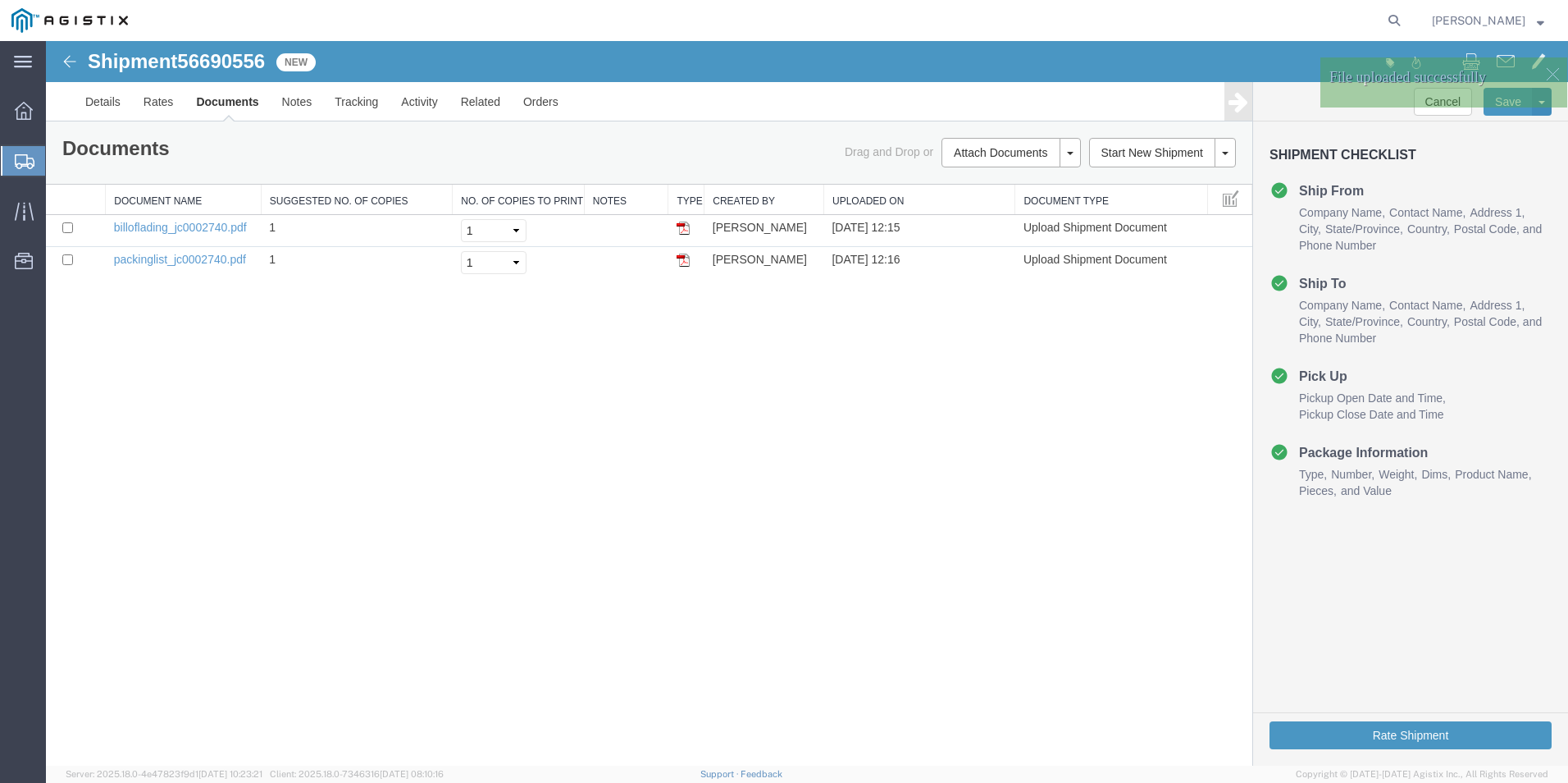
click at [242, 56] on span "56690556" at bounding box center [220, 61] width 88 height 22
click at [242, 56] on span "56690556" at bounding box center [220, 61] width 88 height 22
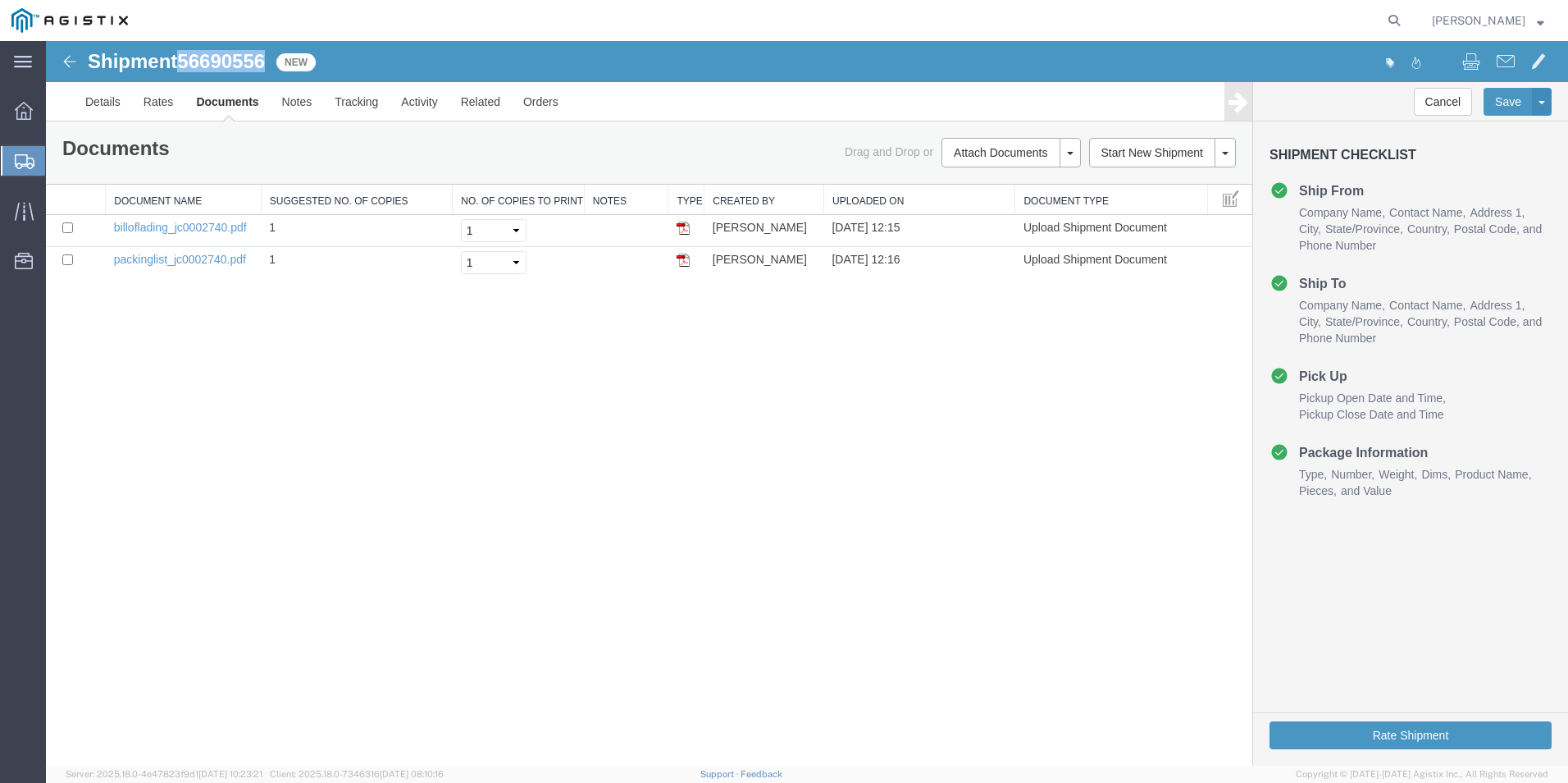
copy span "56690556"
click at [1433, 737] on button "Rate Shipment" at bounding box center [1410, 735] width 282 height 28
select select "54011"
select select "19745"
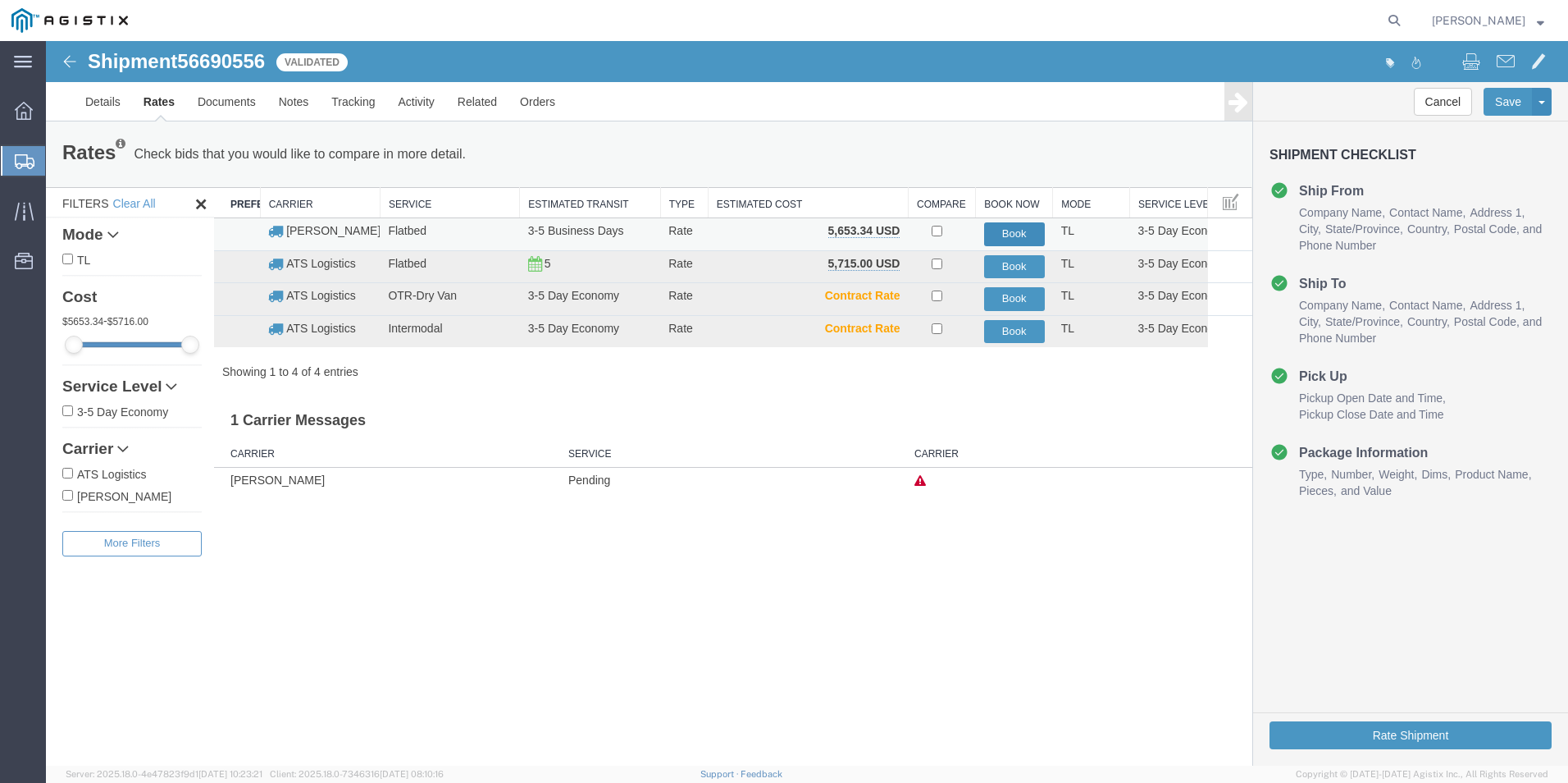
click at [1013, 235] on button "Book" at bounding box center [1015, 234] width 61 height 24
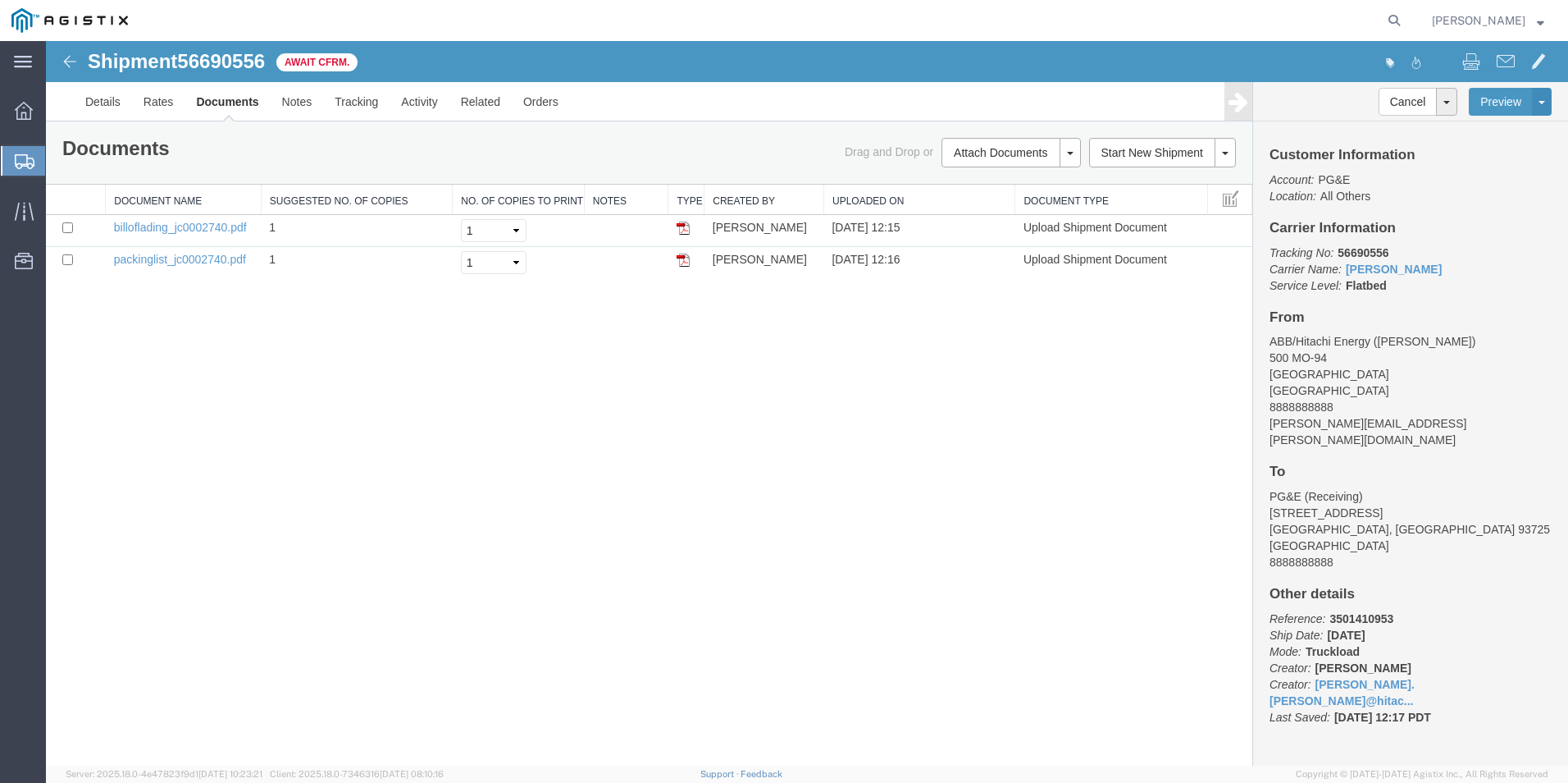
click at [0, 0] on span "Create from Template" at bounding box center [0, 0] width 0 height 0
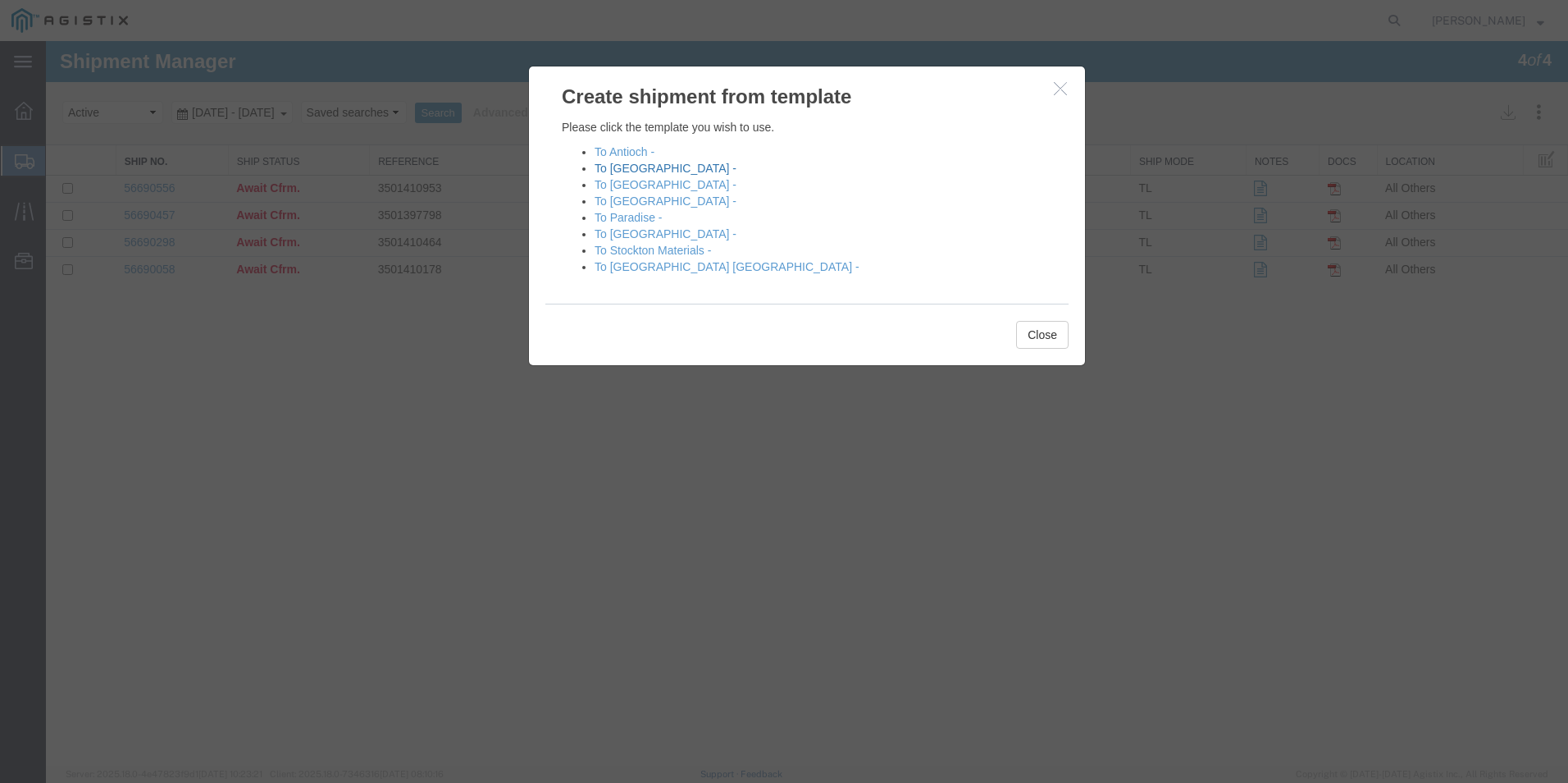
click at [629, 171] on link "To [GEOGRAPHIC_DATA] -" at bounding box center [666, 168] width 142 height 13
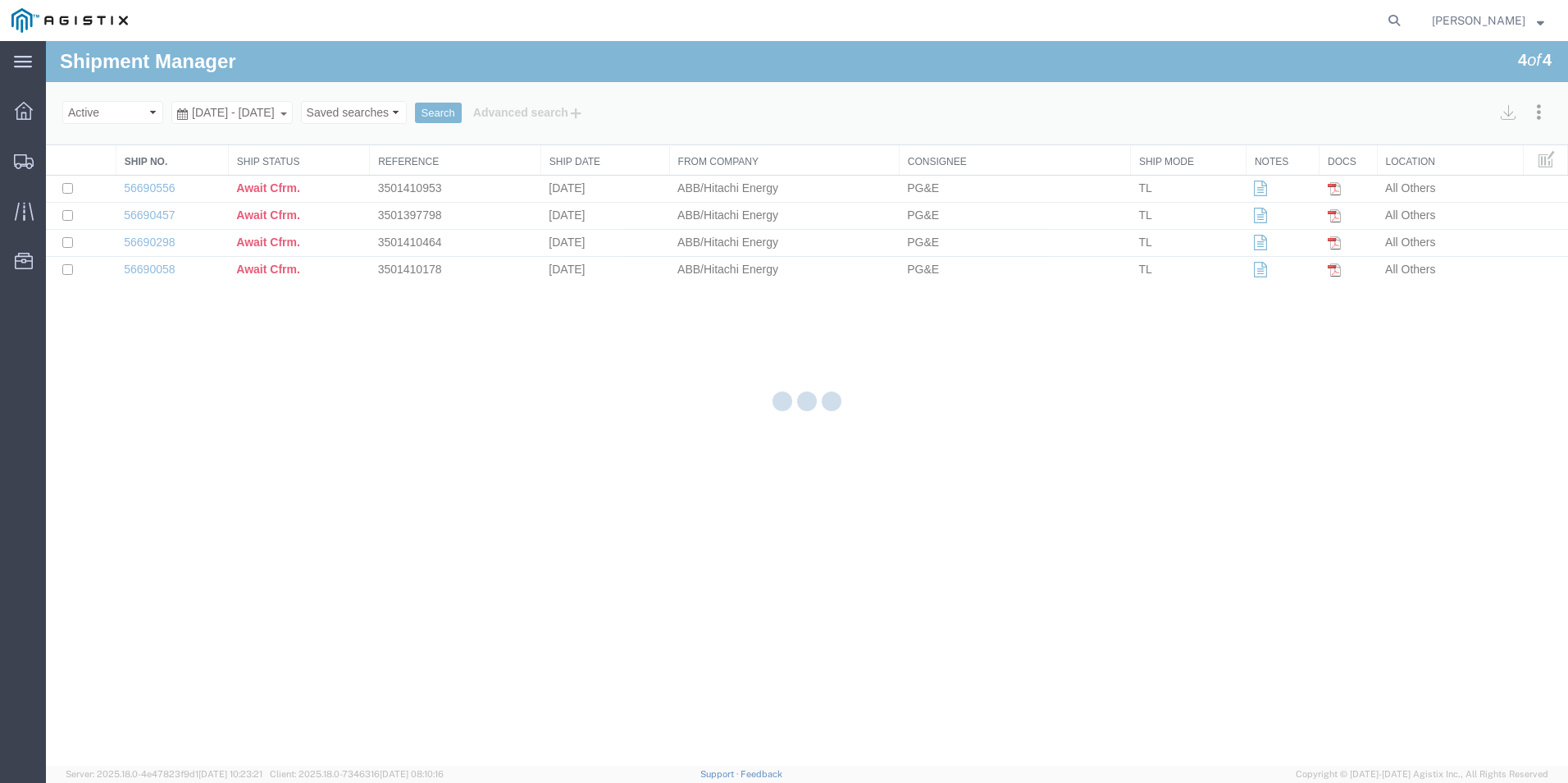
select select "54011"
select select "19740"
select select "PURCHORD"
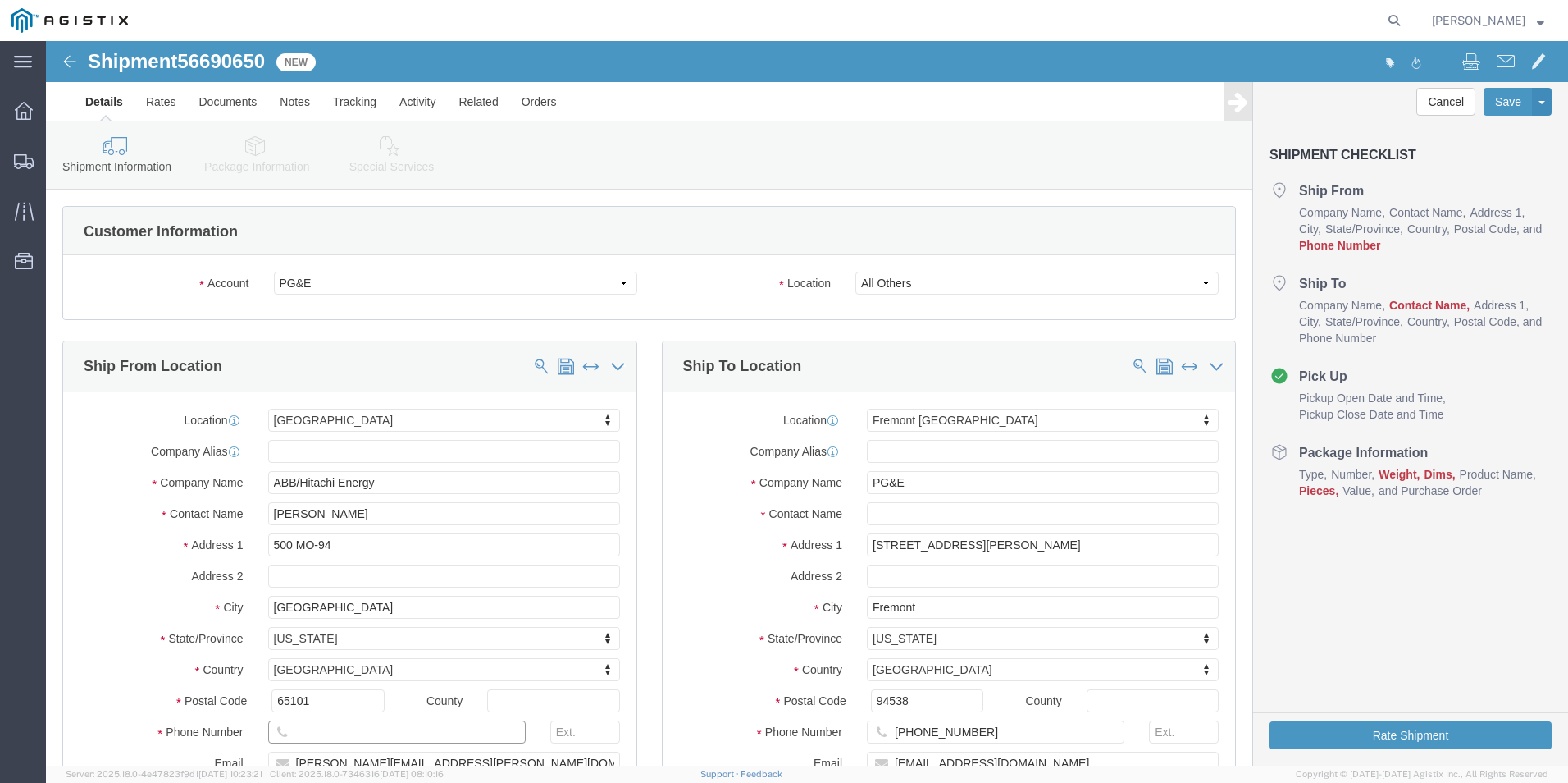
click input "text"
type input "8888888888"
click input "text"
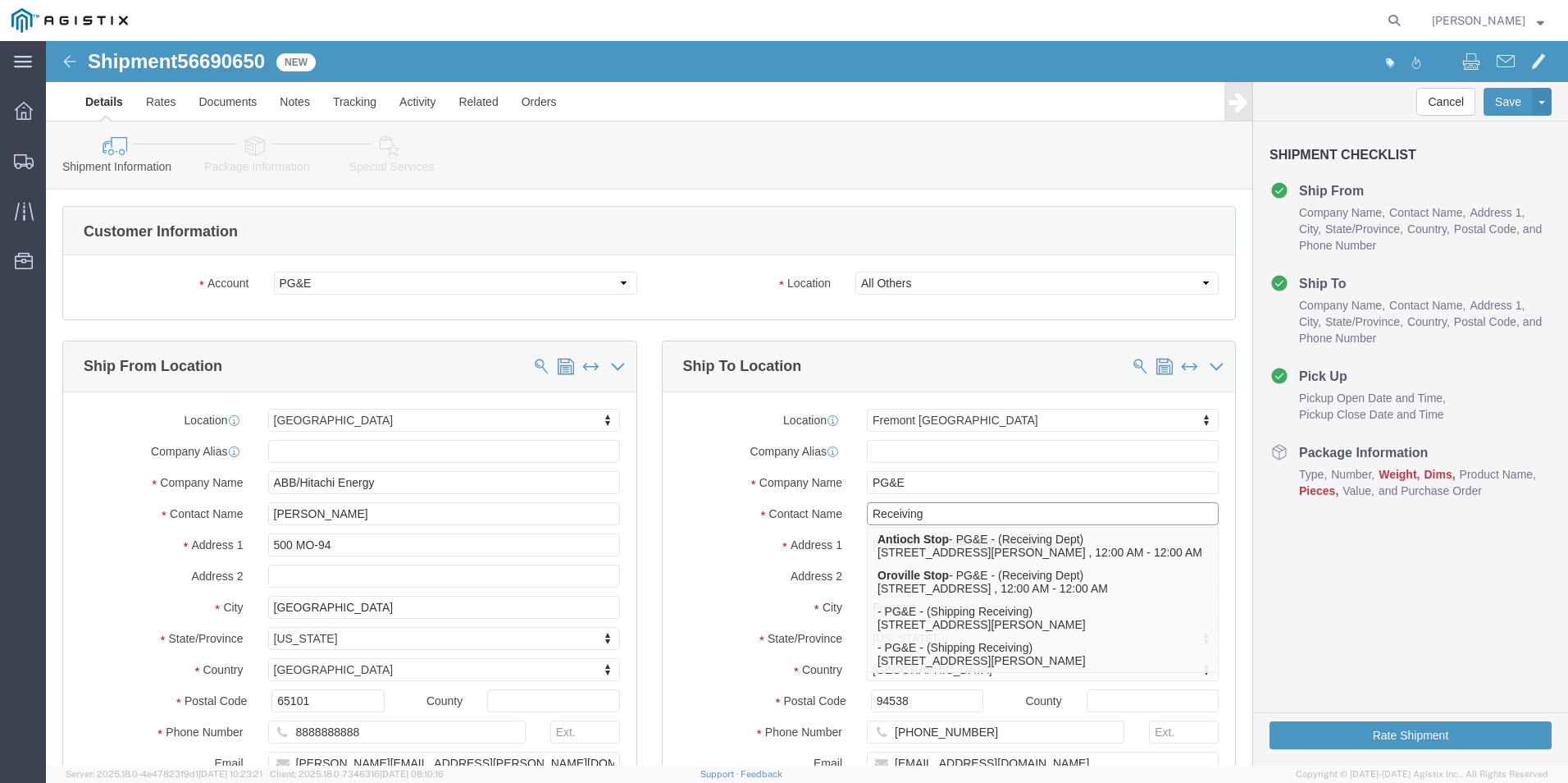
type input "Receiving"
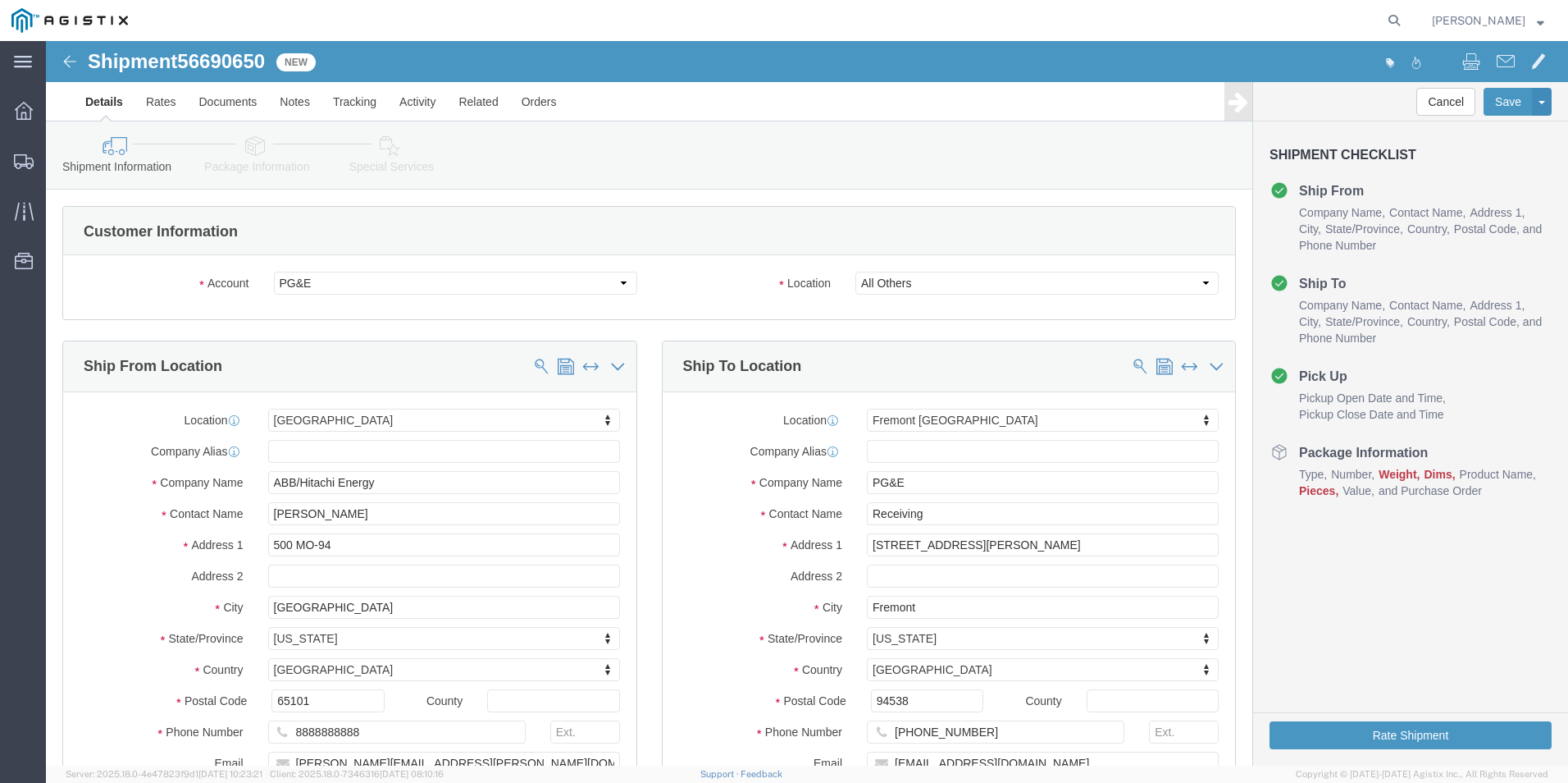
drag, startPoint x: 647, startPoint y: 587, endPoint x: 635, endPoint y: 574, distance: 17.7
click div "Location [GEOGRAPHIC_DATA] [GEOGRAPHIC_DATA] Select My Profile Location (OBSOLE…"
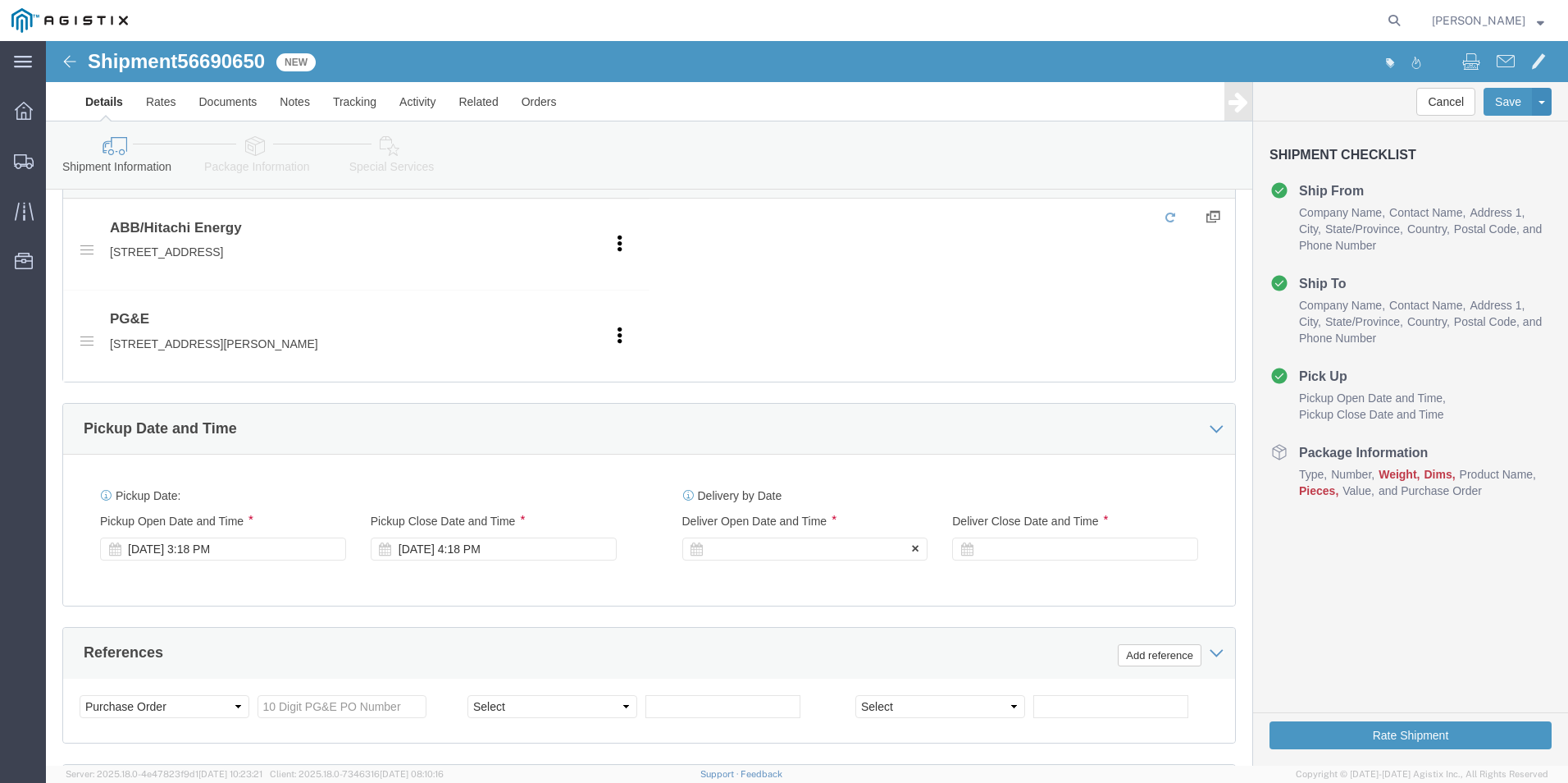
click div
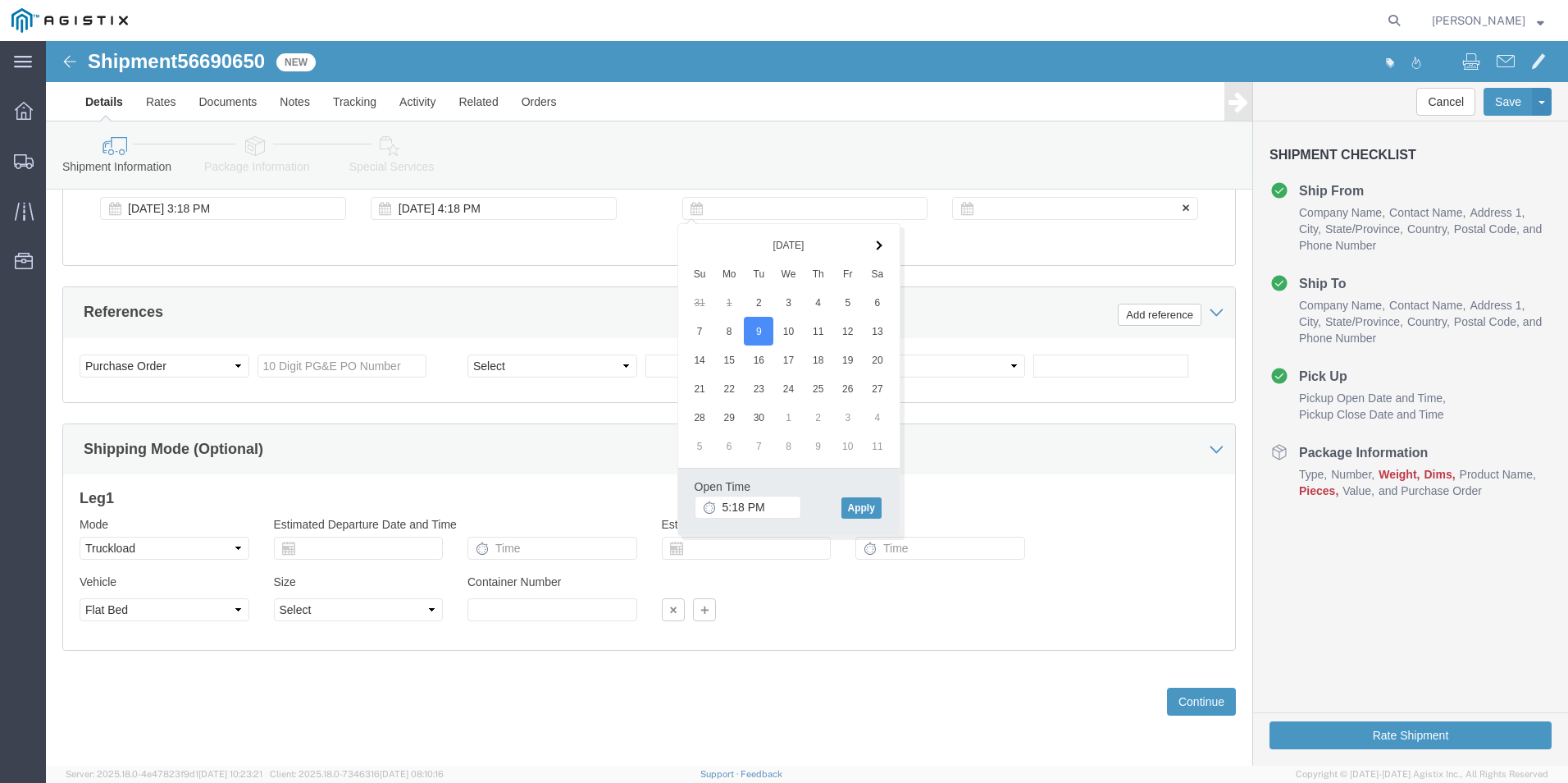
click div "Deliver Close Date Deliver Close Time Deliver Close Date and Time"
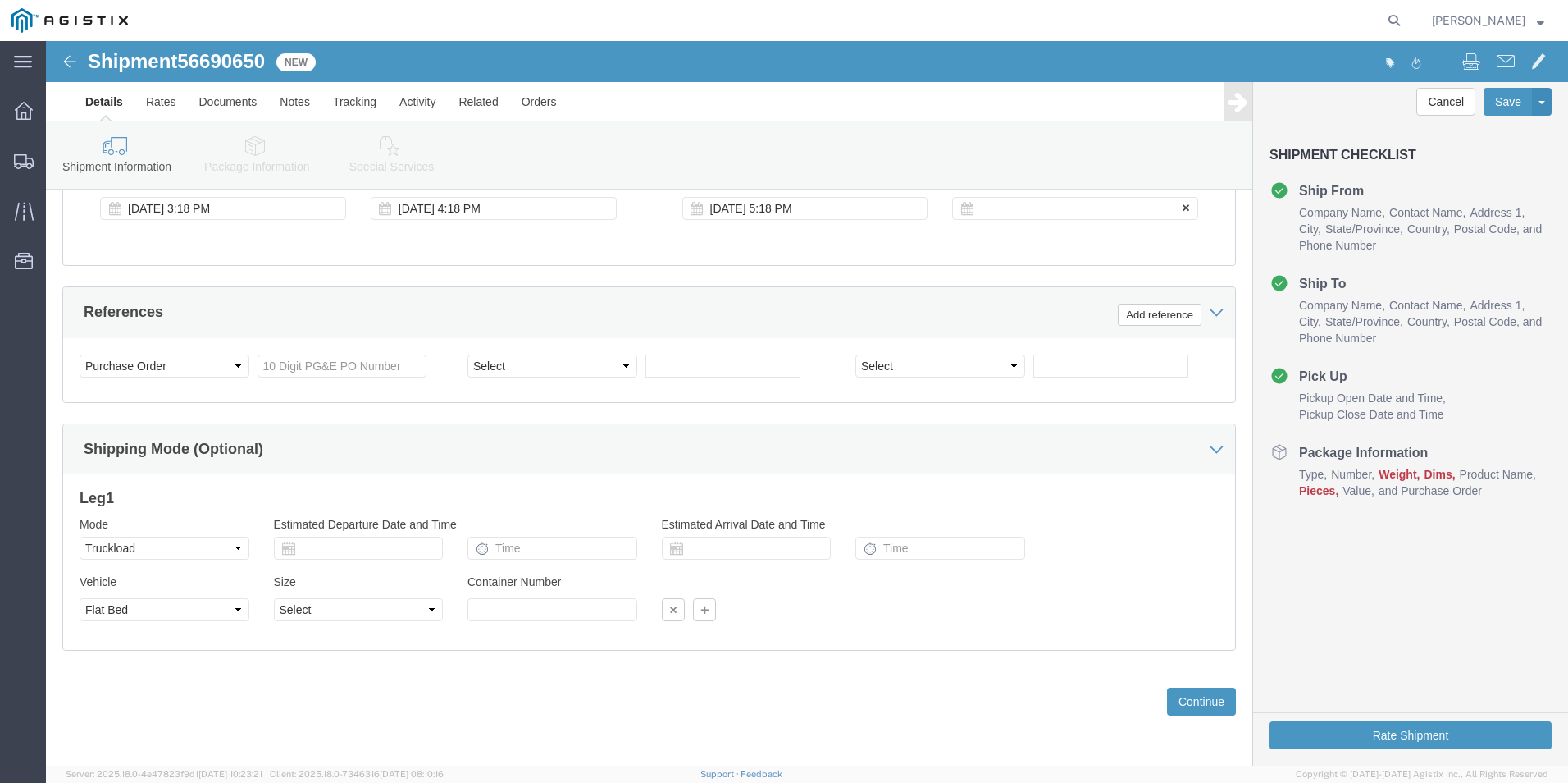
click div
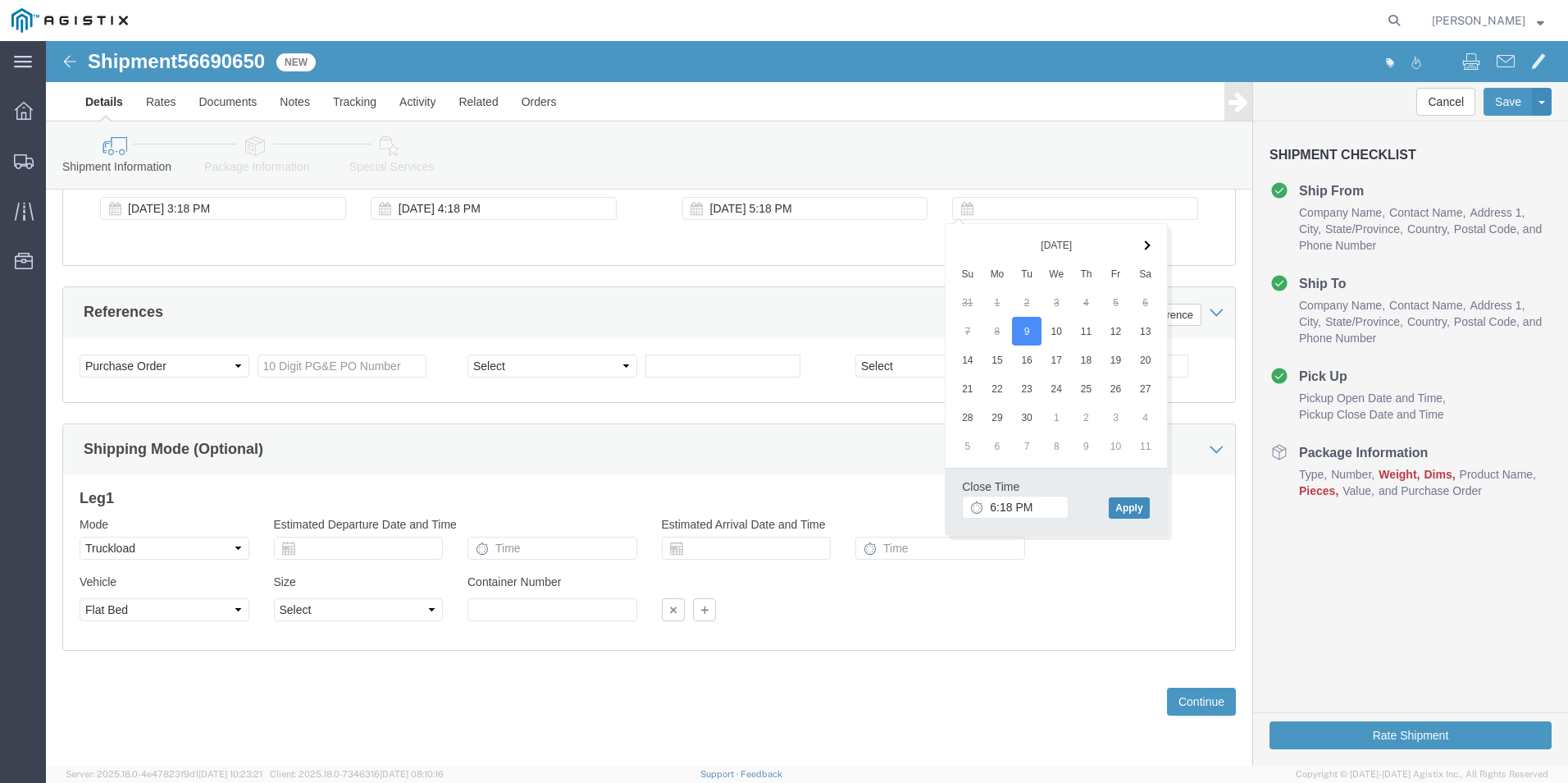
click button "Apply"
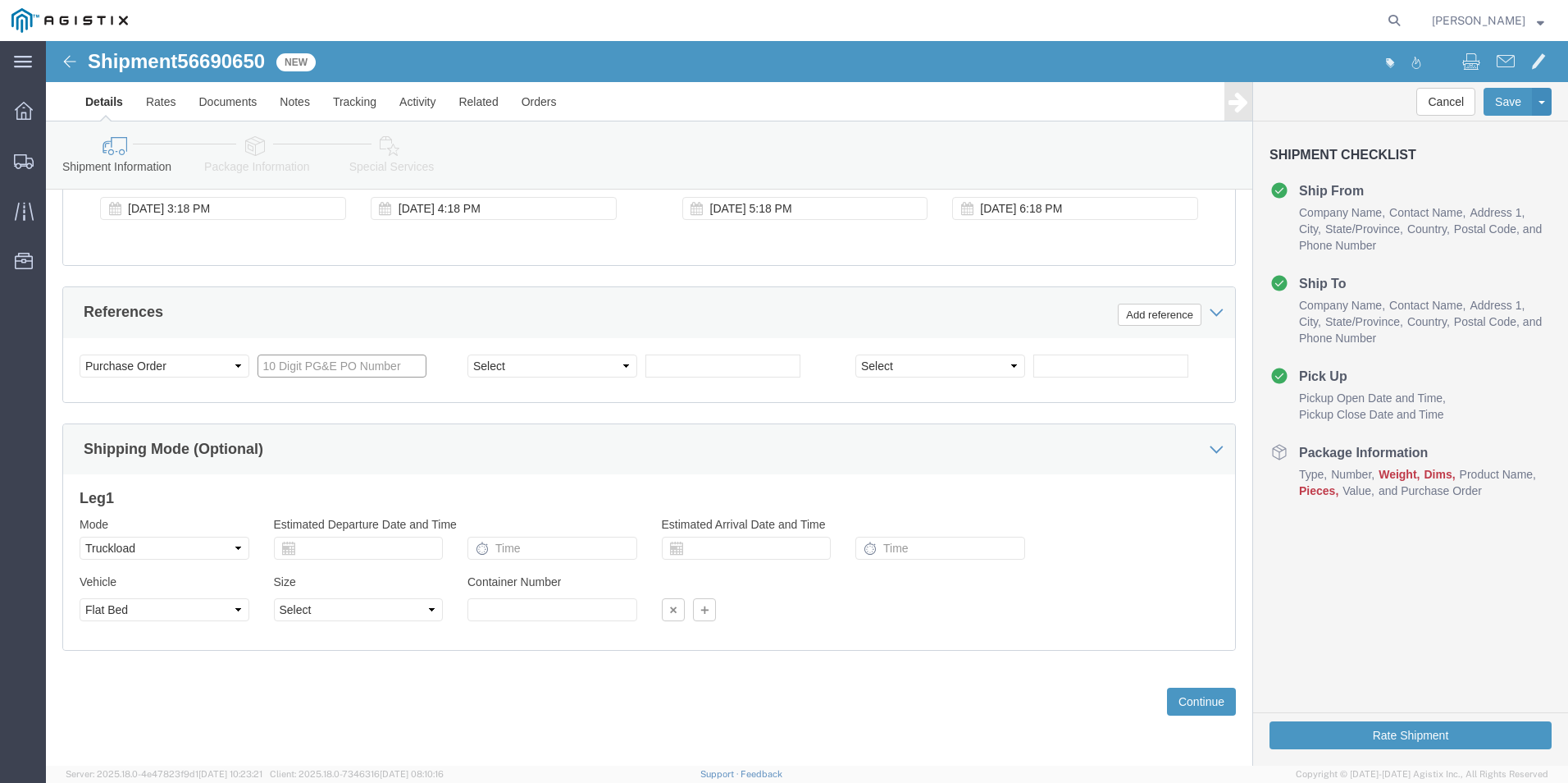
click input "text"
type input "3501399807"
select select "BOL"
type input "JC0002745"
click button "Continue"
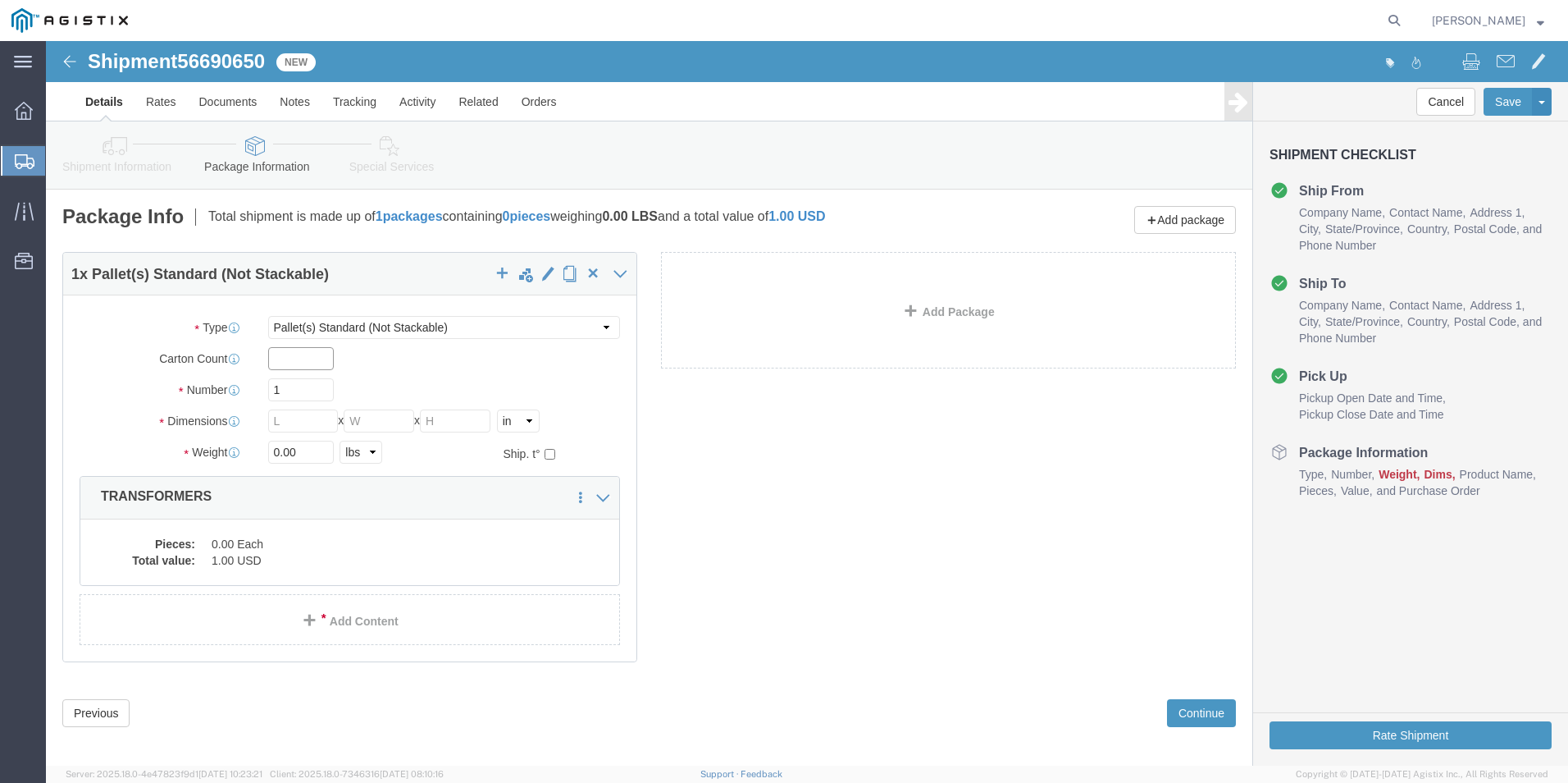
click input "text"
type input "1"
type input "4"
type input "336"
type input "72"
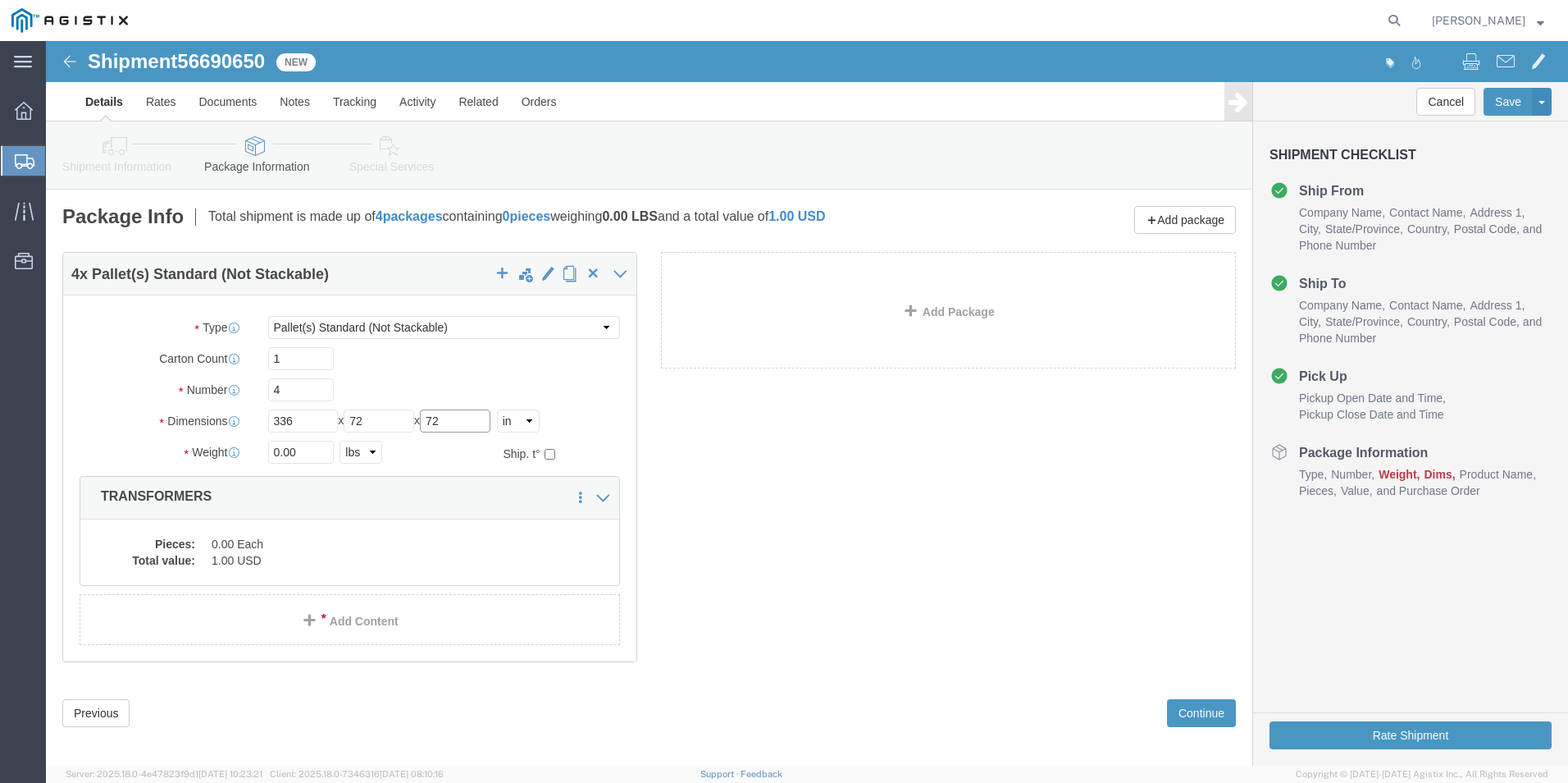
type input "72"
type input "40140.00"
click dd "0.00 Each"
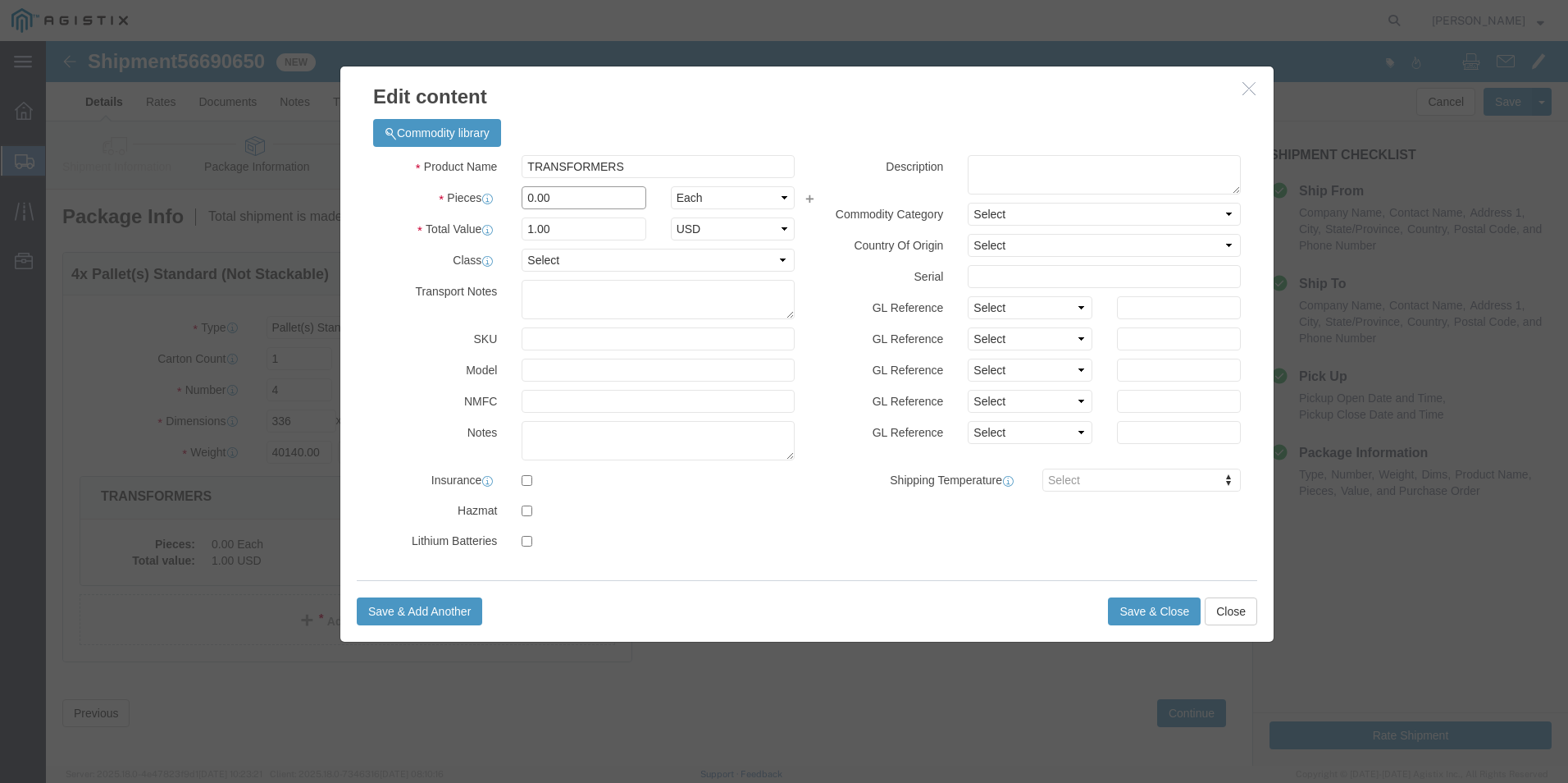
drag, startPoint x: 509, startPoint y: 153, endPoint x: 408, endPoint y: 163, distance: 101.5
click div "Pieces 0.00 Select Bag Barrels 100Board Feet Bottle Box Blister Pack Carats Can…"
type input "4"
click button "Save & Close"
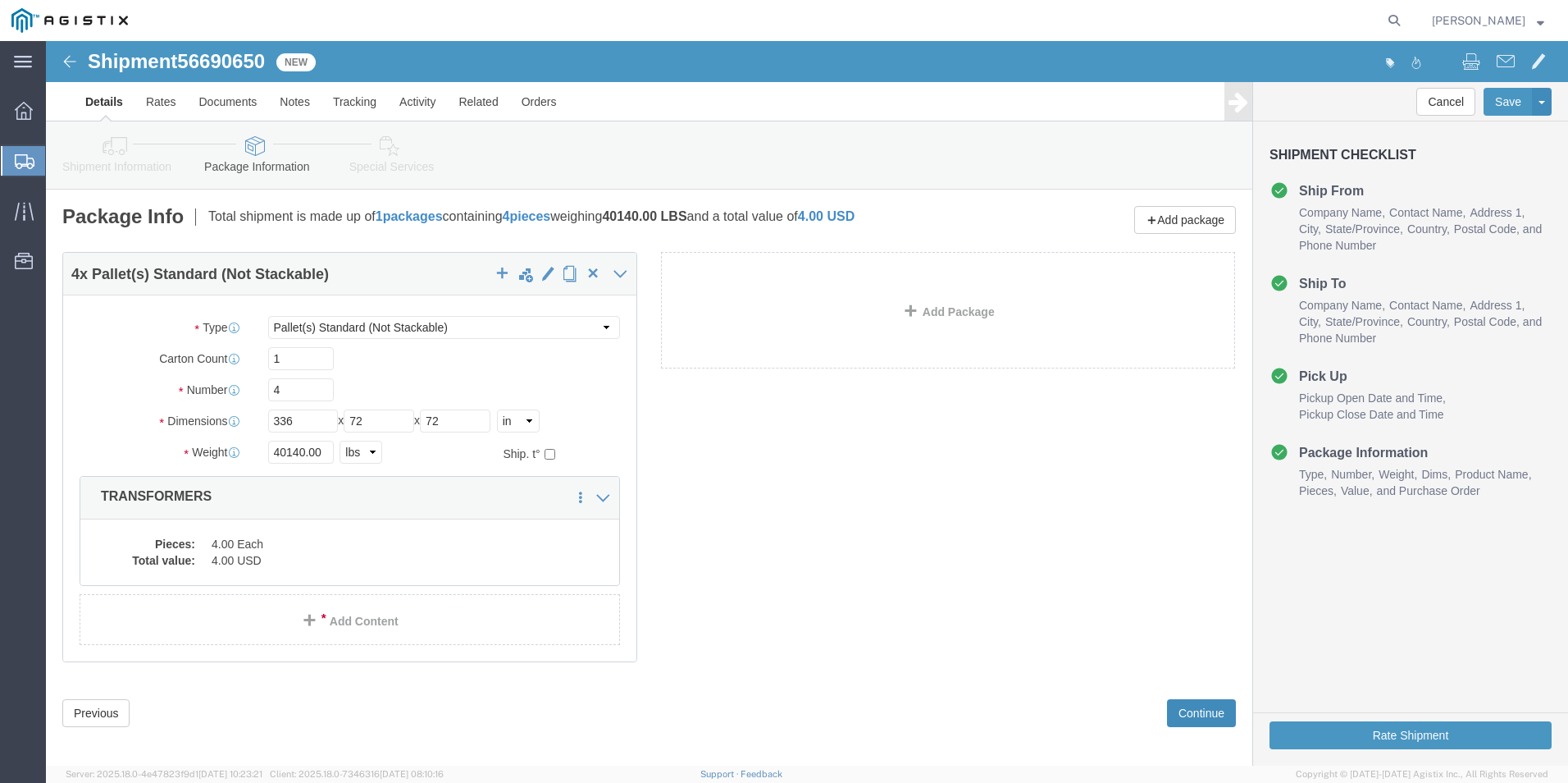
click button "Continue"
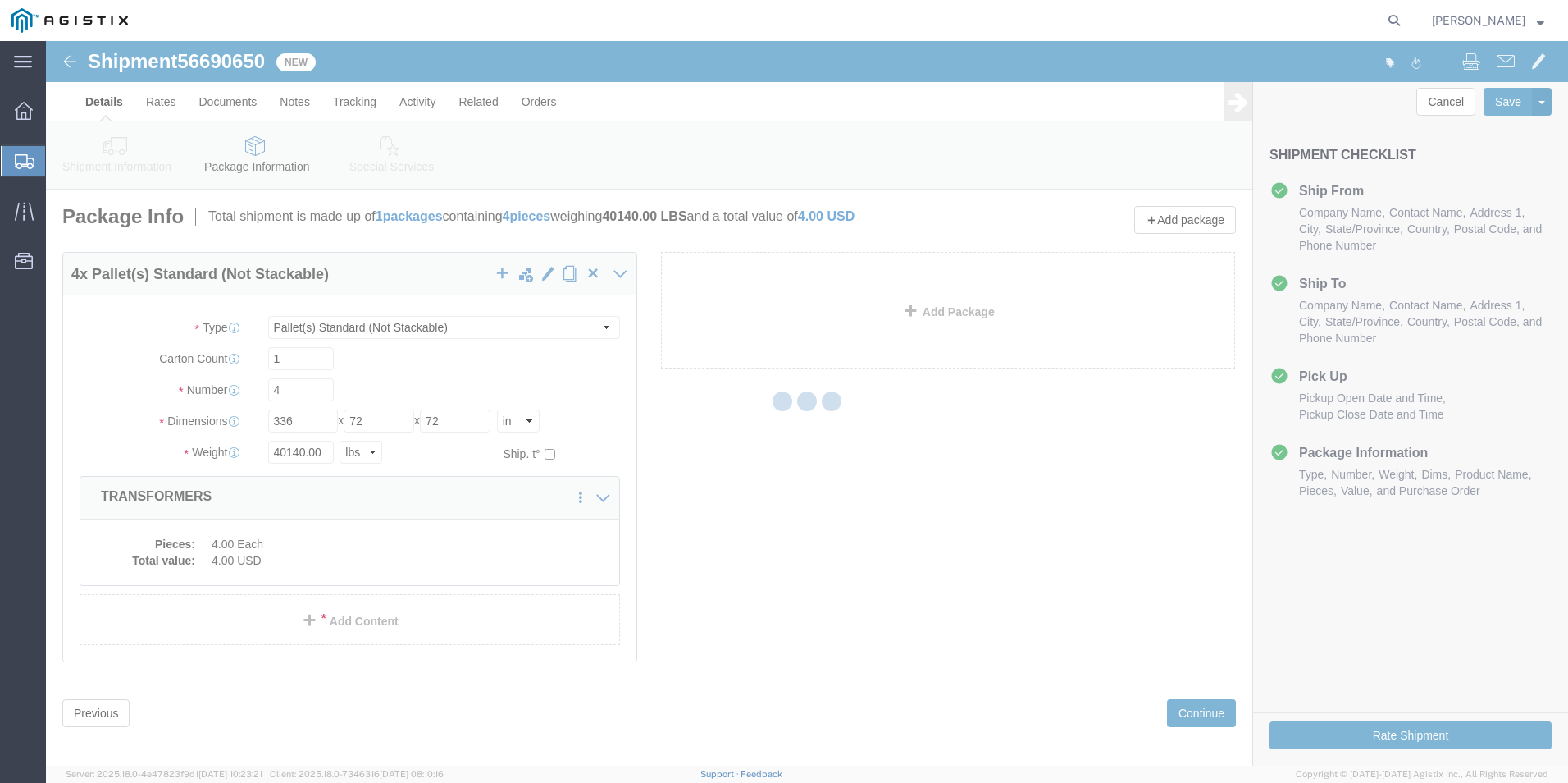
select select
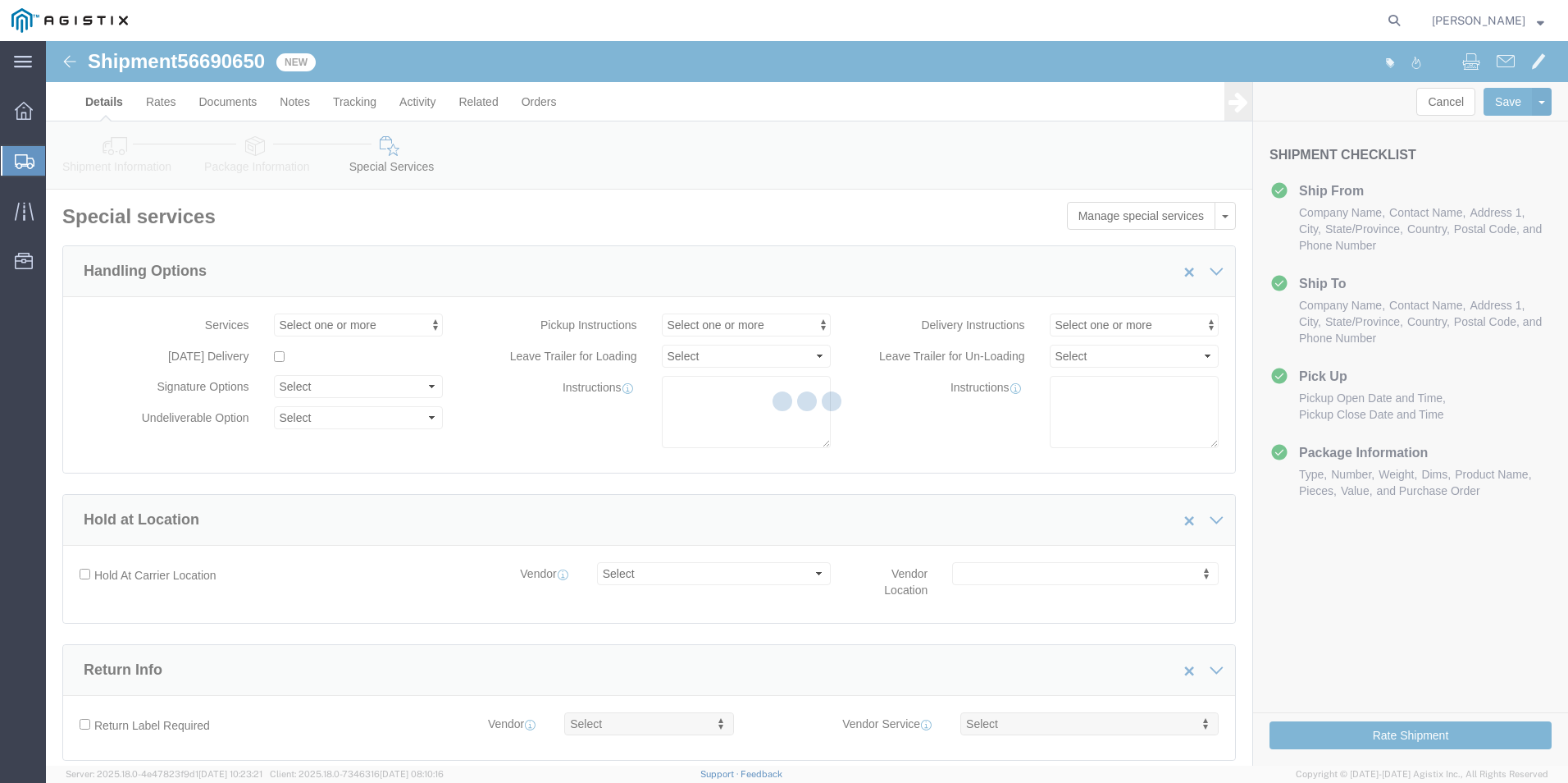
select select "COSTCENTER"
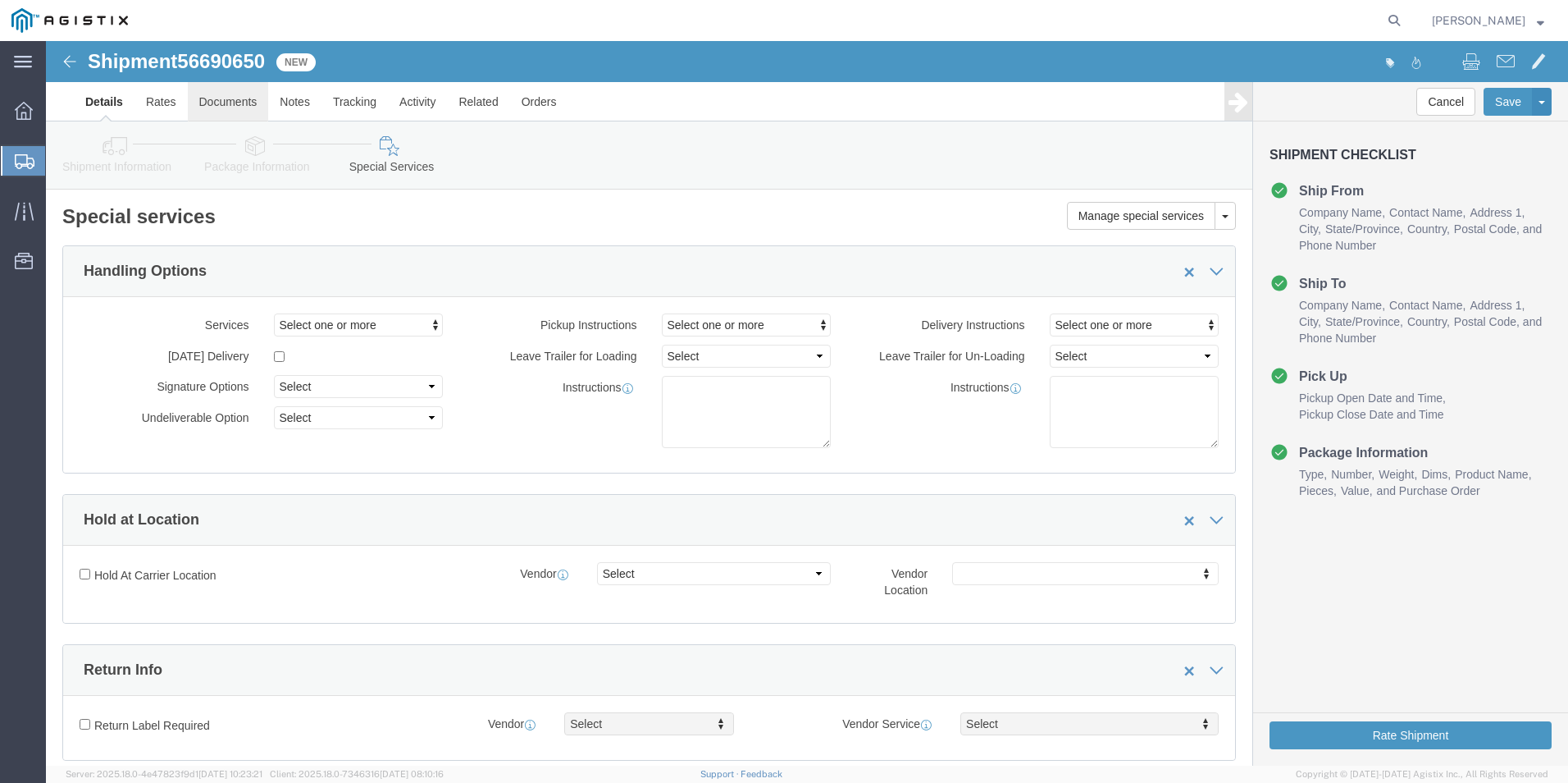
click link "Documents"
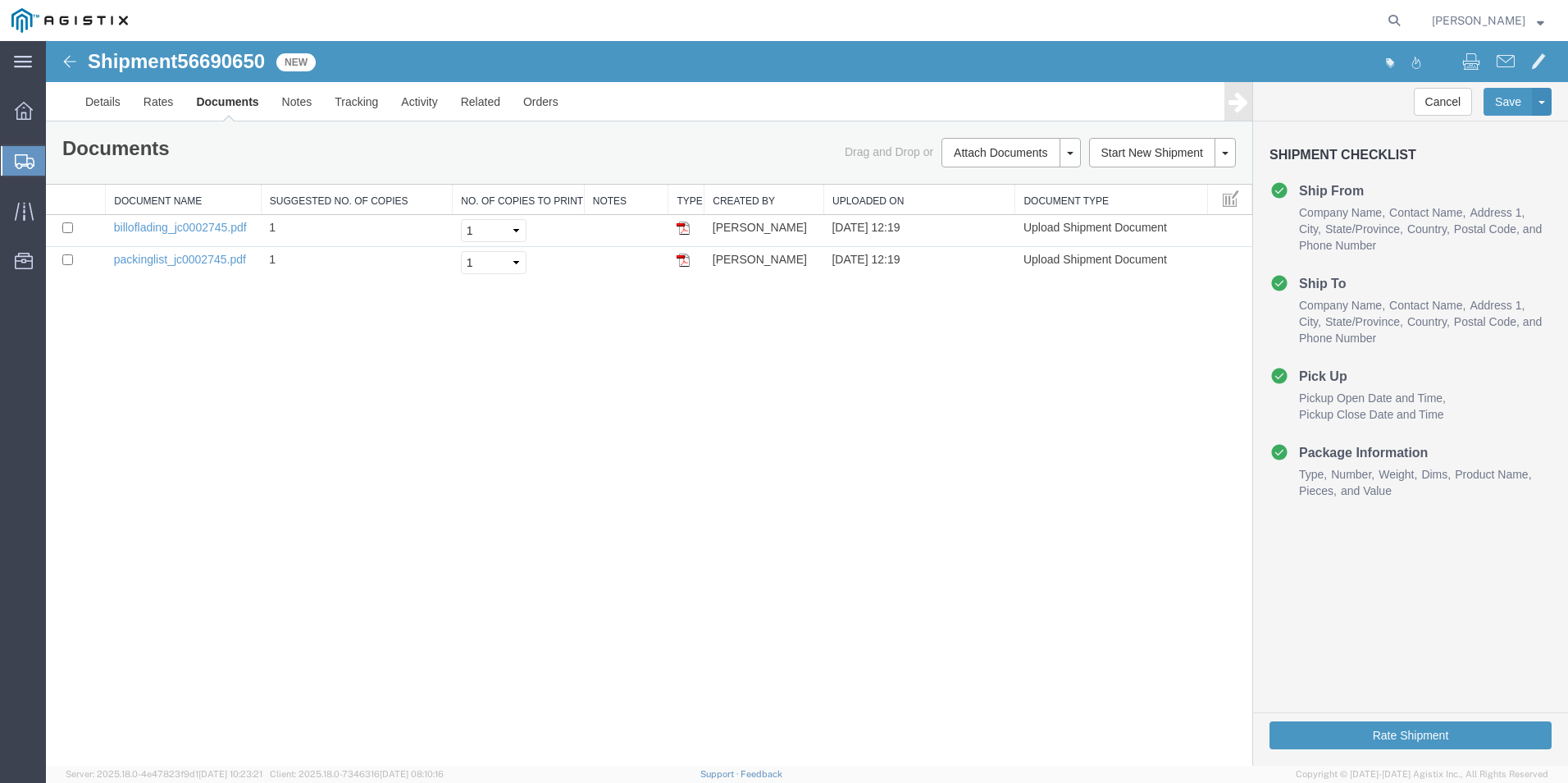
click at [229, 53] on span "56690650" at bounding box center [220, 61] width 88 height 22
copy span "56690650"
click at [1407, 726] on button "Rate Shipment" at bounding box center [1410, 735] width 282 height 28
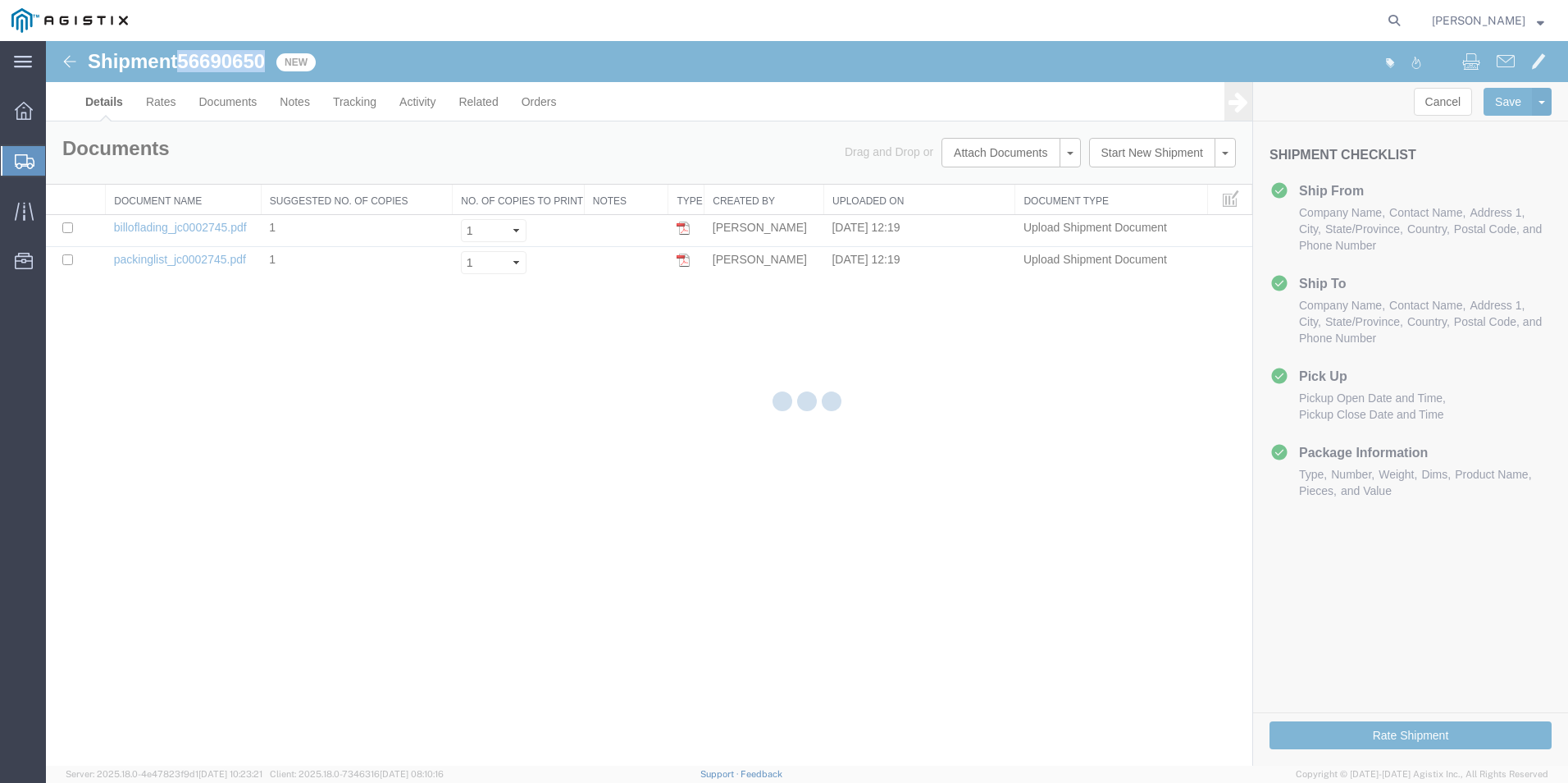
select select "54011"
select select "19740"
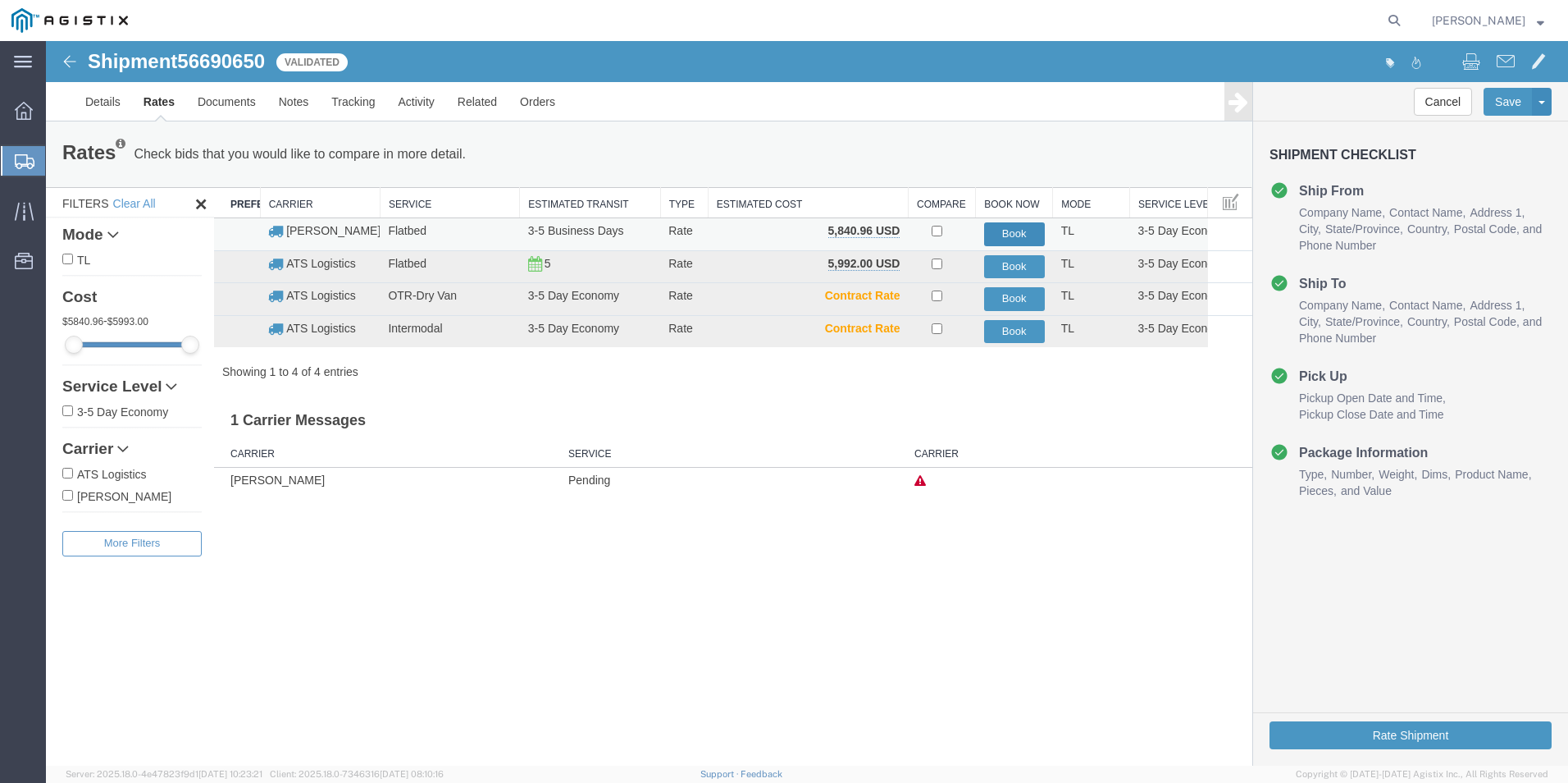
click at [1018, 231] on button "Book" at bounding box center [1015, 234] width 61 height 24
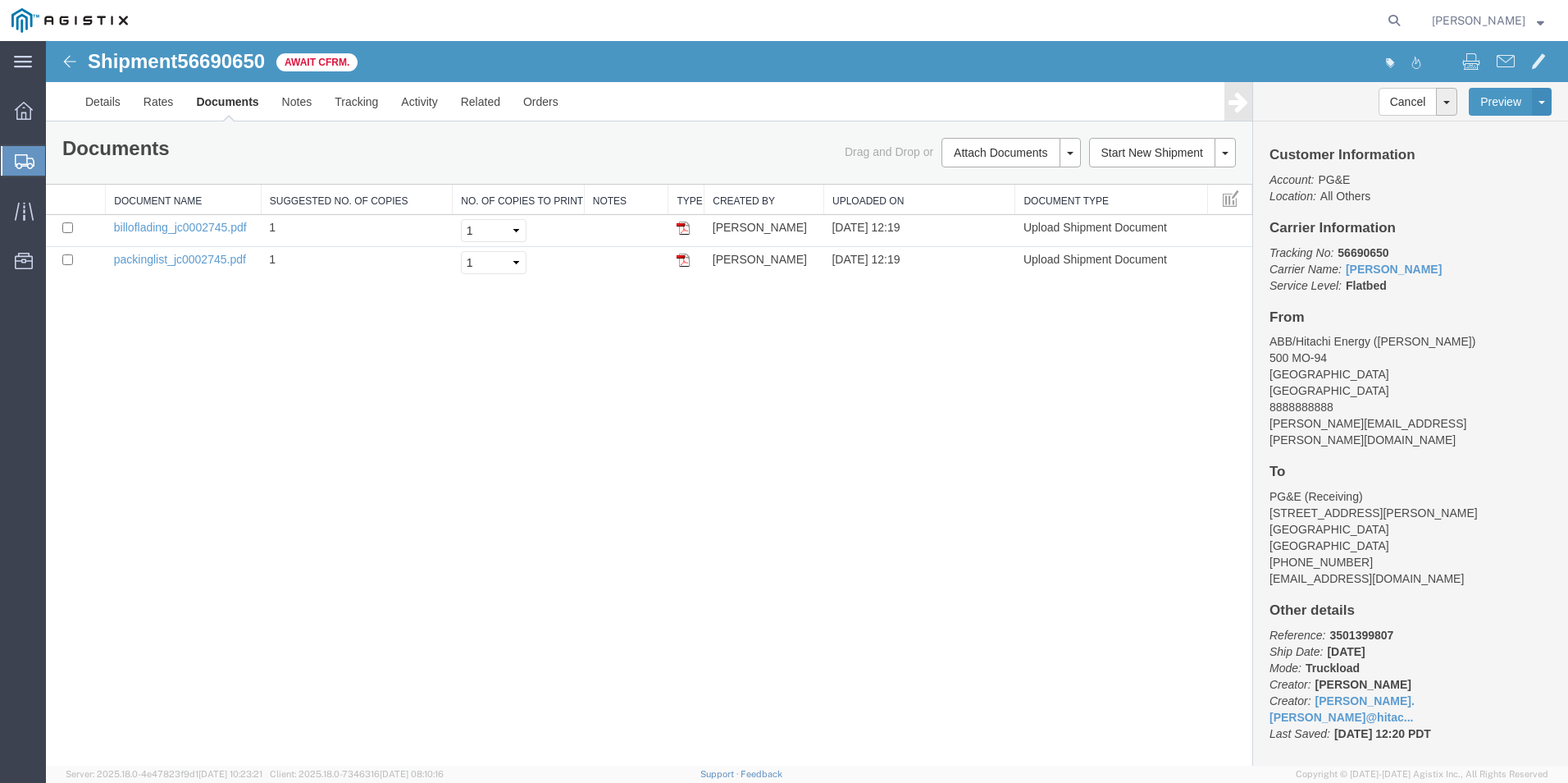
click at [0, 0] on span "Create from Template" at bounding box center [0, 0] width 0 height 0
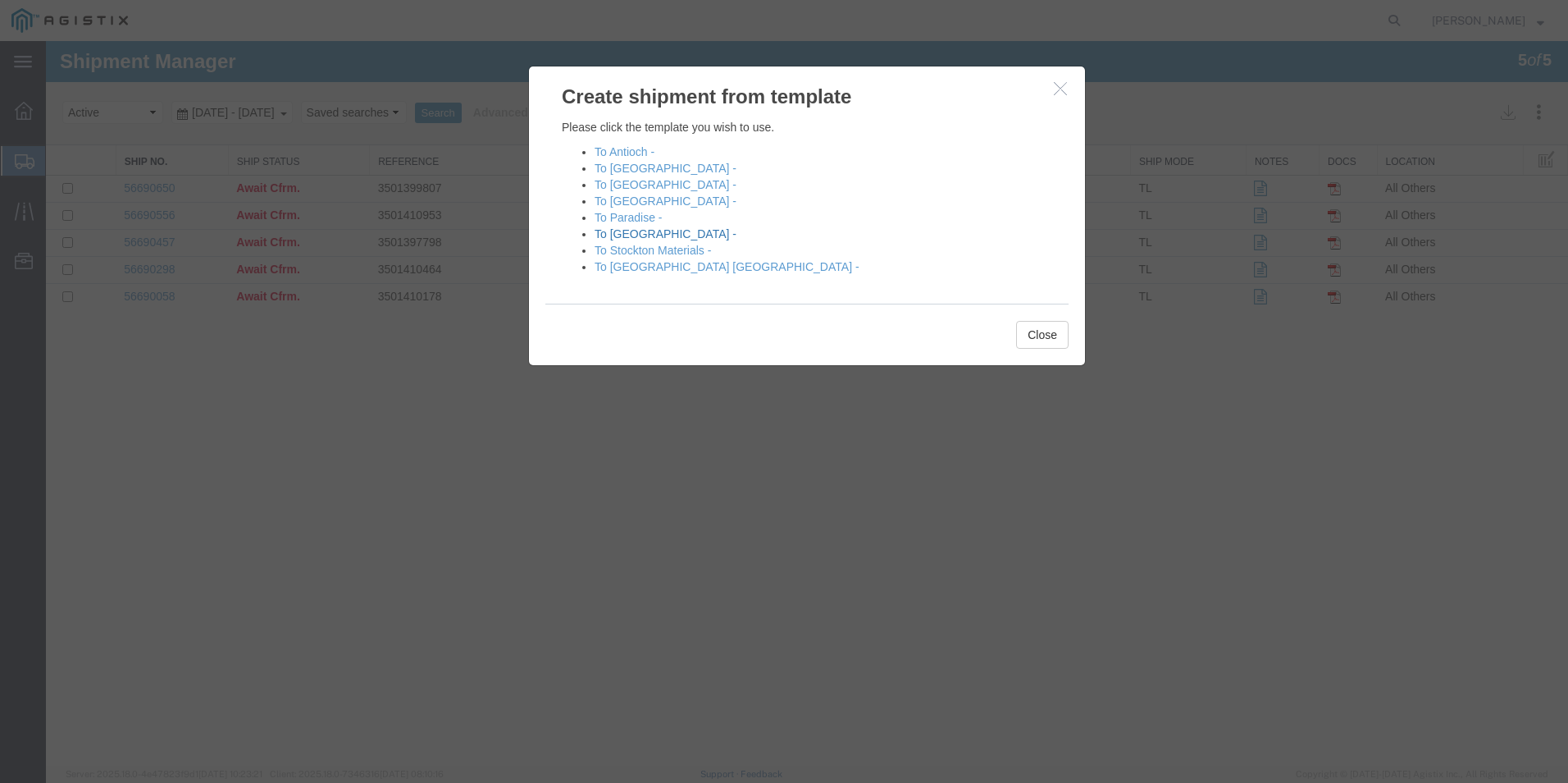
click at [649, 233] on link "To [GEOGRAPHIC_DATA] -" at bounding box center [666, 233] width 142 height 13
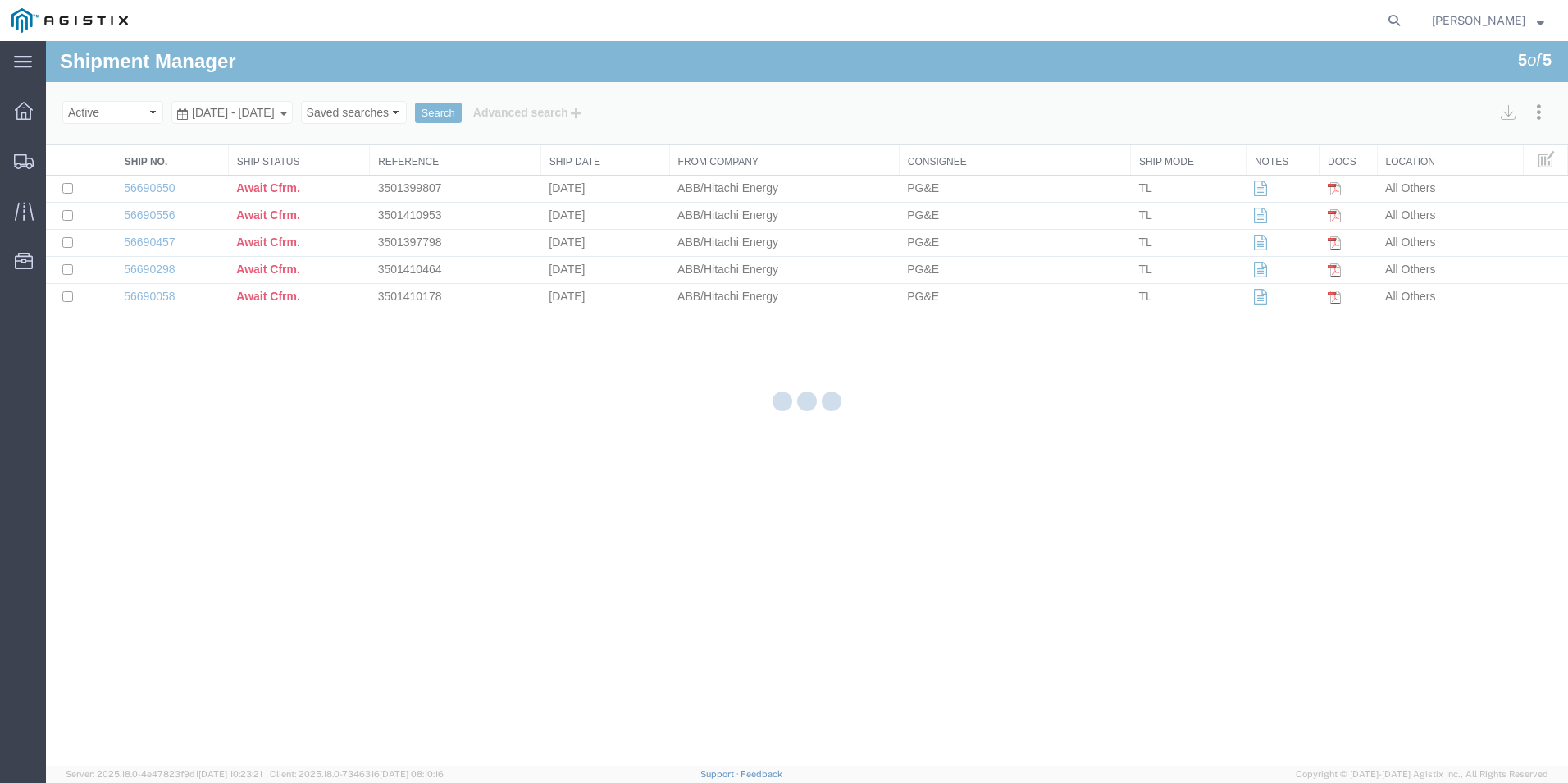
select select "54011"
select select "PURCHORD"
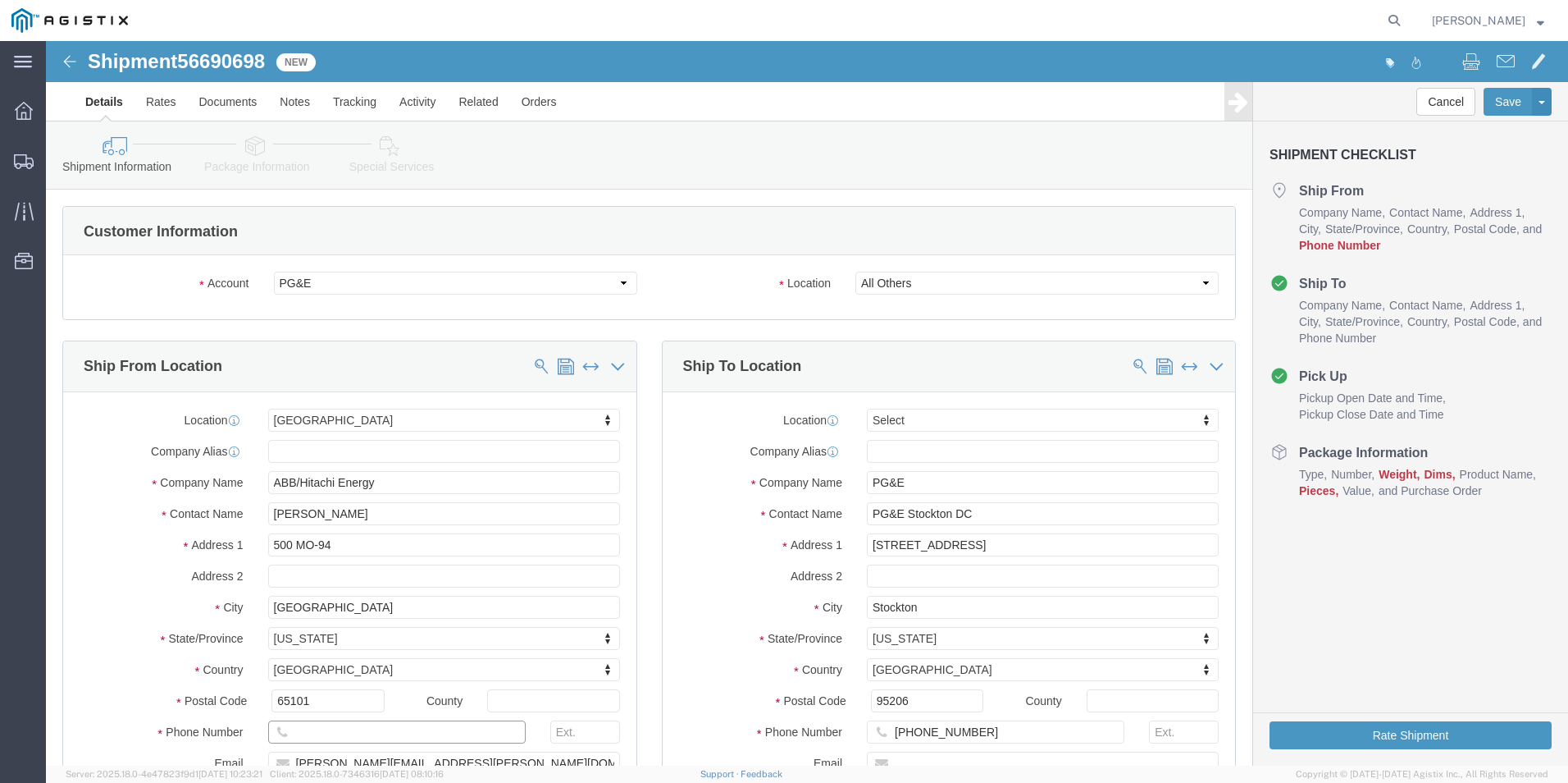
click input "text"
type input "8888888888"
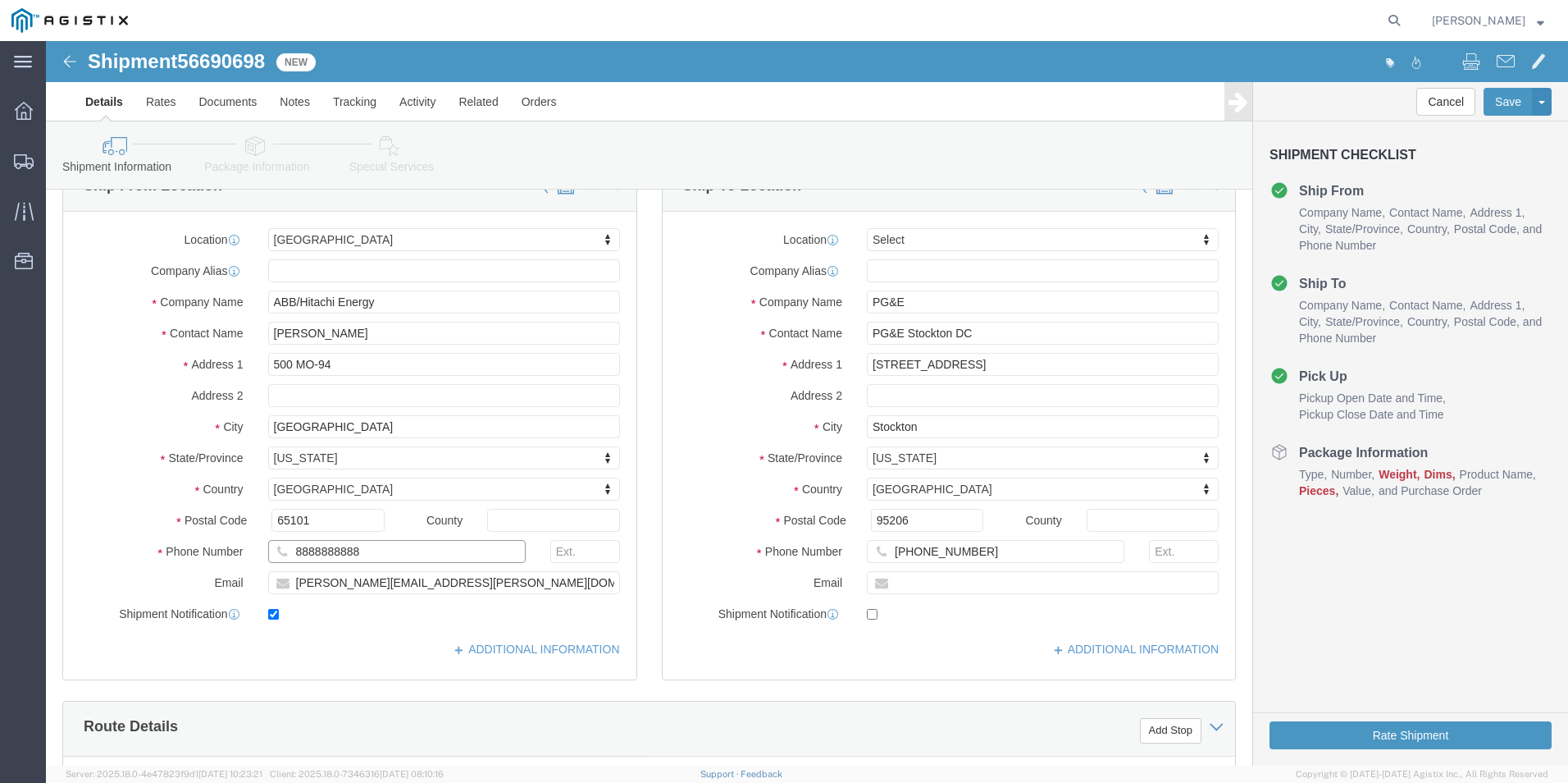
scroll to position [492, 0]
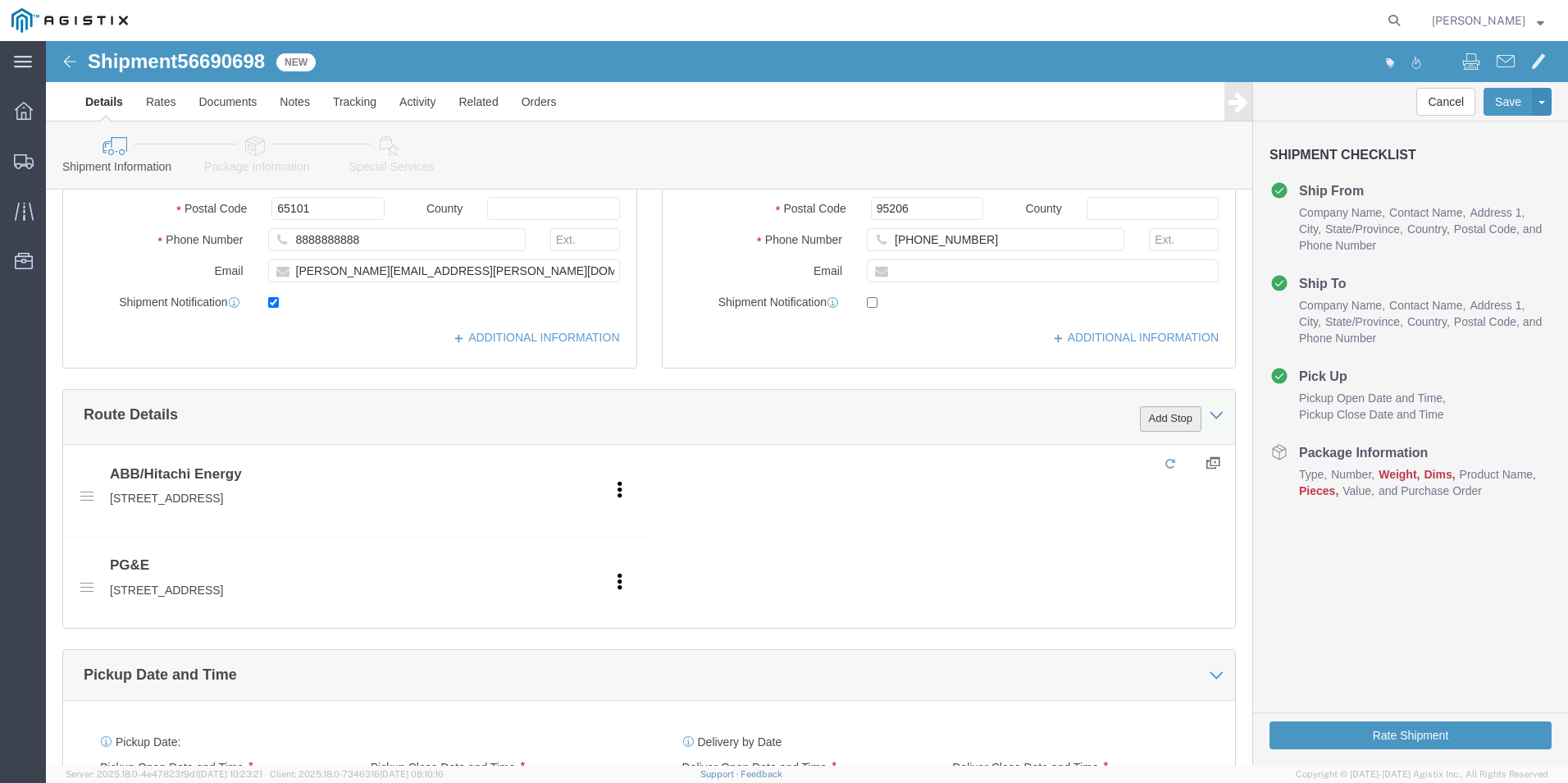
click button "Add Stop"
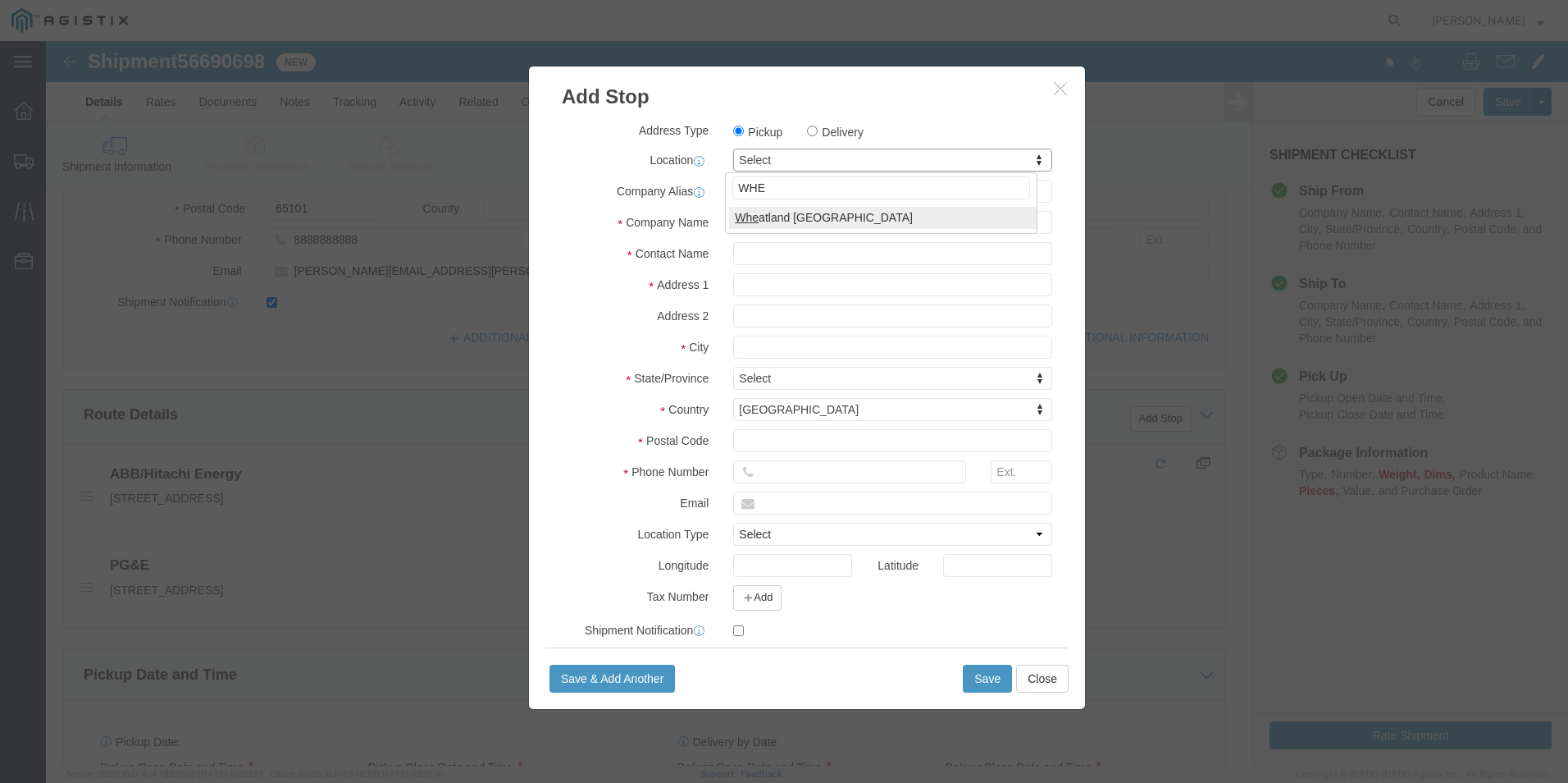
type input "WHE"
select select "19996"
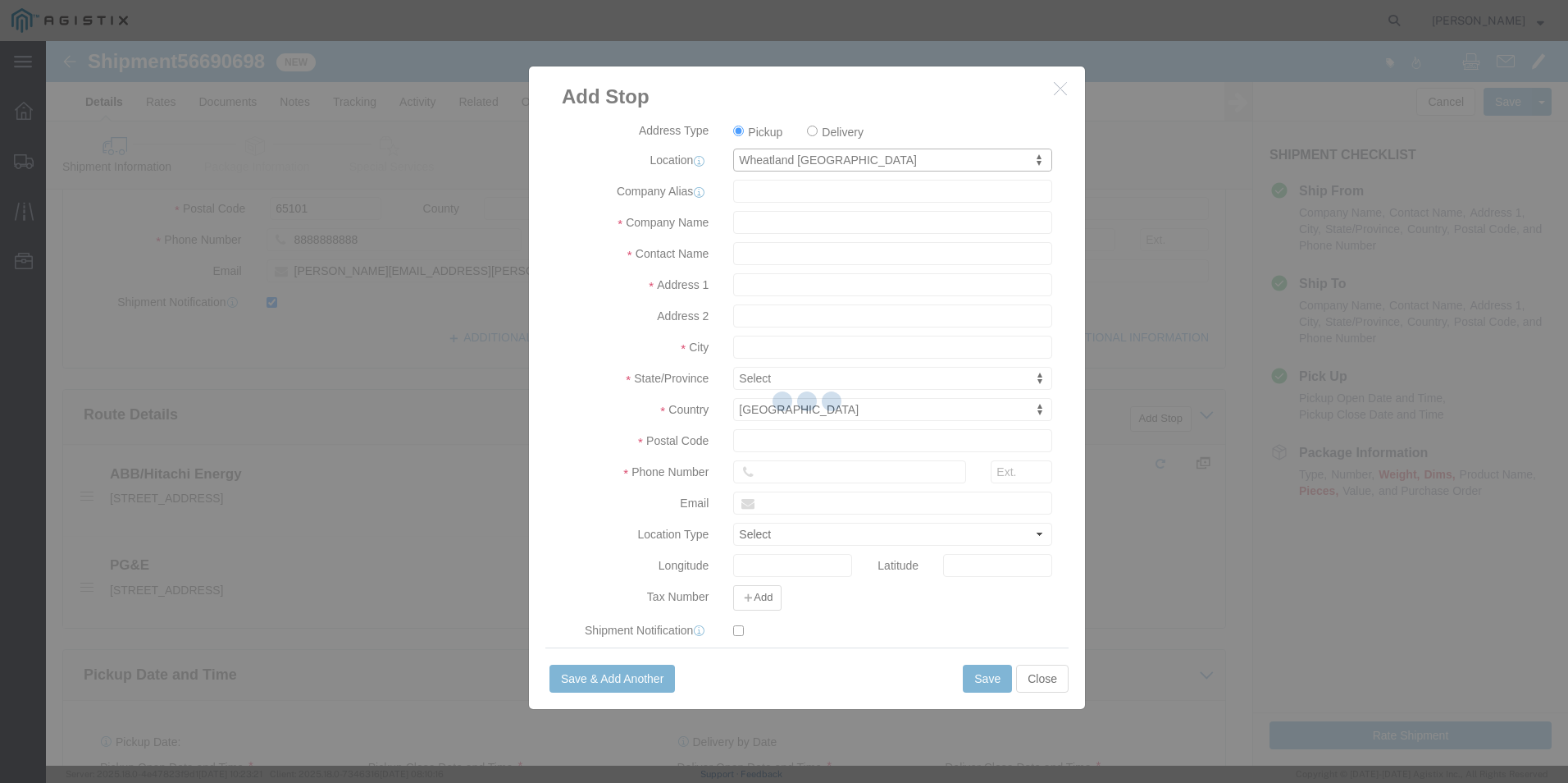
type input "PG&E"
type input "[STREET_ADDRESS]"
type input "Wheatland"
type input "95692"
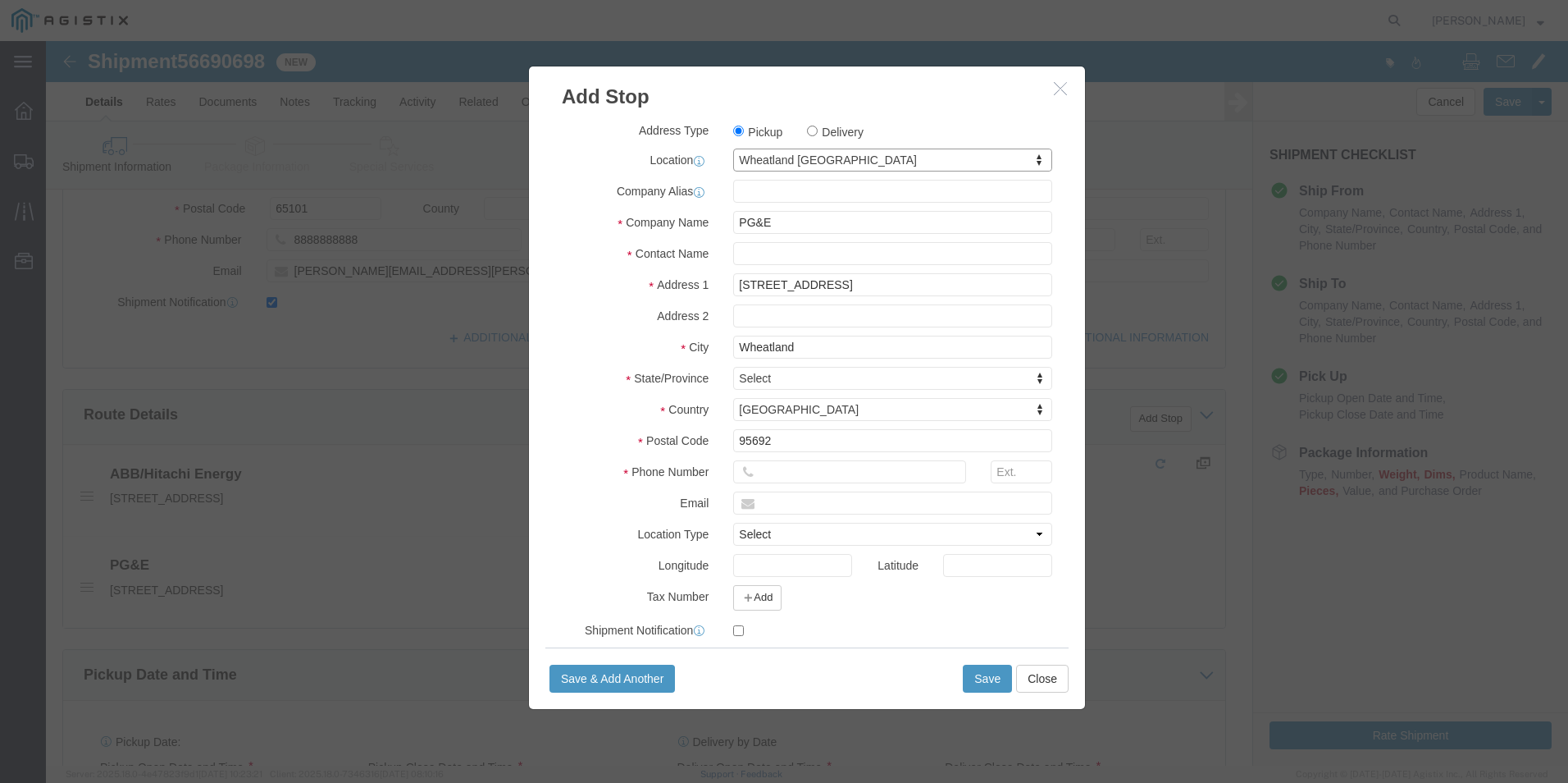
select select "CA"
click input "text"
type input "Receiving"
type input "8888888888"
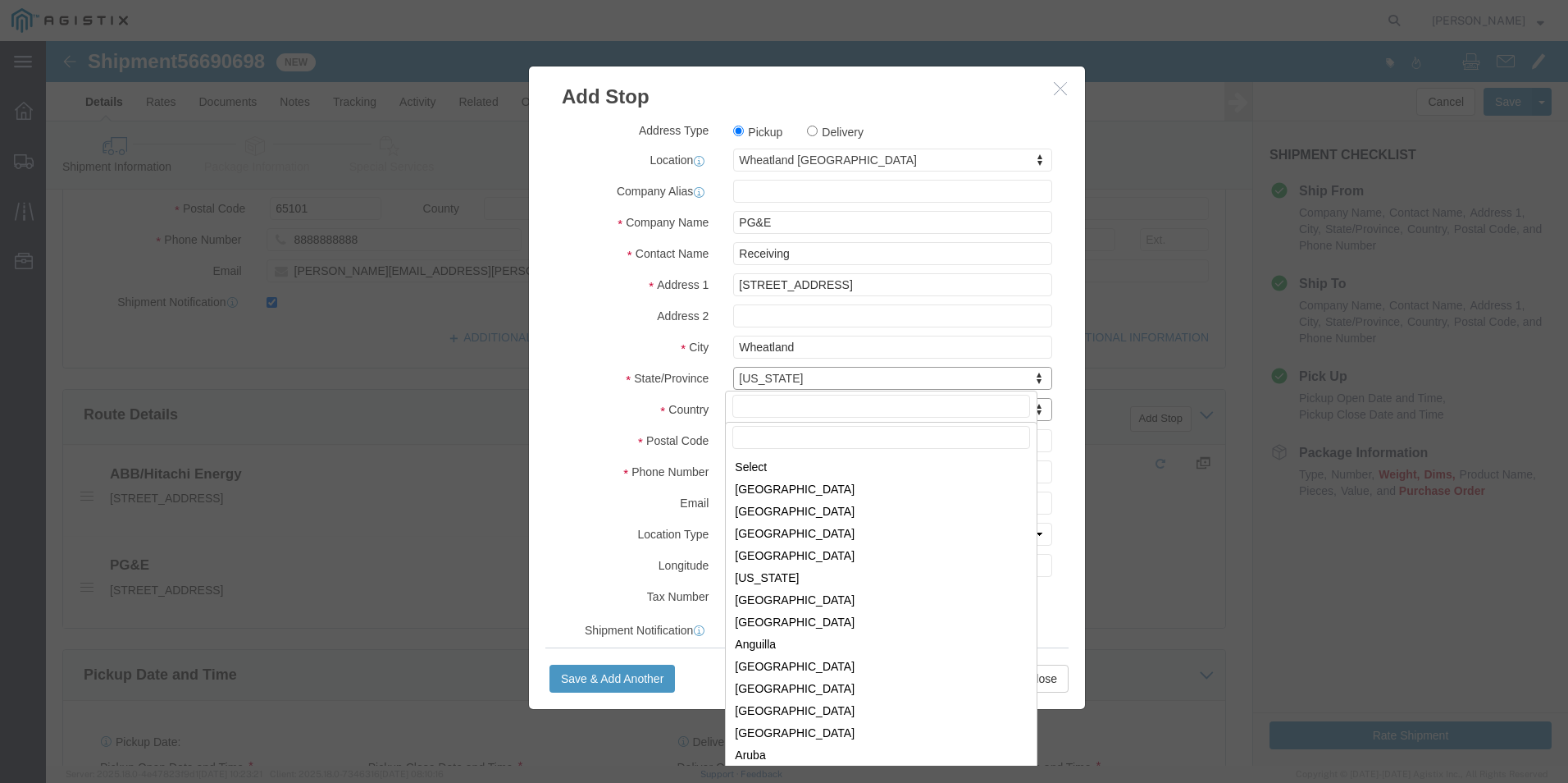
scroll to position [4988, 0]
click div
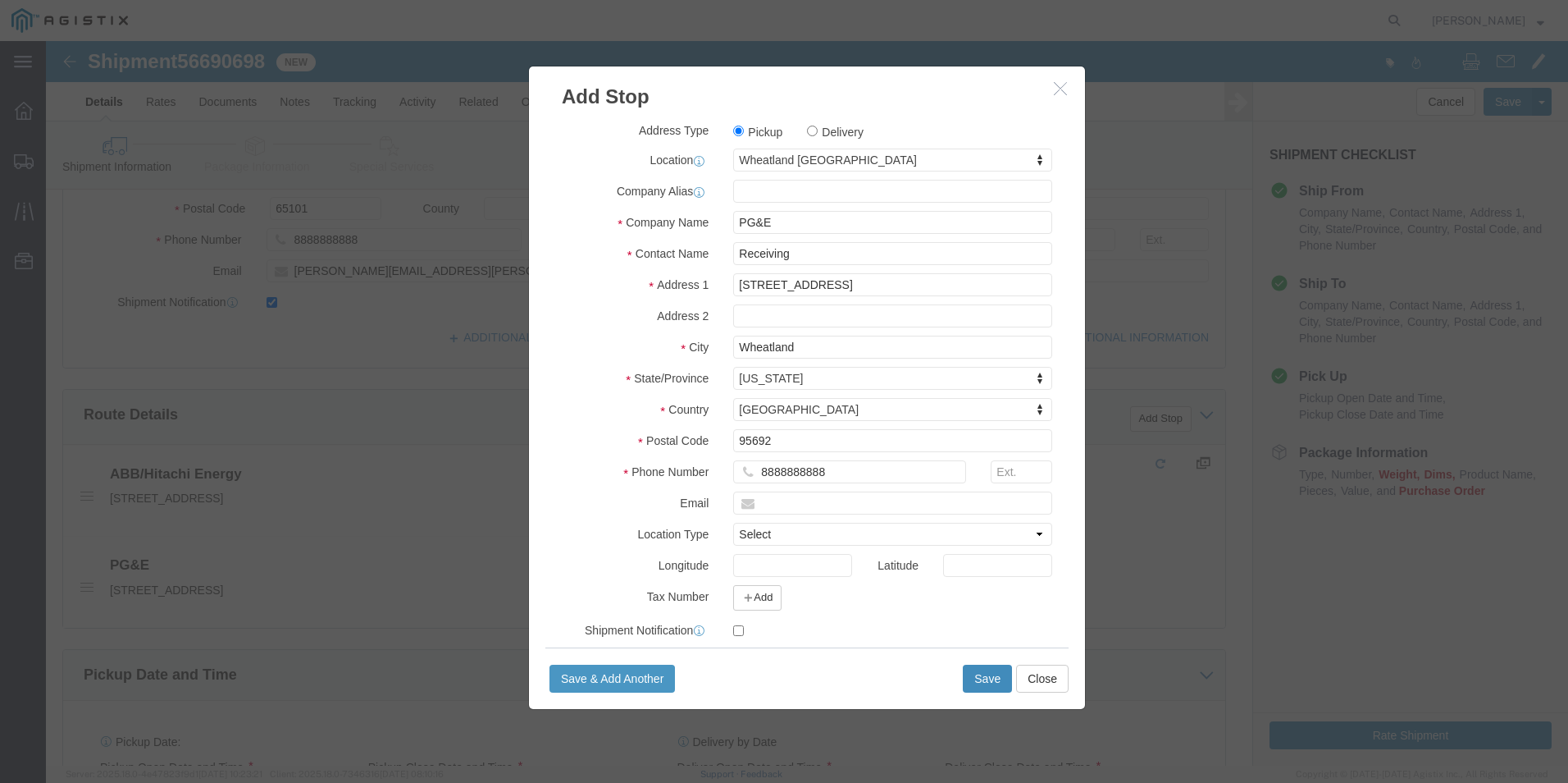
click button "Save"
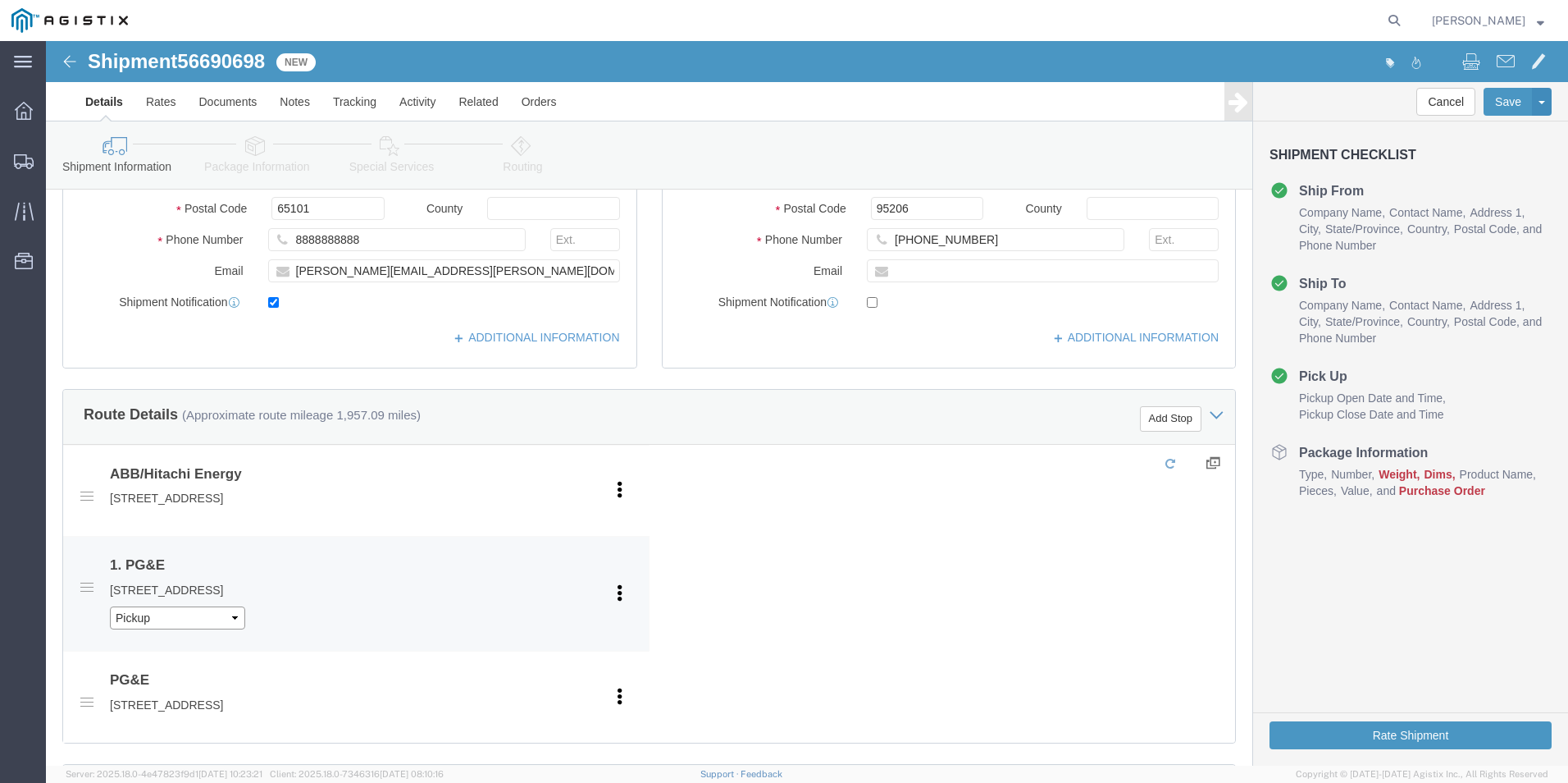
click select "Pickup Delivery"
select select "D"
click select "Pickup Delivery"
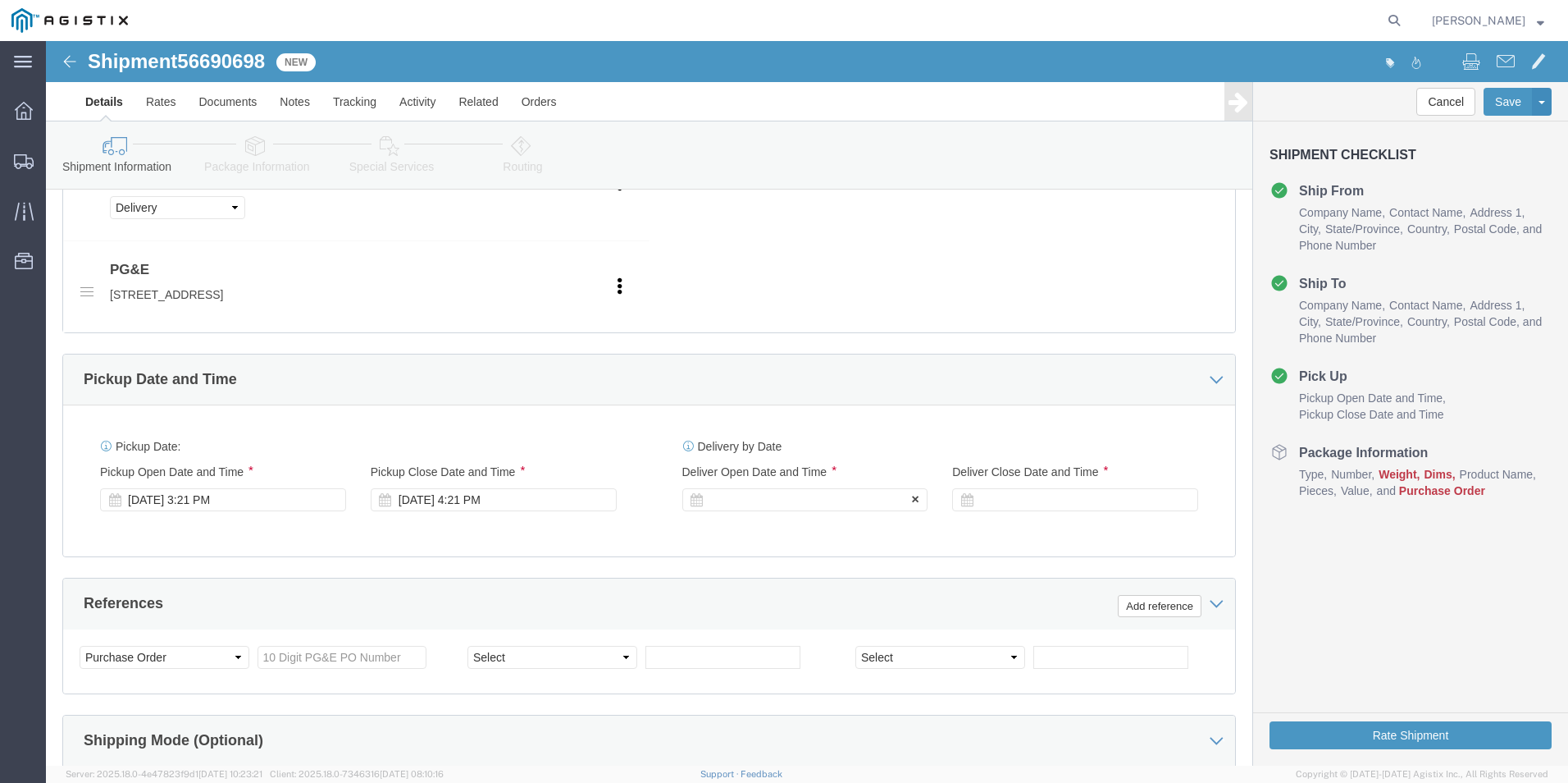
click div
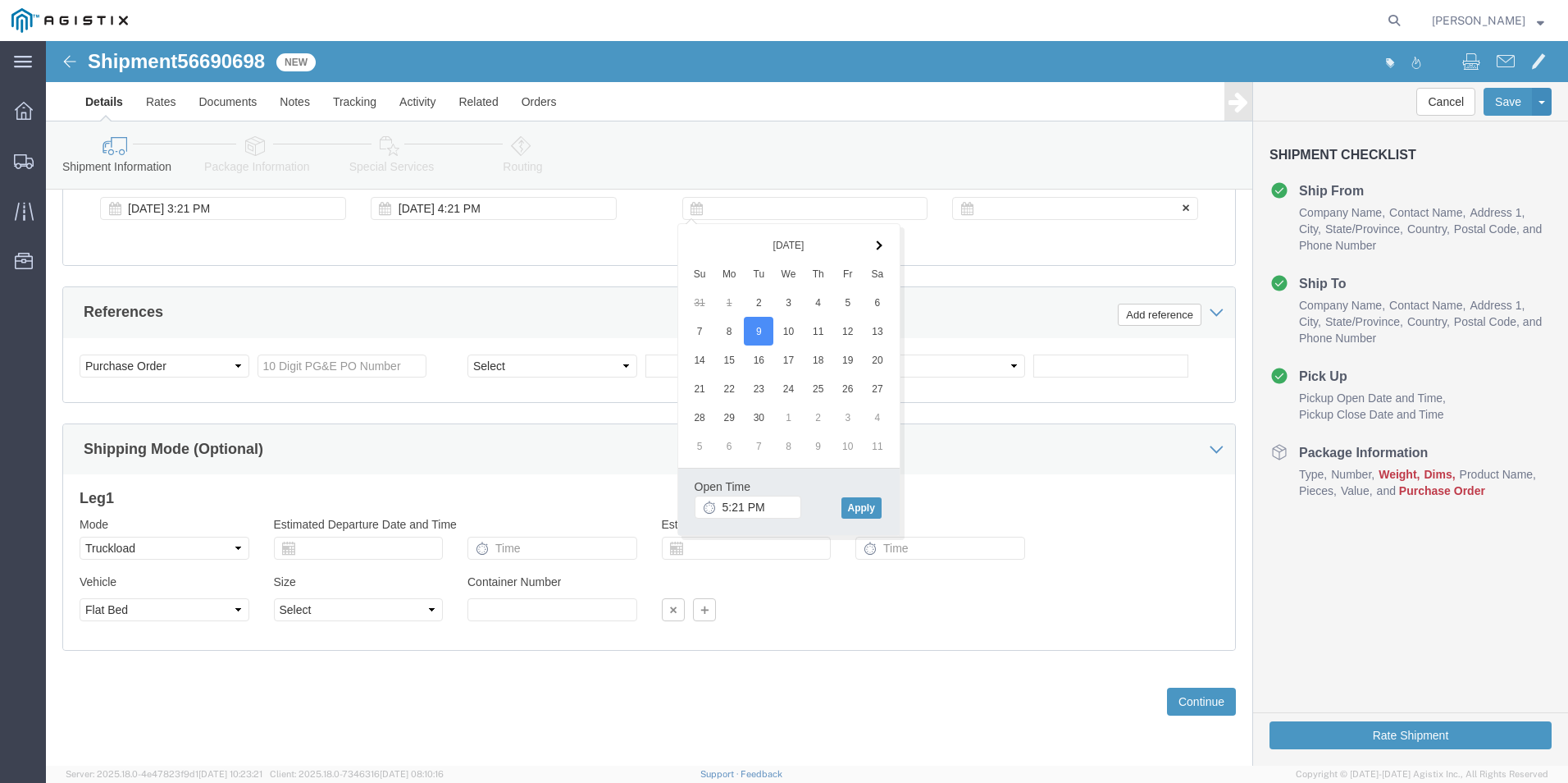
click div
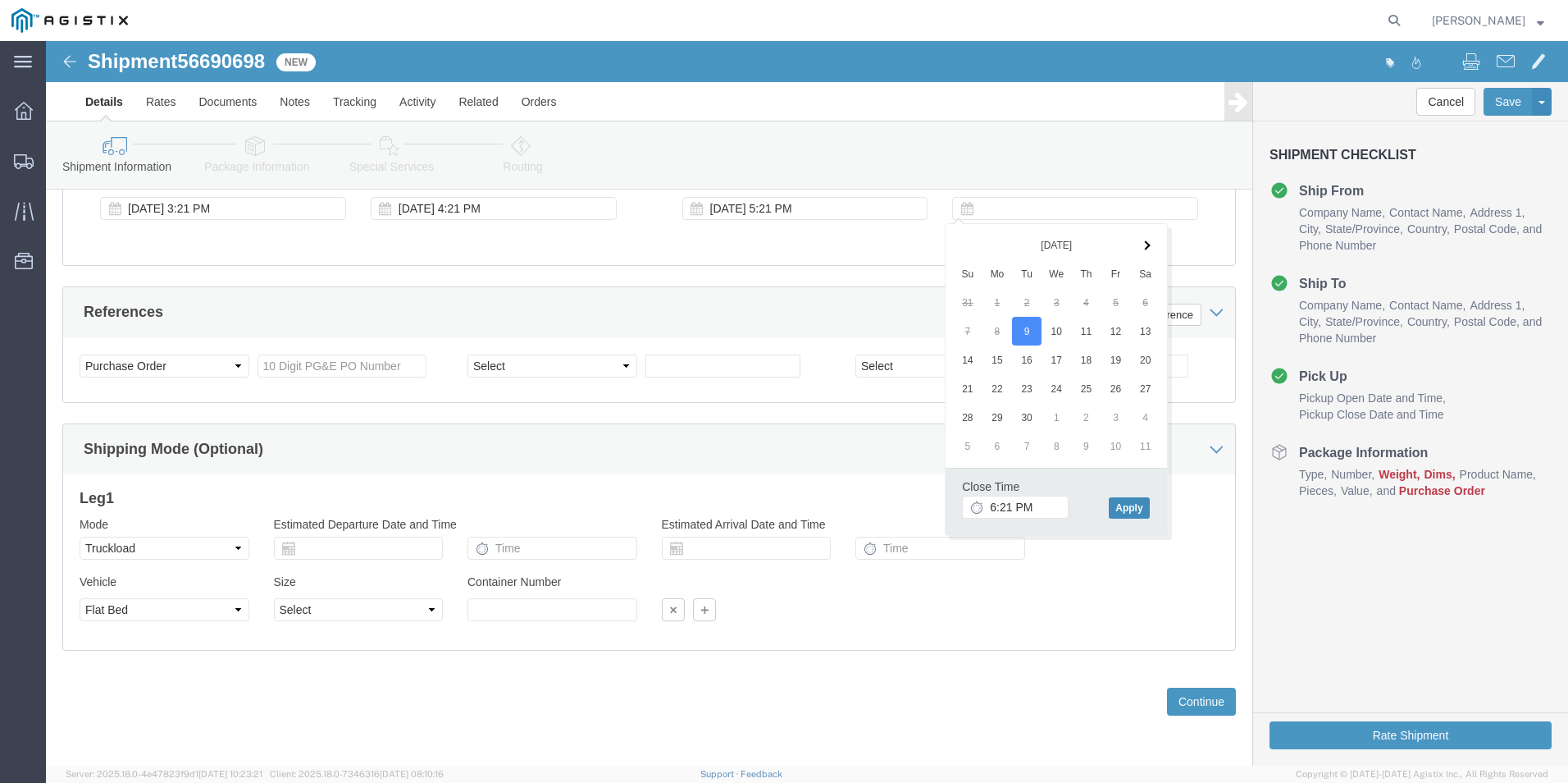
click button "Apply"
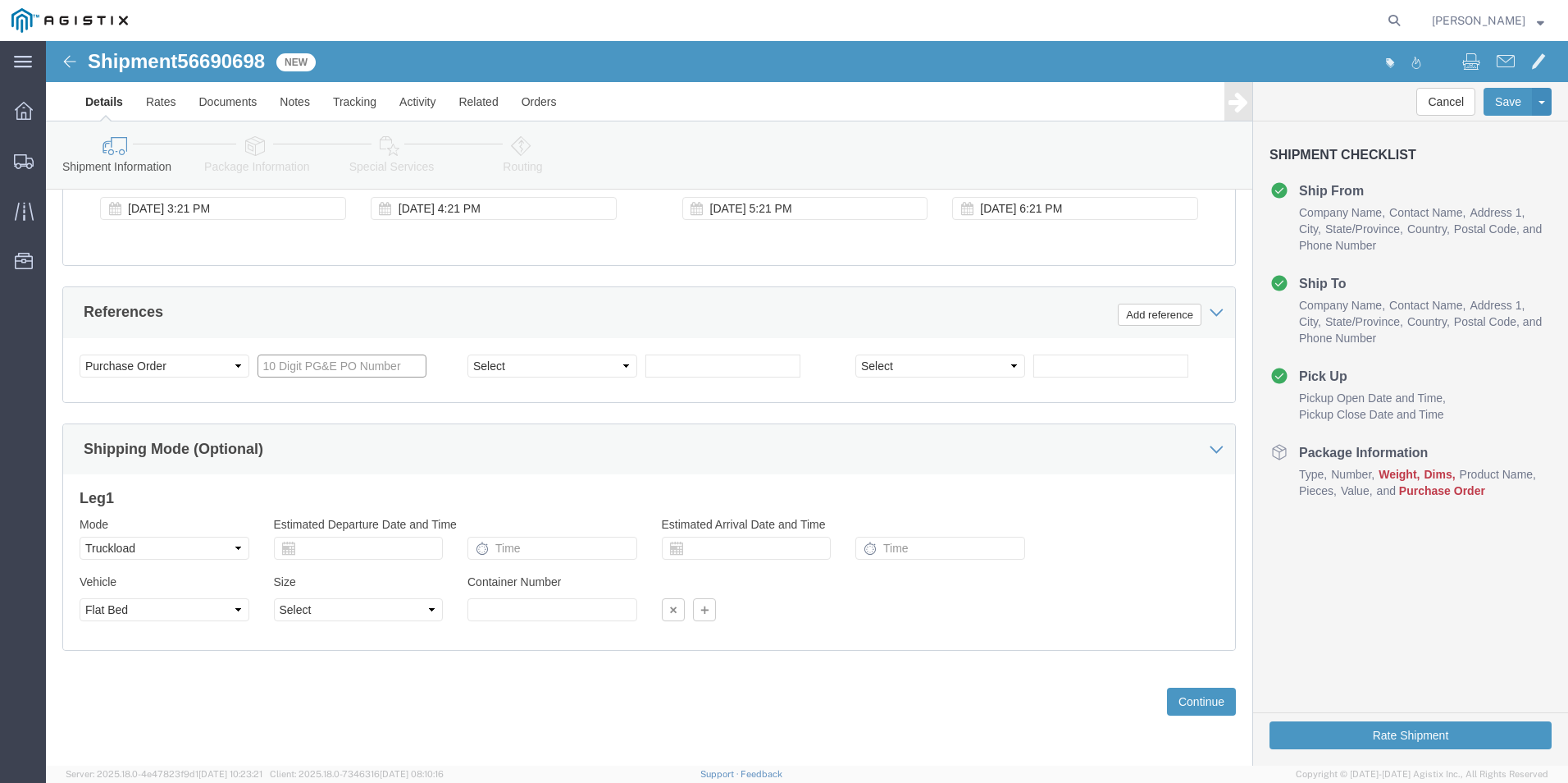
click input "text"
type input "350141091"
select select "BOL"
type input "j"
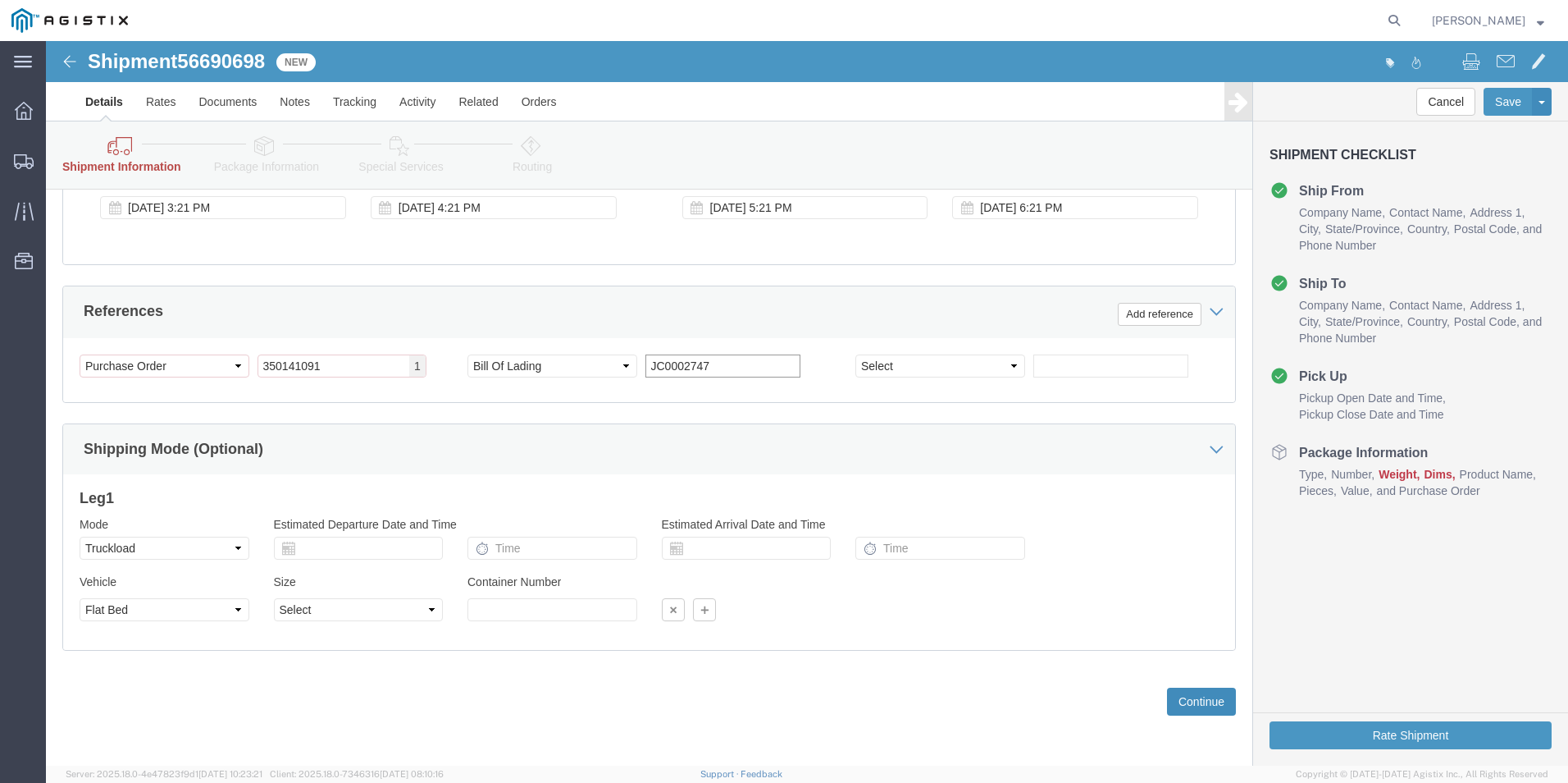
type input "JC0002747"
click button "Continue"
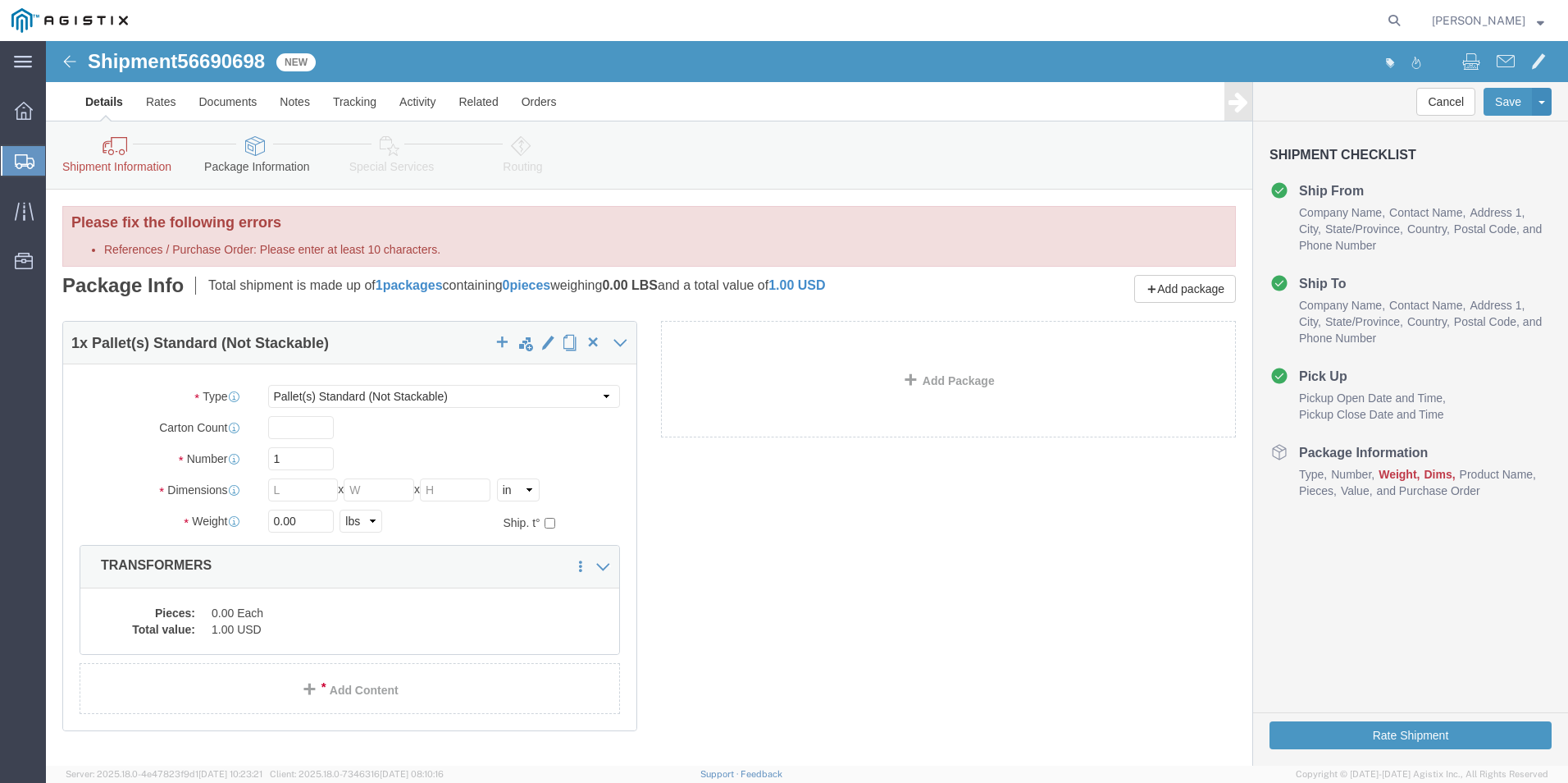
click icon
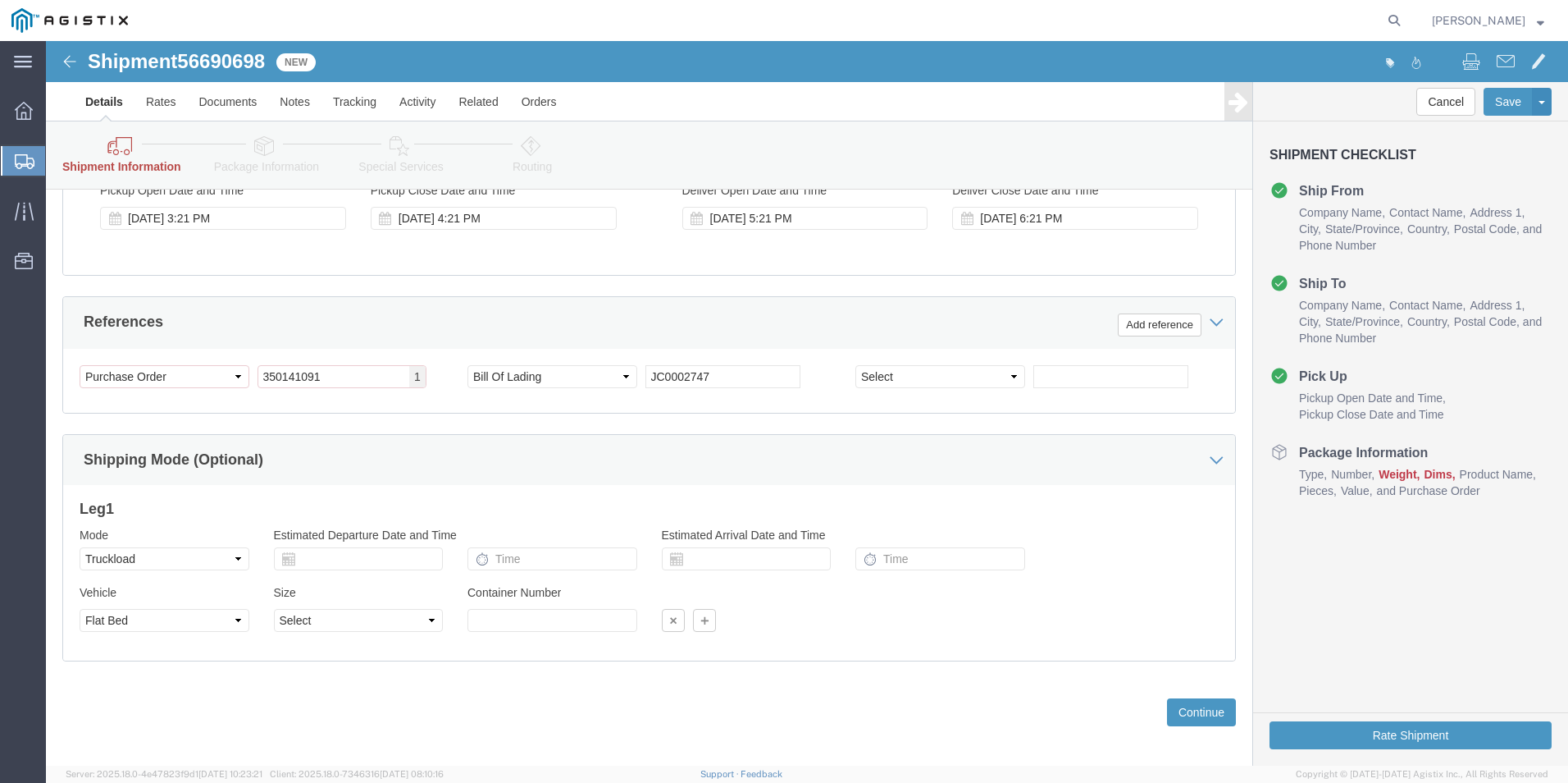
scroll to position [1263, 0]
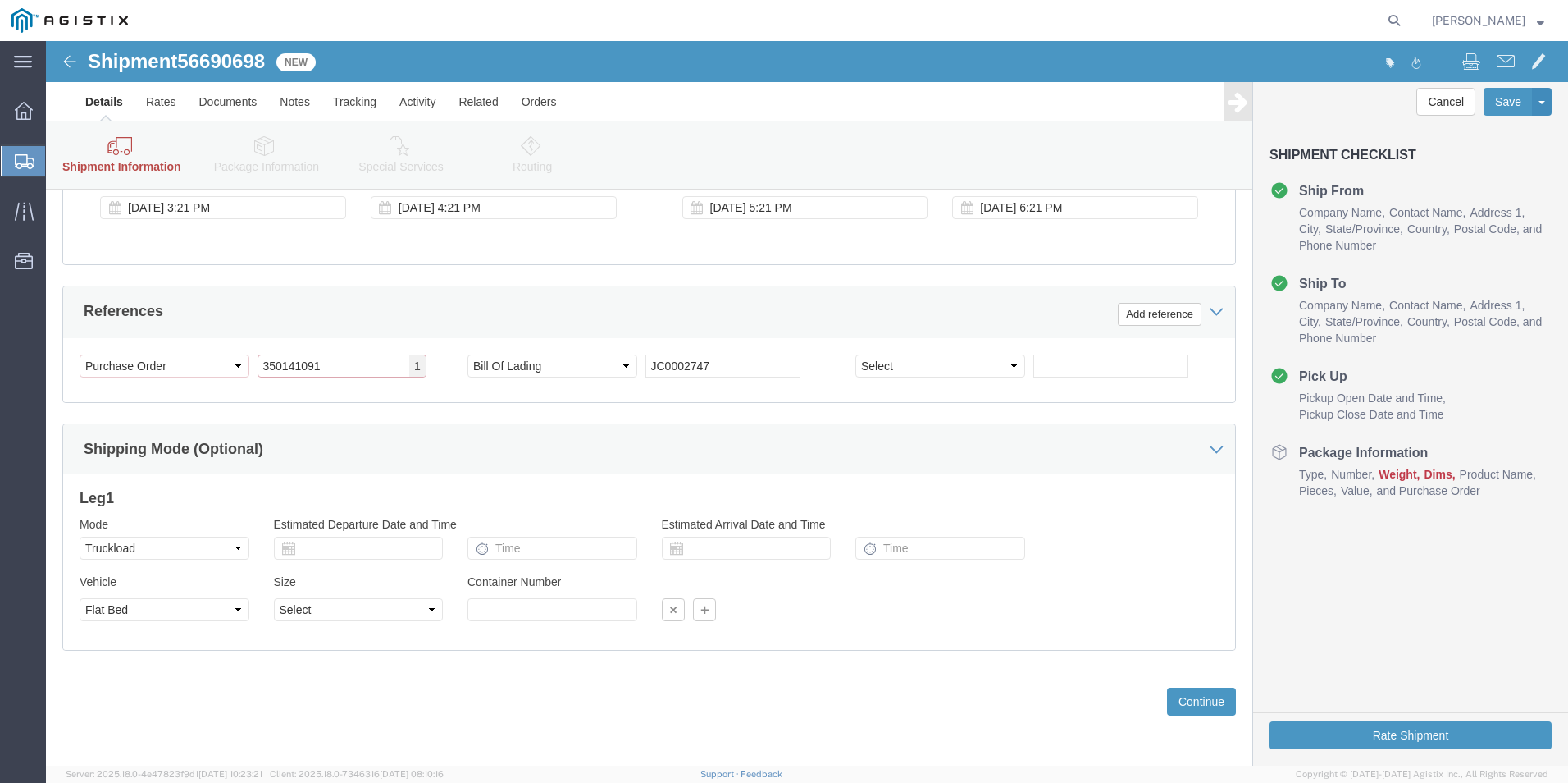
drag, startPoint x: 301, startPoint y: 323, endPoint x: 180, endPoint y: 311, distance: 121.6
click div "Select Account Type Activity ID Airline Appointment Number ASN Batch Request # …"
type input "3501410910"
click button "Continue"
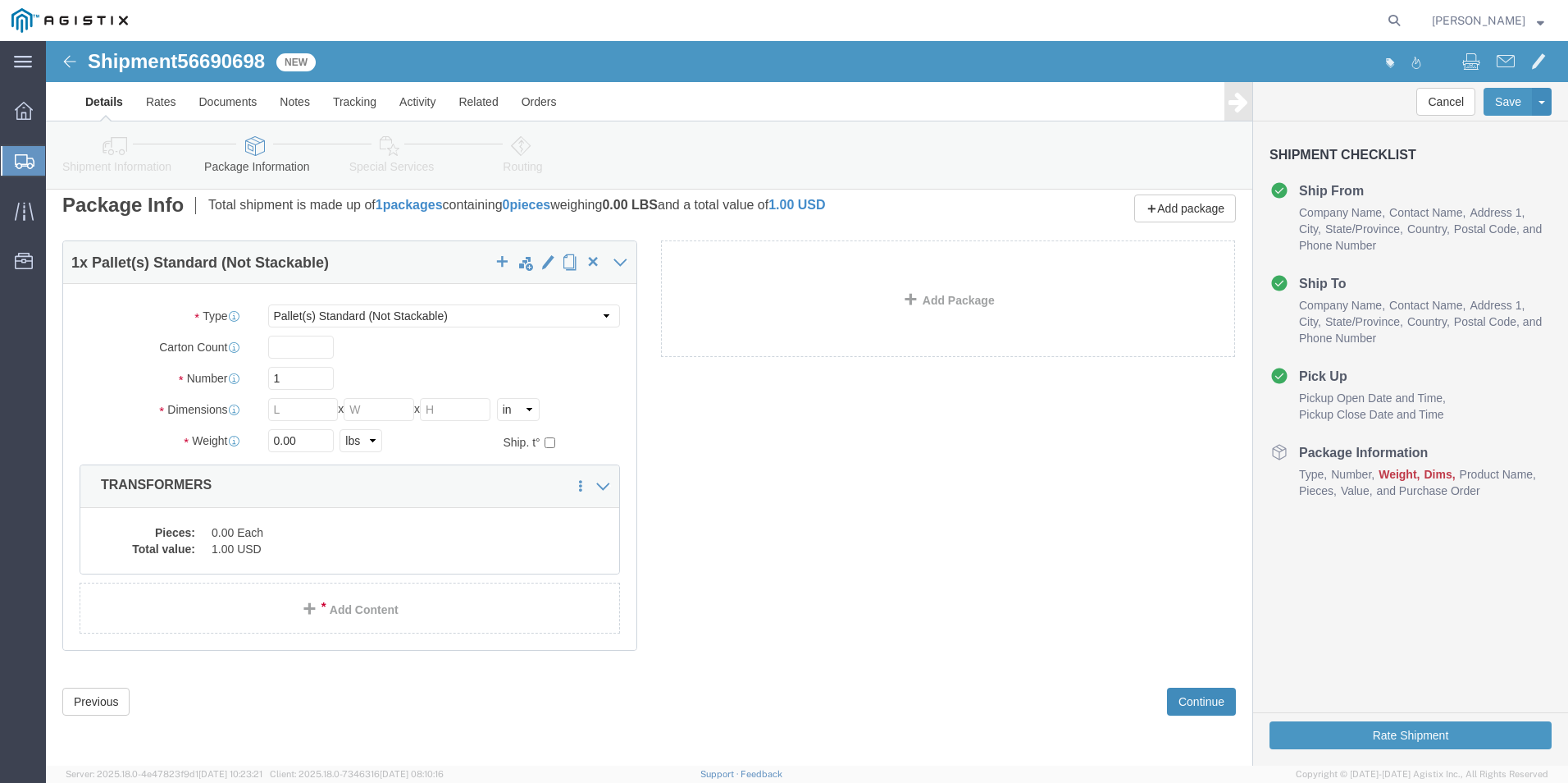
scroll to position [11, 0]
click input "text"
type input "1"
drag, startPoint x: 237, startPoint y: 336, endPoint x: 226, endPoint y: 334, distance: 11.2
click input "5"
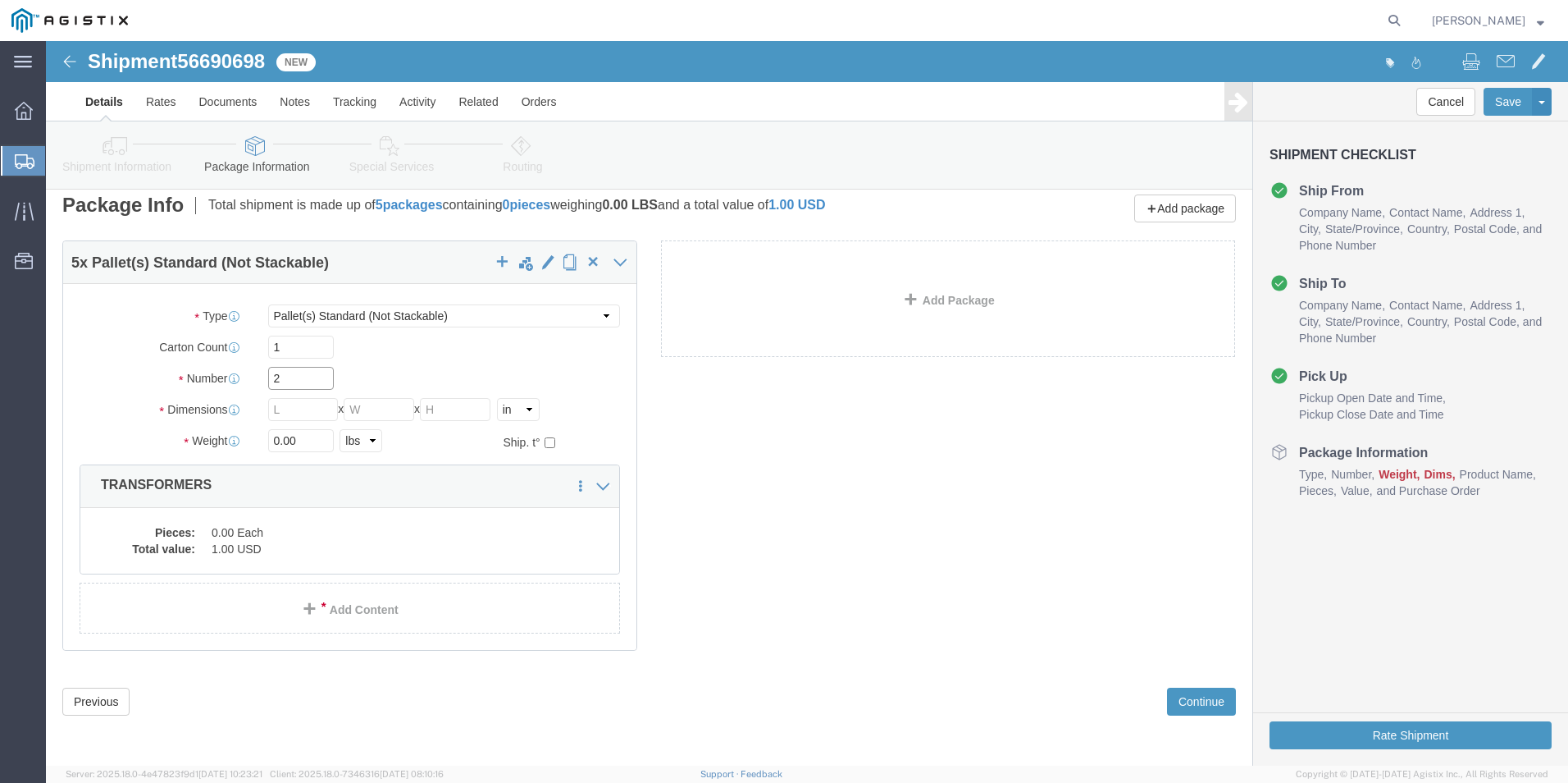
type input "2"
type input "156"
type input "72"
type input "13648.00"
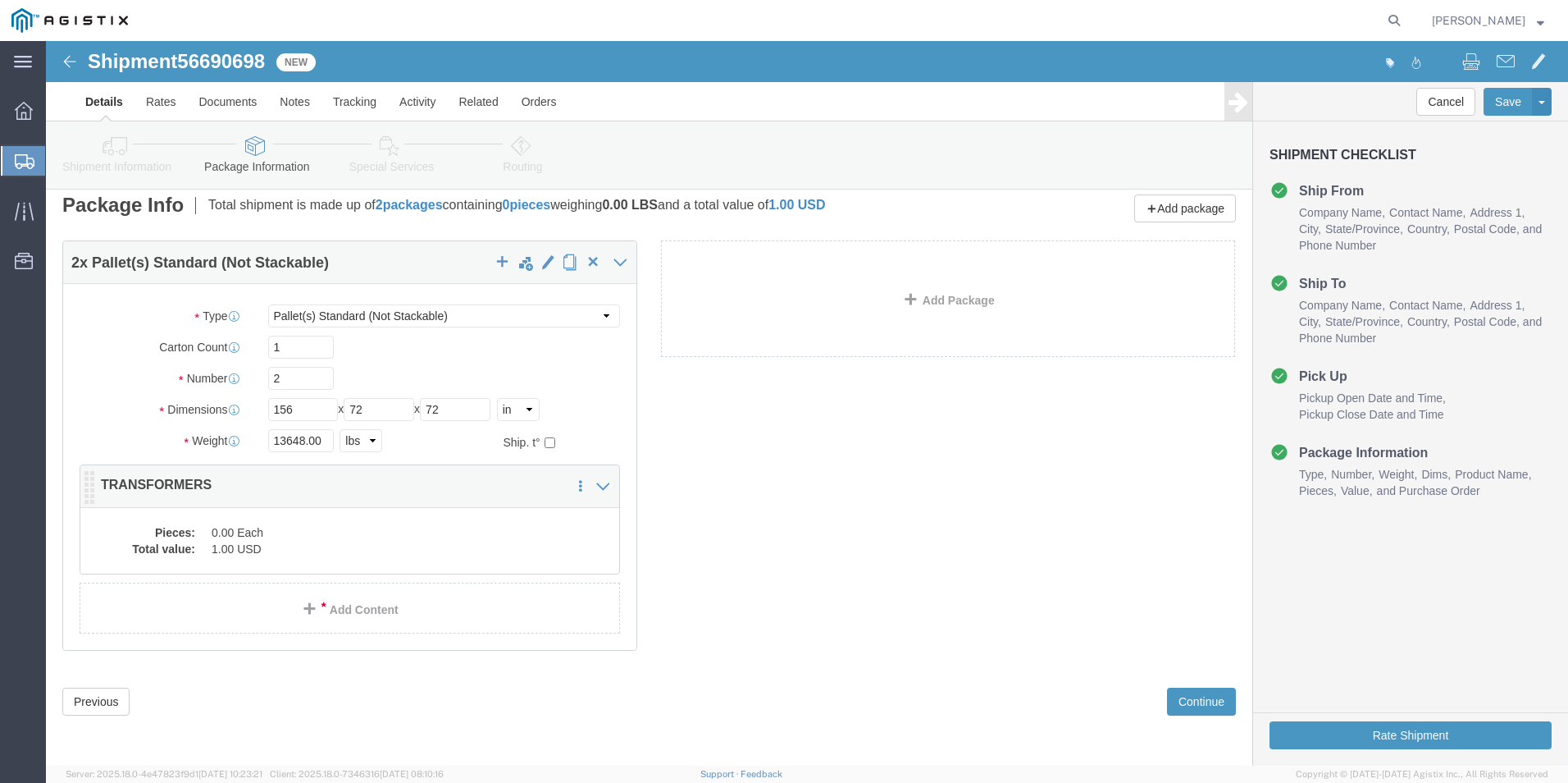
click dd "0.00 Each"
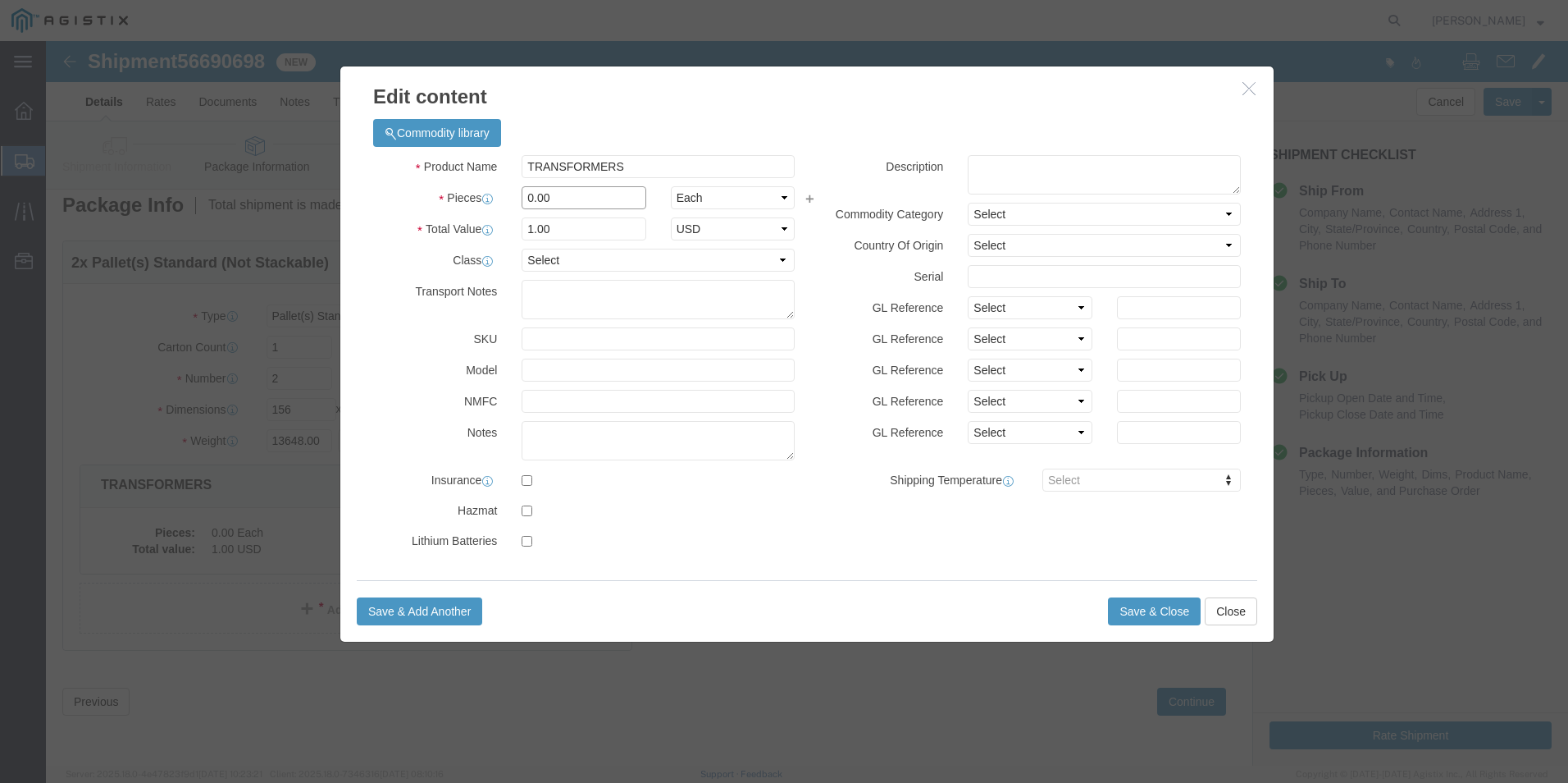
drag, startPoint x: 527, startPoint y: 148, endPoint x: 458, endPoint y: 154, distance: 69.3
click div "Pieces 0.00 Select Bag Barrels 100Board Feet Bottle Box Blister Pack Carats Can…"
type input "2"
click button "Save & Close"
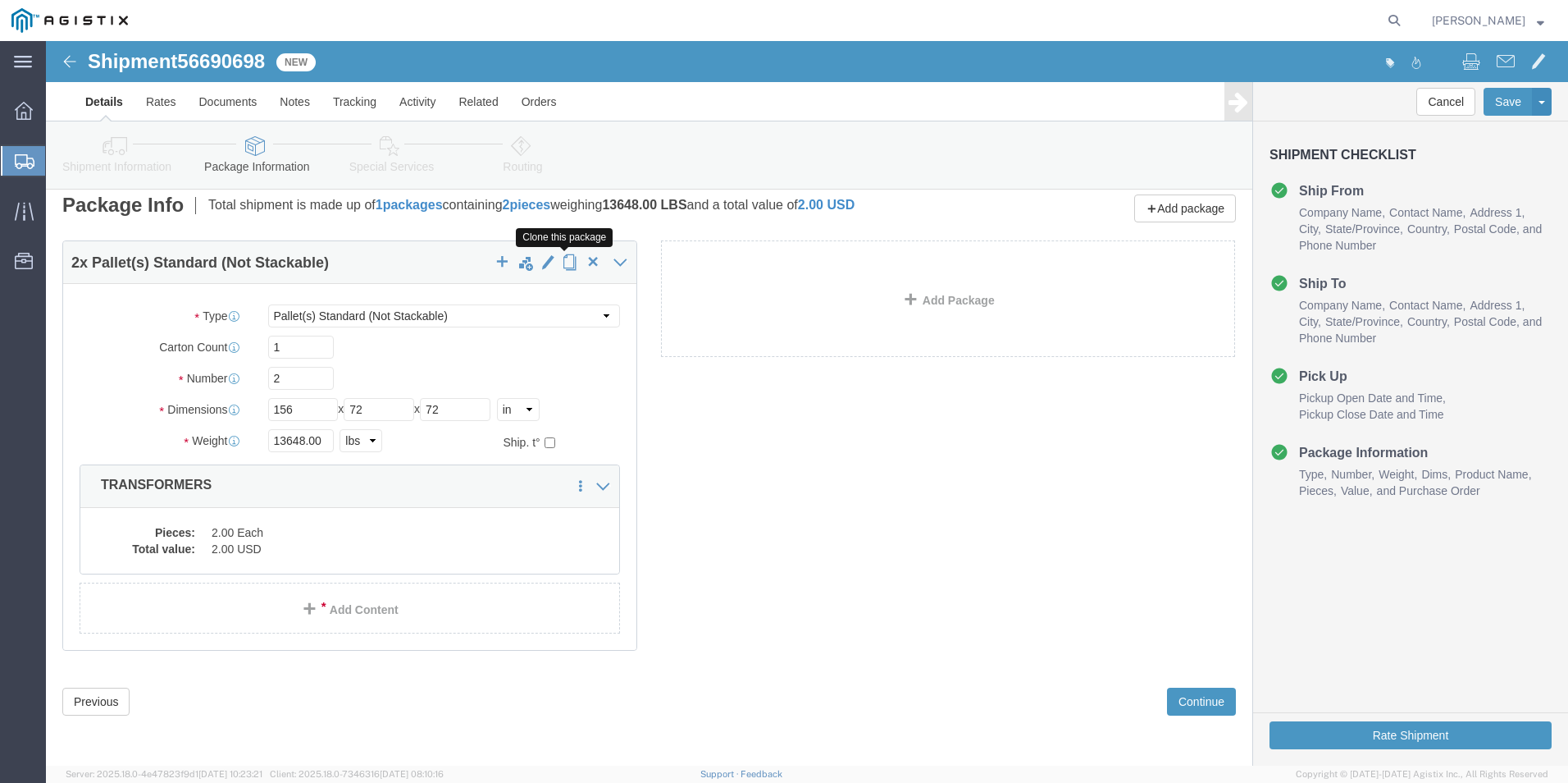
click span "button"
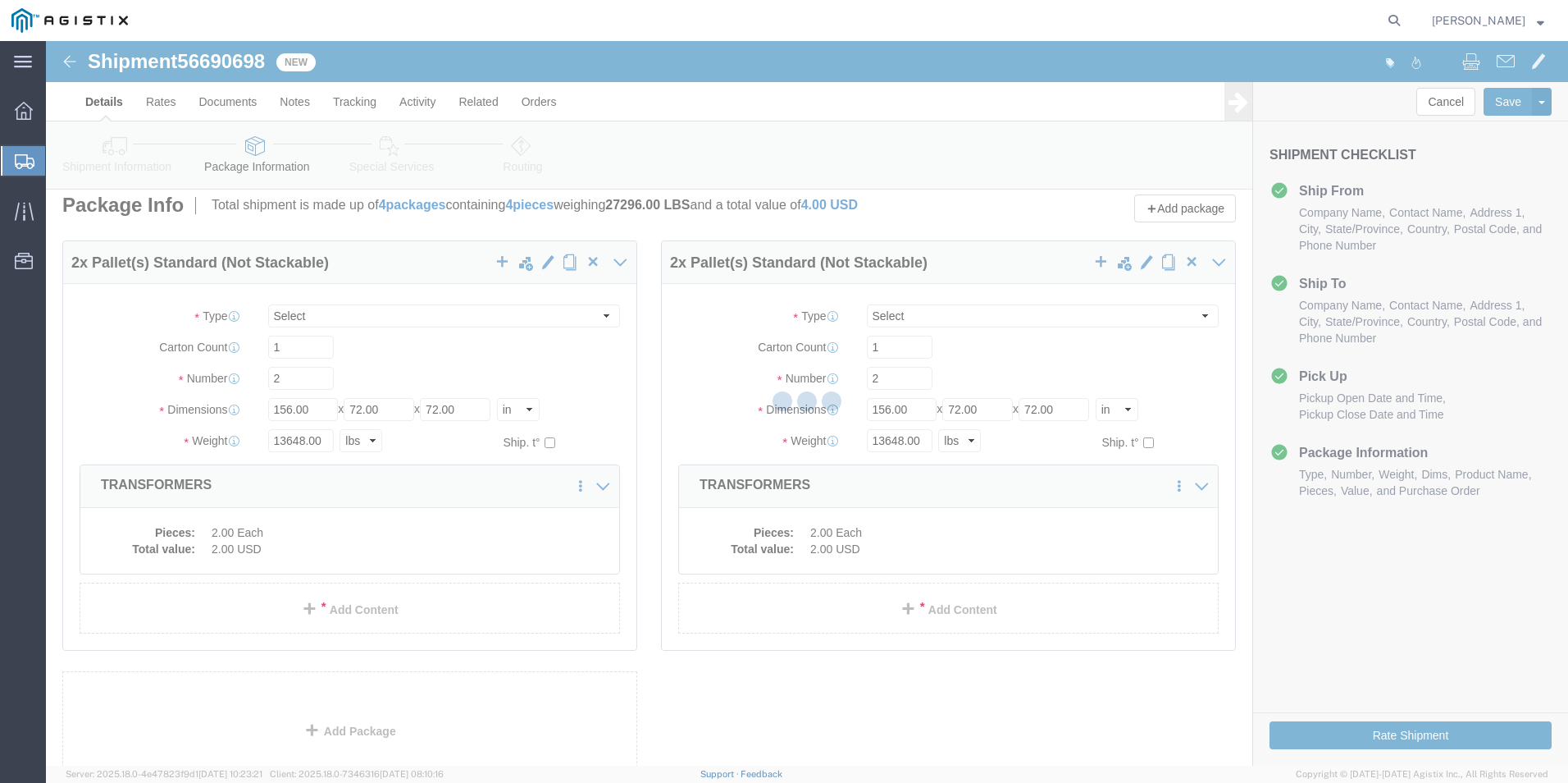
scroll to position [0, 0]
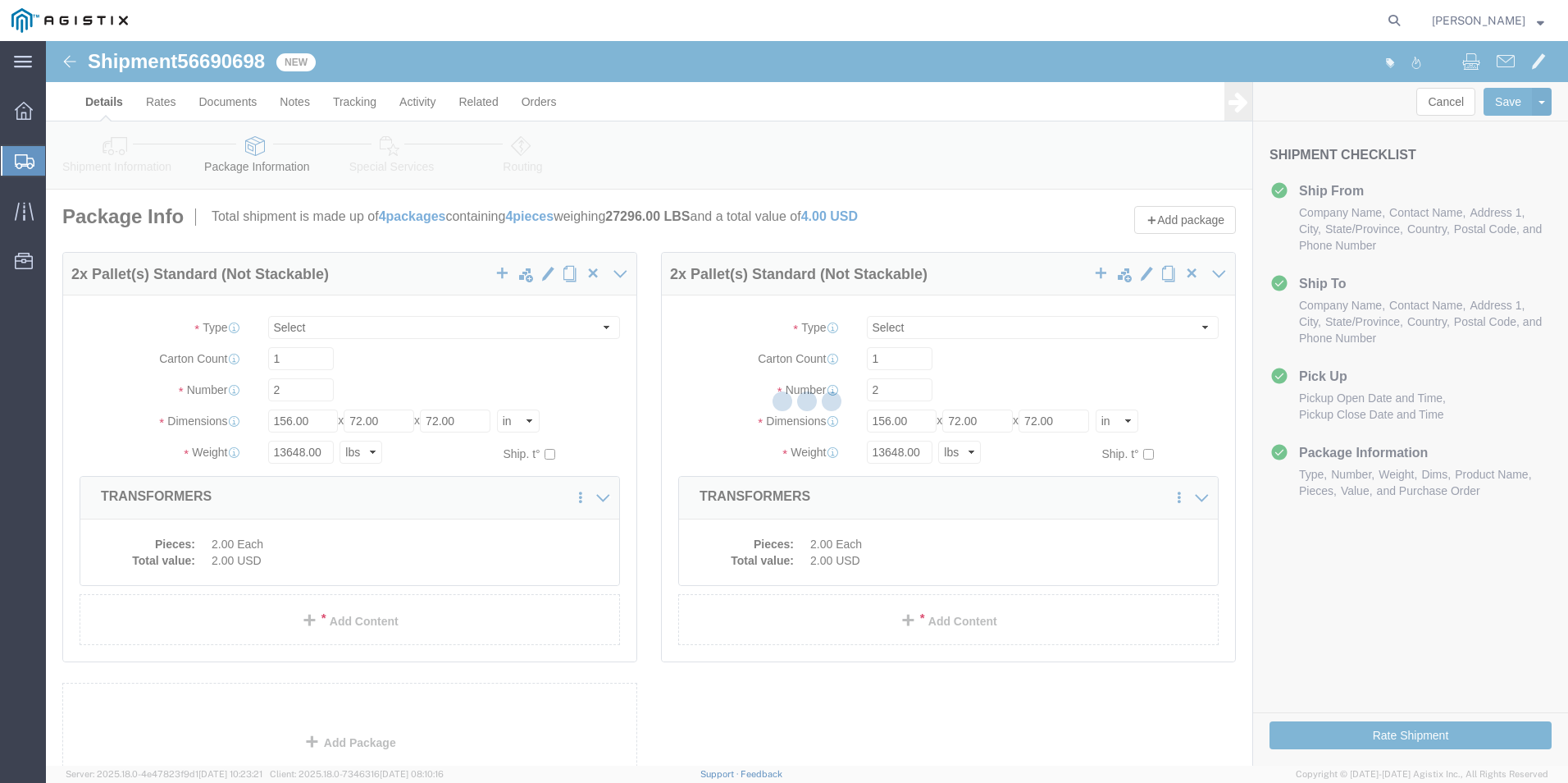
select select "PSNS"
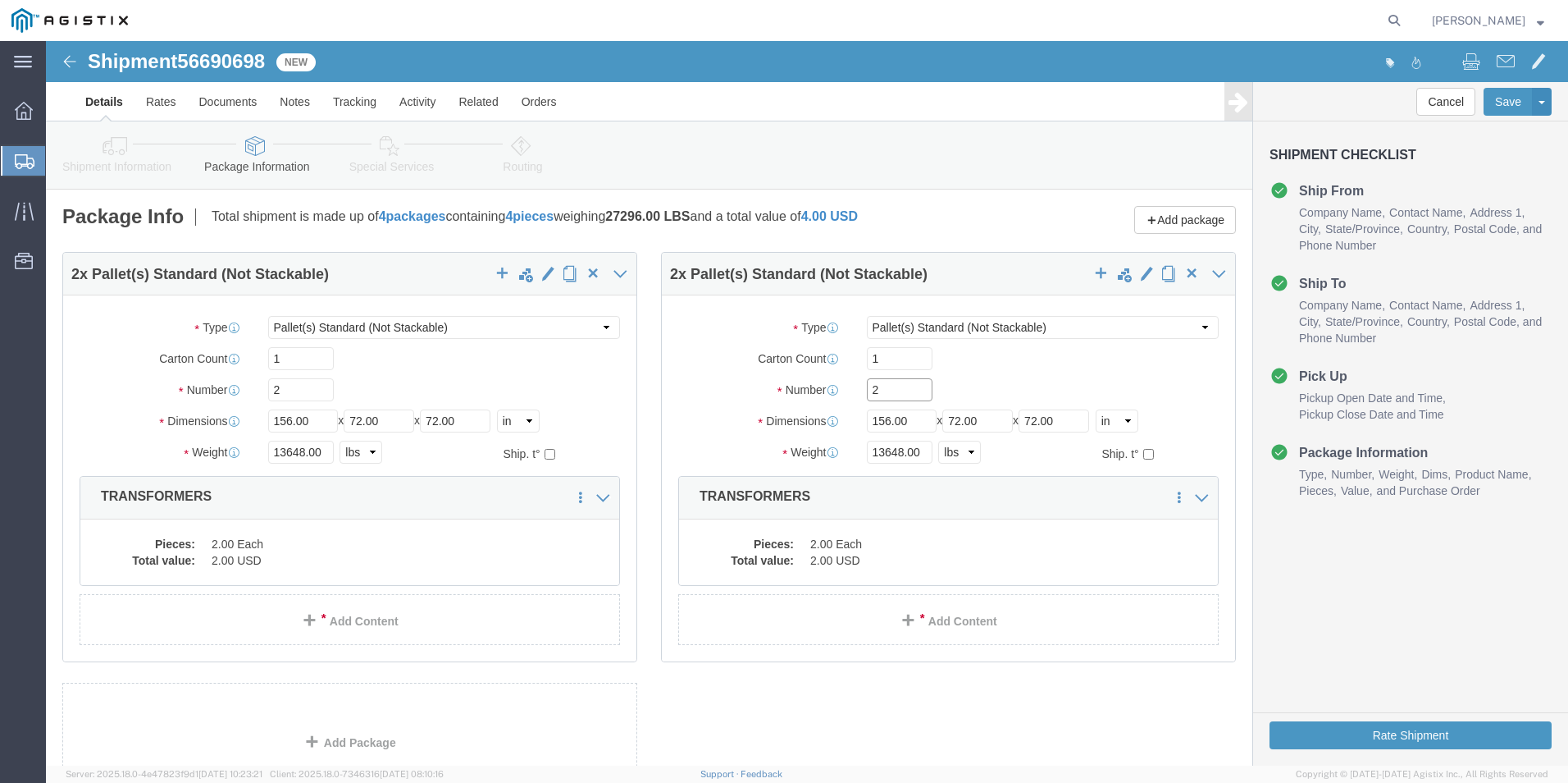
drag, startPoint x: 836, startPoint y: 349, endPoint x: 803, endPoint y: 343, distance: 33.5
click div "2"
type input "3"
type input "216"
type input "9420.00"
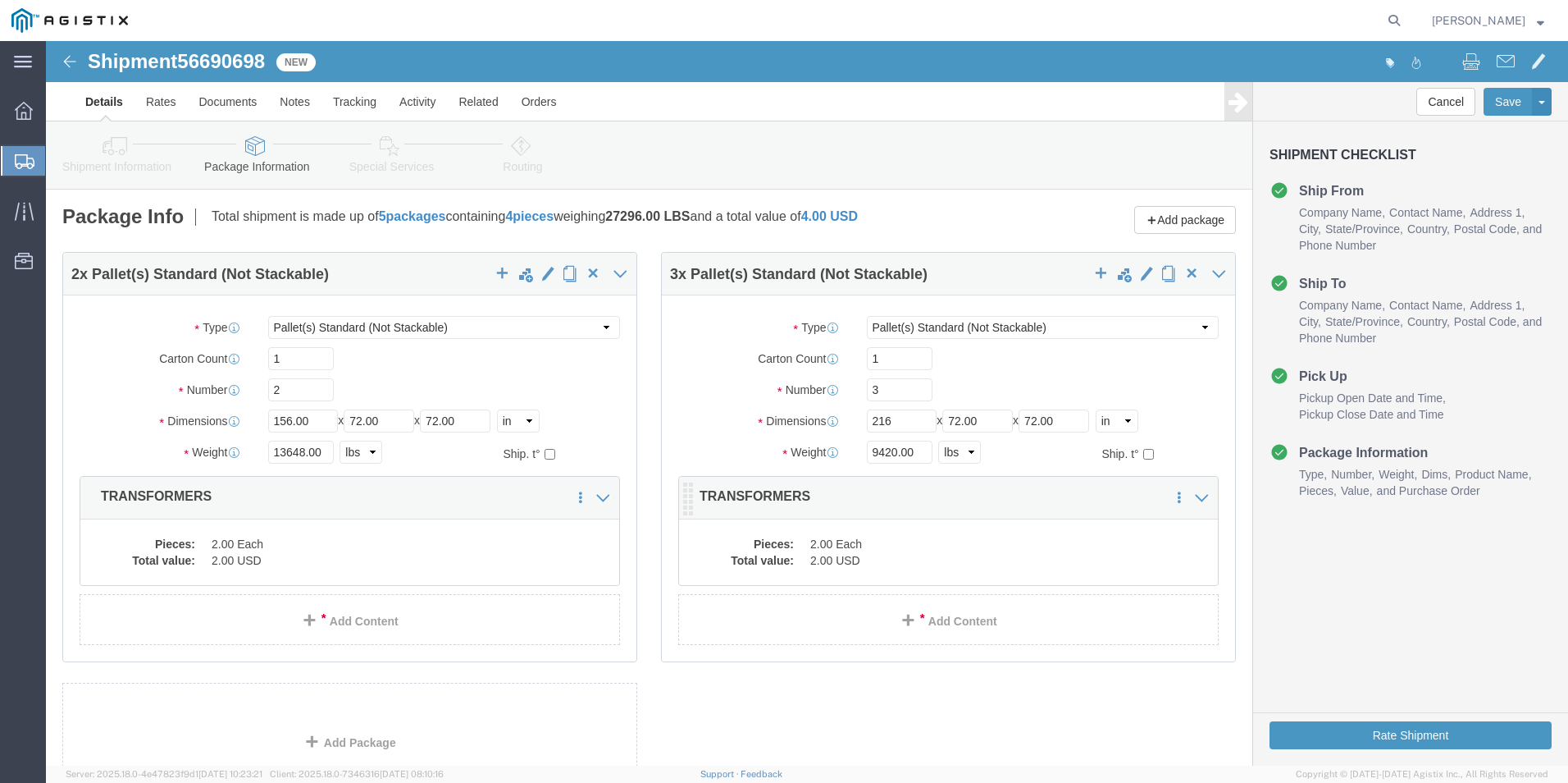
click dd "2.00 Each"
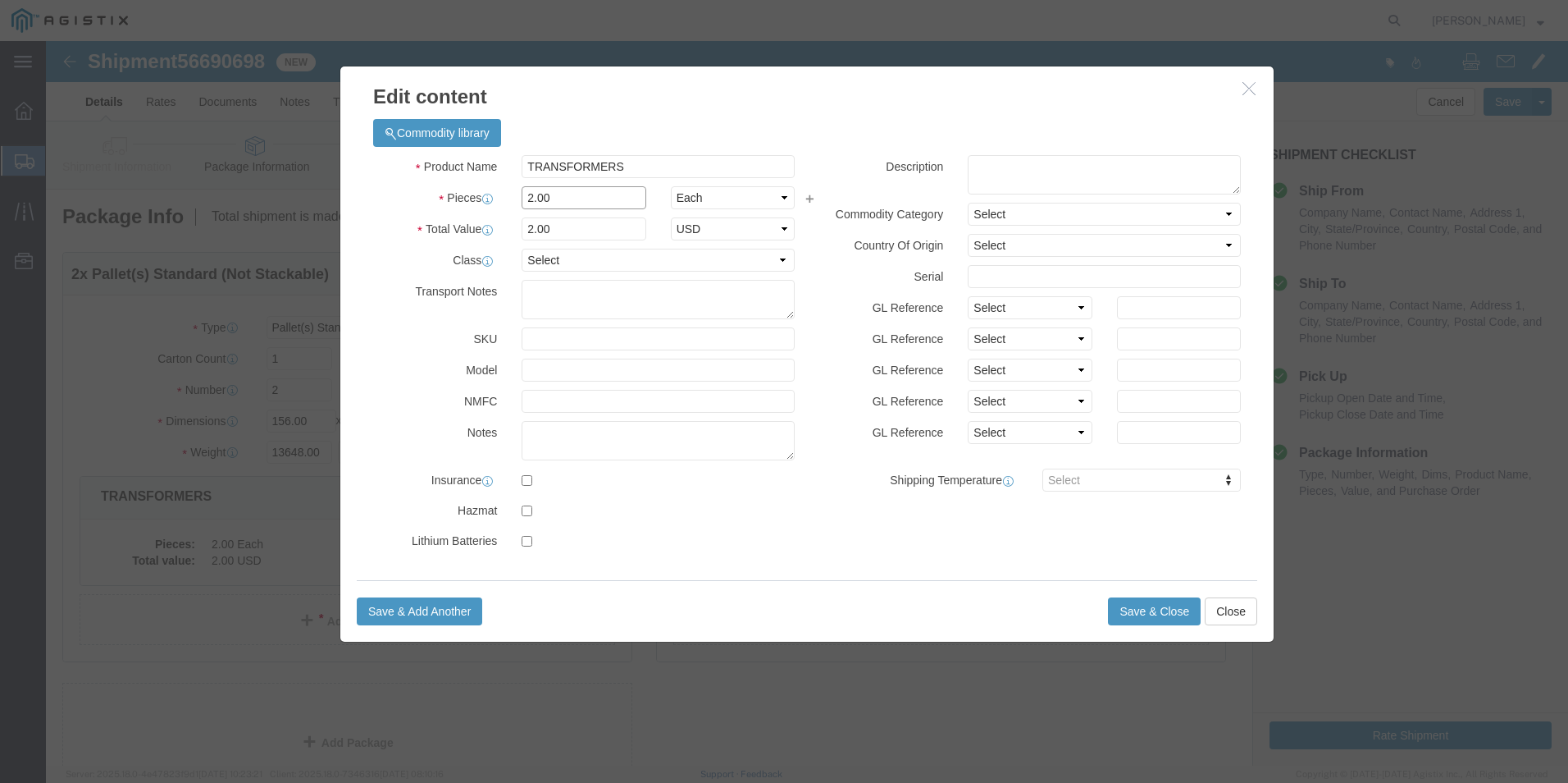
drag, startPoint x: 506, startPoint y: 160, endPoint x: 462, endPoint y: 150, distance: 45.1
click div "2.00"
type input "3"
click input "3"
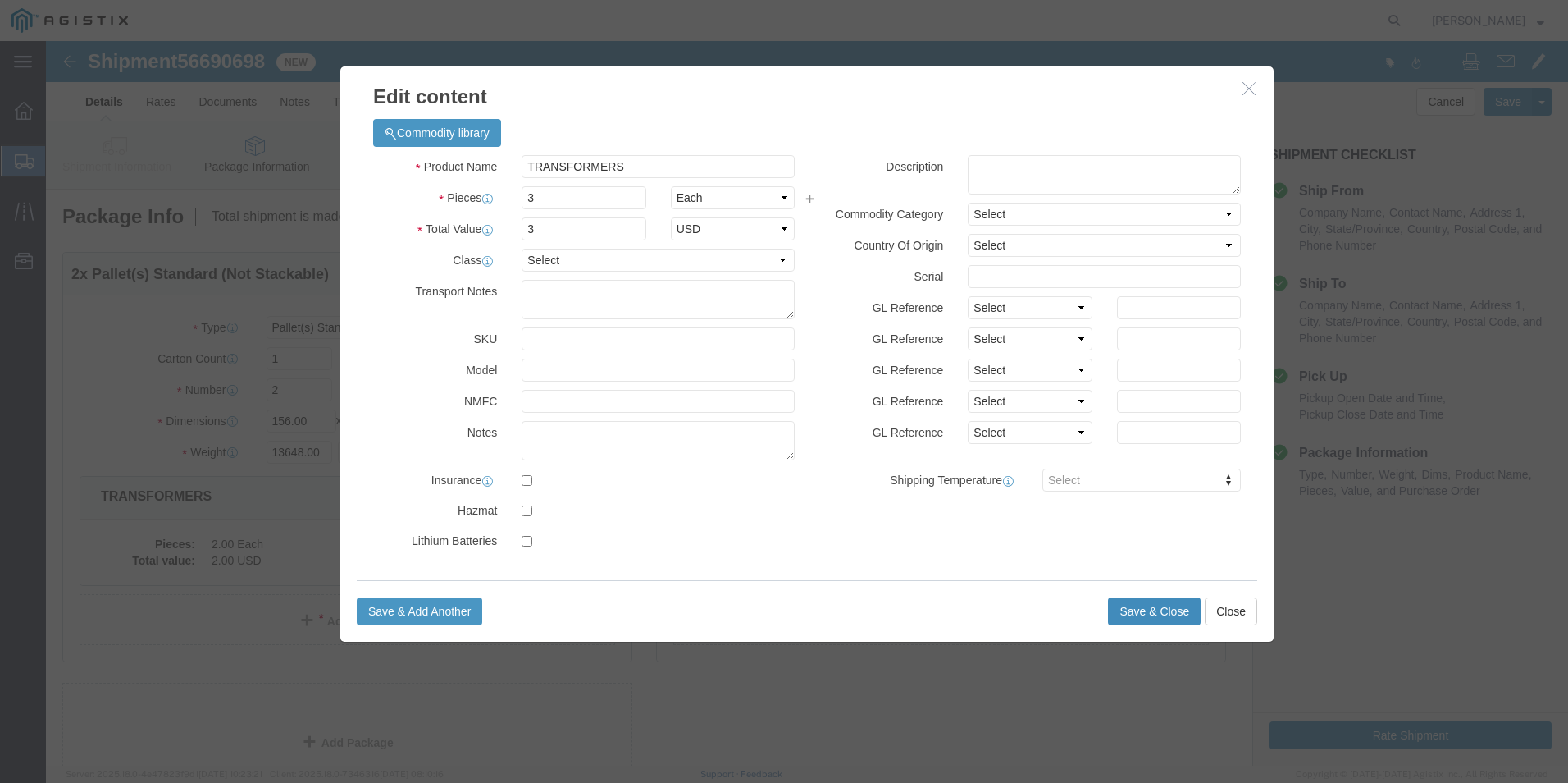
click button "Save & Close"
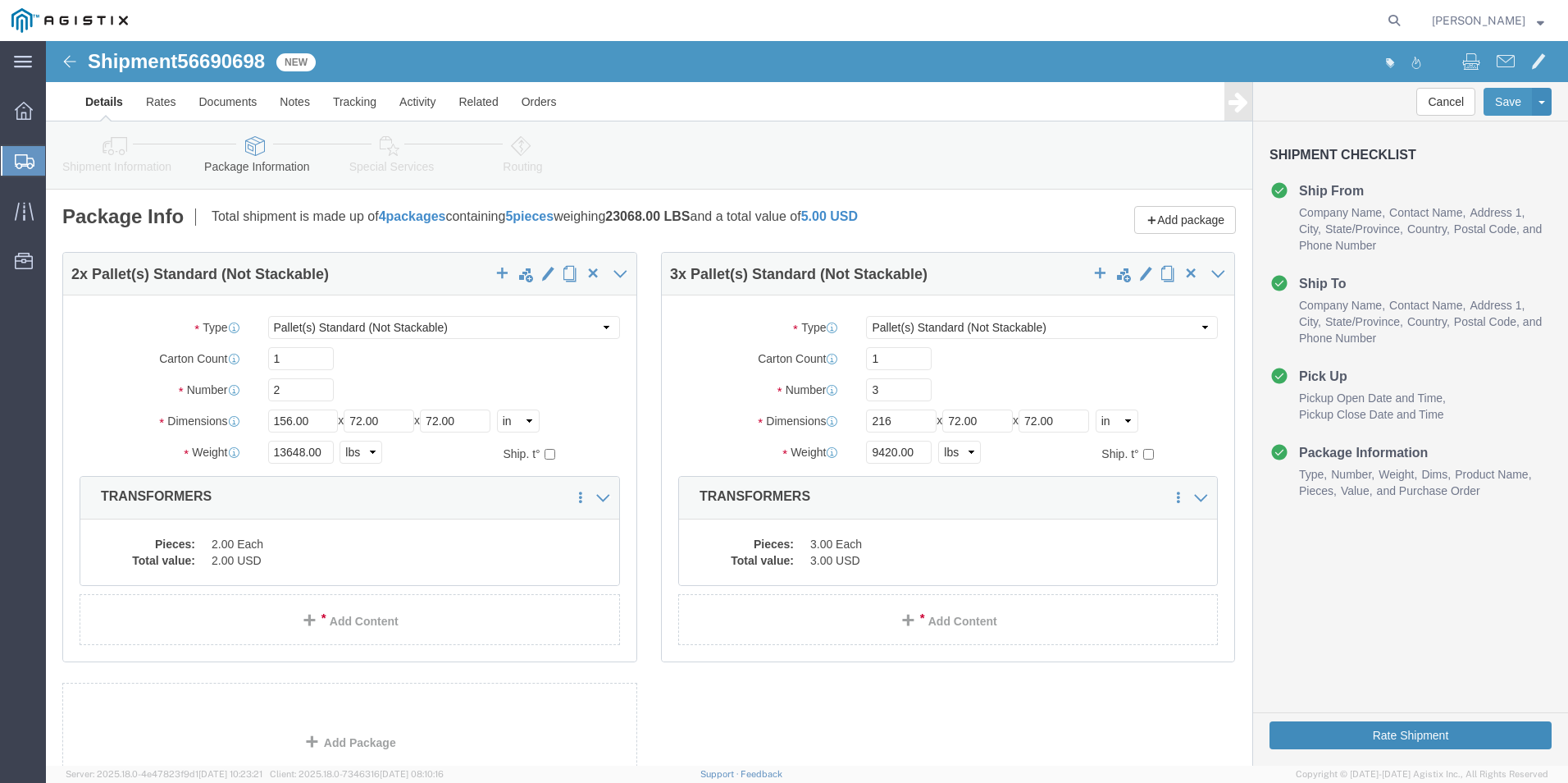
click button "Rate Shipment"
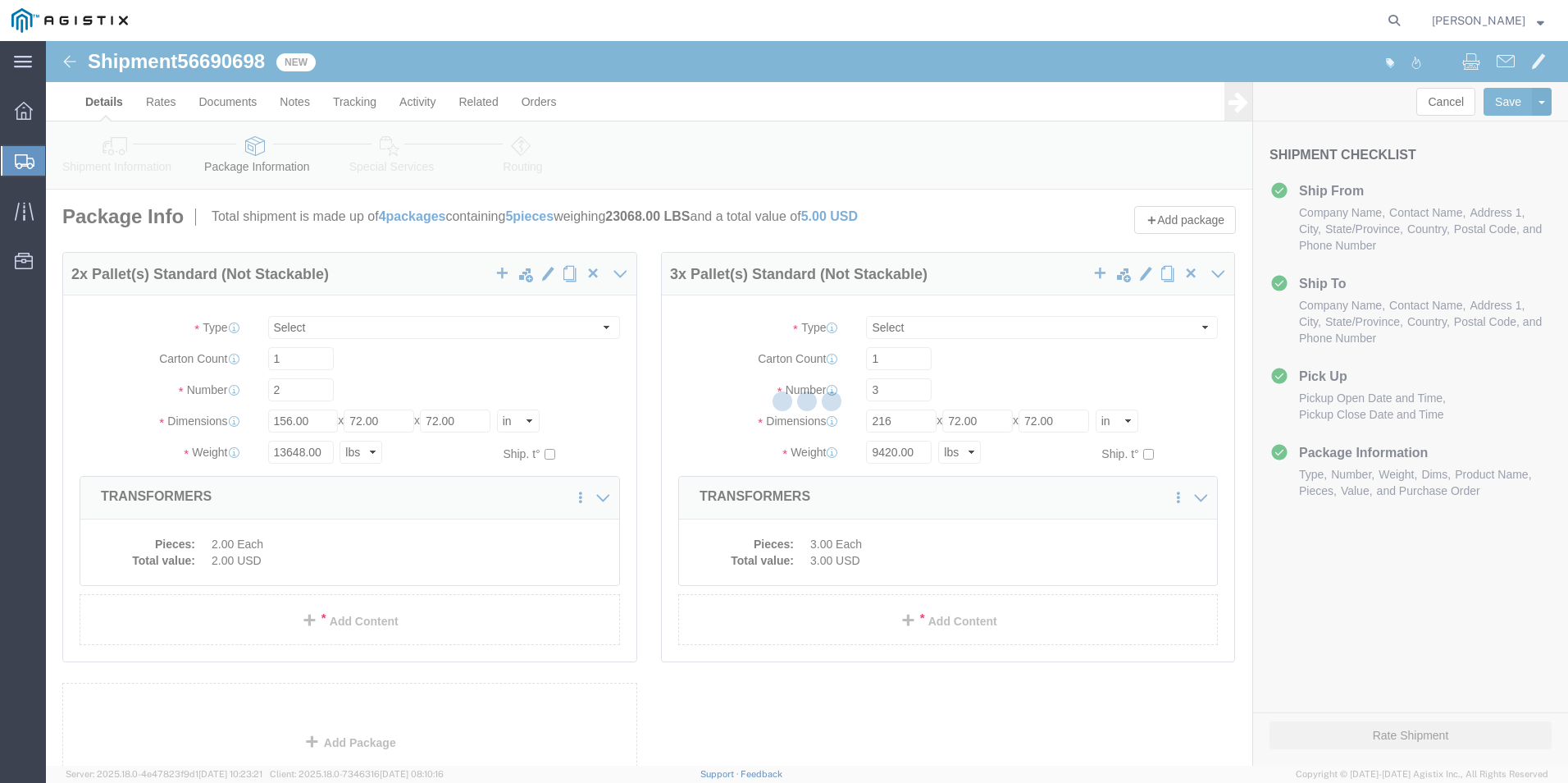
select select "PSNS"
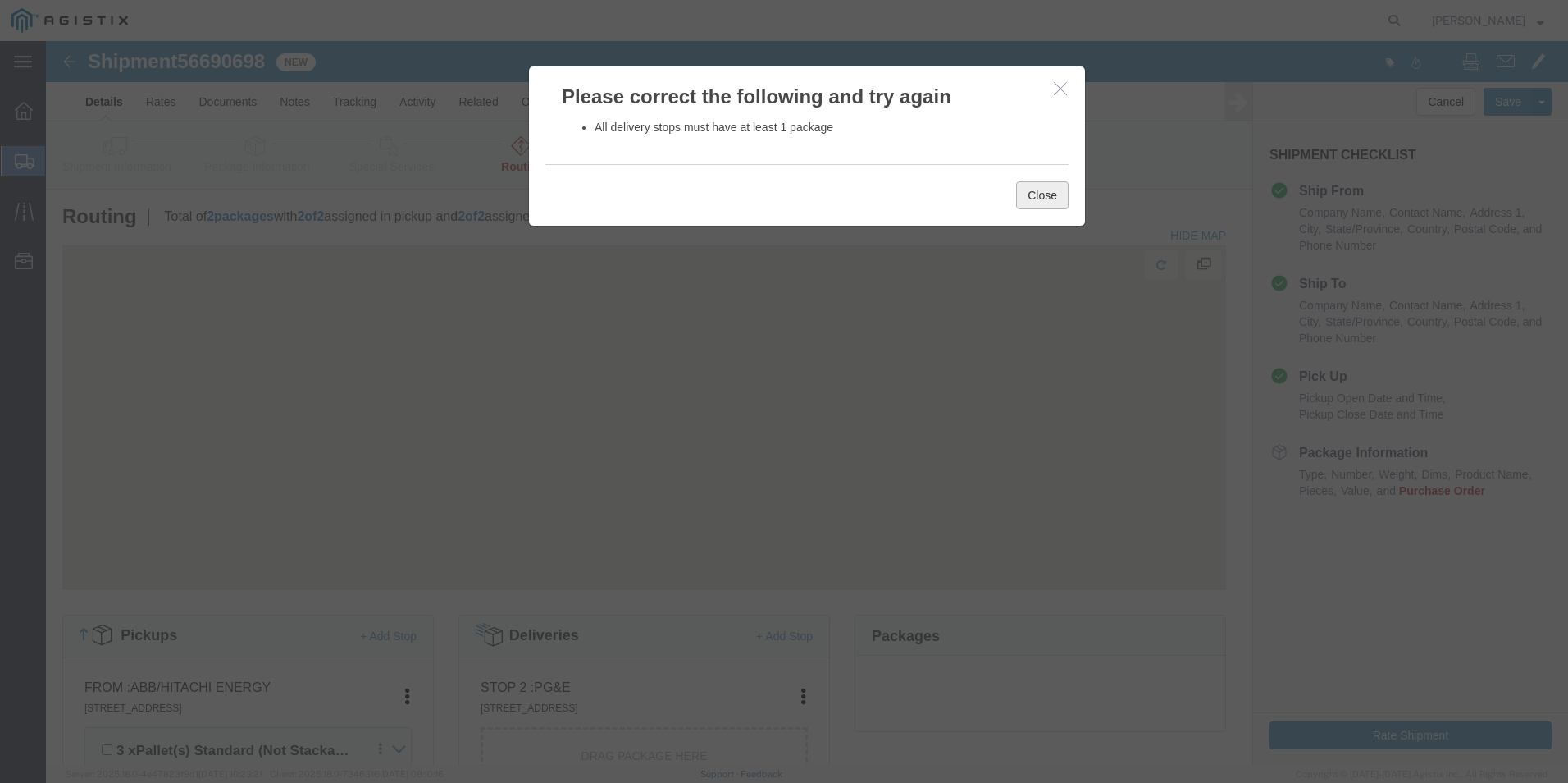
click button "Close"
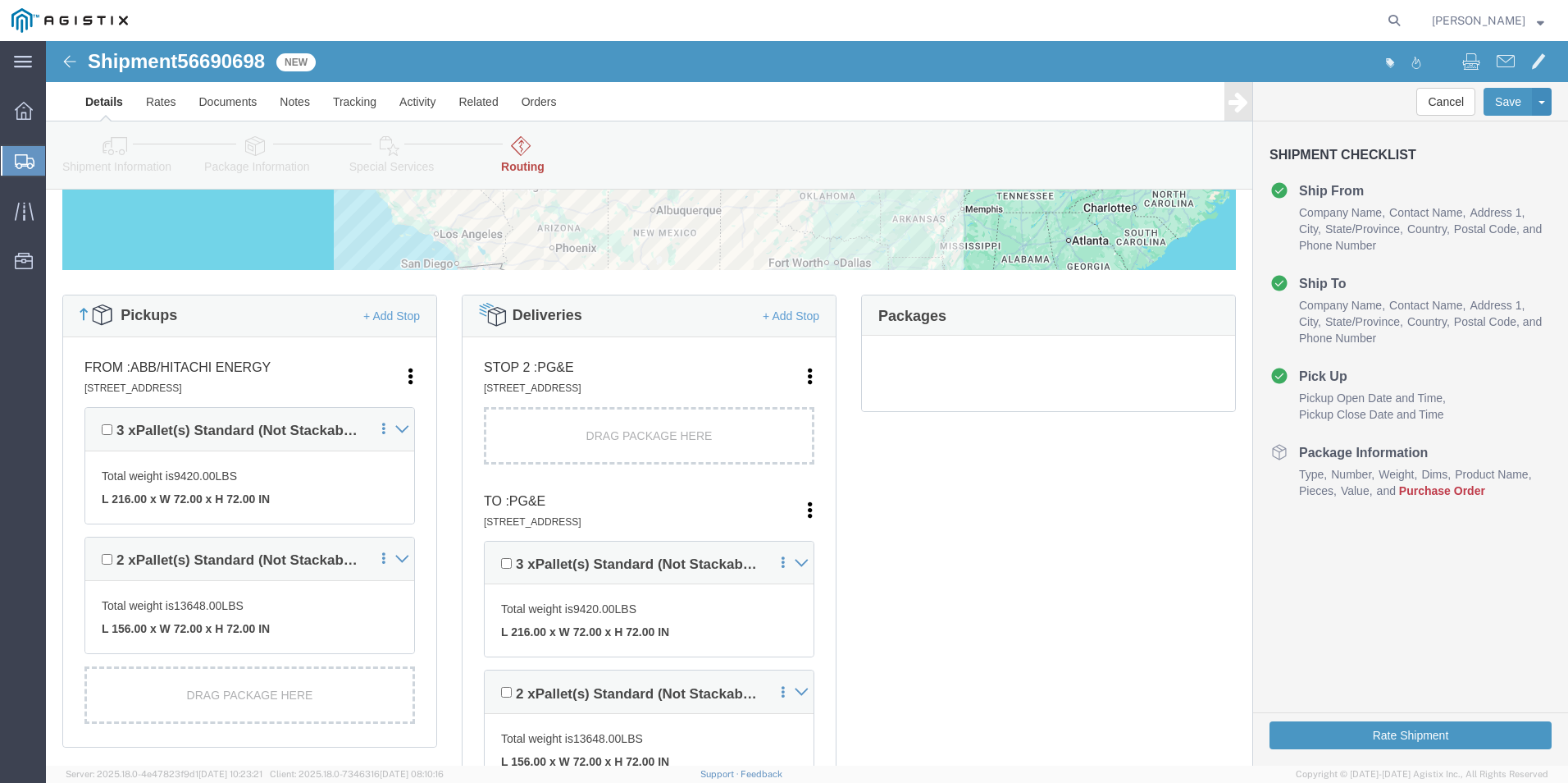
scroll to position [328, 0]
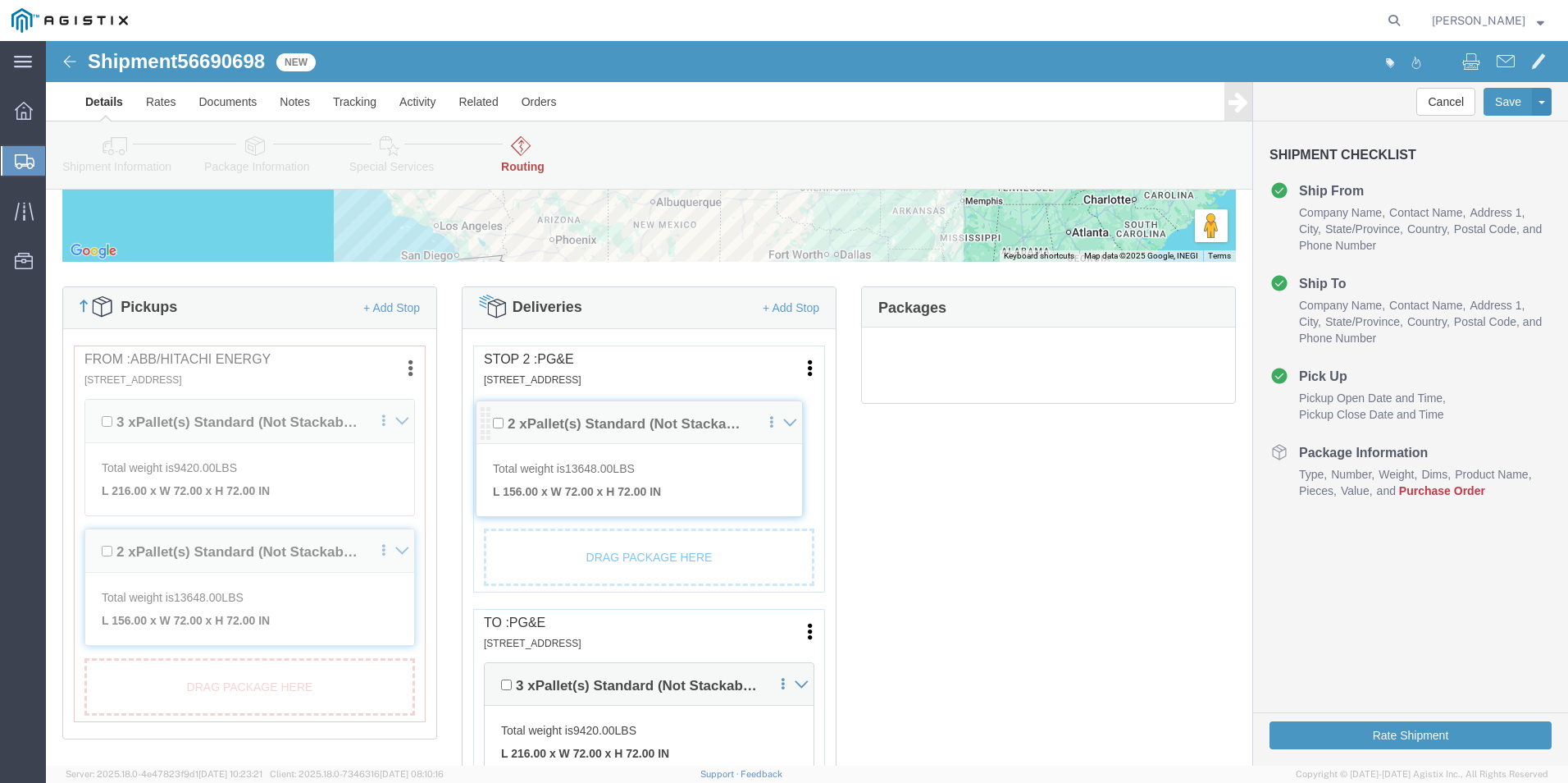
drag, startPoint x: 442, startPoint y: 636, endPoint x: 437, endPoint y: 375, distance: 261.0
click div "Pickups + Add Stop From : ABB/Hitachi Energy 500 MO-94, [GEOGRAPHIC_DATA], [GEO…"
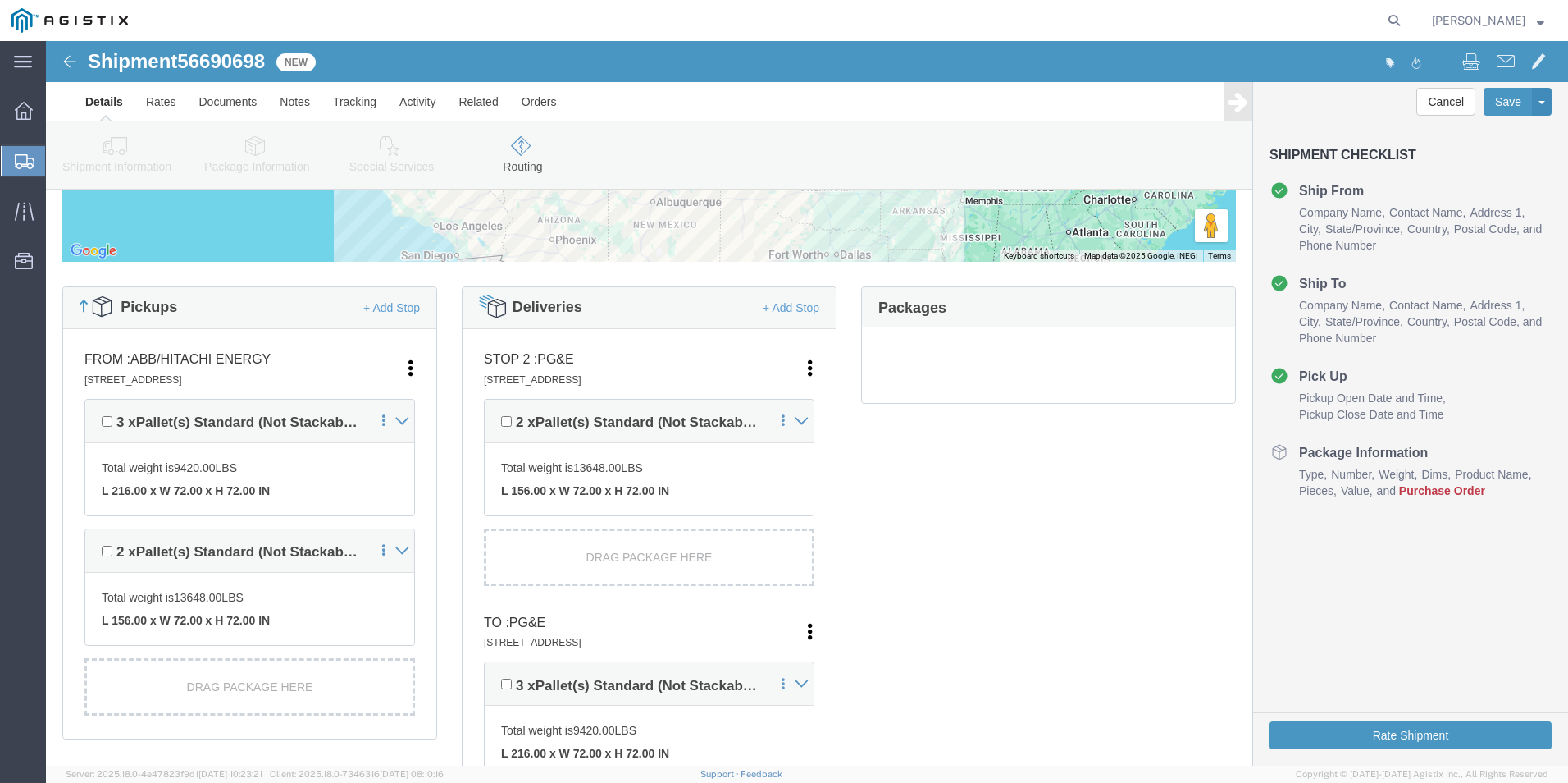
drag, startPoint x: 1076, startPoint y: 616, endPoint x: 1080, endPoint y: 574, distance: 42.2
click div "Pickups + Add Stop From : ABB/Hitachi Energy 500 MO-94, [GEOGRAPHIC_DATA], [GEO…"
click icon
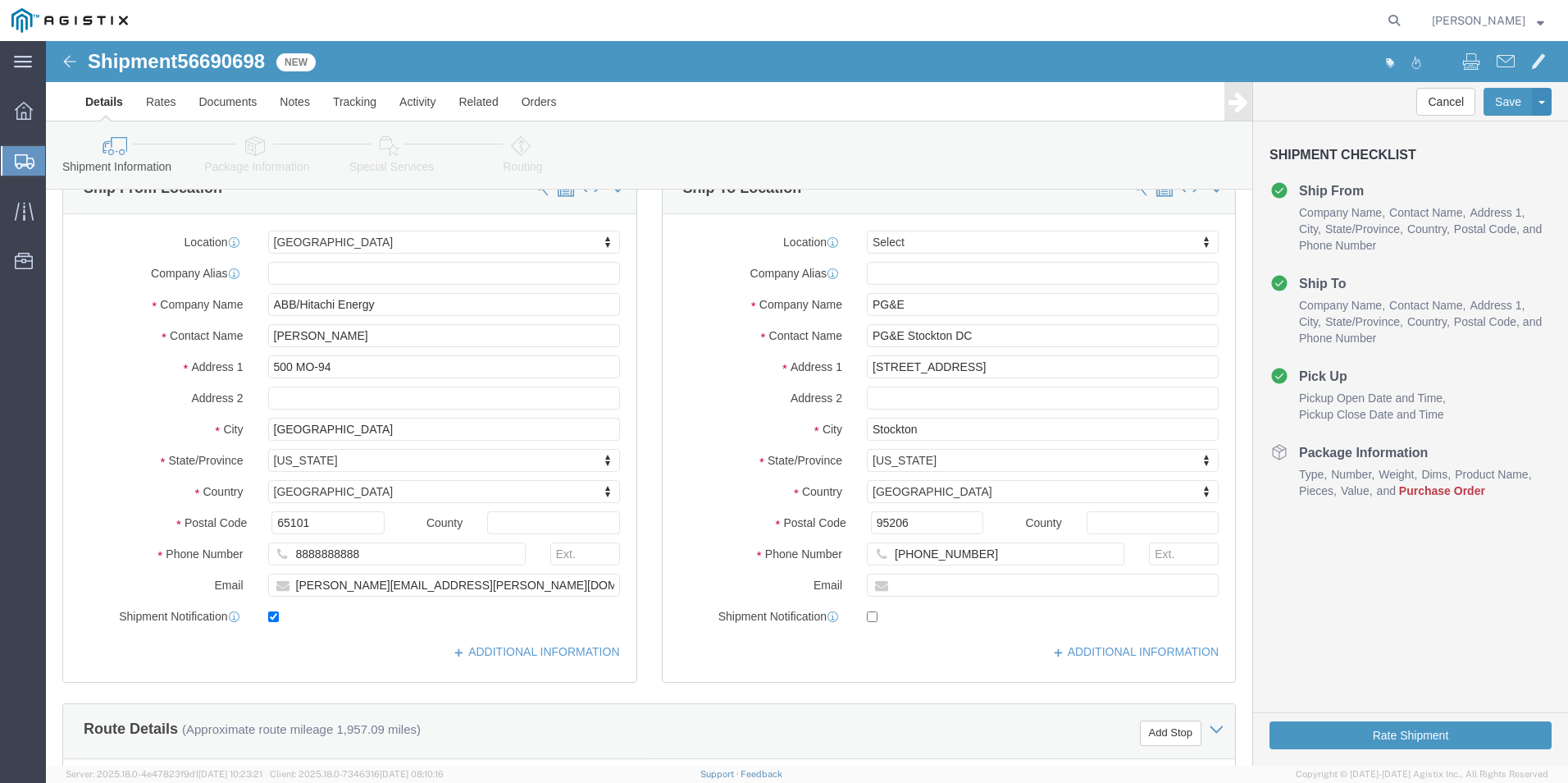
scroll to position [0, 0]
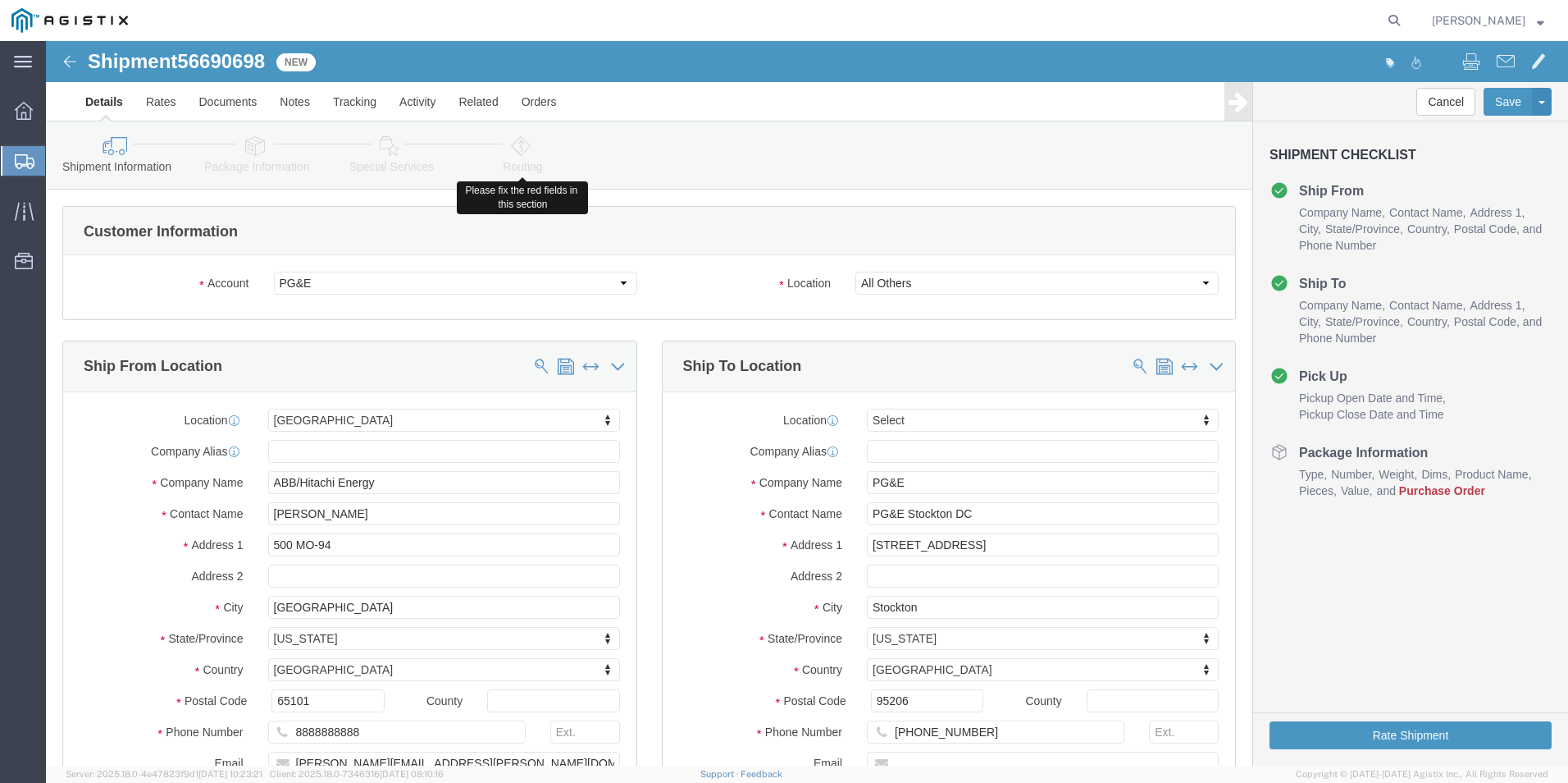
click icon
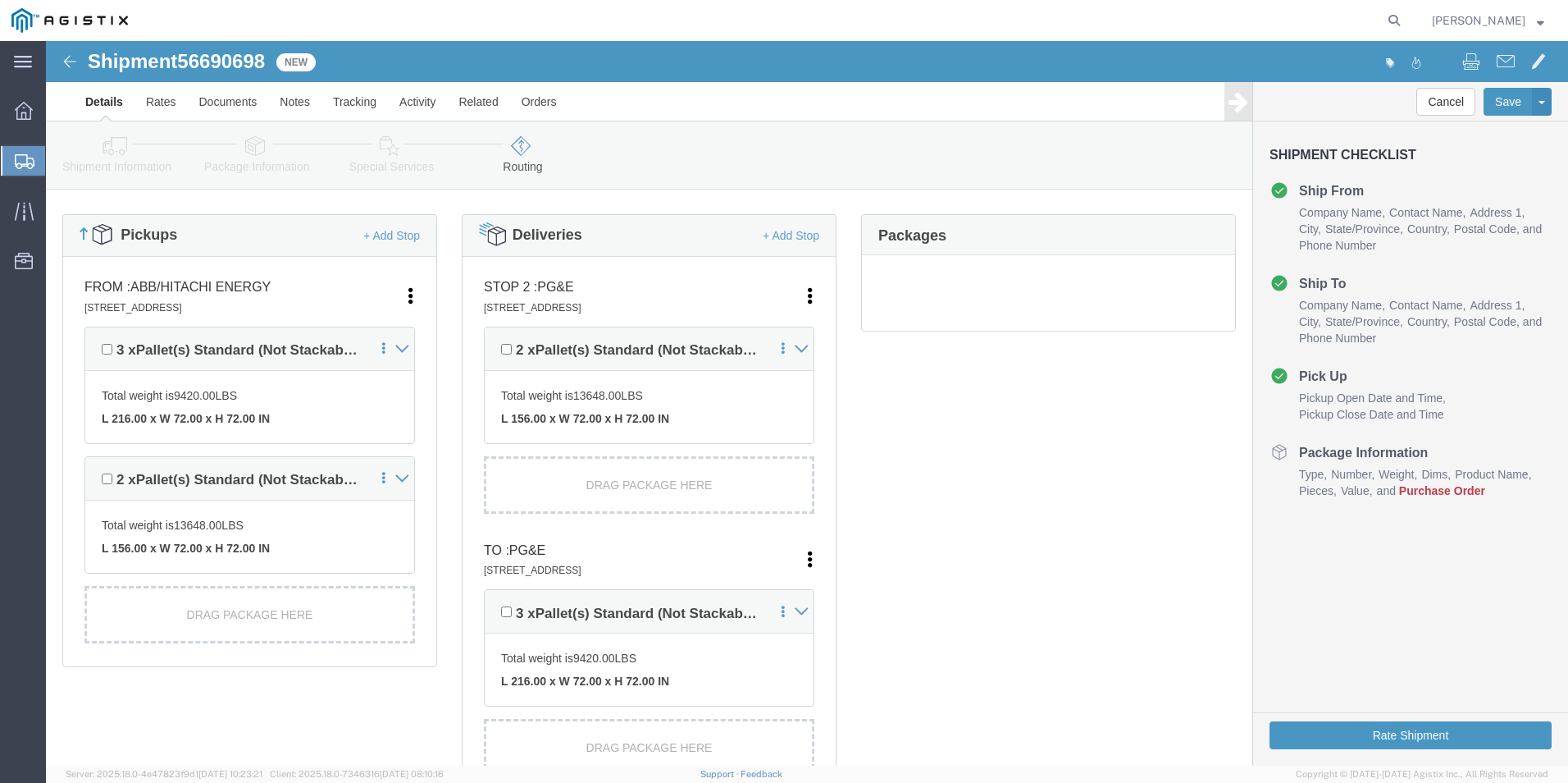
scroll to position [410, 0]
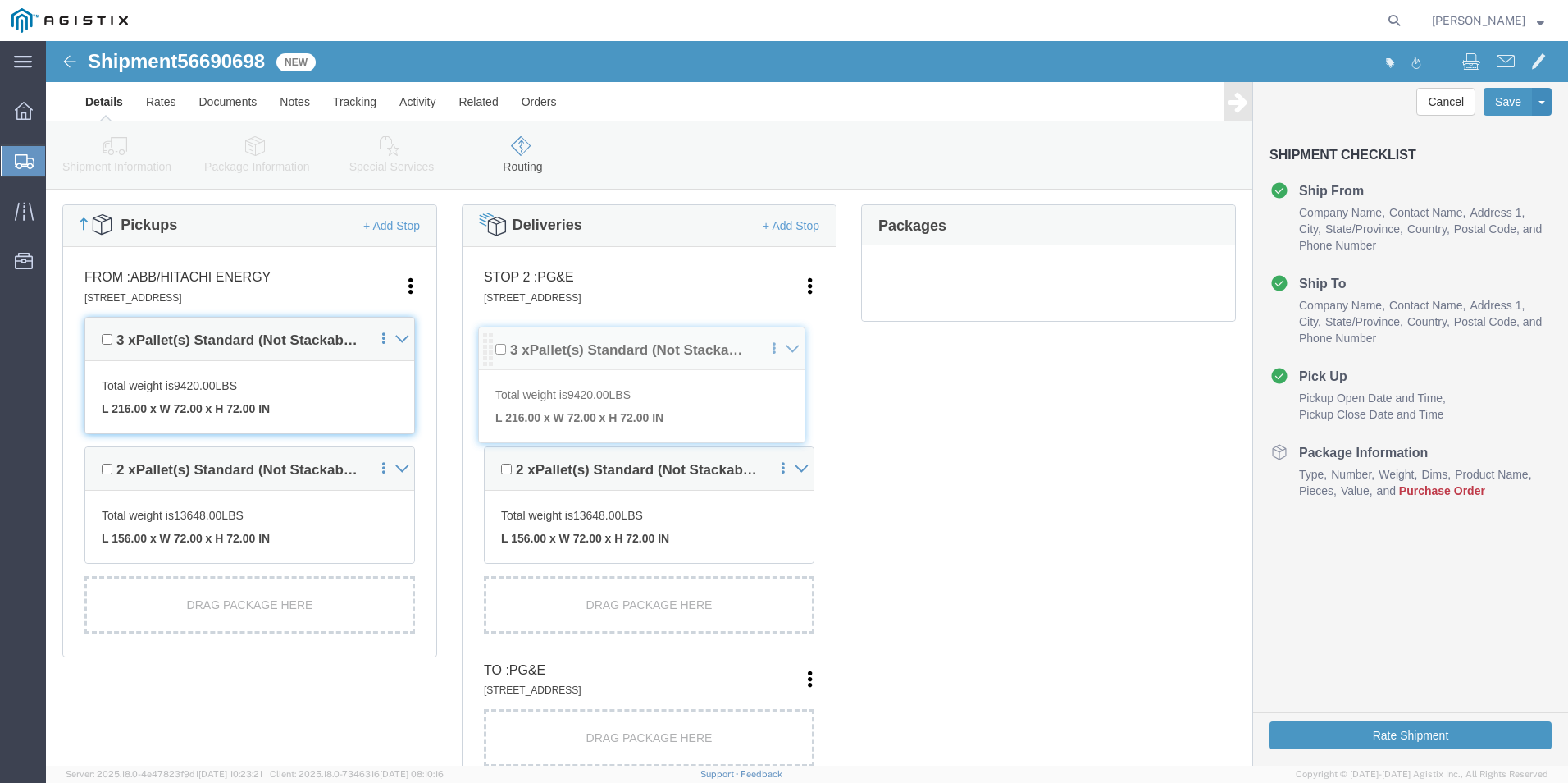
drag, startPoint x: 442, startPoint y: 558, endPoint x: 437, endPoint y: 295, distance: 263.0
click div "Pickups + Add Stop From : ABB/Hitachi Energy 500 MO-94, [GEOGRAPHIC_DATA], [GEO…"
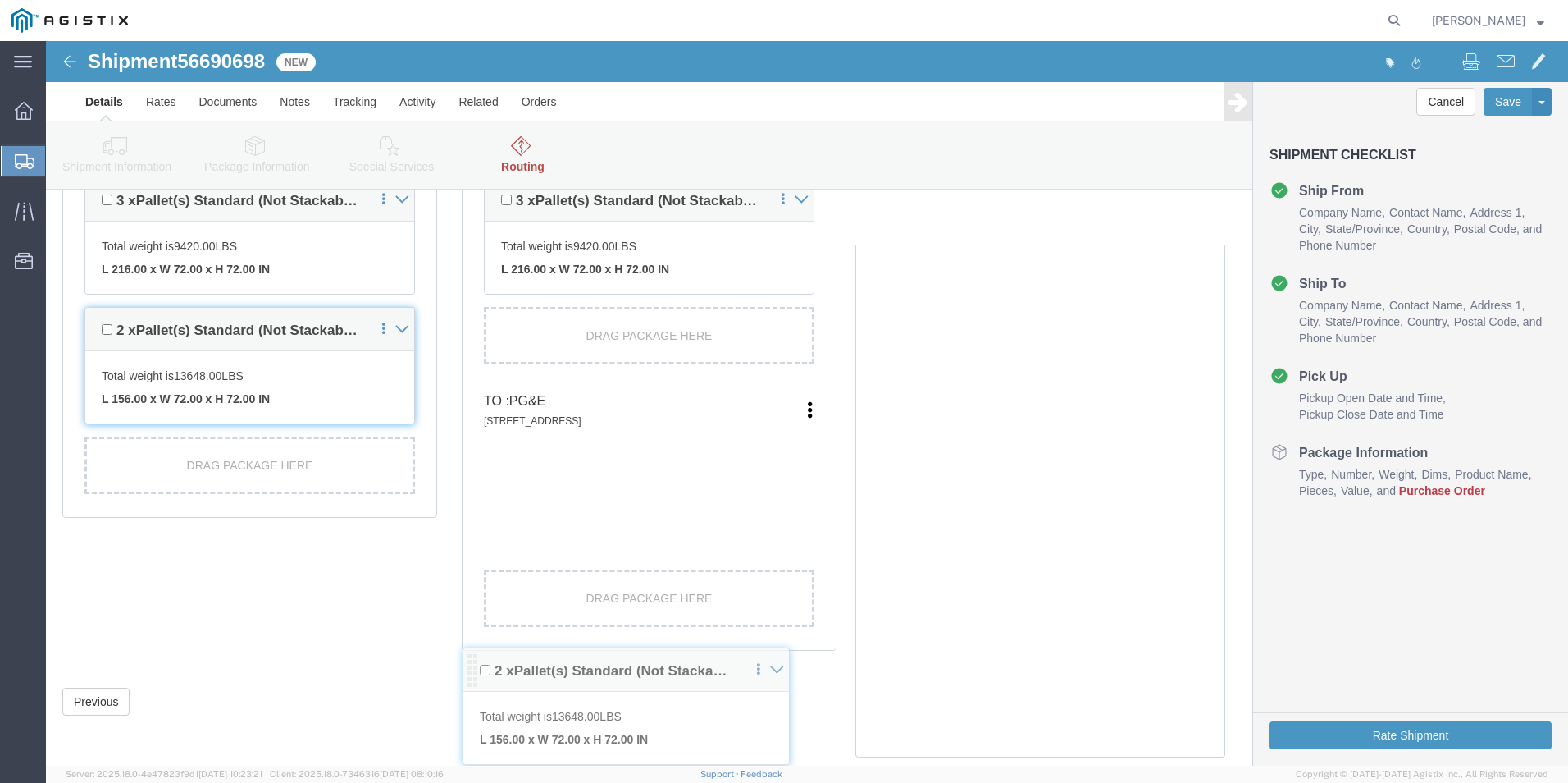
scroll to position [551, 0]
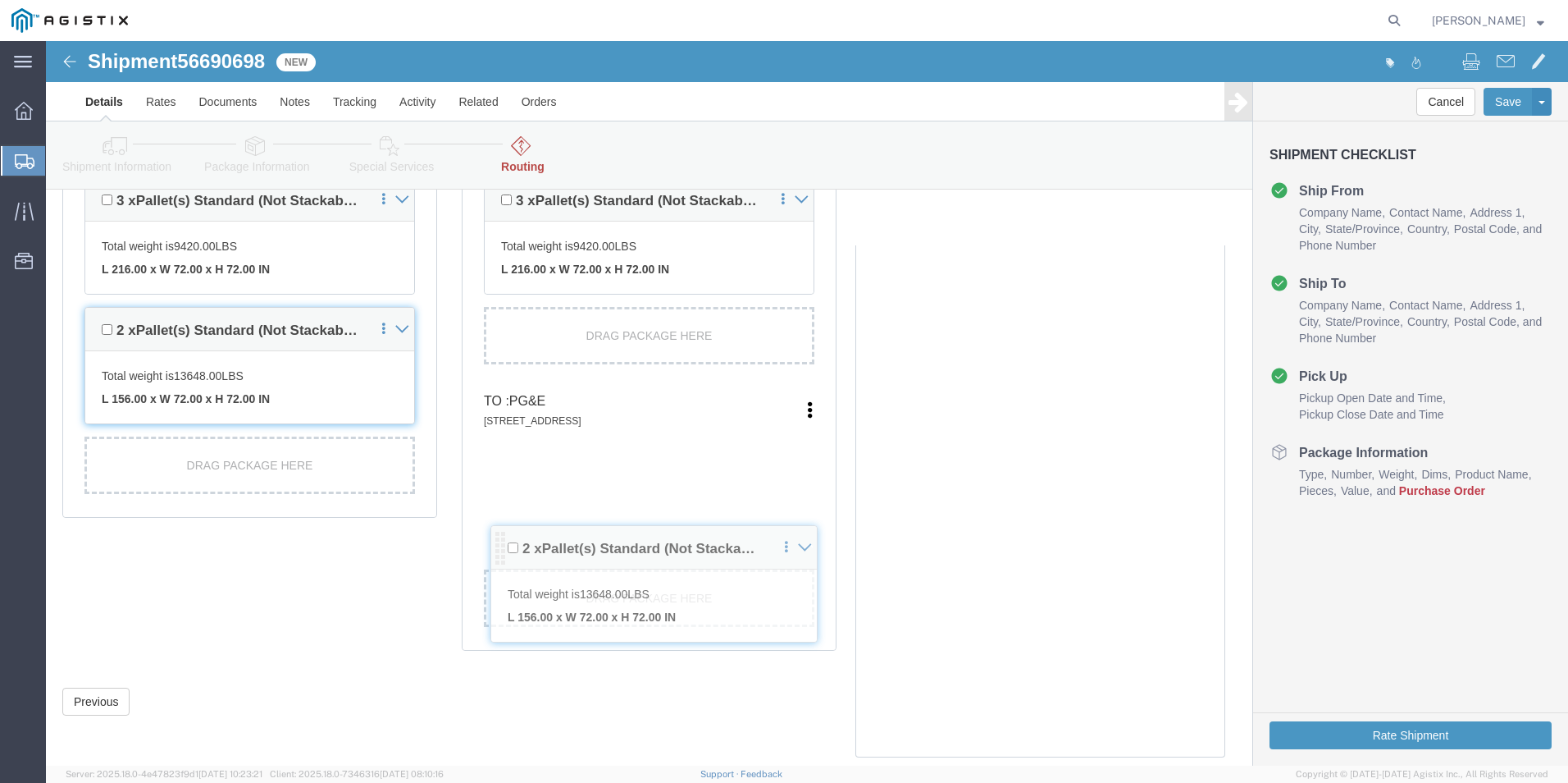
drag, startPoint x: 442, startPoint y: 373, endPoint x: 451, endPoint y: 495, distance: 122.3
click div "Pickups + Add Stop From : ABB/Hitachi Energy 500 MO-94, [GEOGRAPHIC_DATA], [GEO…"
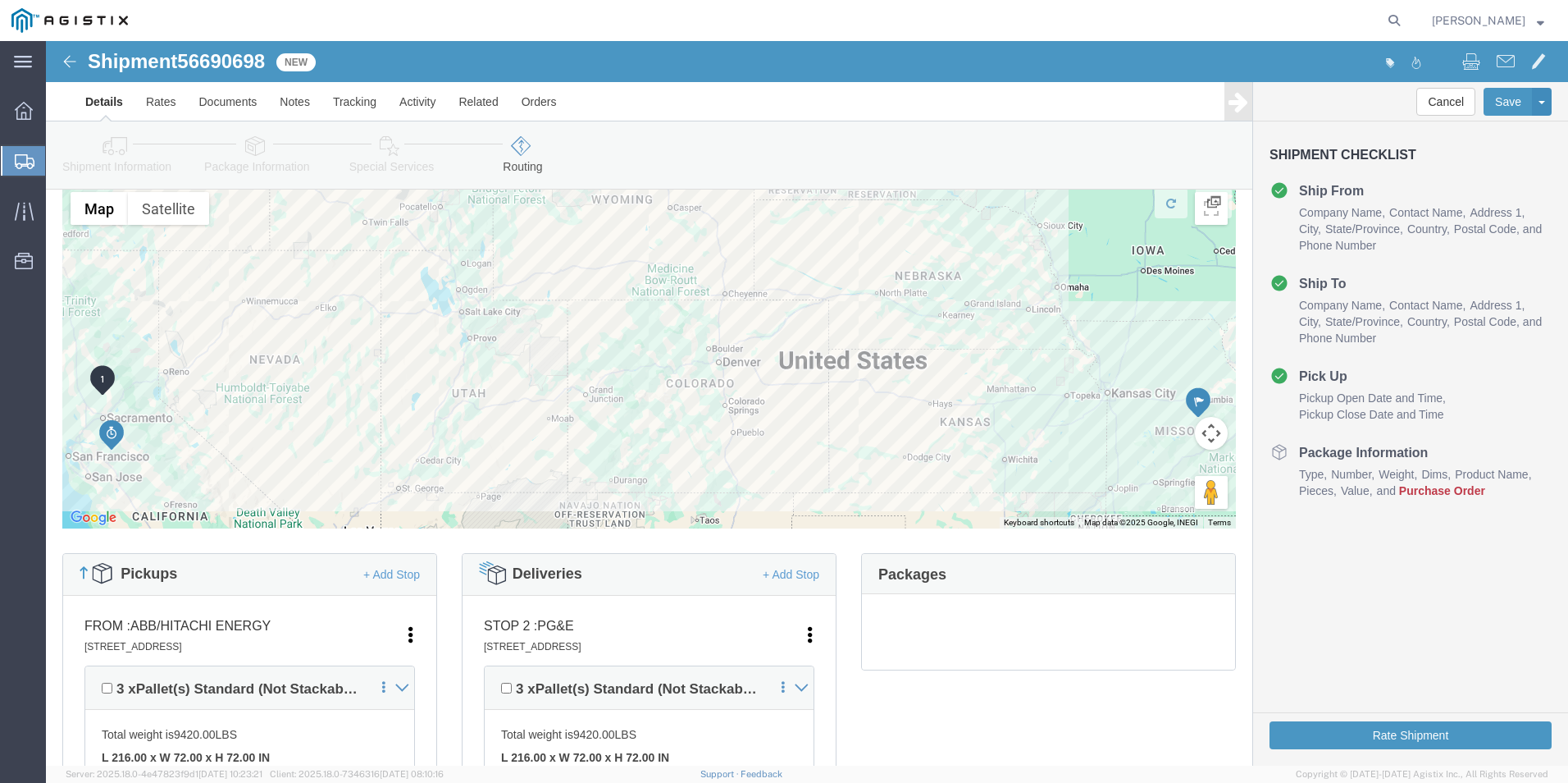
scroll to position [57, 0]
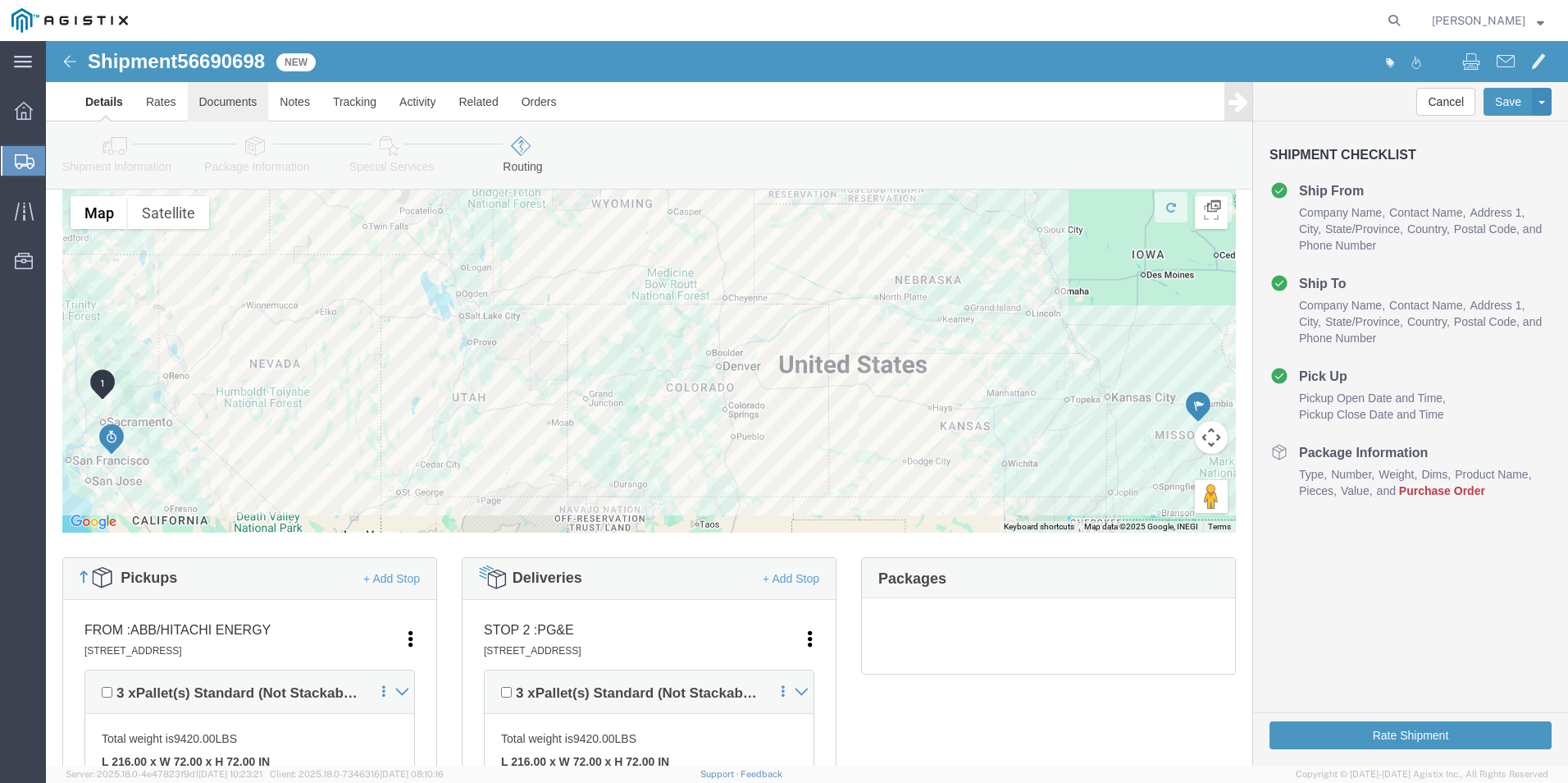
click link "Documents"
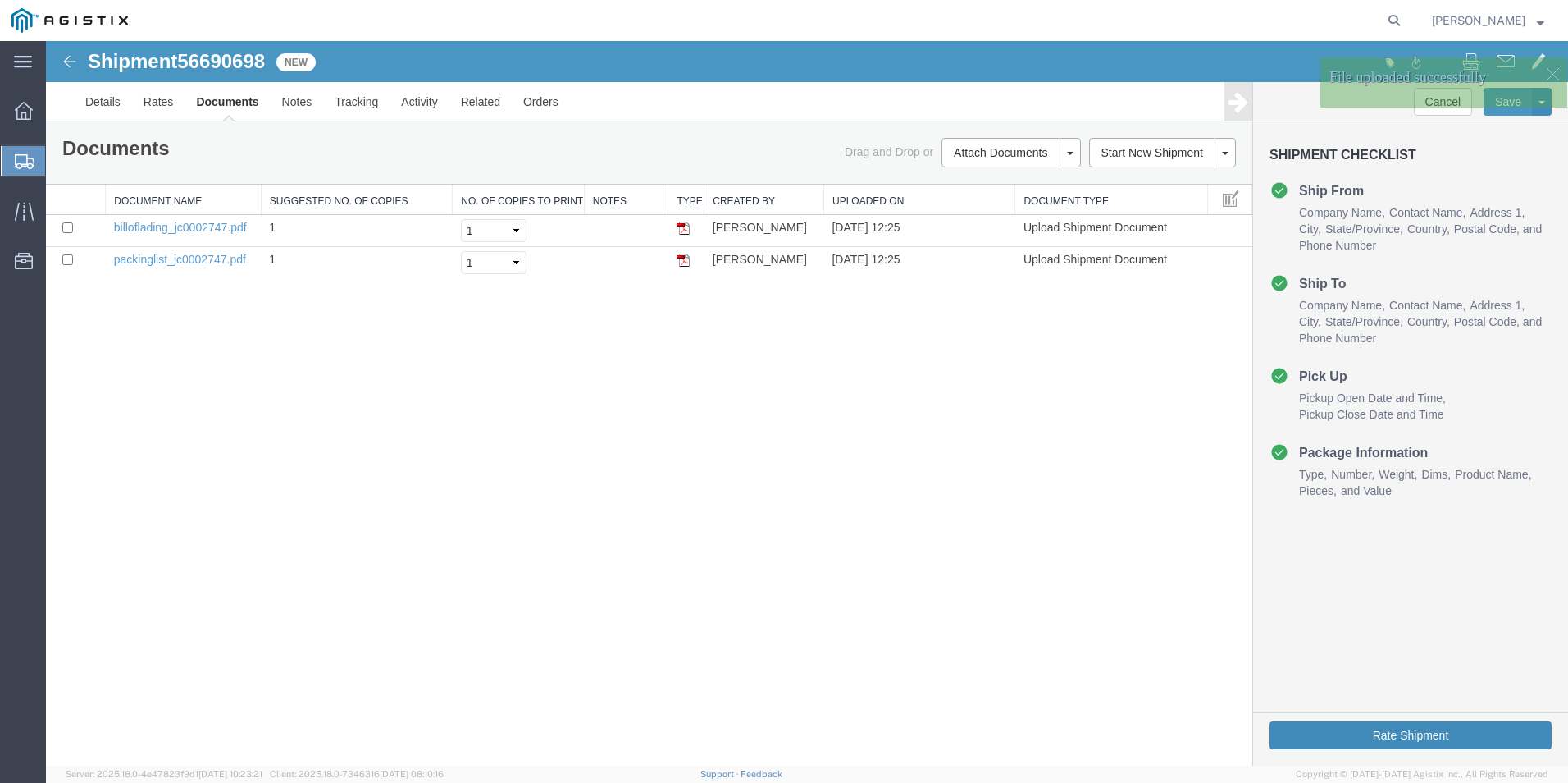
click at [1425, 736] on button "Rate Shipment" at bounding box center [1410, 735] width 282 height 28
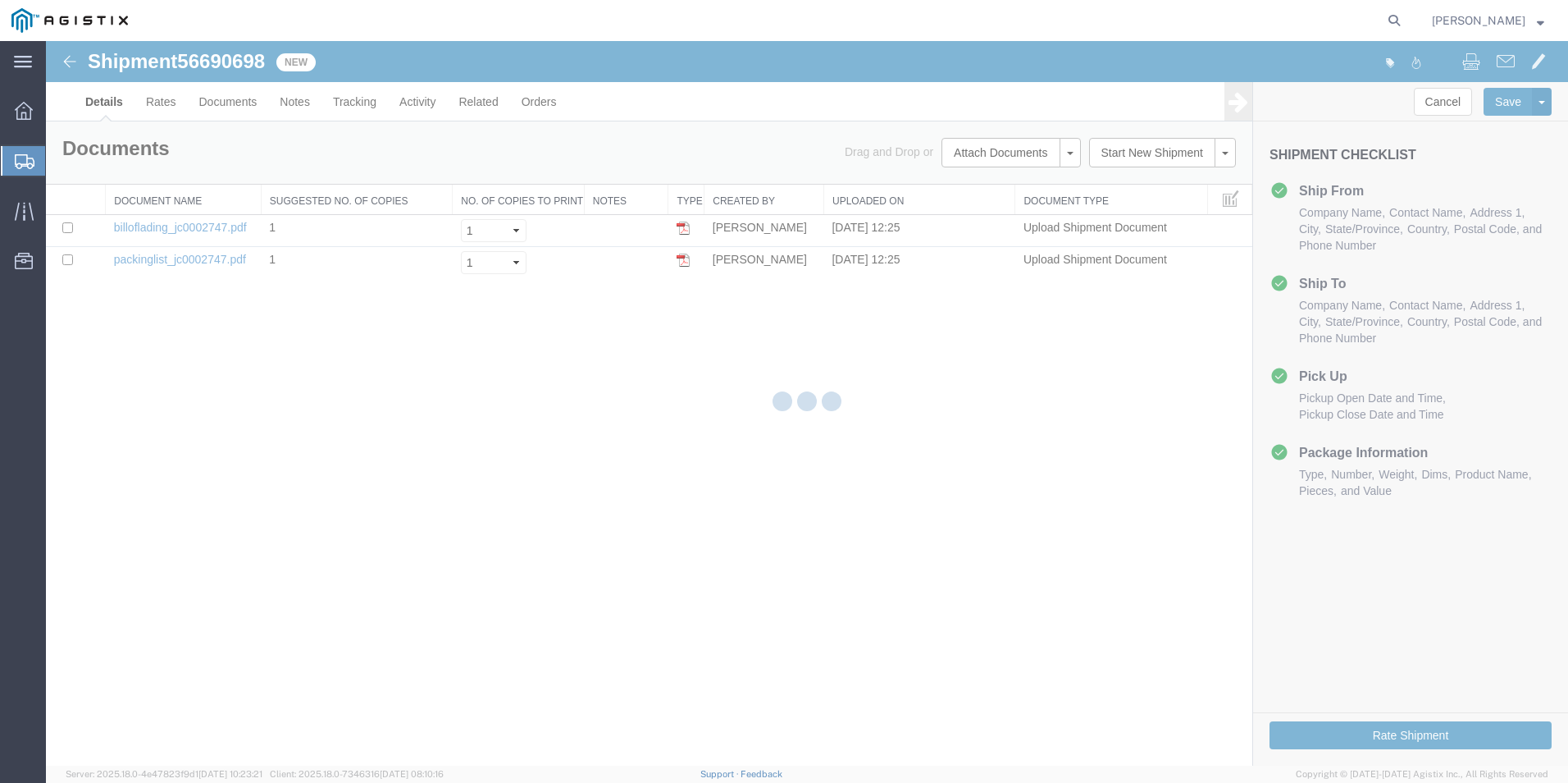
select select "54011"
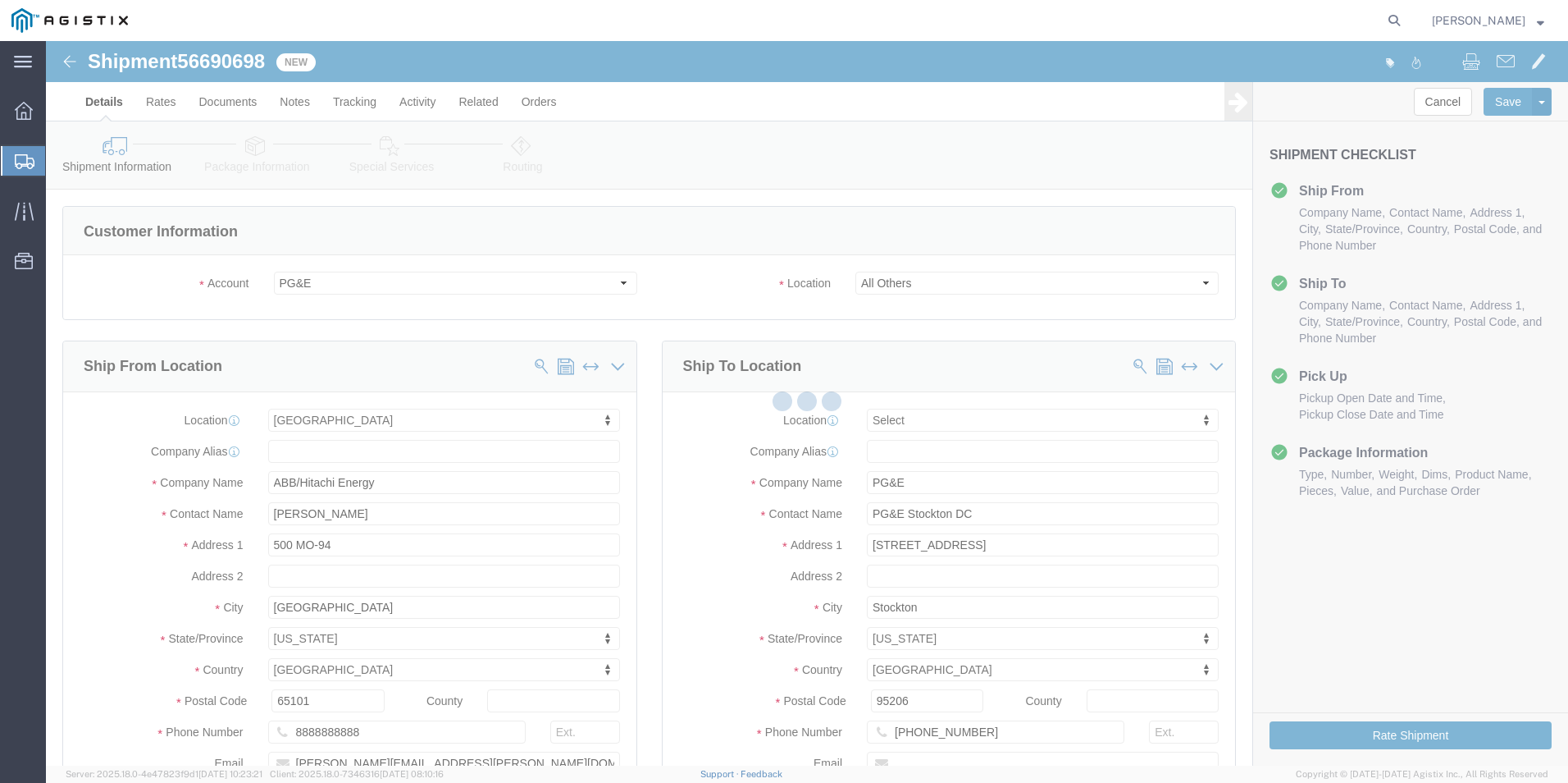
select select
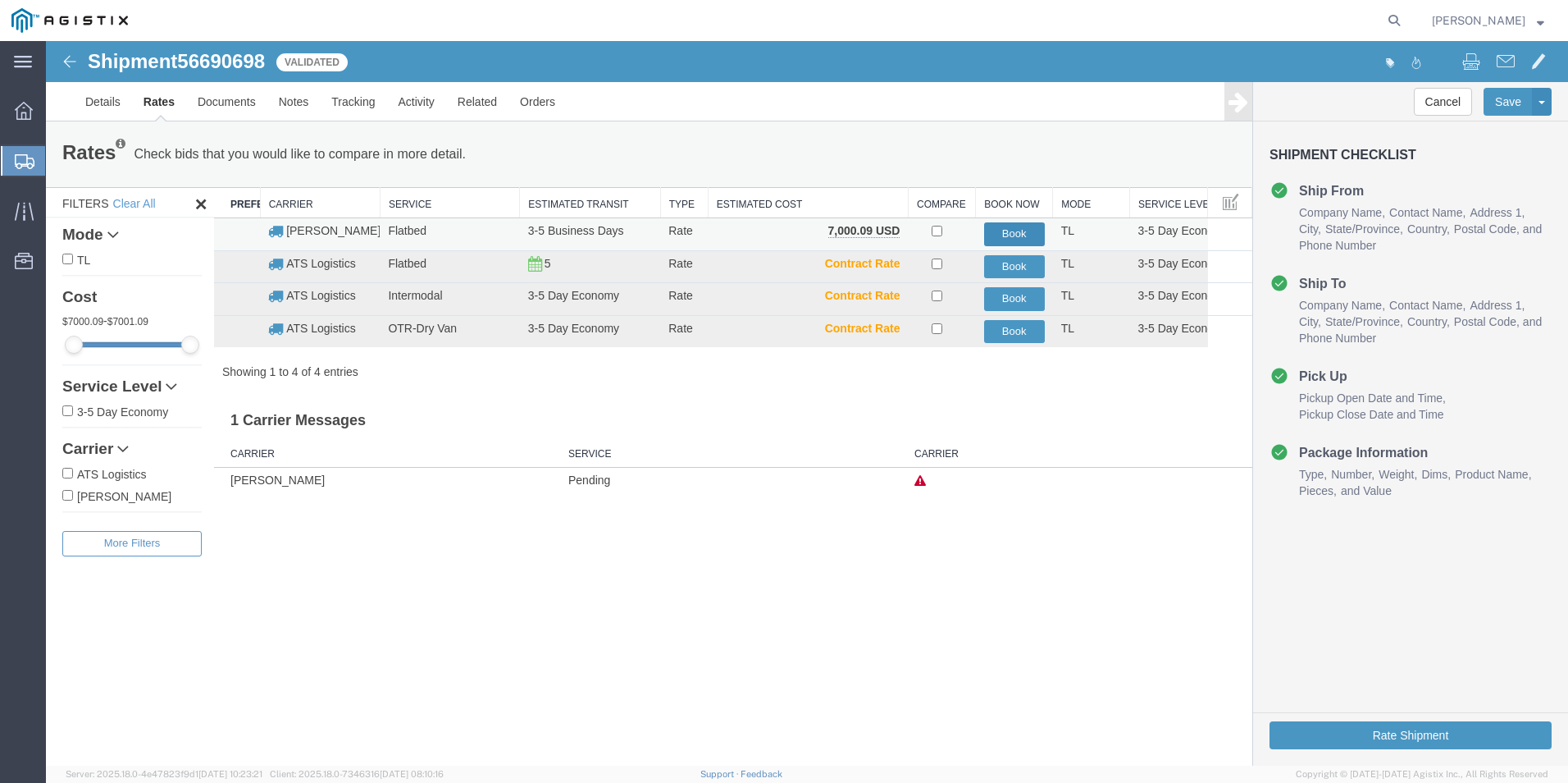
click at [1009, 234] on button "Book" at bounding box center [1015, 234] width 61 height 24
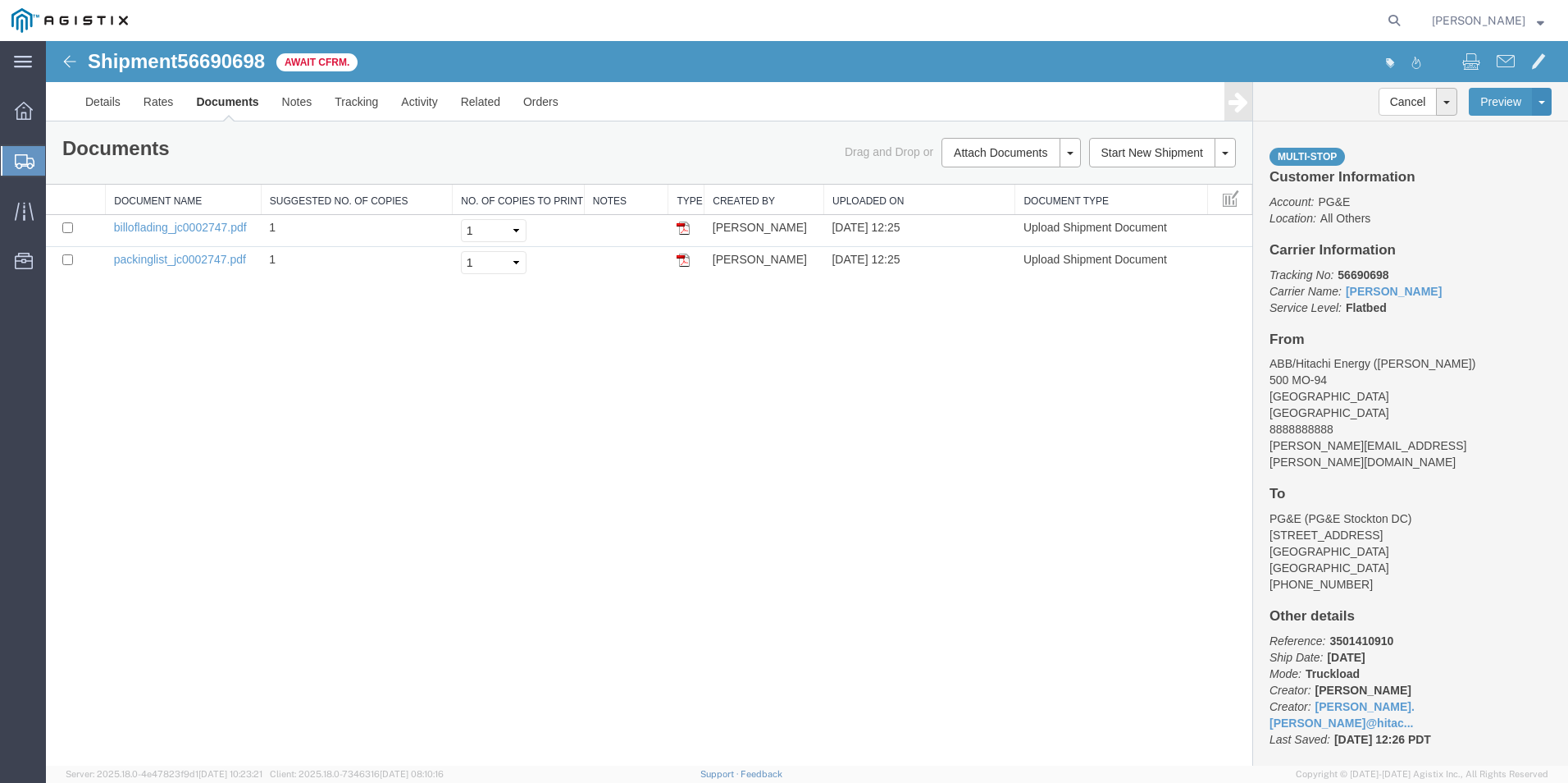
click at [221, 61] on span "56690698" at bounding box center [220, 61] width 88 height 22
copy span "56690698"
